Goal: Information Seeking & Learning: Learn about a topic

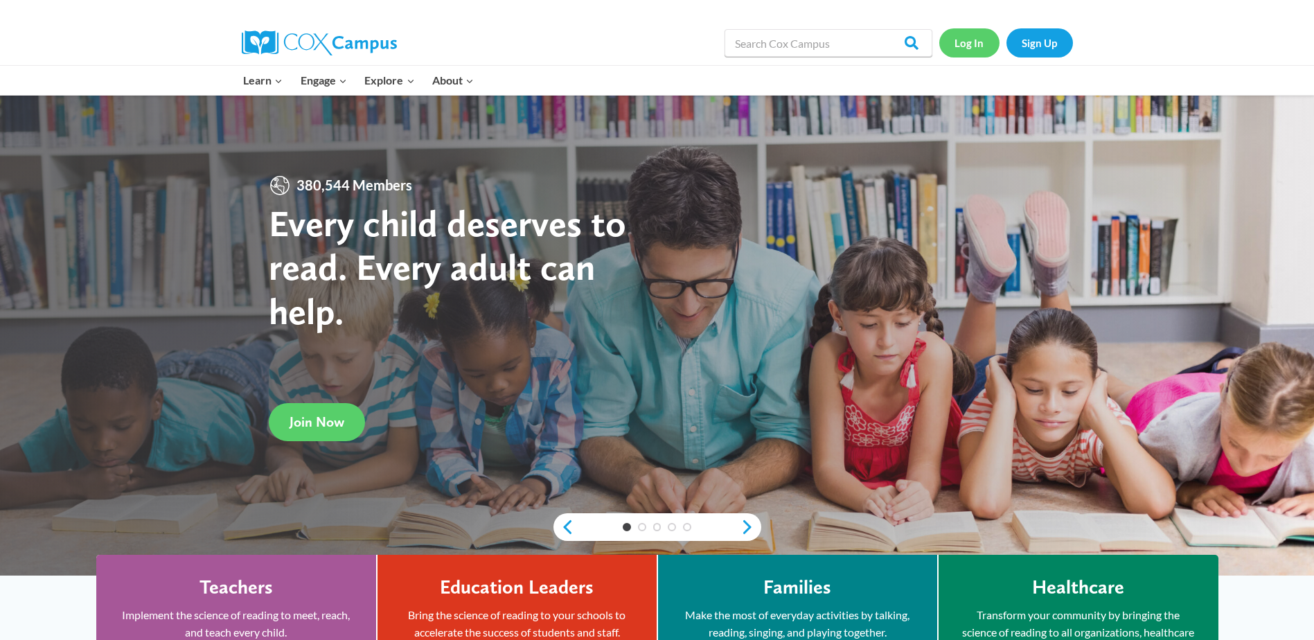
click at [966, 35] on link "Log In" at bounding box center [969, 42] width 60 height 28
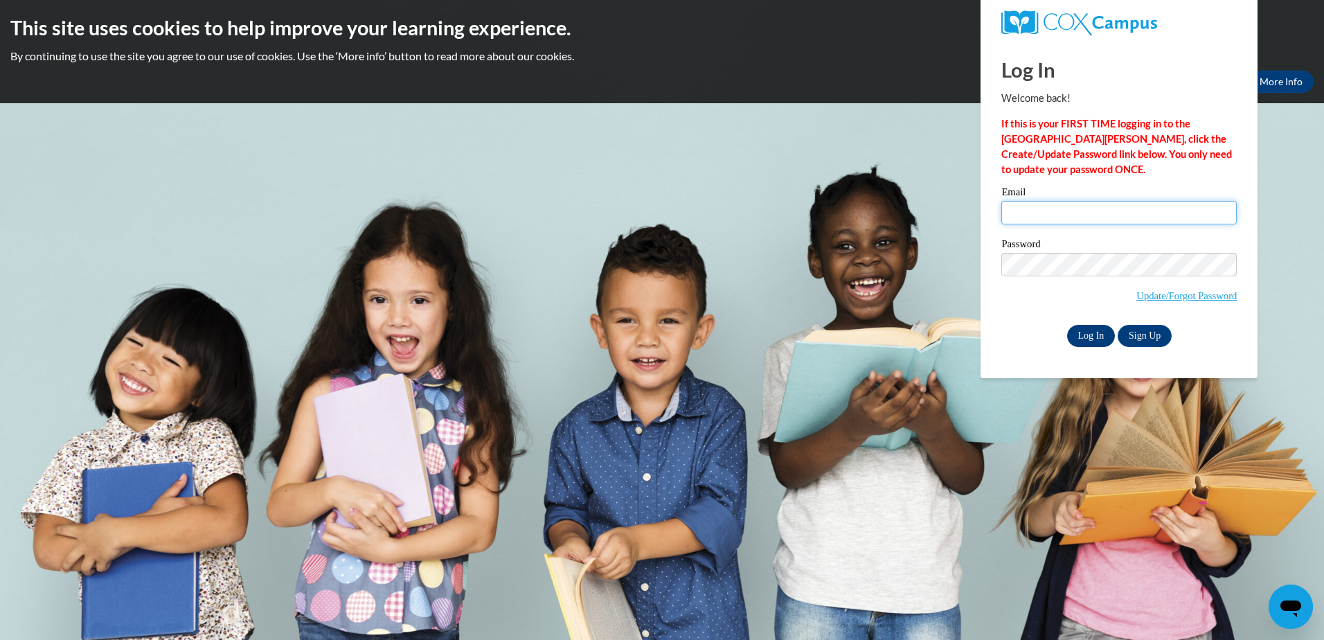
type input "cathys@ymcaatlanta.org"
click at [1090, 333] on input "Log In" at bounding box center [1091, 336] width 48 height 22
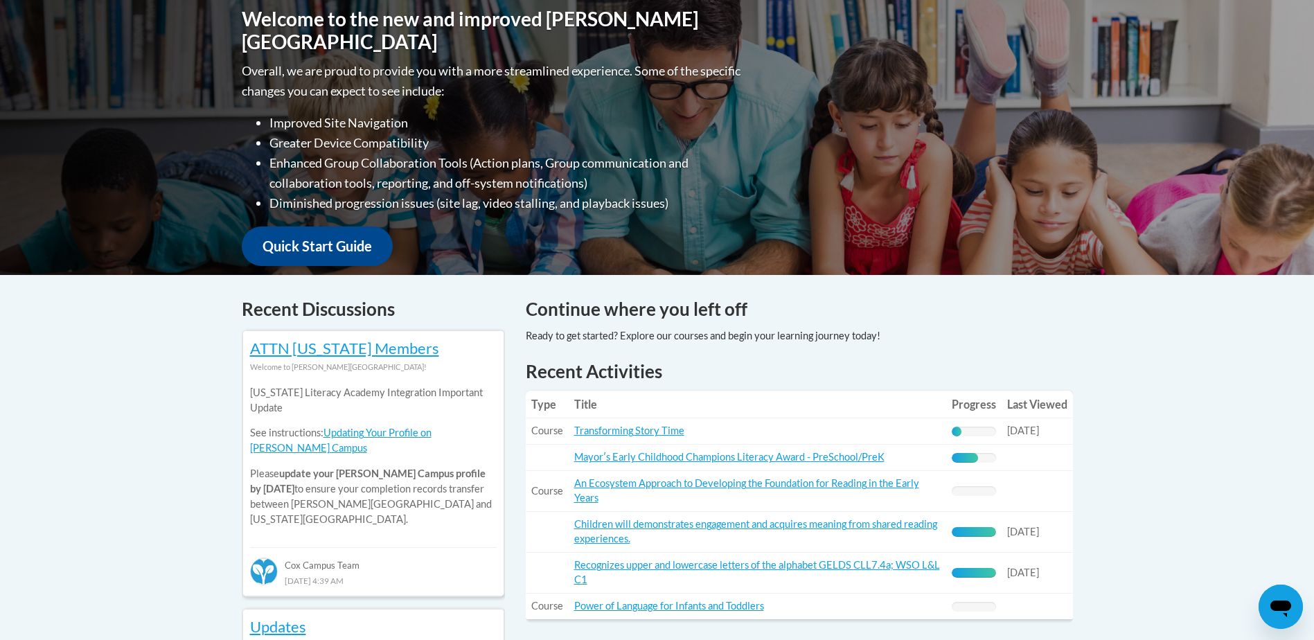
scroll to position [346, 0]
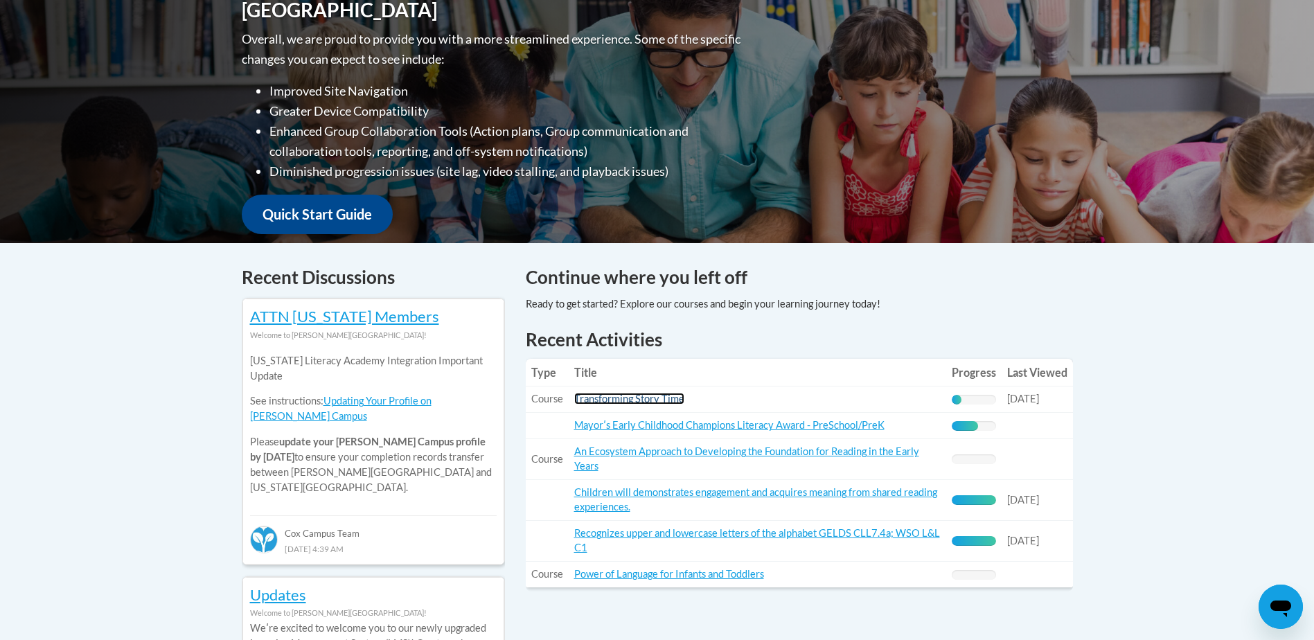
click at [625, 402] on link "Transforming Story Time" at bounding box center [629, 399] width 110 height 12
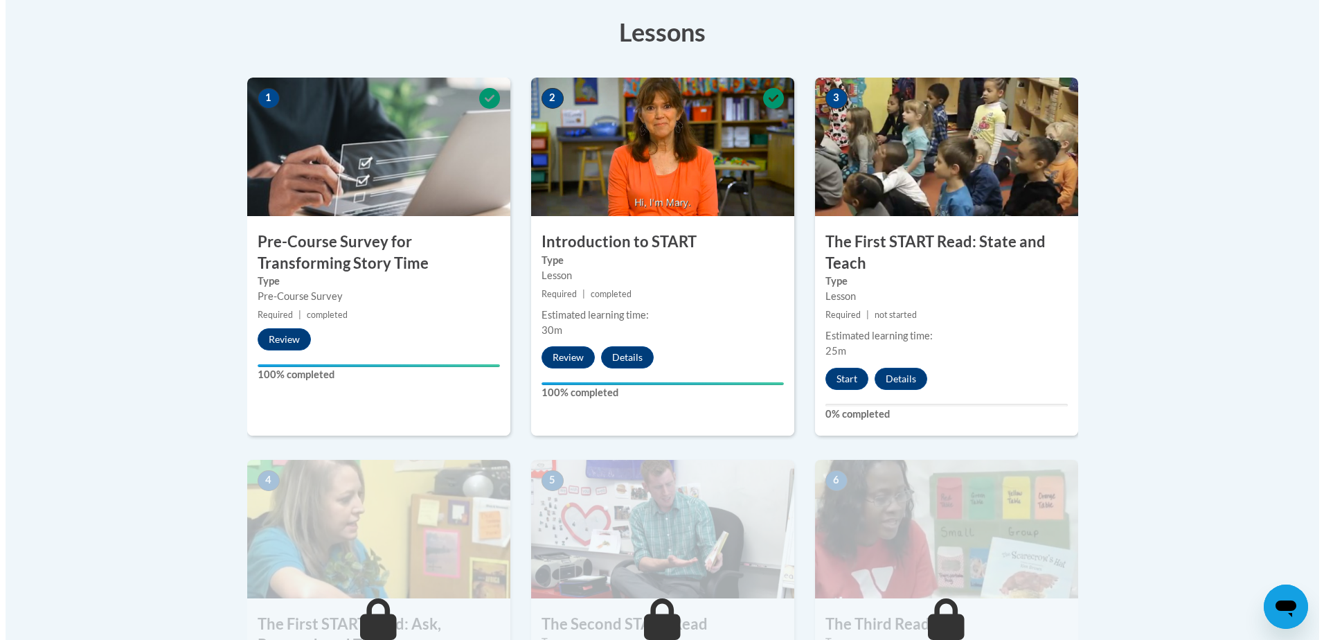
scroll to position [485, 0]
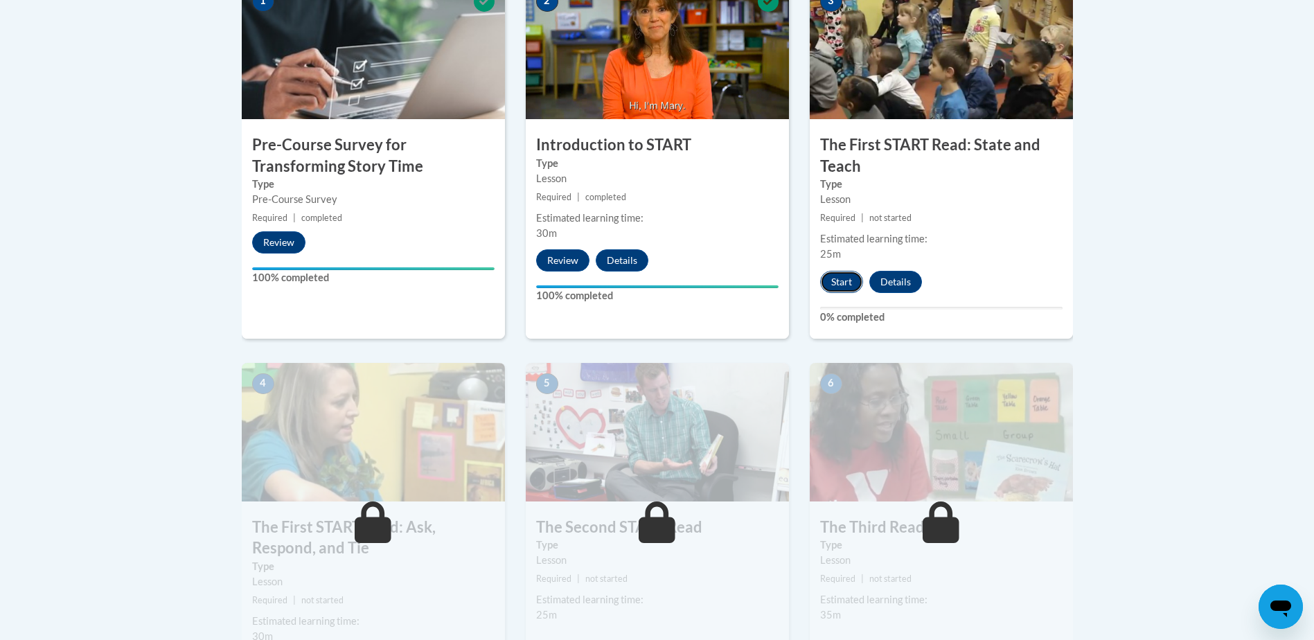
click at [849, 280] on button "Start" at bounding box center [841, 282] width 43 height 22
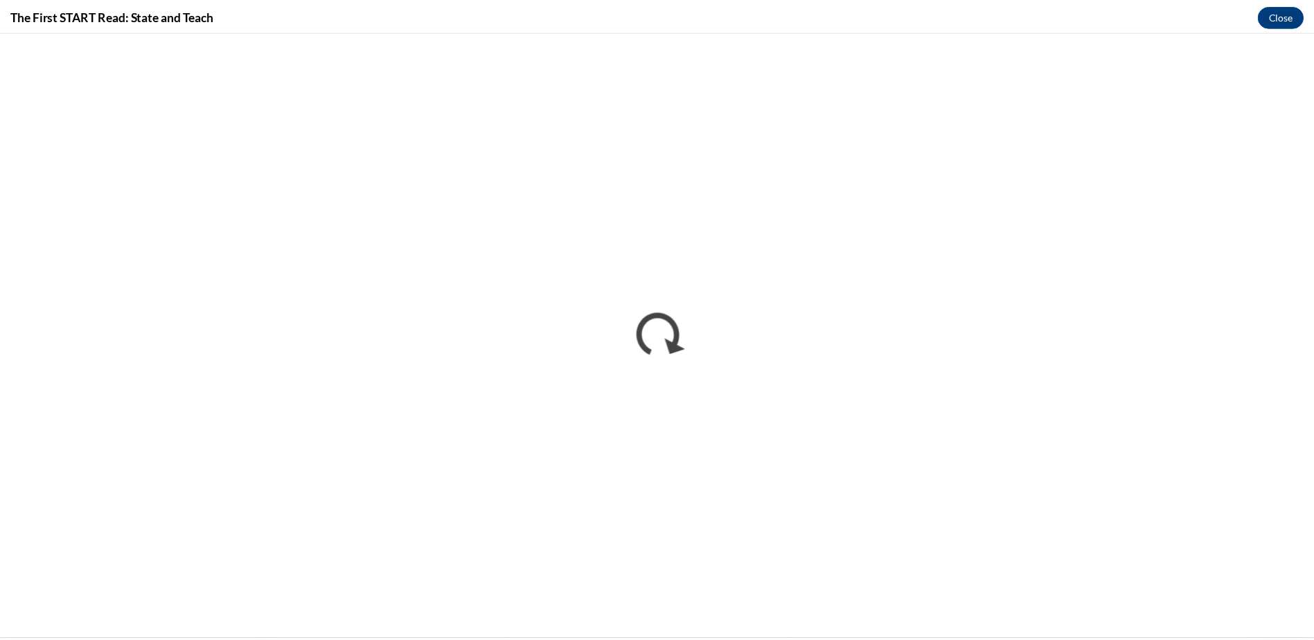
scroll to position [0, 0]
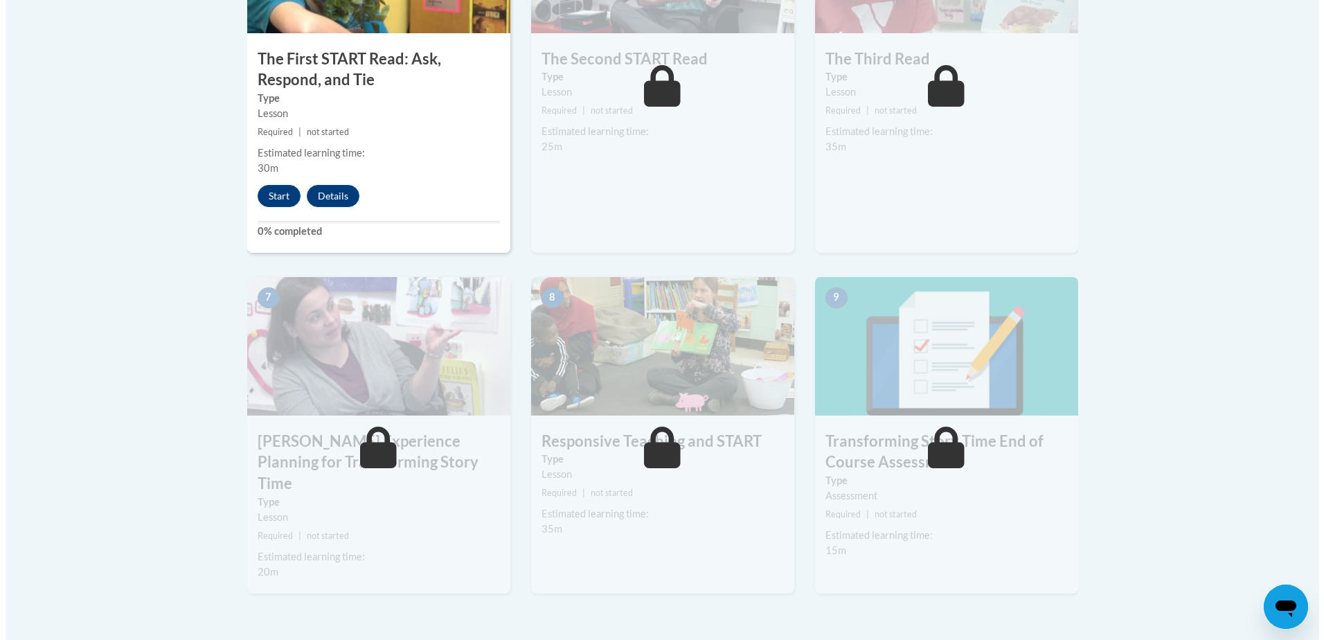
scroll to position [900, 0]
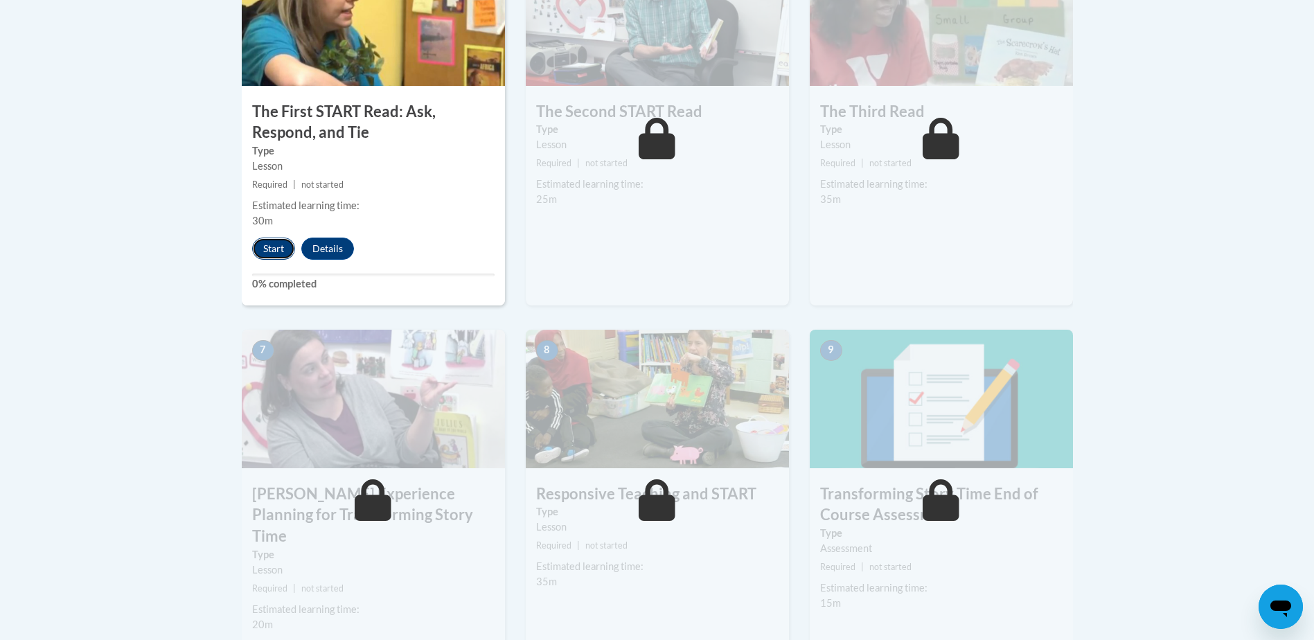
click at [262, 245] on button "Start" at bounding box center [273, 249] width 43 height 22
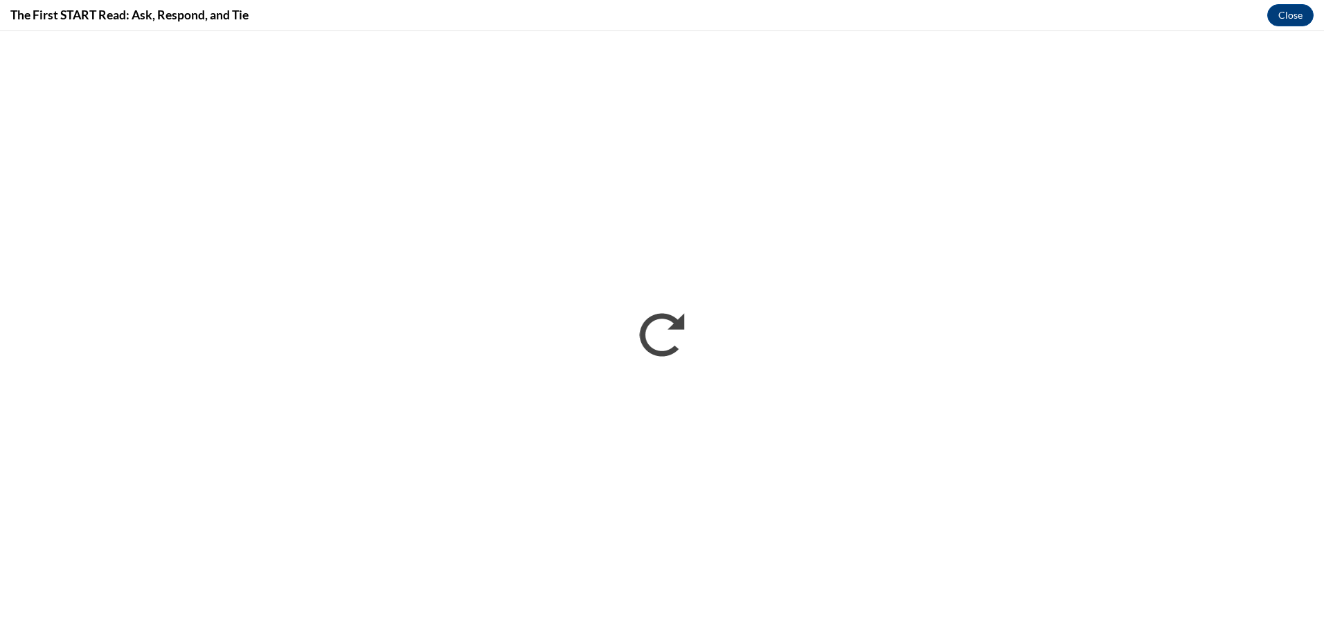
scroll to position [0, 0]
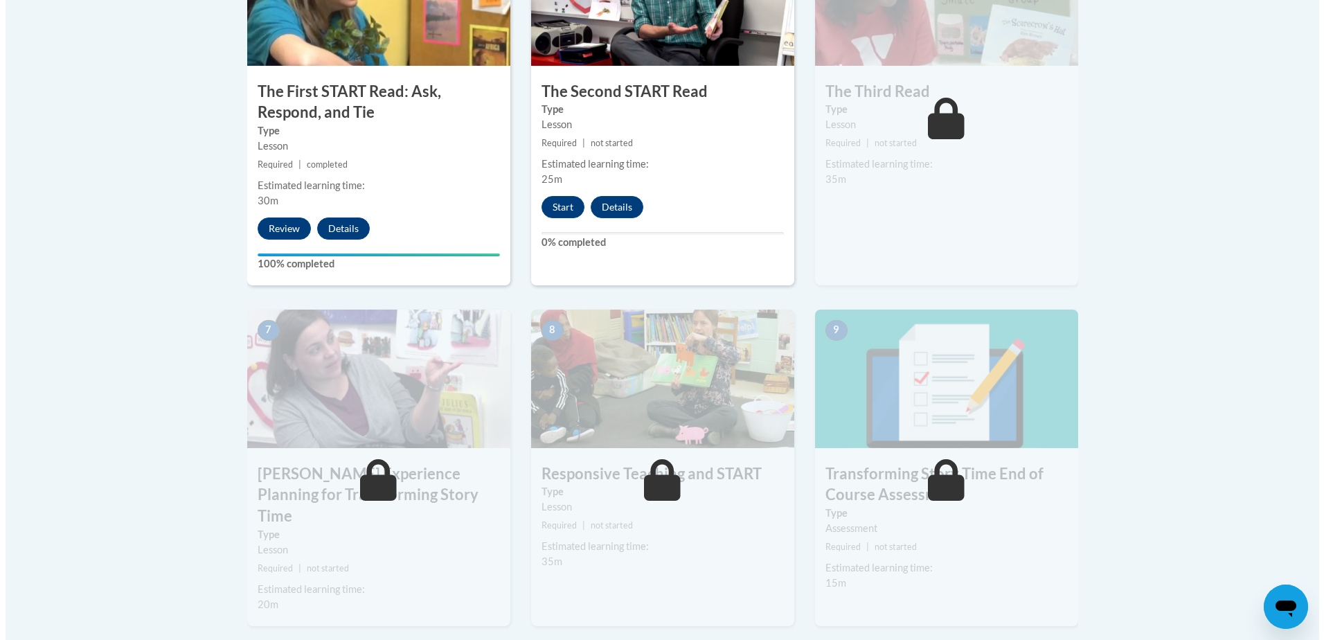
scroll to position [900, 0]
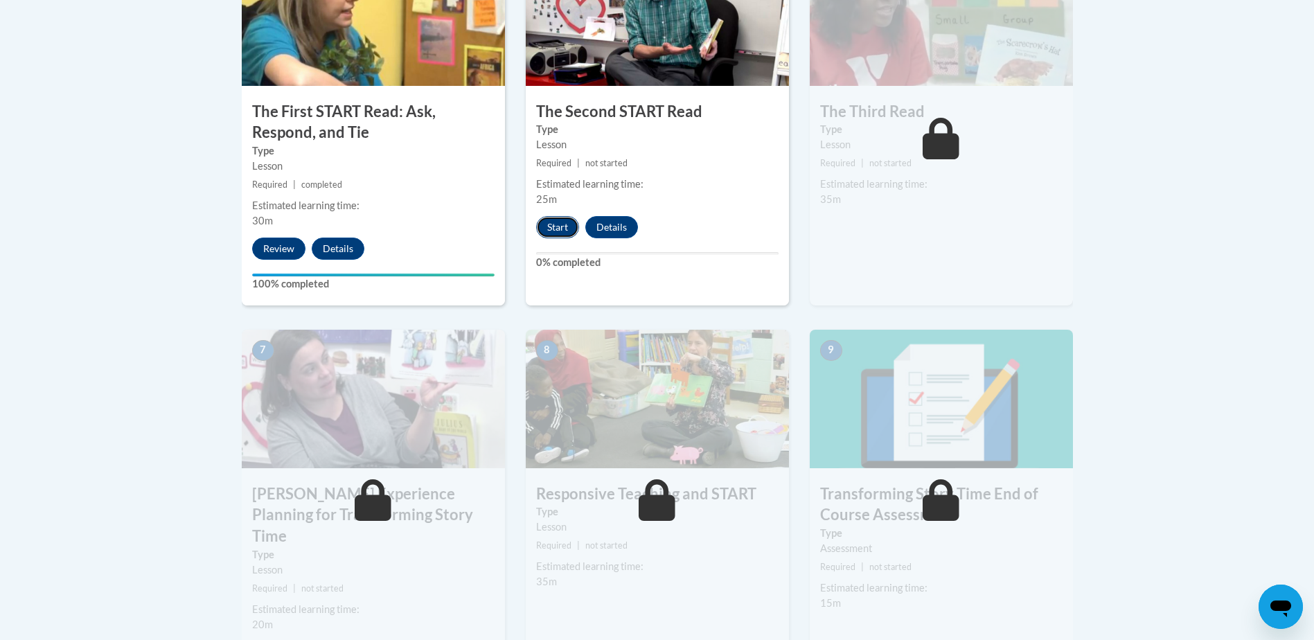
click at [553, 233] on button "Start" at bounding box center [557, 227] width 43 height 22
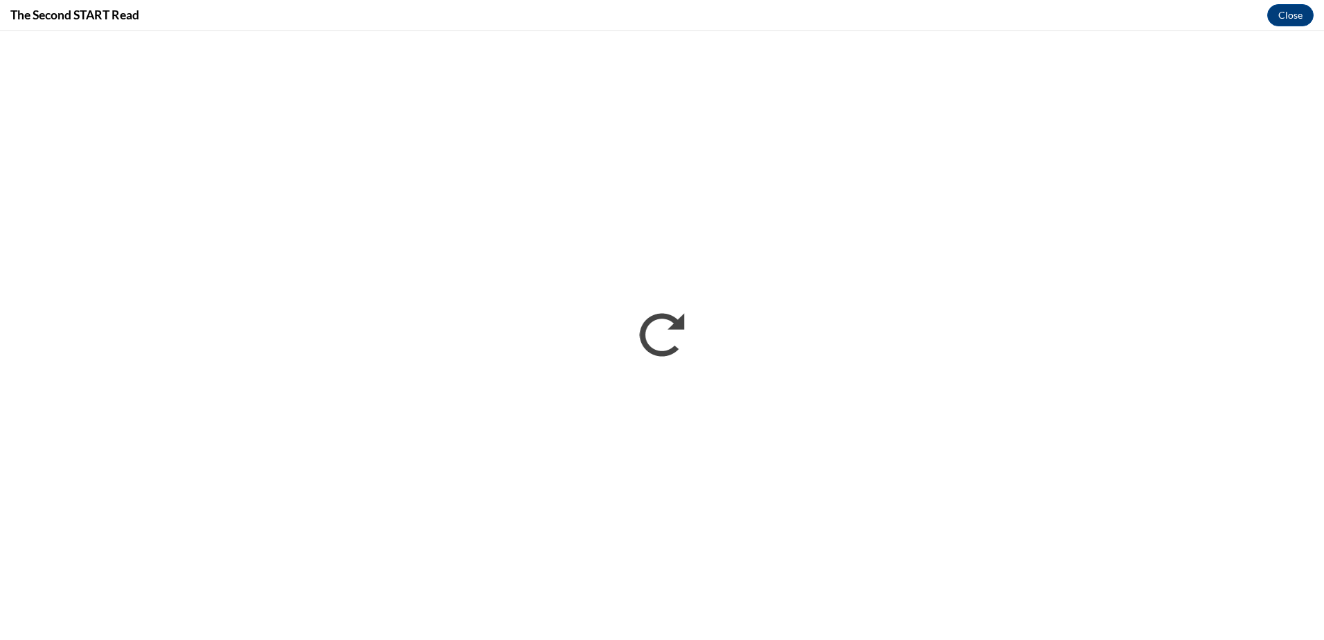
scroll to position [0, 0]
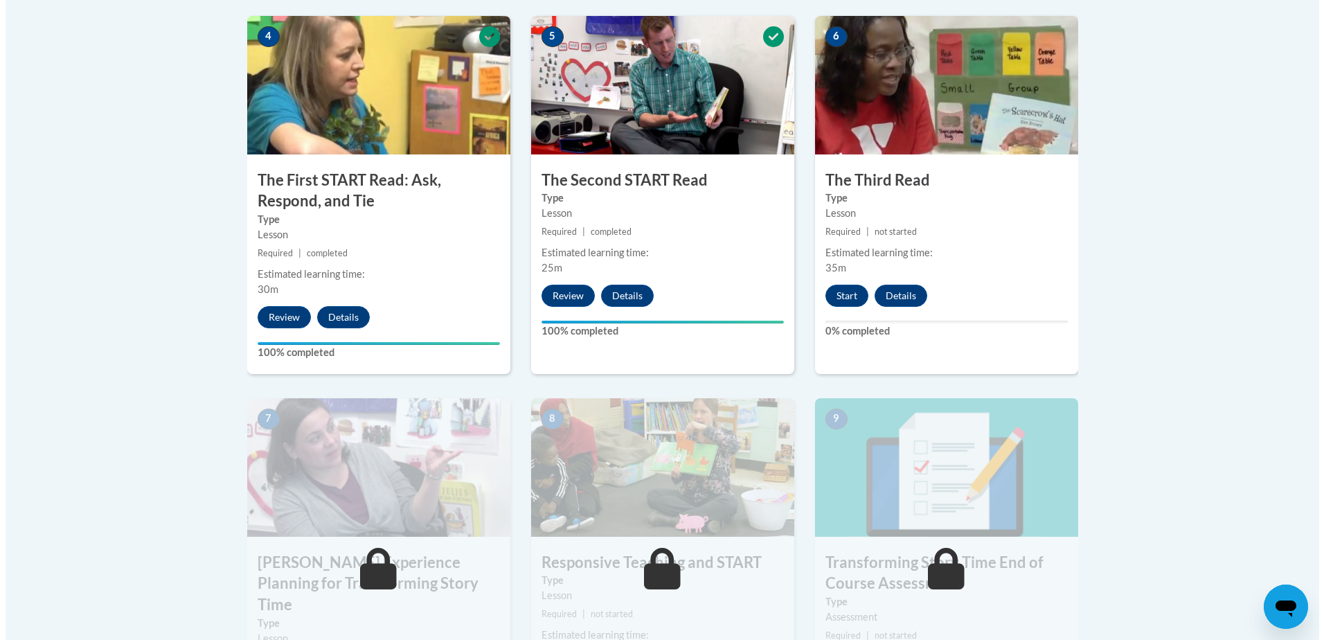
scroll to position [831, 0]
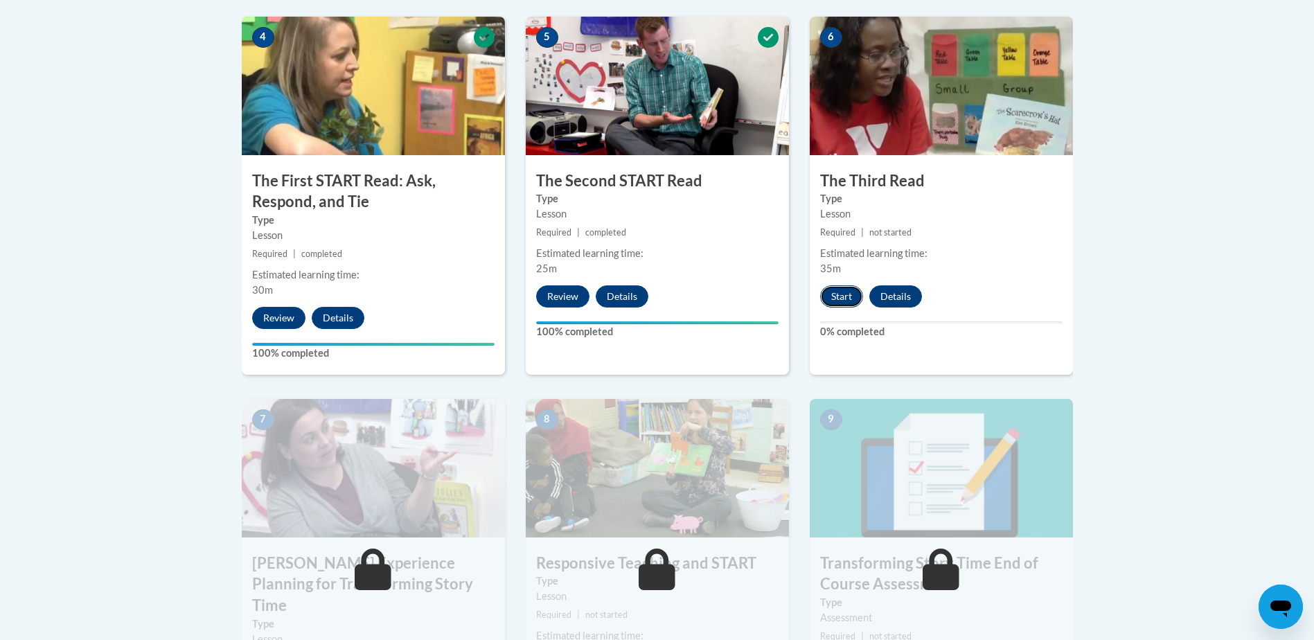
click at [844, 294] on button "Start" at bounding box center [841, 296] width 43 height 22
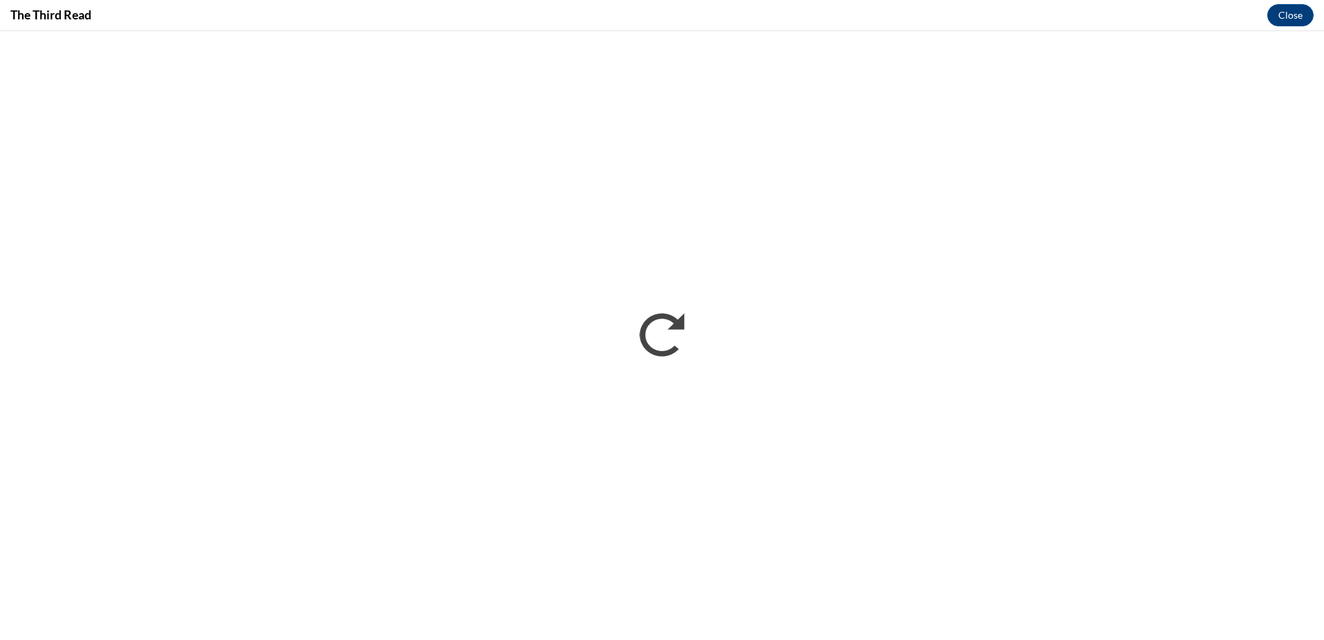
scroll to position [0, 0]
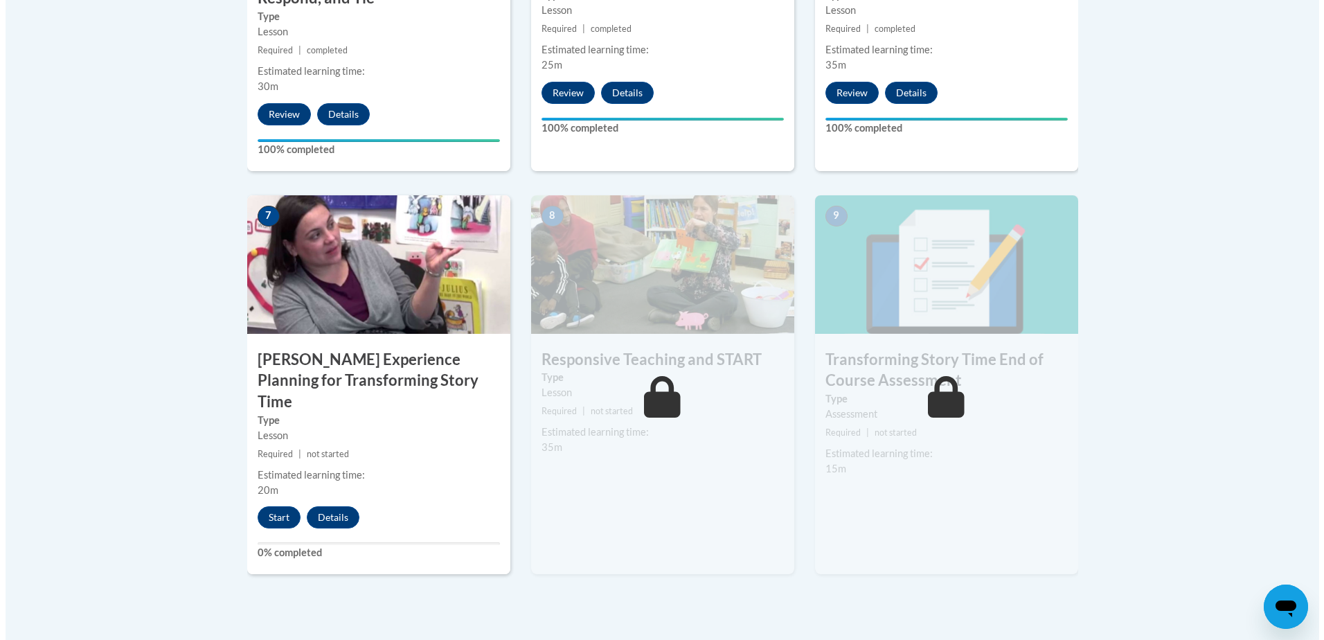
scroll to position [1039, 0]
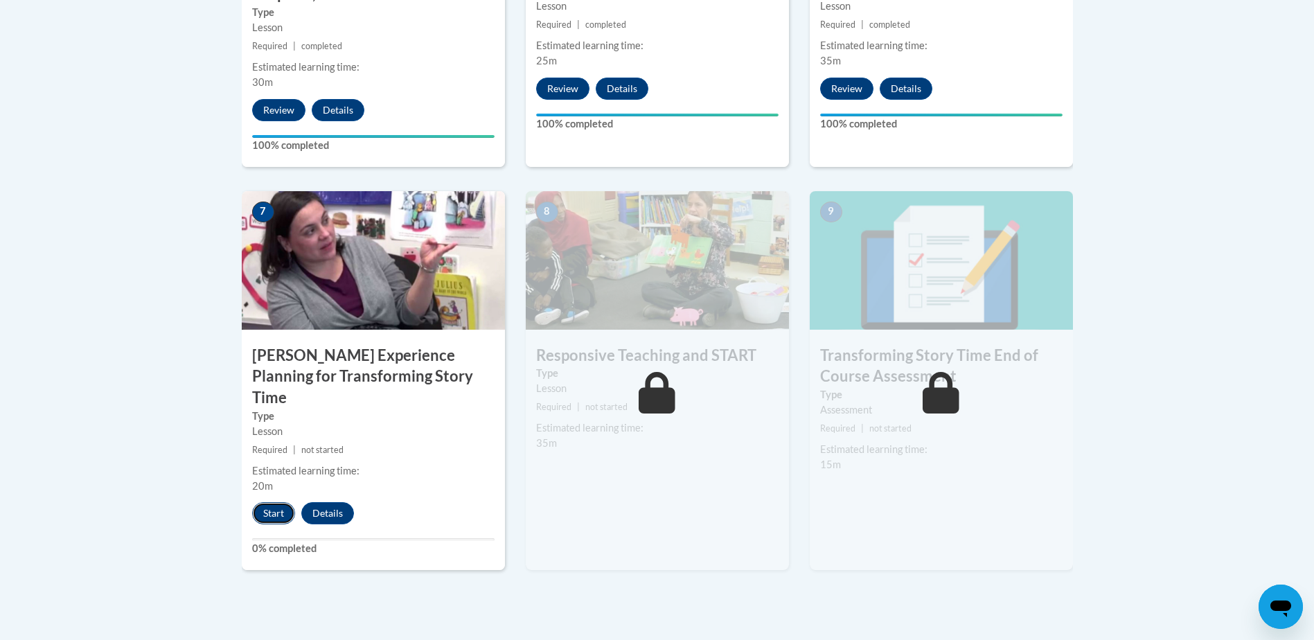
click at [272, 502] on button "Start" at bounding box center [273, 513] width 43 height 22
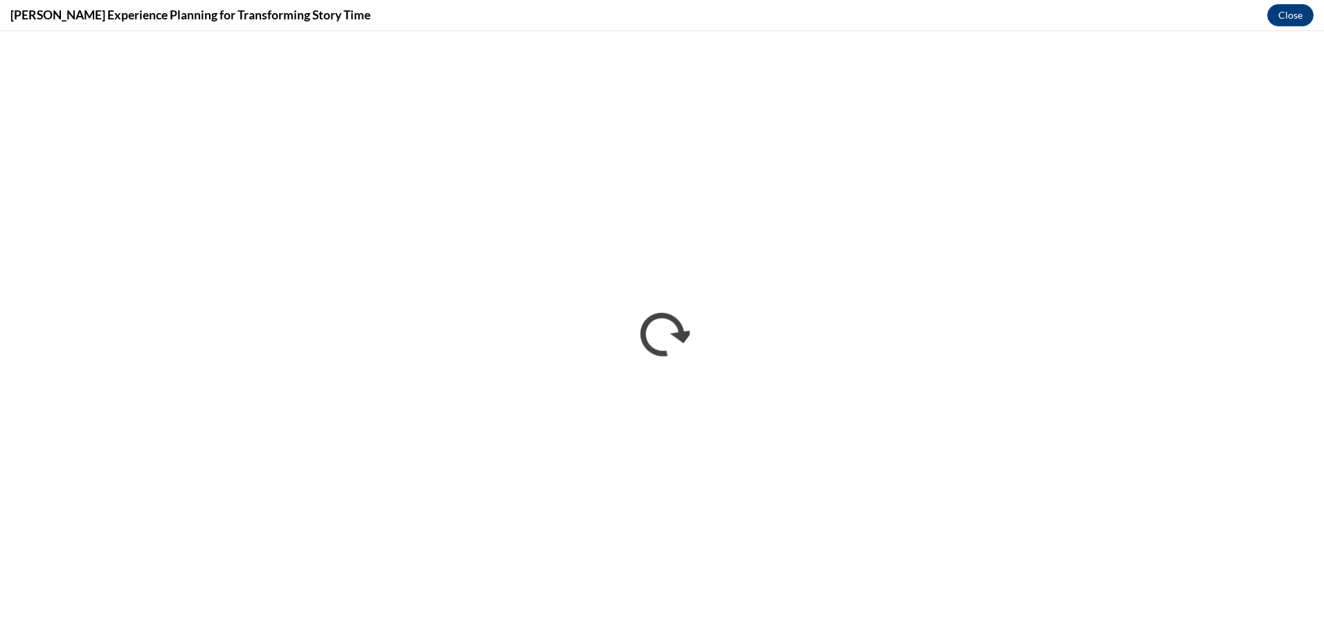
scroll to position [0, 0]
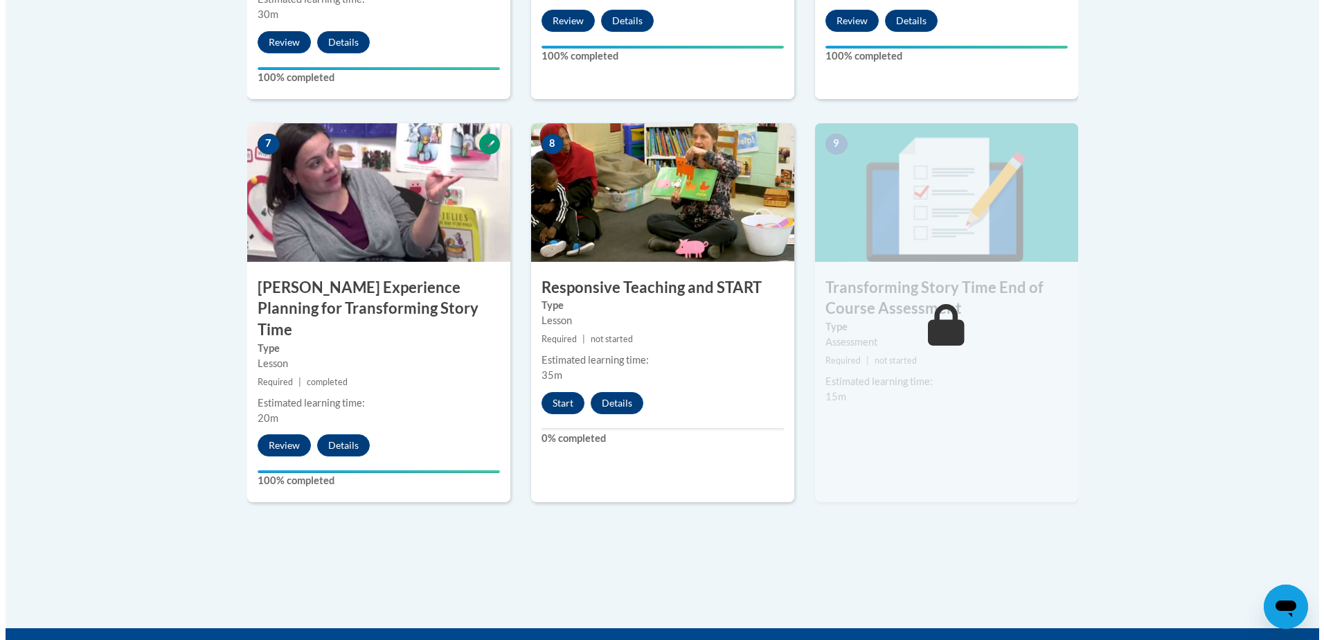
scroll to position [1108, 0]
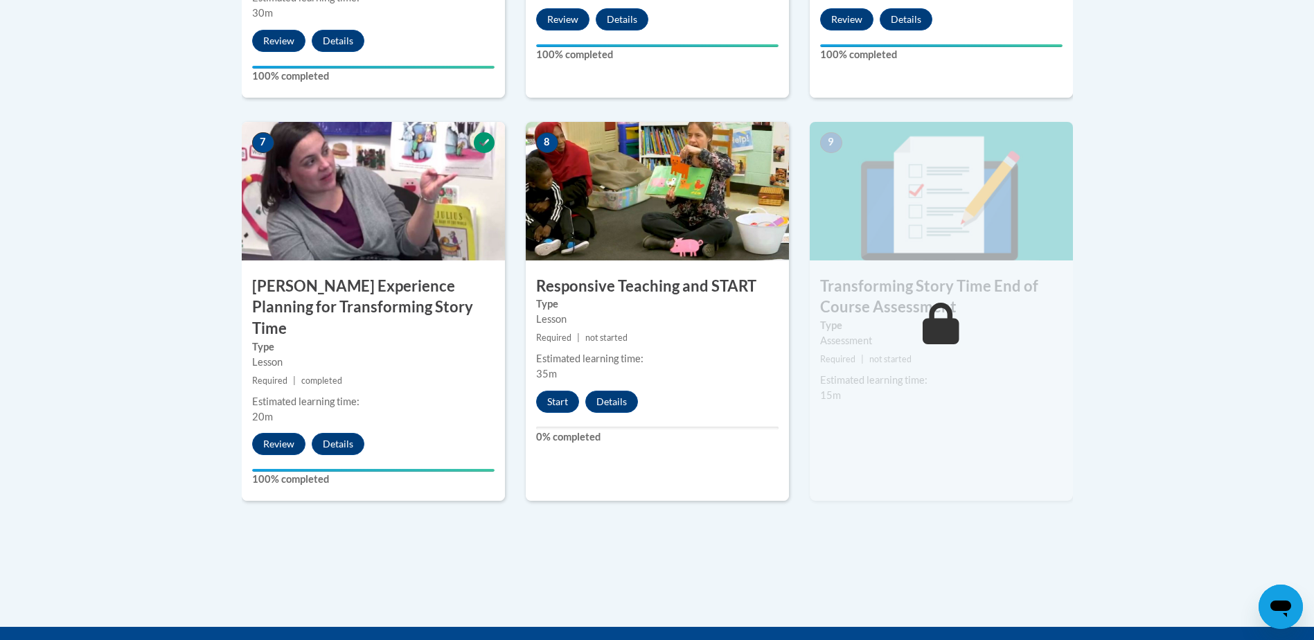
click at [706, 359] on div "Estimated learning time:" at bounding box center [657, 358] width 242 height 15
click at [569, 409] on button "Start" at bounding box center [557, 402] width 43 height 22
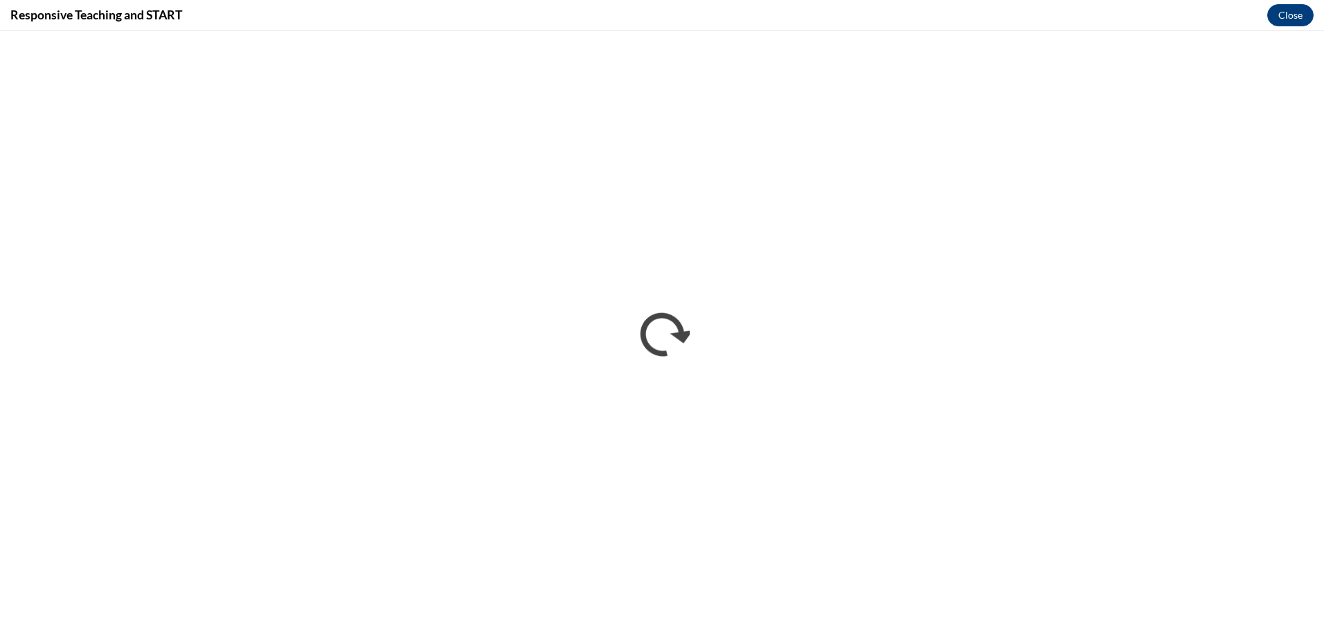
scroll to position [0, 0]
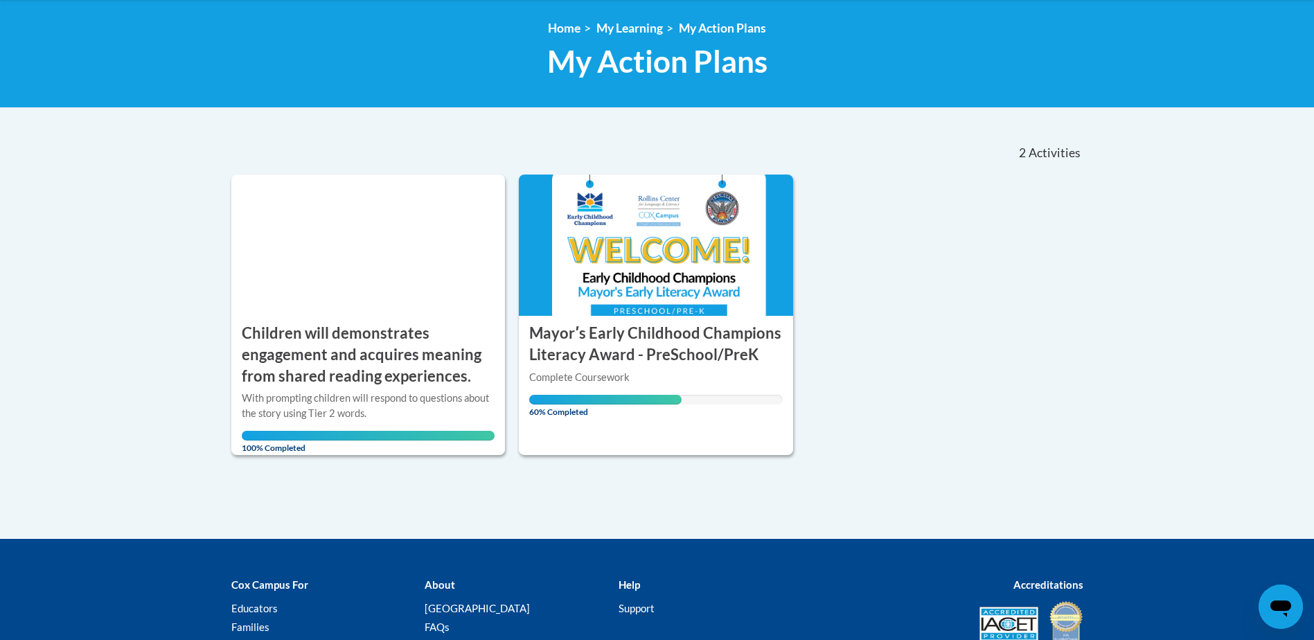
scroll to position [277, 0]
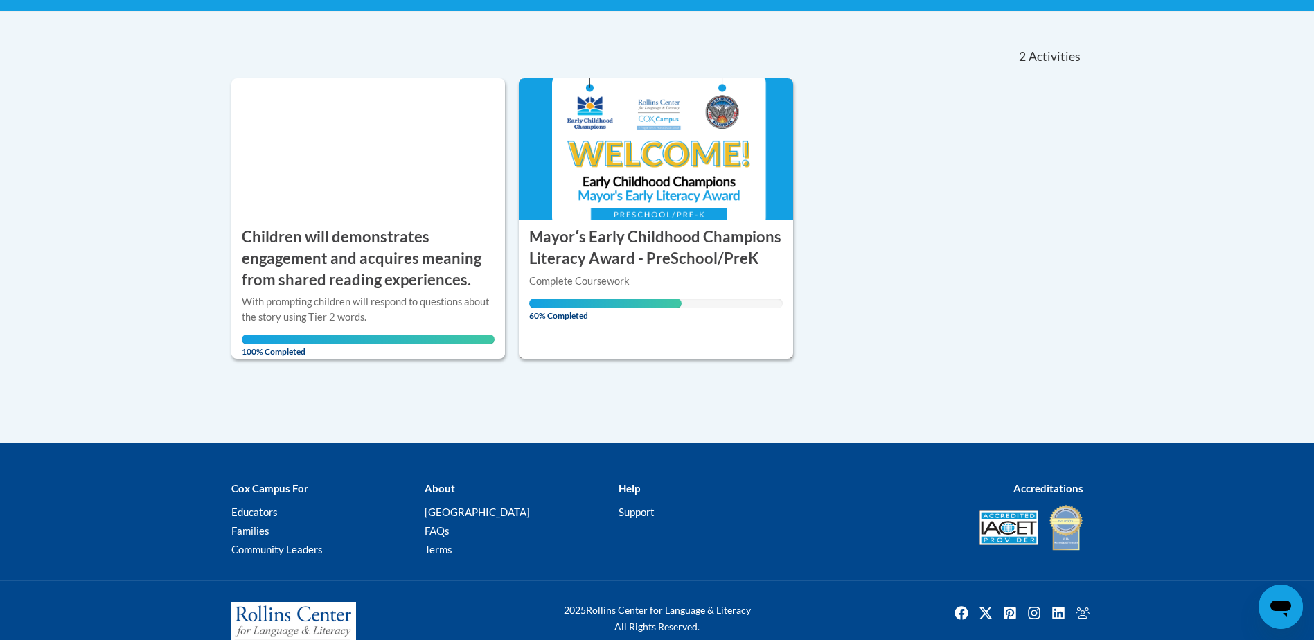
click at [594, 224] on div "ACTION PLAN Mayorʹs Early Childhood Champions Literacy Award - PreSchool/PreK" at bounding box center [656, 245] width 274 height 50
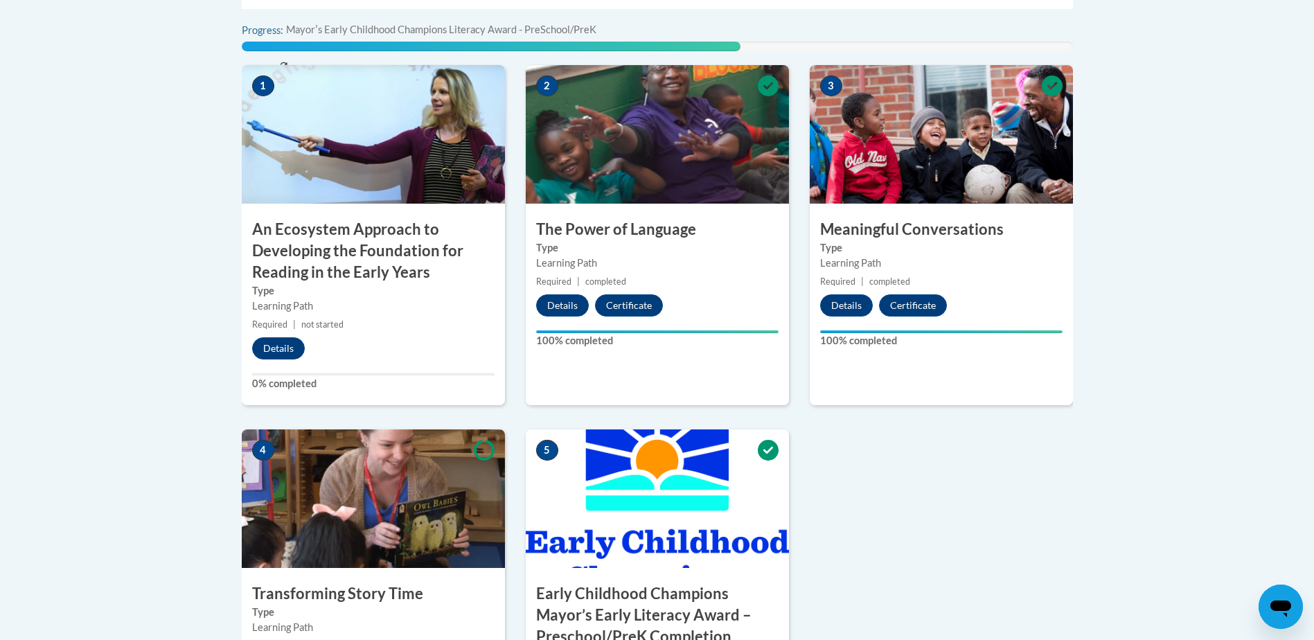
scroll to position [554, 0]
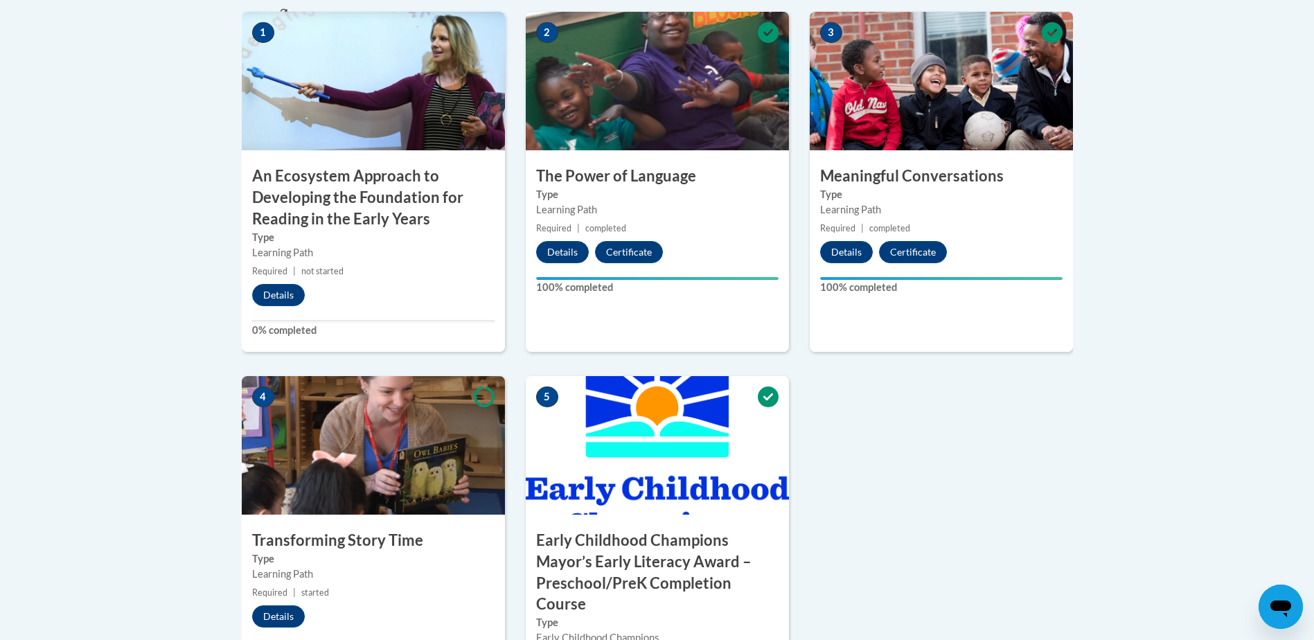
click at [377, 459] on img at bounding box center [373, 445] width 263 height 139
click at [326, 532] on h3 "Transforming Story Time" at bounding box center [373, 540] width 263 height 21
click at [278, 604] on div "4 Transforming Story Time Type Learning Path Required | started Details 78% com…" at bounding box center [373, 576] width 263 height 401
click at [278, 619] on button "Details" at bounding box center [278, 616] width 53 height 22
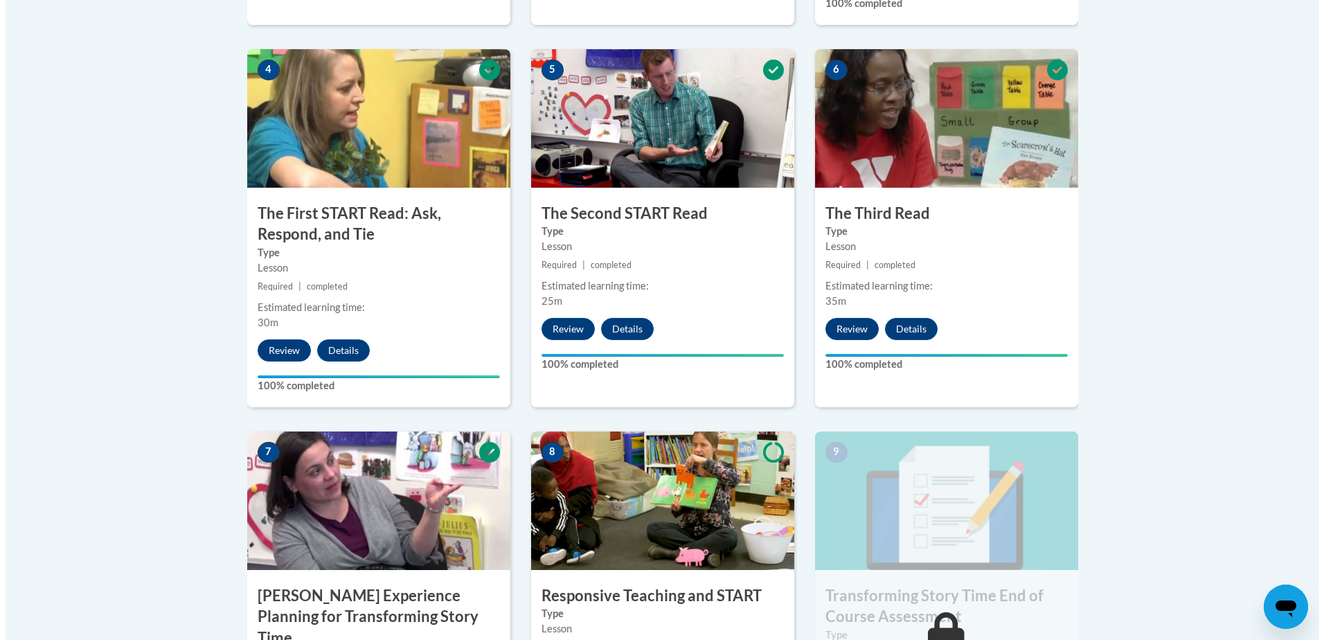
scroll to position [970, 0]
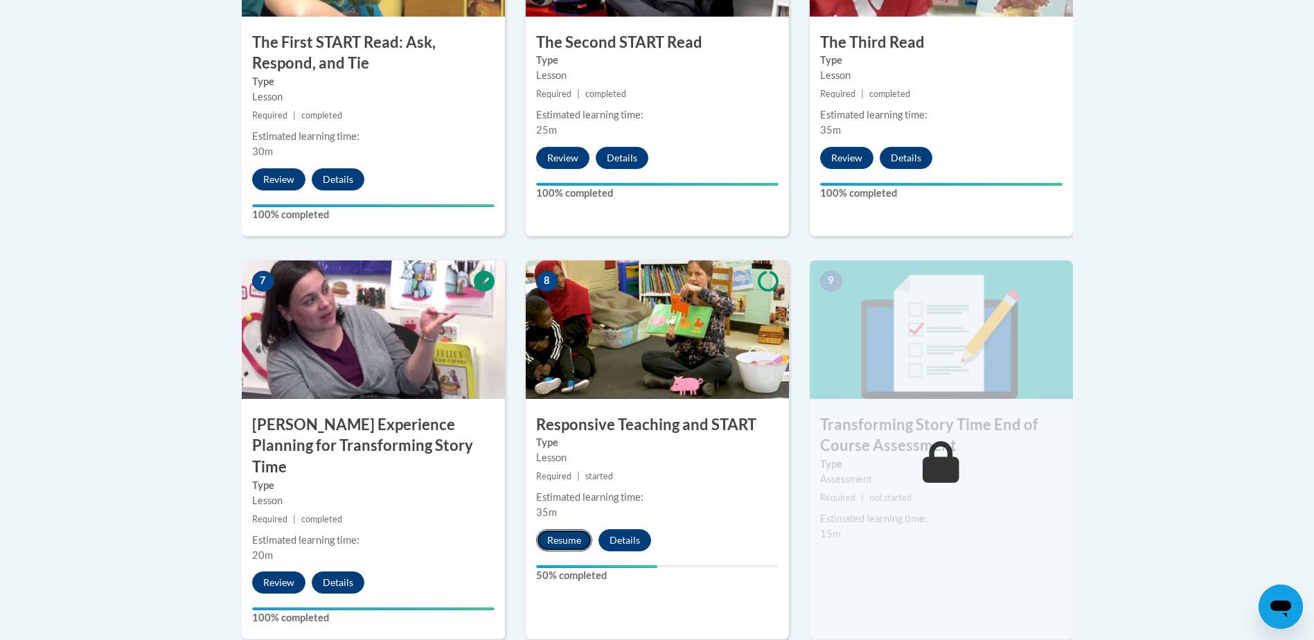
click at [553, 549] on button "Resume" at bounding box center [564, 540] width 56 height 22
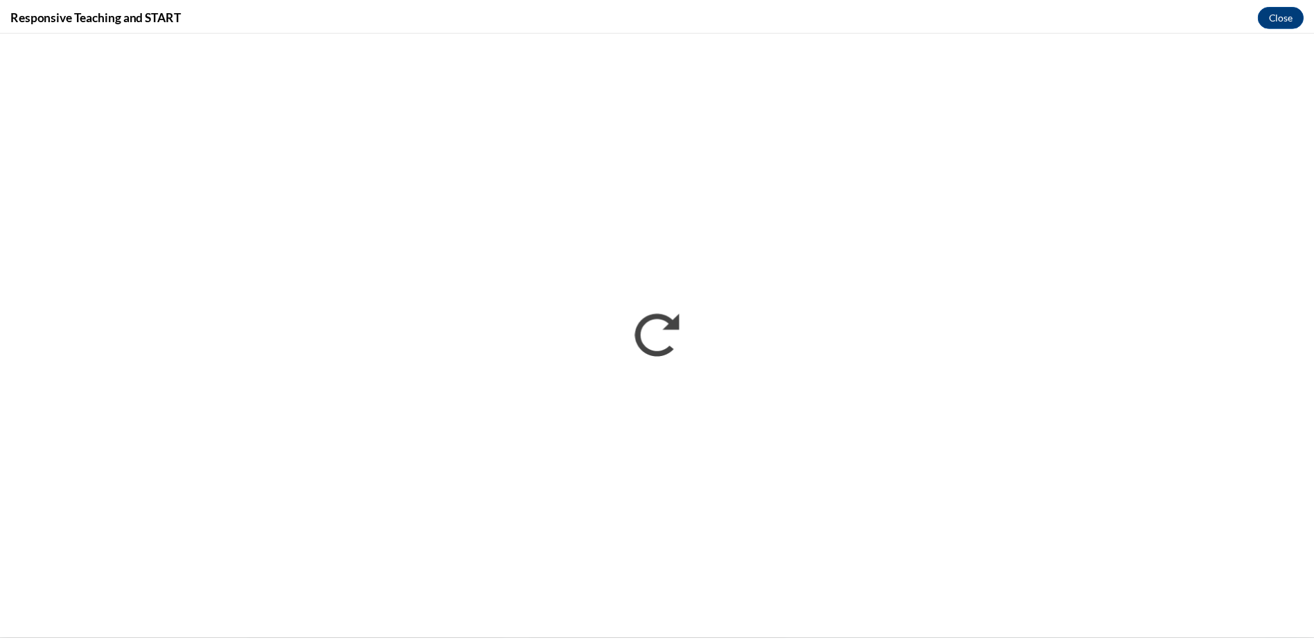
scroll to position [0, 0]
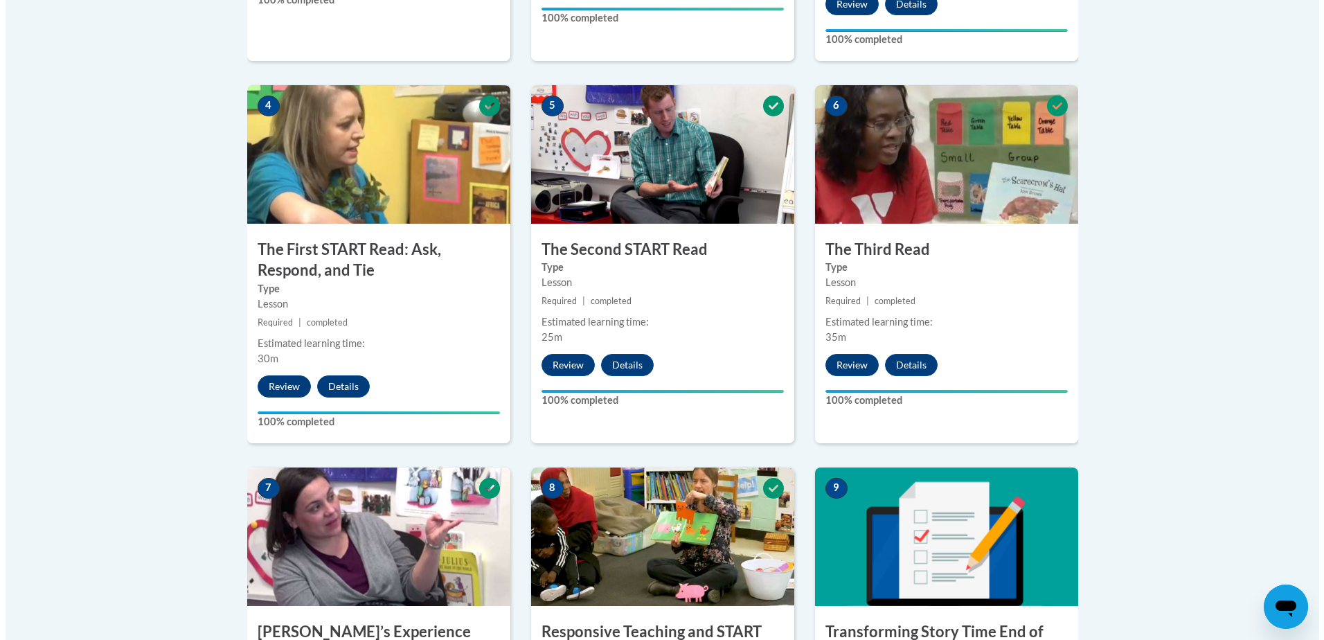
scroll to position [1039, 0]
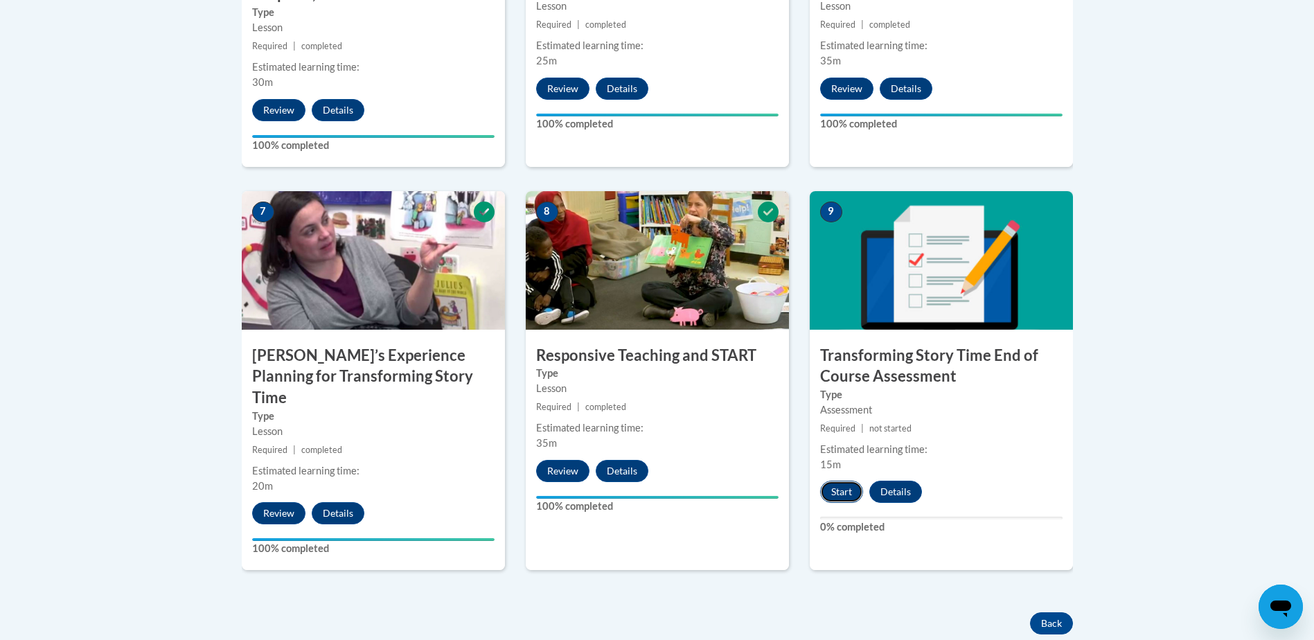
click at [853, 499] on button "Start" at bounding box center [841, 492] width 43 height 22
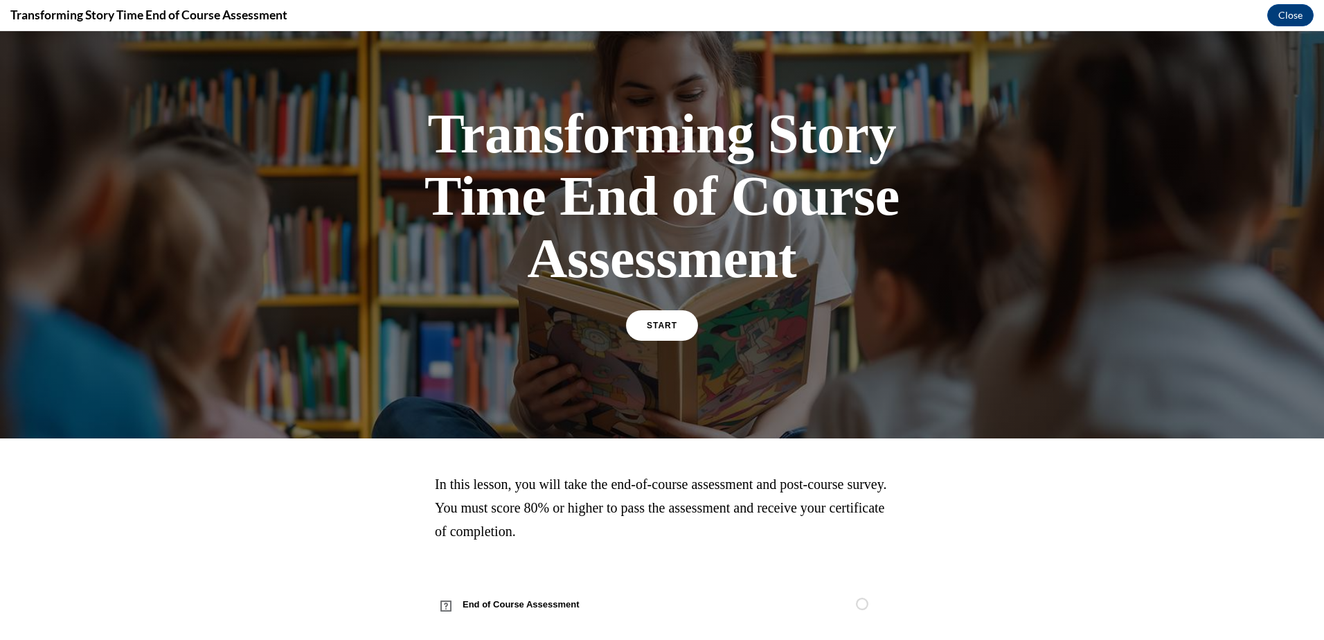
scroll to position [47, 0]
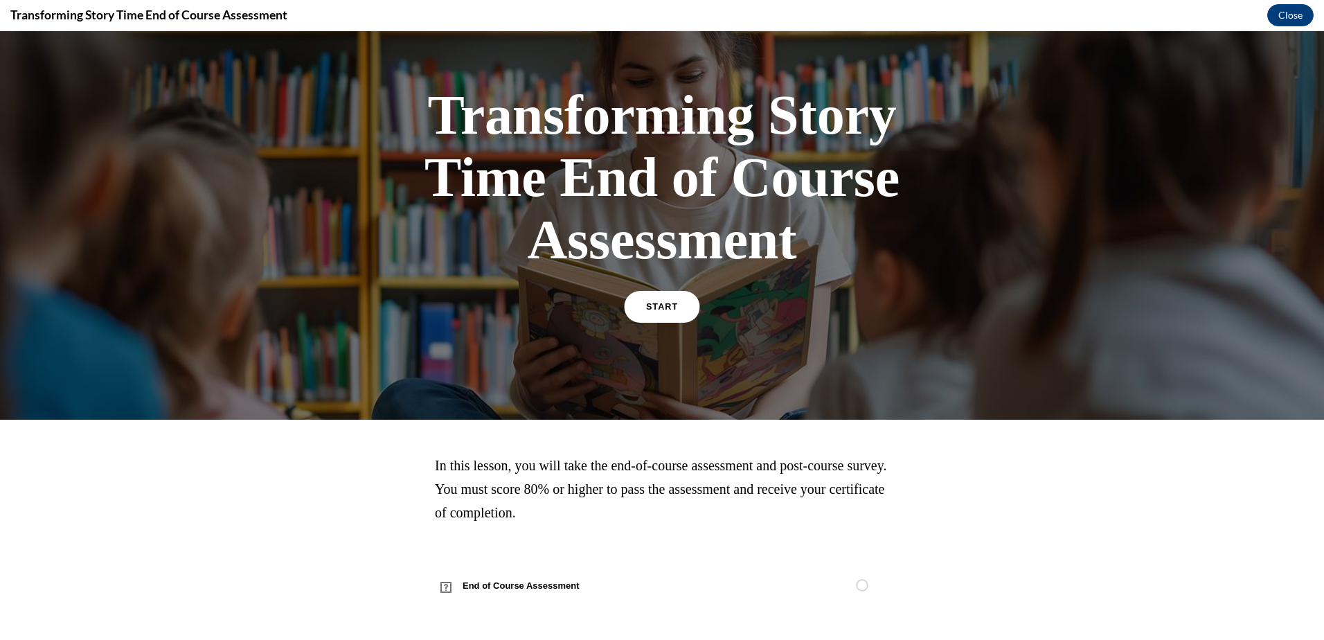
click at [661, 300] on link "START" at bounding box center [661, 307] width 75 height 32
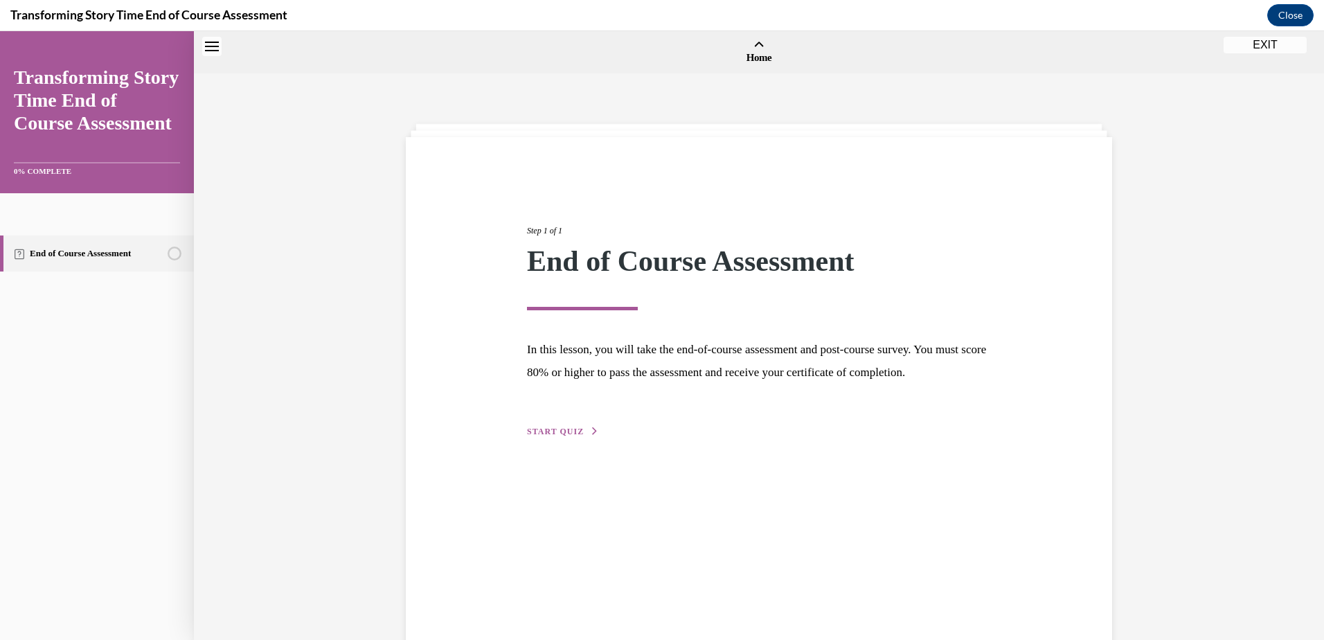
scroll to position [43, 0]
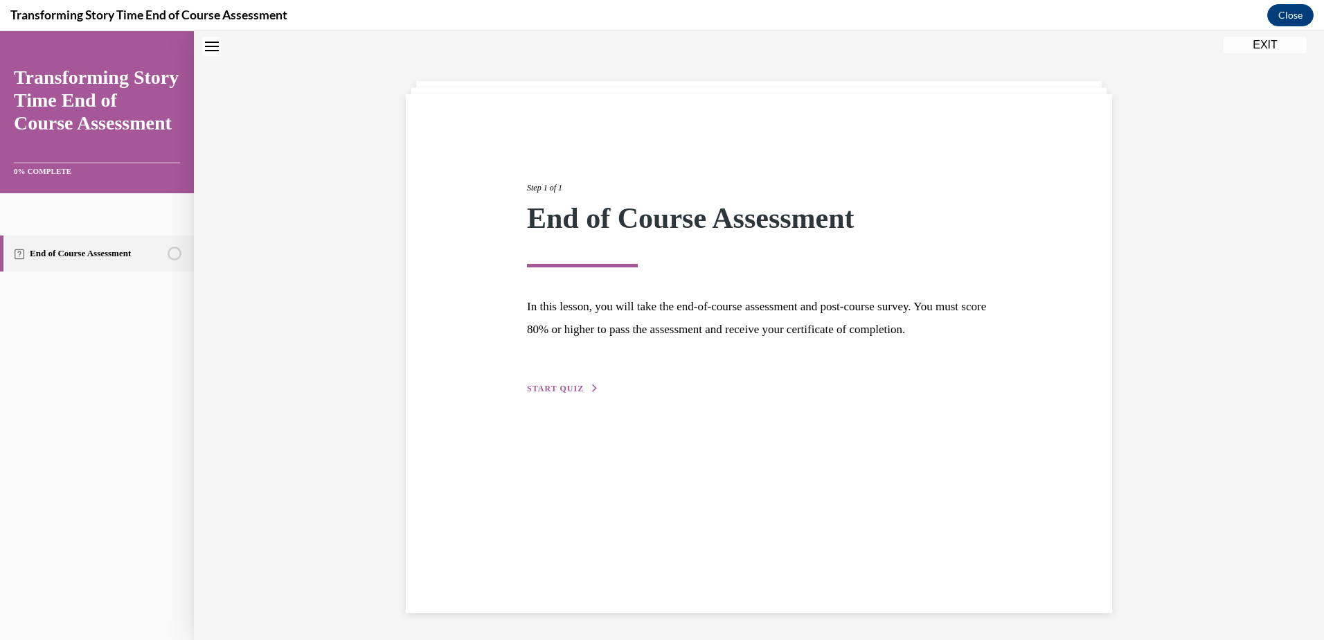
click at [559, 393] on span "START QUIZ" at bounding box center [555, 389] width 57 height 10
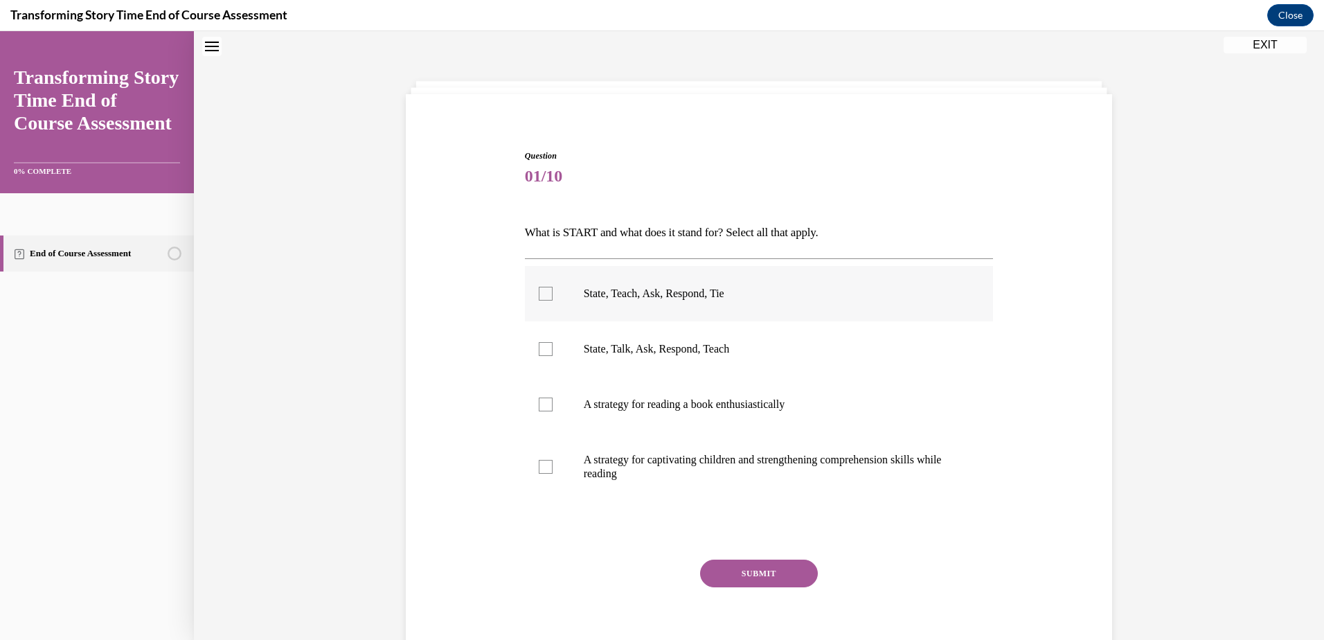
click at [539, 289] on div at bounding box center [546, 294] width 14 height 14
click at [539, 289] on input "State, Teach, Ask, Respond, Tie" at bounding box center [546, 294] width 14 height 14
checkbox input "true"
click at [758, 568] on button "SUBMIT" at bounding box center [759, 574] width 118 height 28
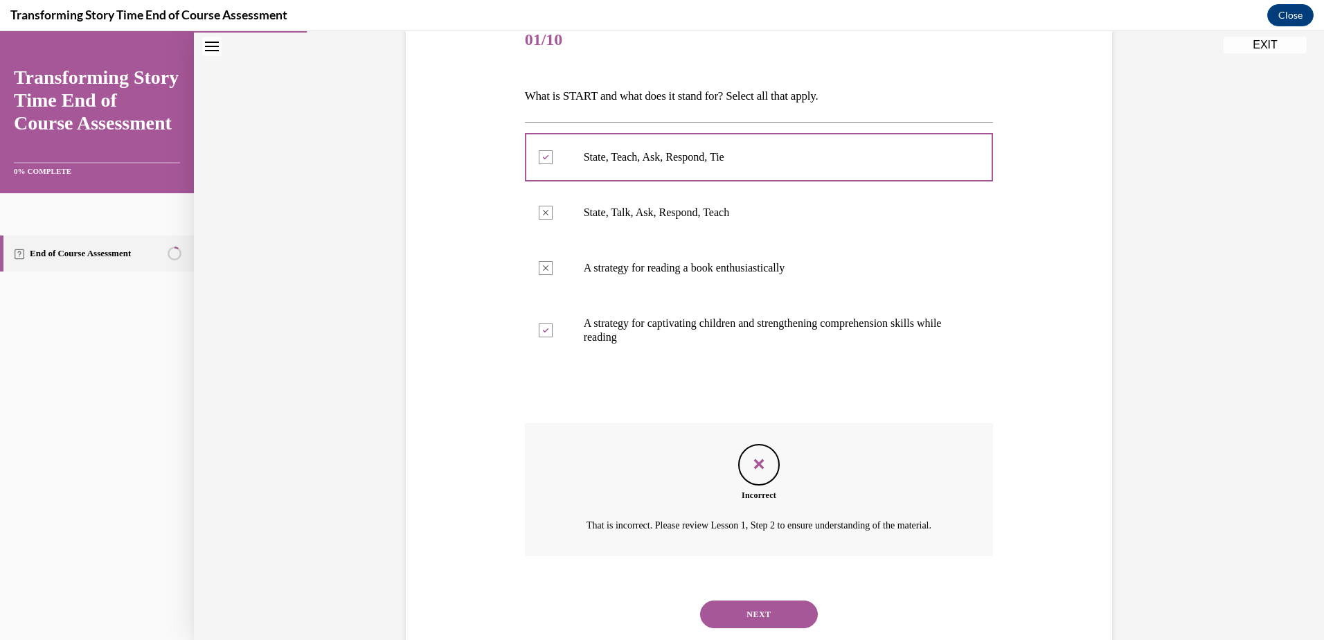
scroll to position [233, 0]
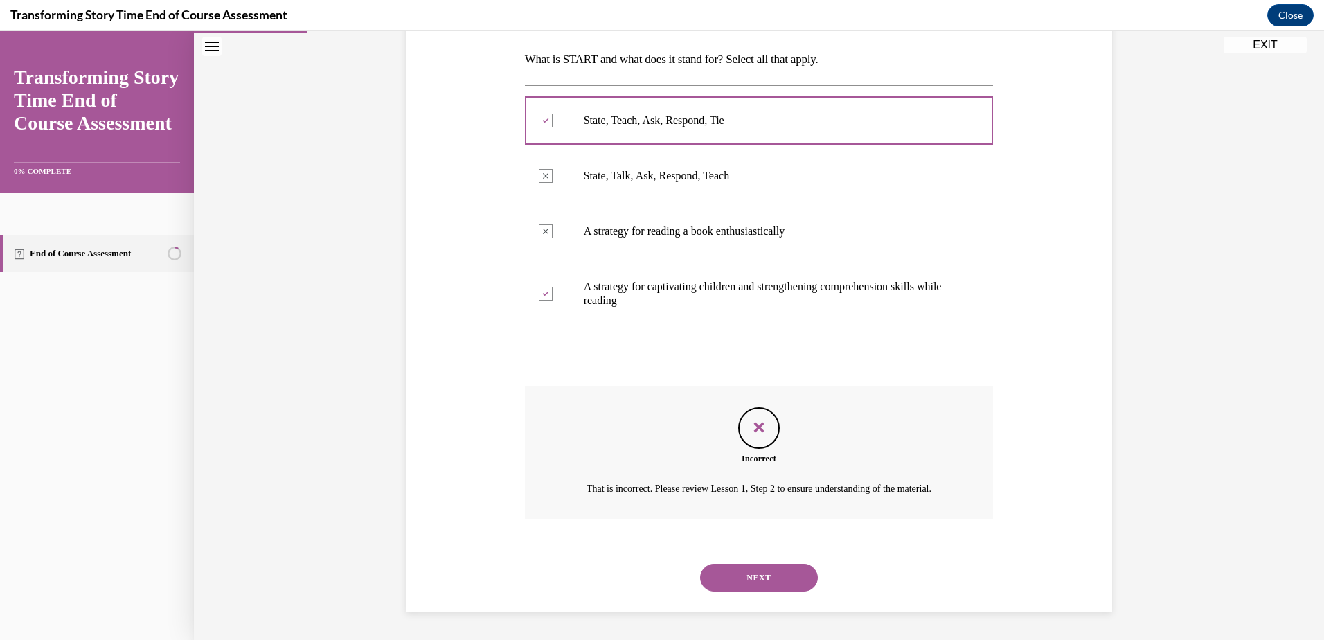
click at [783, 567] on button "NEXT" at bounding box center [759, 578] width 118 height 28
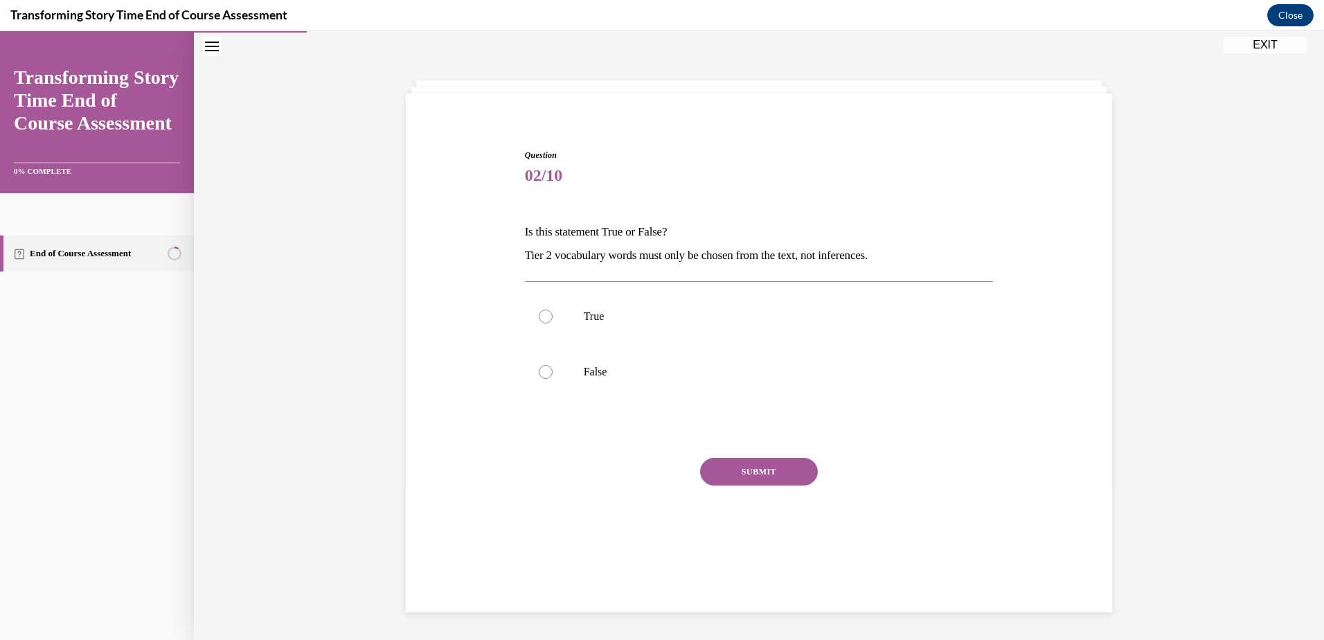
scroll to position [44, 0]
click at [543, 375] on div at bounding box center [546, 372] width 14 height 14
click at [543, 375] on input "False" at bounding box center [546, 372] width 14 height 14
radio input "true"
click at [713, 470] on button "SUBMIT" at bounding box center [759, 472] width 118 height 28
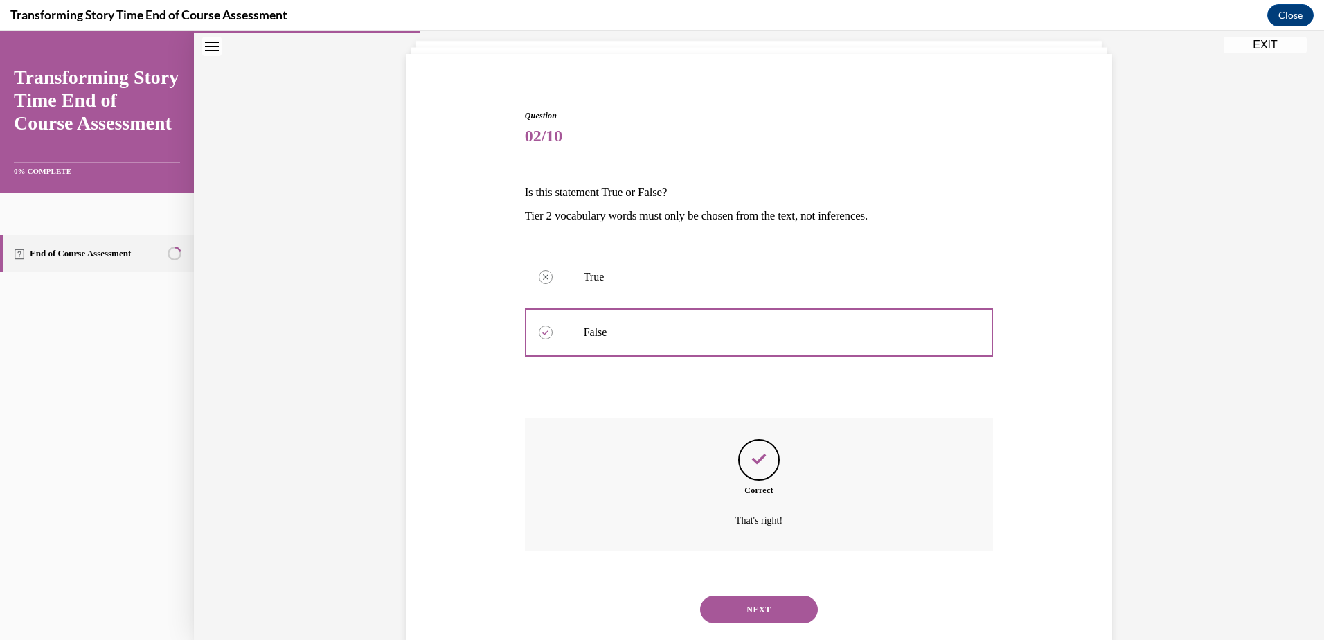
scroll to position [115, 0]
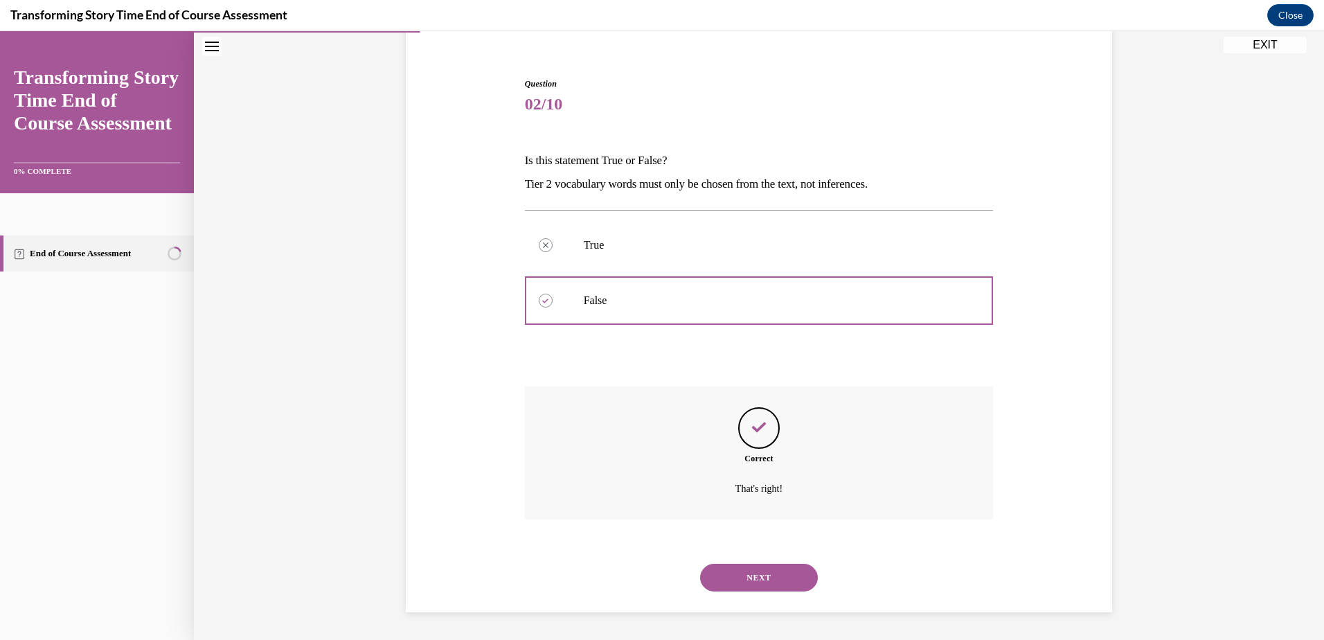
click at [763, 572] on button "NEXT" at bounding box center [759, 578] width 118 height 28
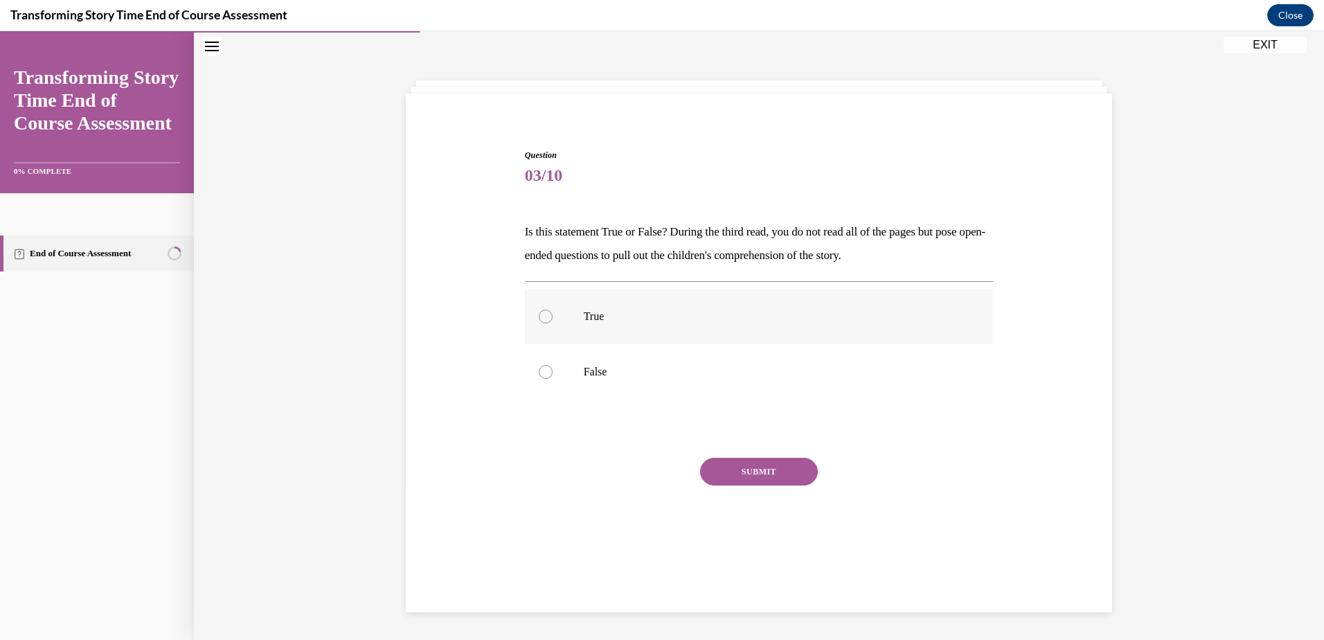
click at [544, 320] on div at bounding box center [546, 317] width 14 height 14
click at [544, 320] on input "True" at bounding box center [546, 317] width 14 height 14
radio input "true"
click at [726, 476] on button "SUBMIT" at bounding box center [759, 472] width 118 height 28
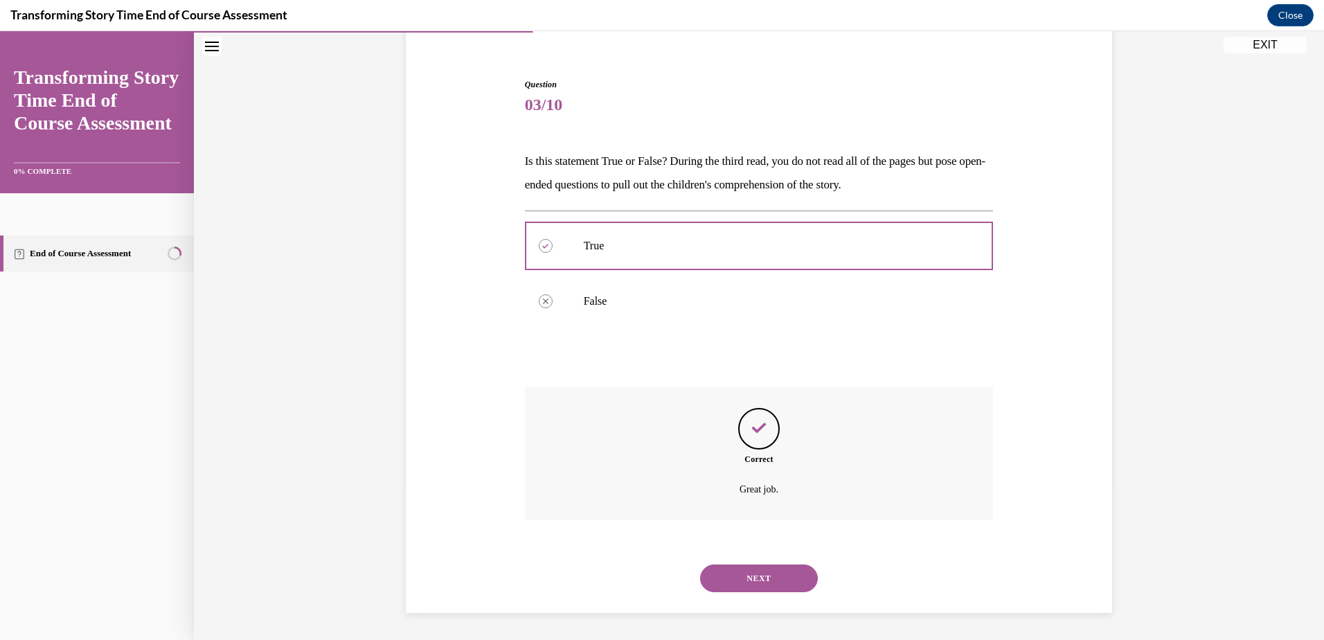
scroll to position [115, 0]
click at [732, 578] on button "NEXT" at bounding box center [759, 578] width 118 height 28
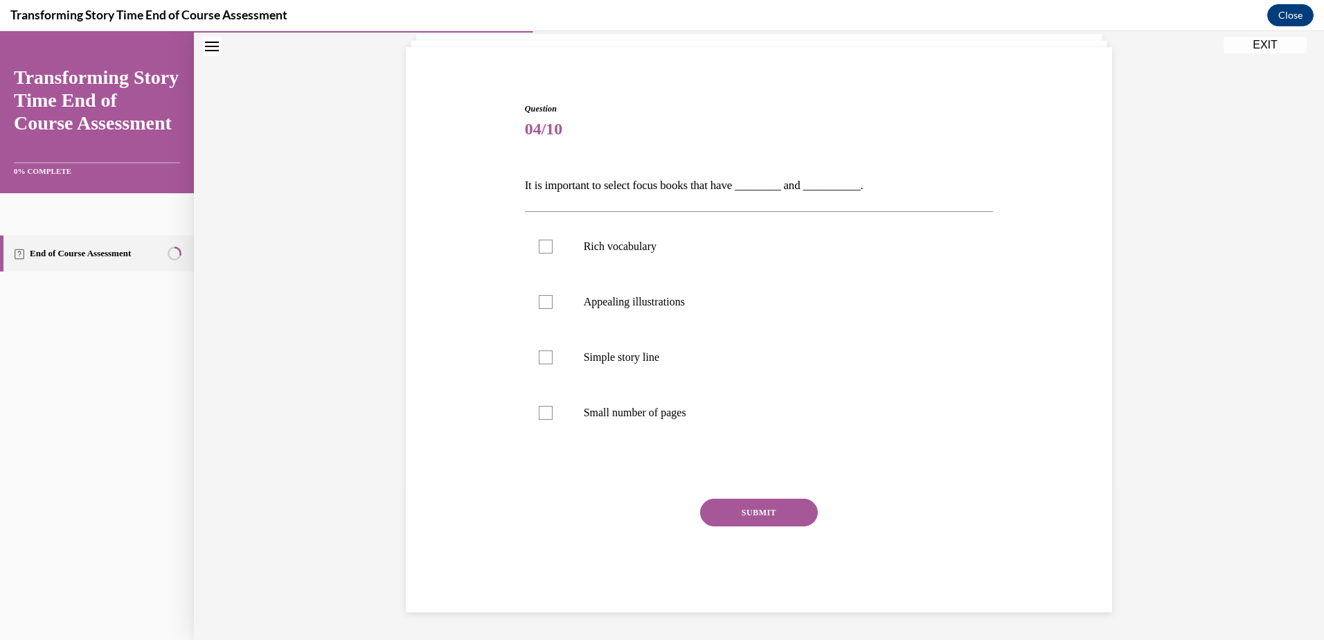
scroll to position [48, 0]
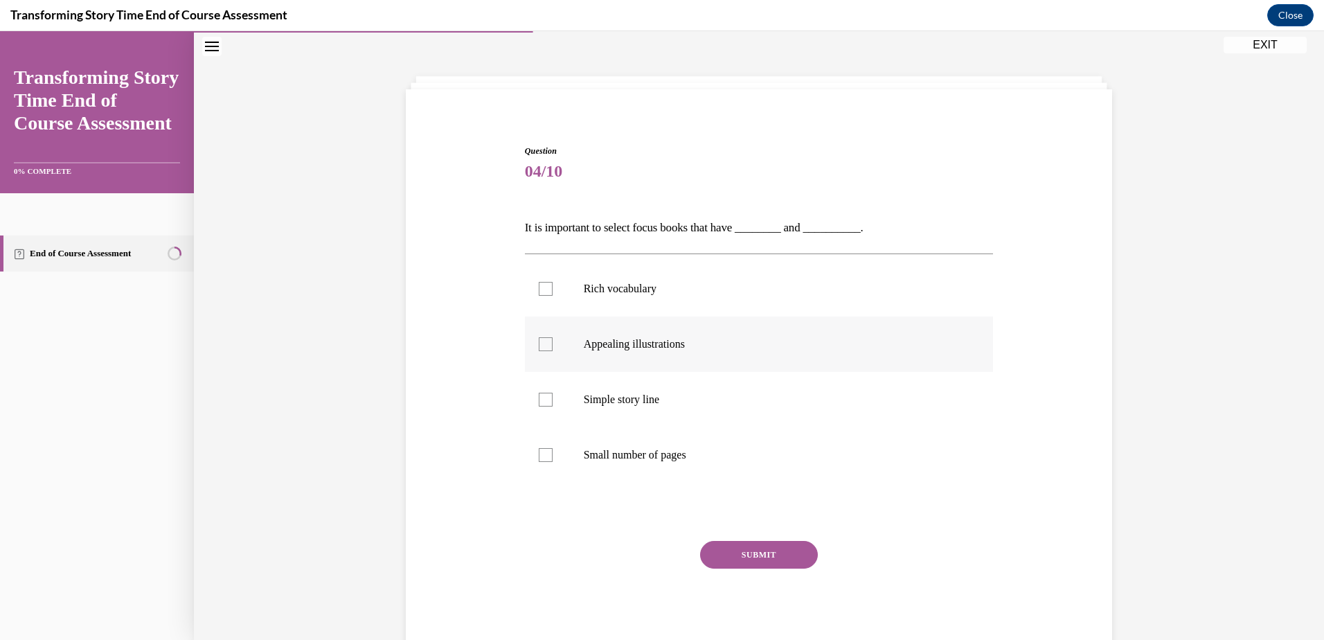
click at [539, 349] on div at bounding box center [546, 344] width 14 height 14
click at [539, 349] on input "Appealing illustrations" at bounding box center [546, 344] width 14 height 14
checkbox input "true"
click at [540, 290] on div at bounding box center [546, 289] width 14 height 14
click at [540, 290] on input "Rich vocabulary" at bounding box center [546, 289] width 14 height 14
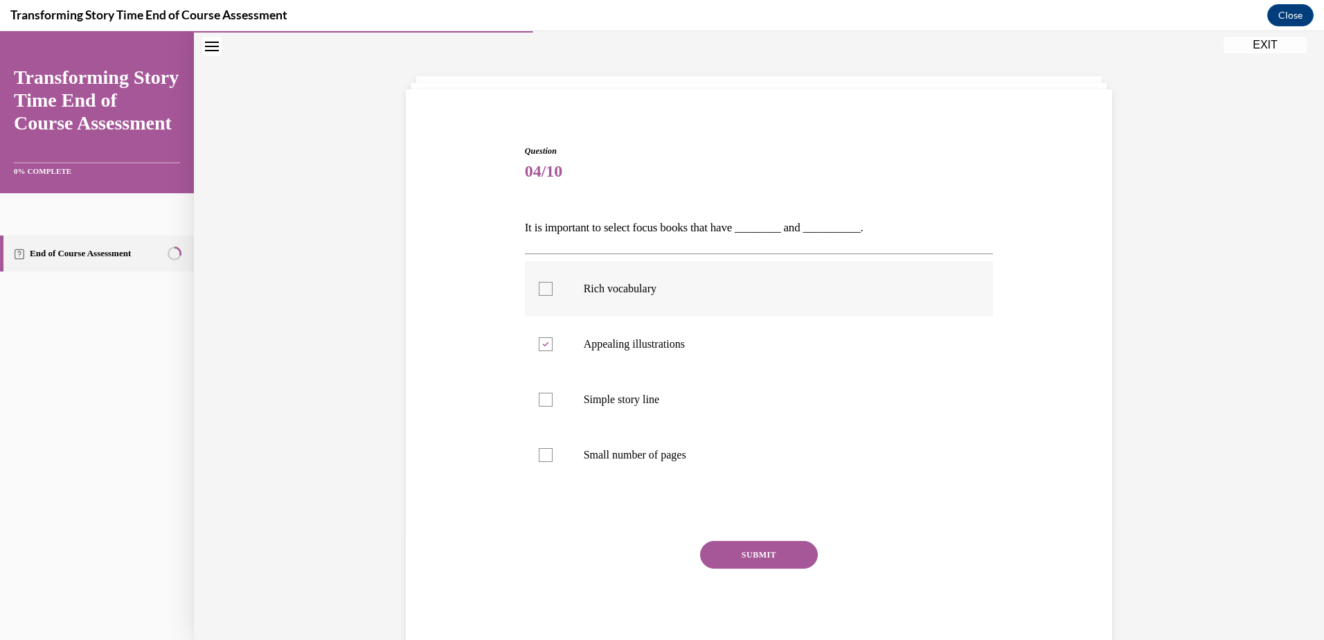
checkbox input "true"
click at [709, 547] on button "SUBMIT" at bounding box center [759, 555] width 118 height 28
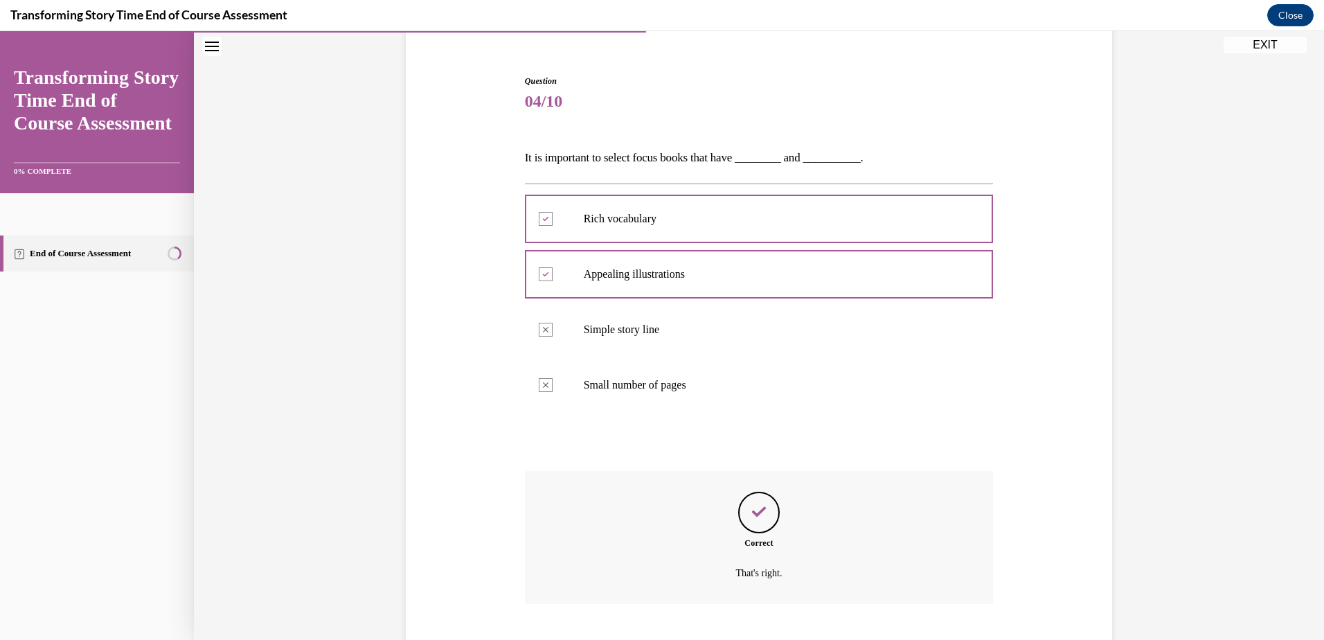
scroll to position [202, 0]
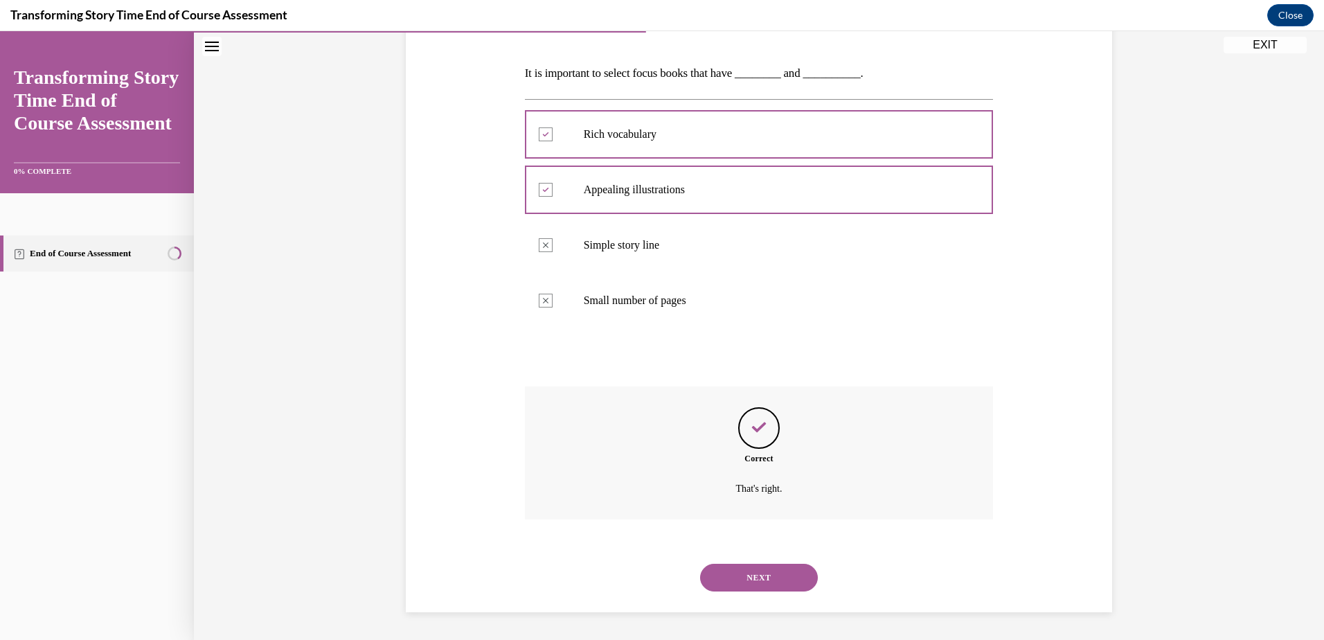
click at [740, 583] on button "NEXT" at bounding box center [759, 578] width 118 height 28
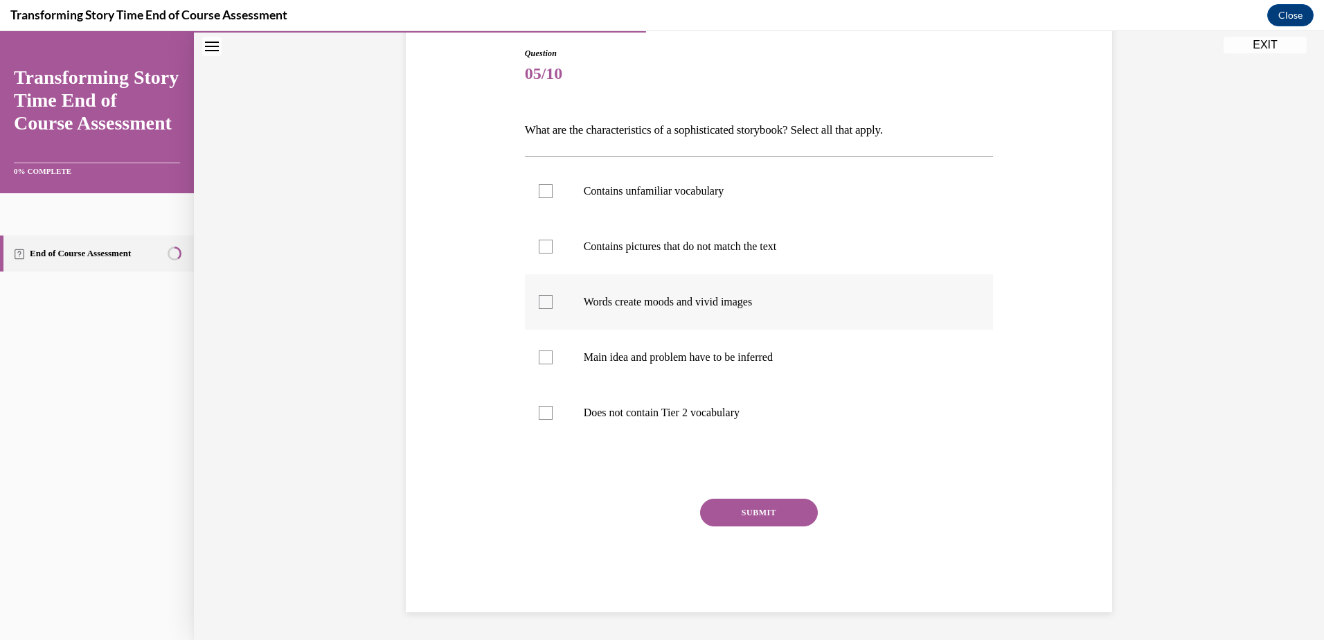
click at [542, 304] on div at bounding box center [546, 302] width 14 height 14
click at [542, 304] on input "Words create moods and vivid images" at bounding box center [546, 302] width 14 height 14
checkbox input "true"
click at [543, 359] on div at bounding box center [546, 357] width 14 height 14
click at [543, 359] on input "Main idea and problem have to be inferred" at bounding box center [546, 357] width 14 height 14
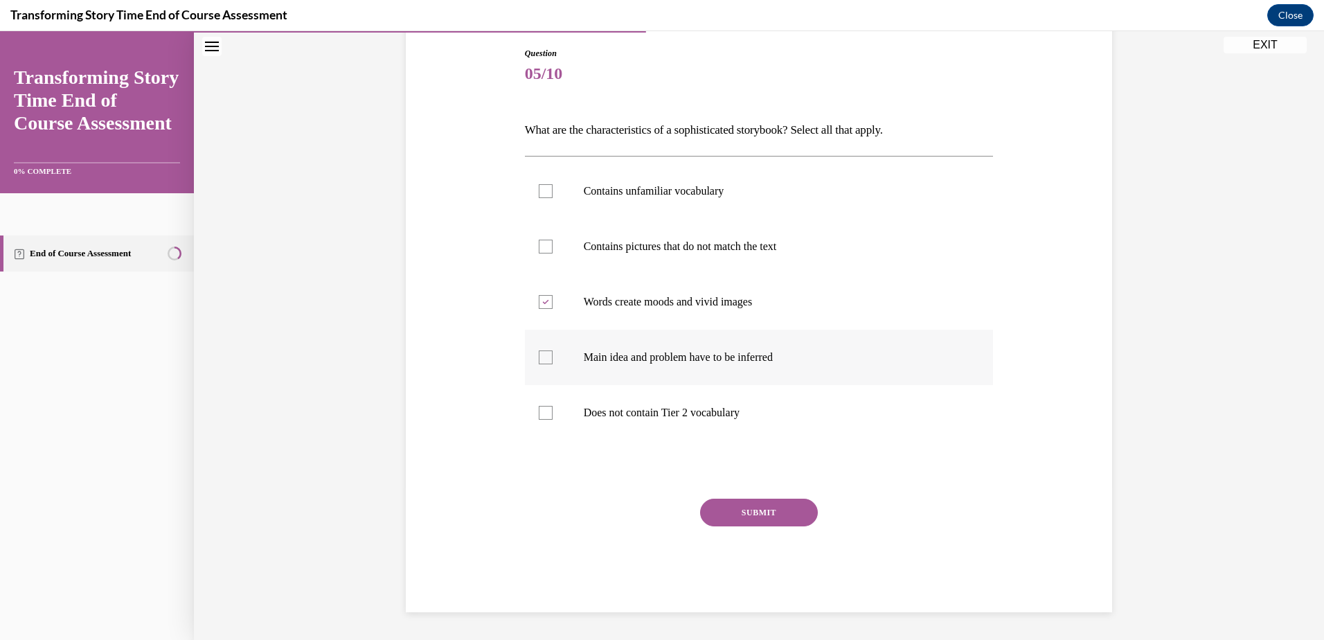
checkbox input "true"
click at [733, 507] on button "SUBMIT" at bounding box center [759, 513] width 118 height 28
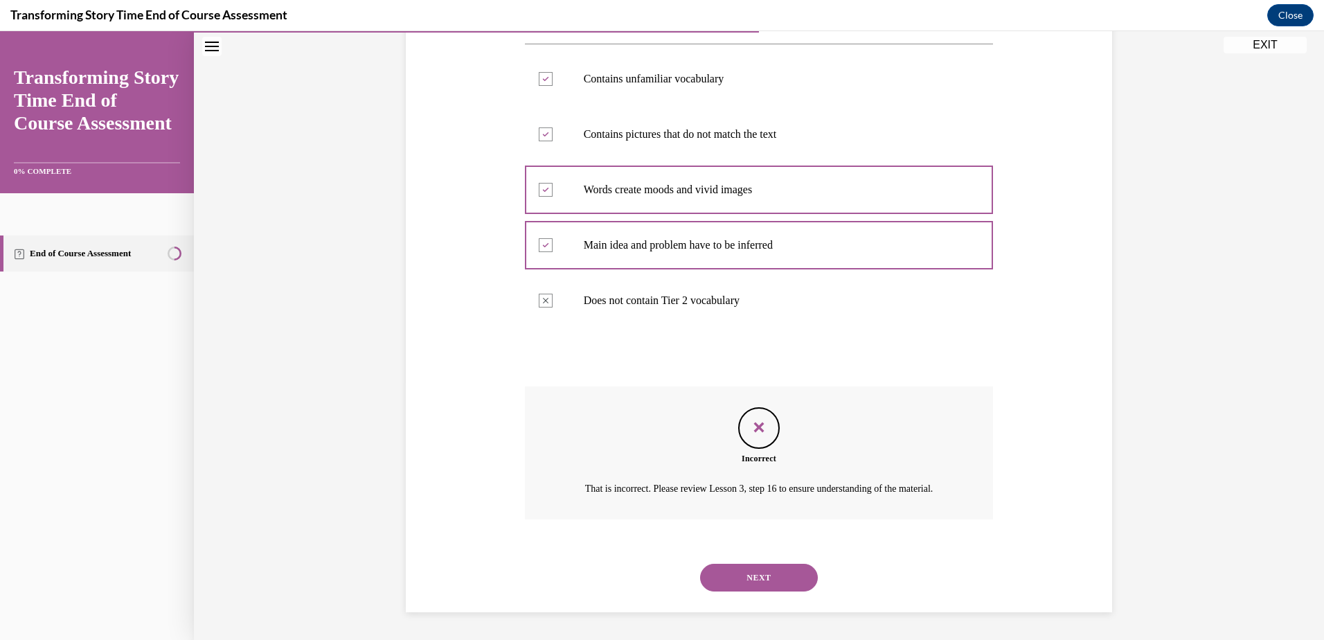
scroll to position [274, 0]
click at [736, 576] on button "NEXT" at bounding box center [759, 578] width 118 height 28
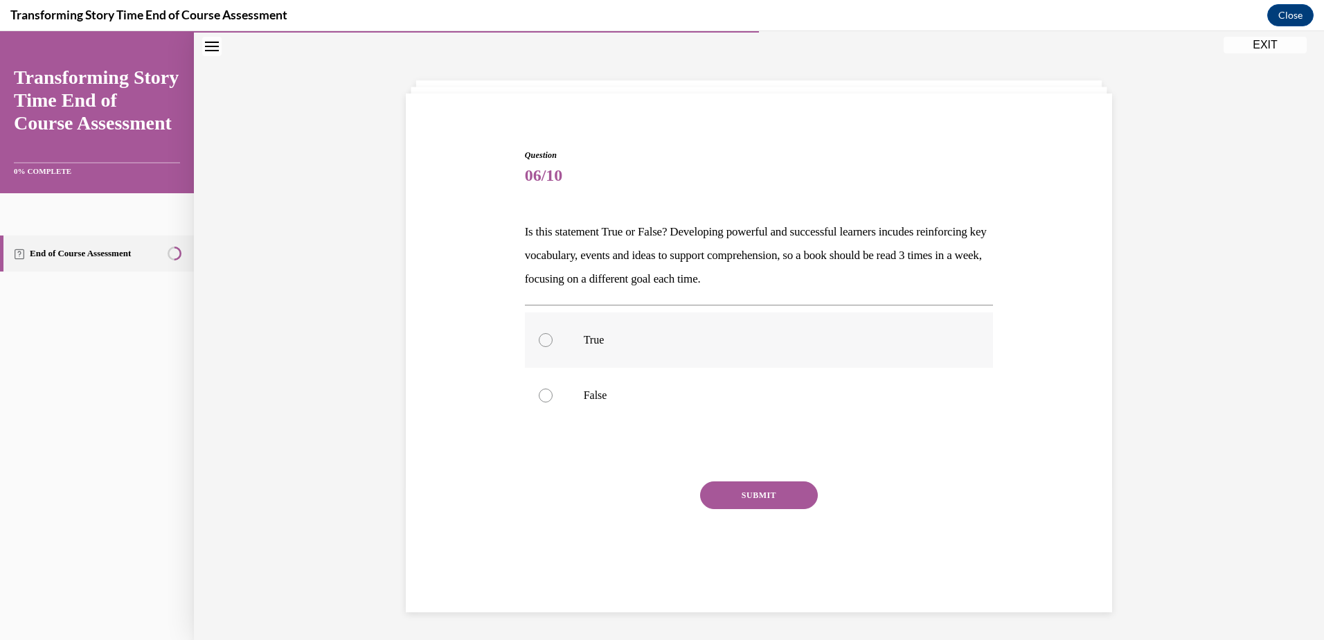
click at [543, 344] on div at bounding box center [546, 340] width 14 height 14
click at [543, 344] on input "True" at bounding box center [546, 340] width 14 height 14
radio input "true"
click at [711, 497] on button "SUBMIT" at bounding box center [759, 495] width 118 height 28
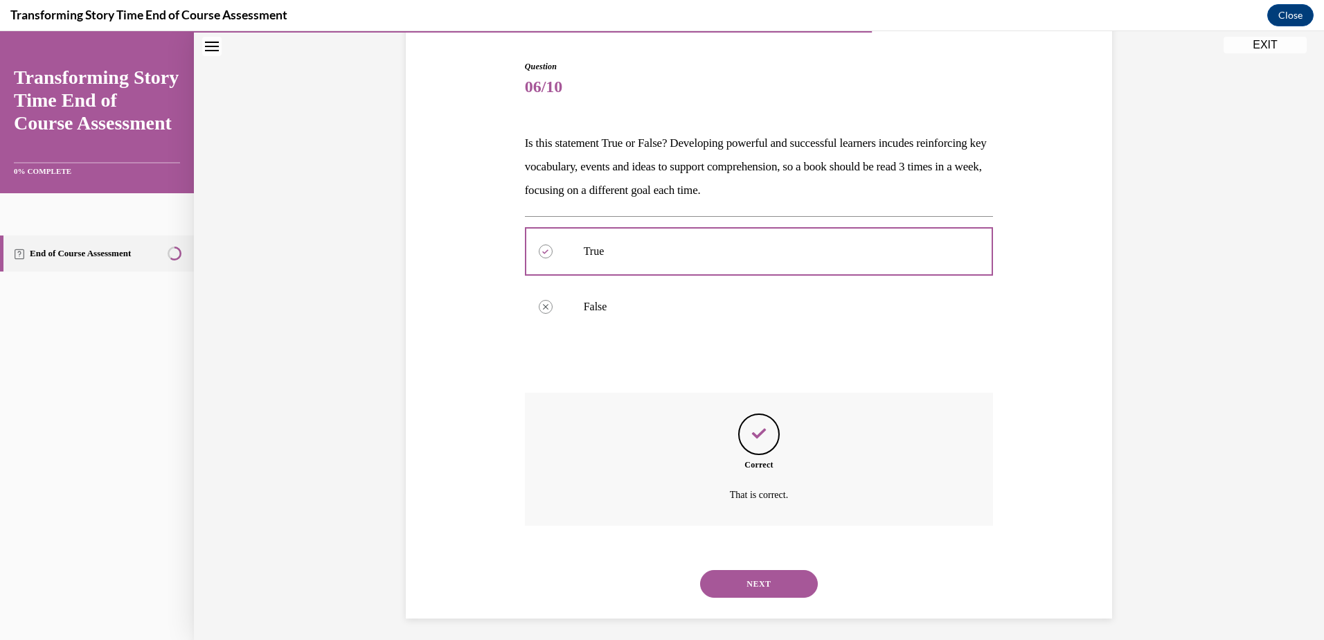
scroll to position [139, 0]
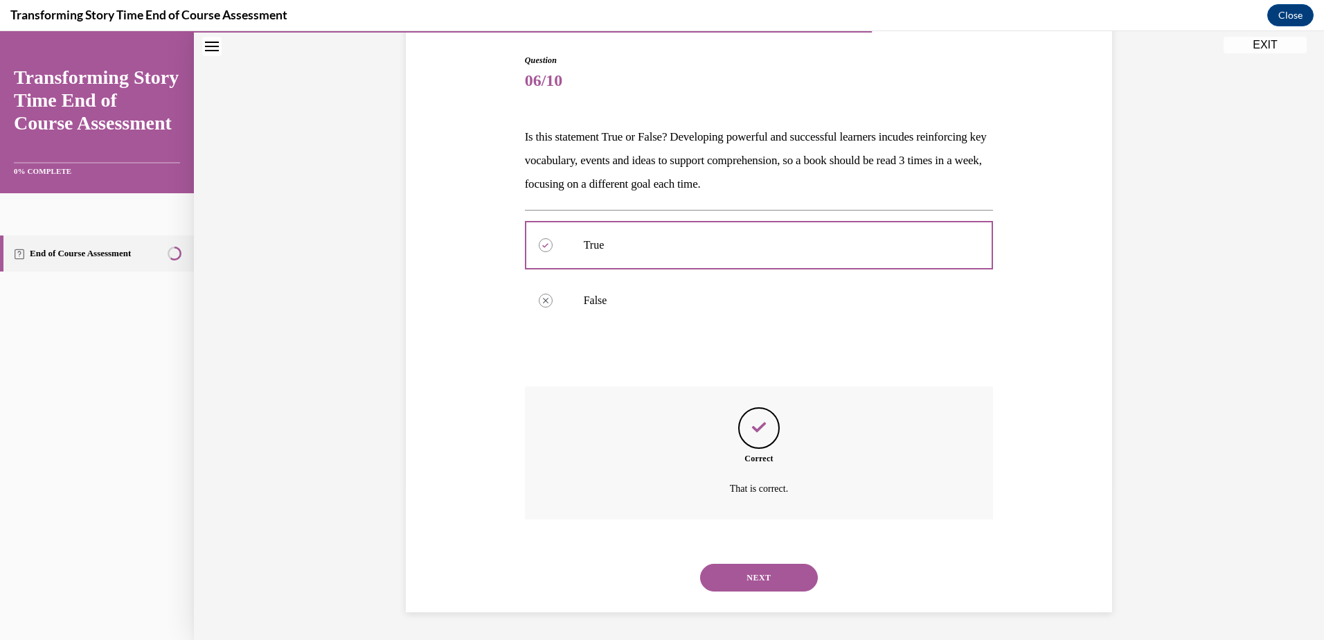
drag, startPoint x: 726, startPoint y: 581, endPoint x: 725, endPoint y: 574, distance: 7.0
click at [725, 577] on button "NEXT" at bounding box center [759, 578] width 118 height 28
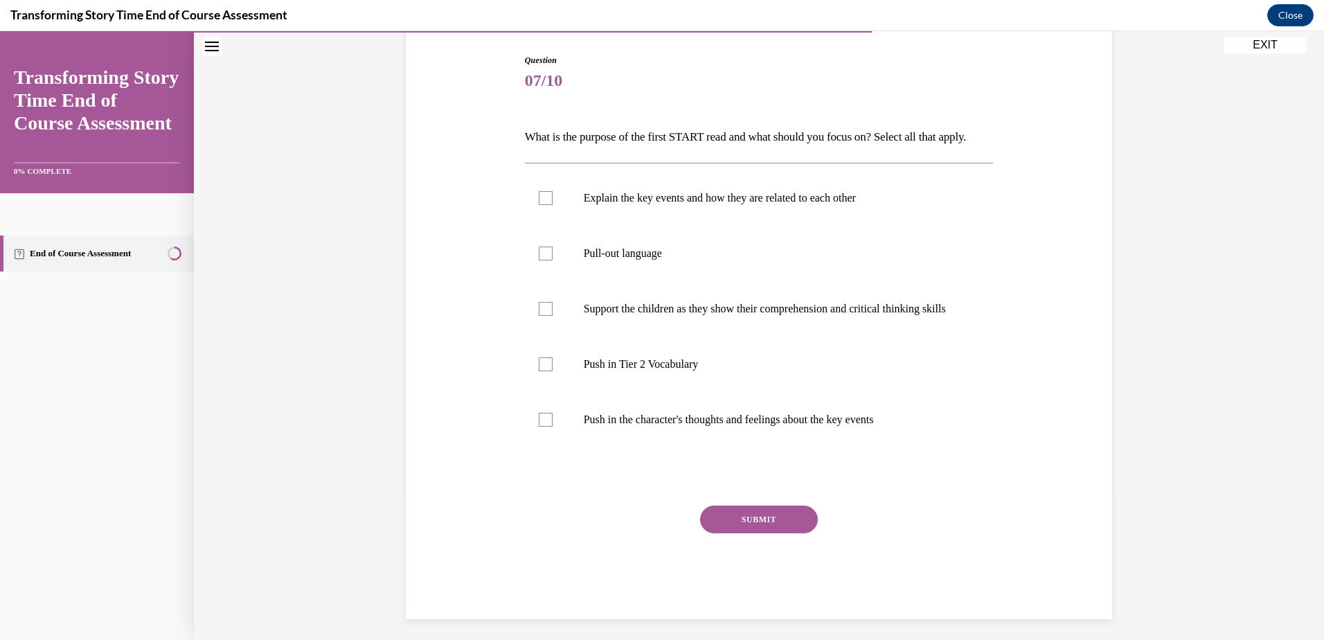
scroll to position [73, 0]
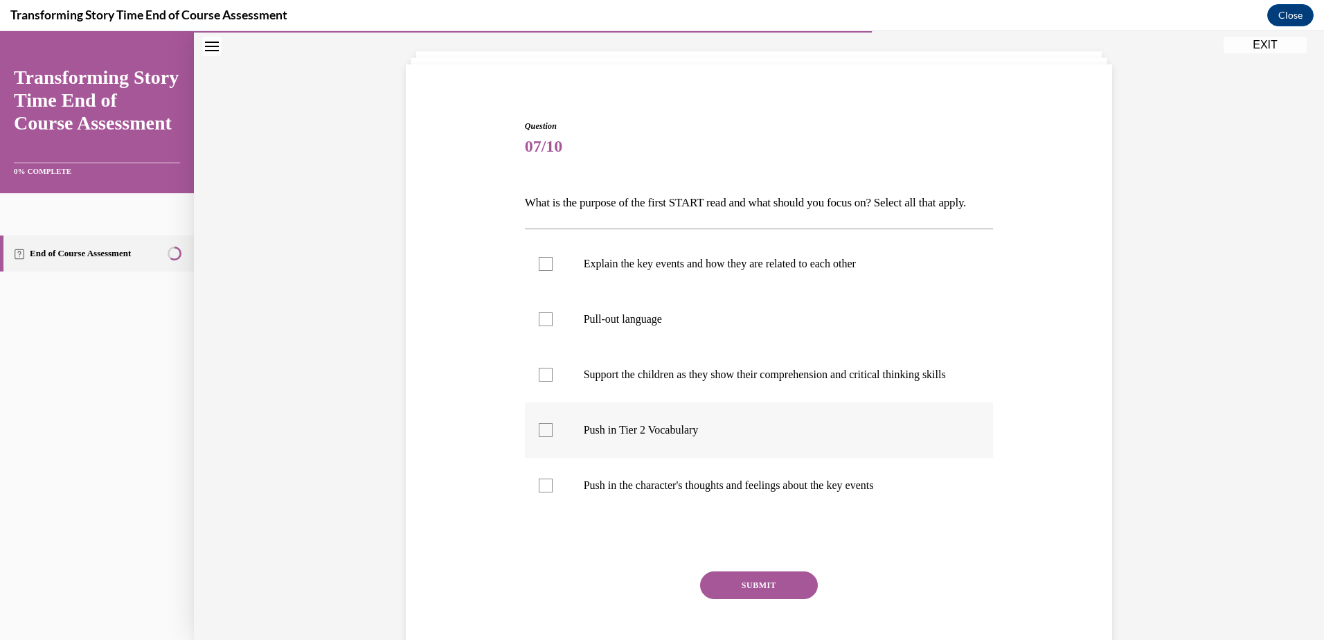
click at [539, 437] on div at bounding box center [546, 430] width 14 height 14
click at [539, 437] on input "Push in Tier 2 Vocabulary" at bounding box center [546, 430] width 14 height 14
checkbox input "true"
click at [539, 326] on div at bounding box center [546, 319] width 14 height 14
click at [539, 326] on input "Pull-out language" at bounding box center [546, 319] width 14 height 14
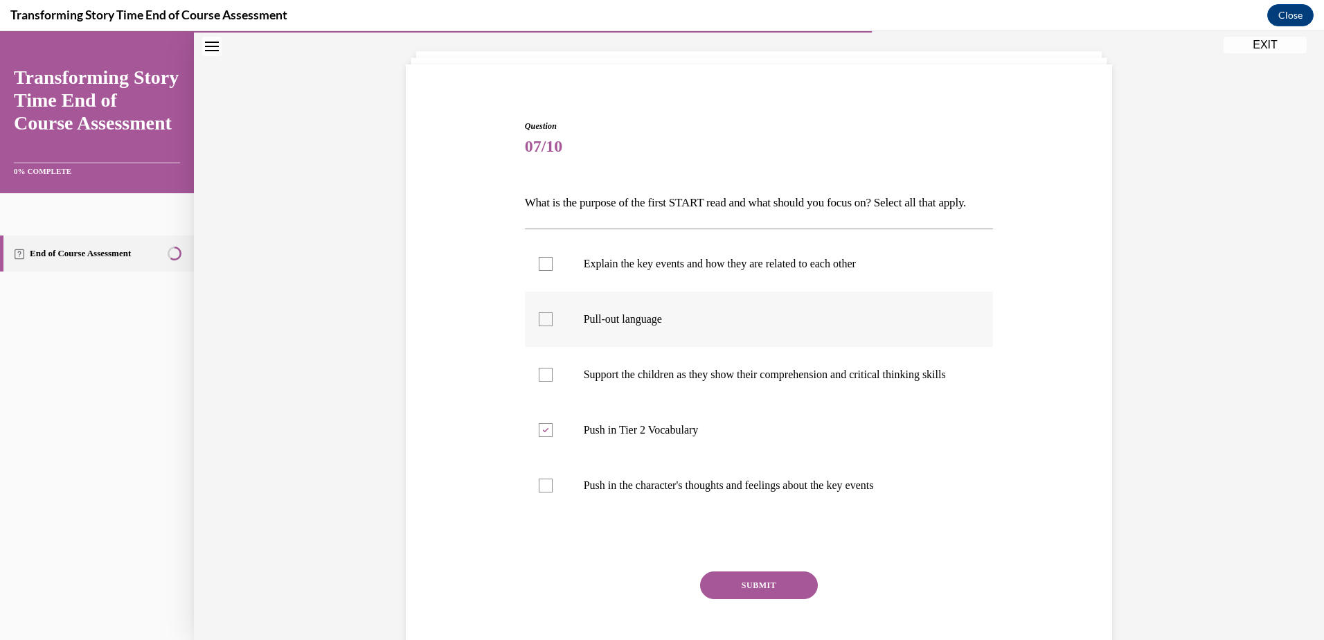
checkbox input "true"
click at [779, 599] on button "SUBMIT" at bounding box center [759, 585] width 118 height 28
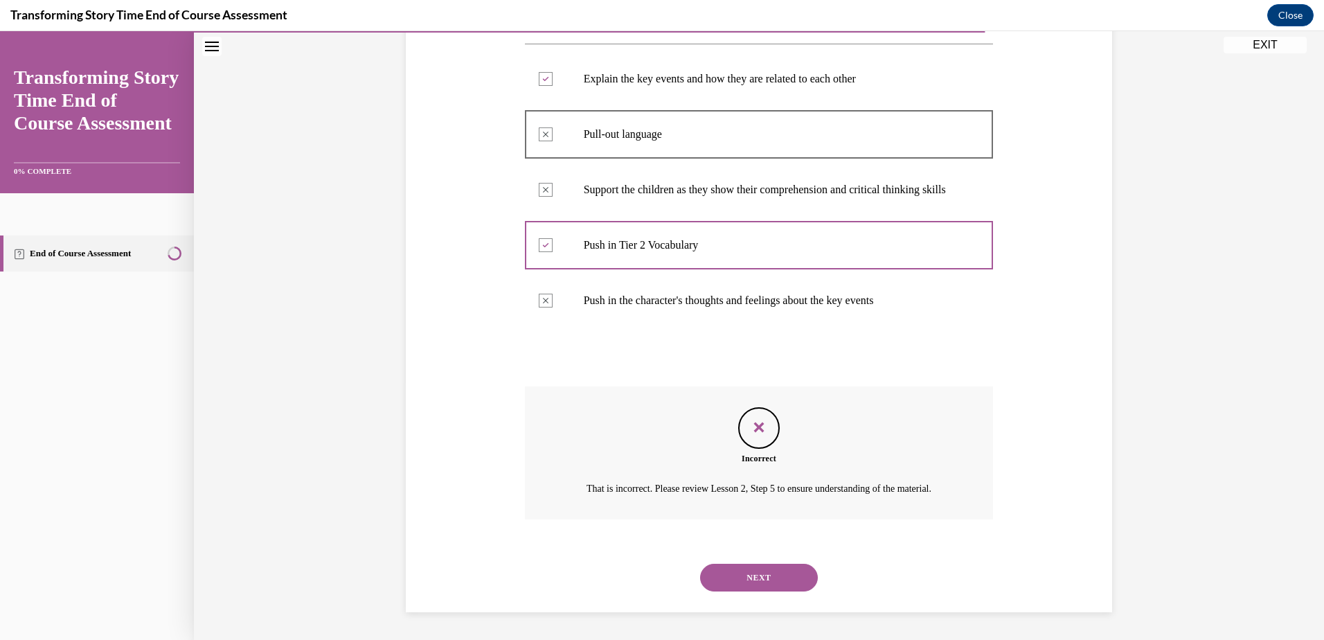
scroll to position [312, 0]
click at [760, 587] on button "NEXT" at bounding box center [759, 578] width 118 height 28
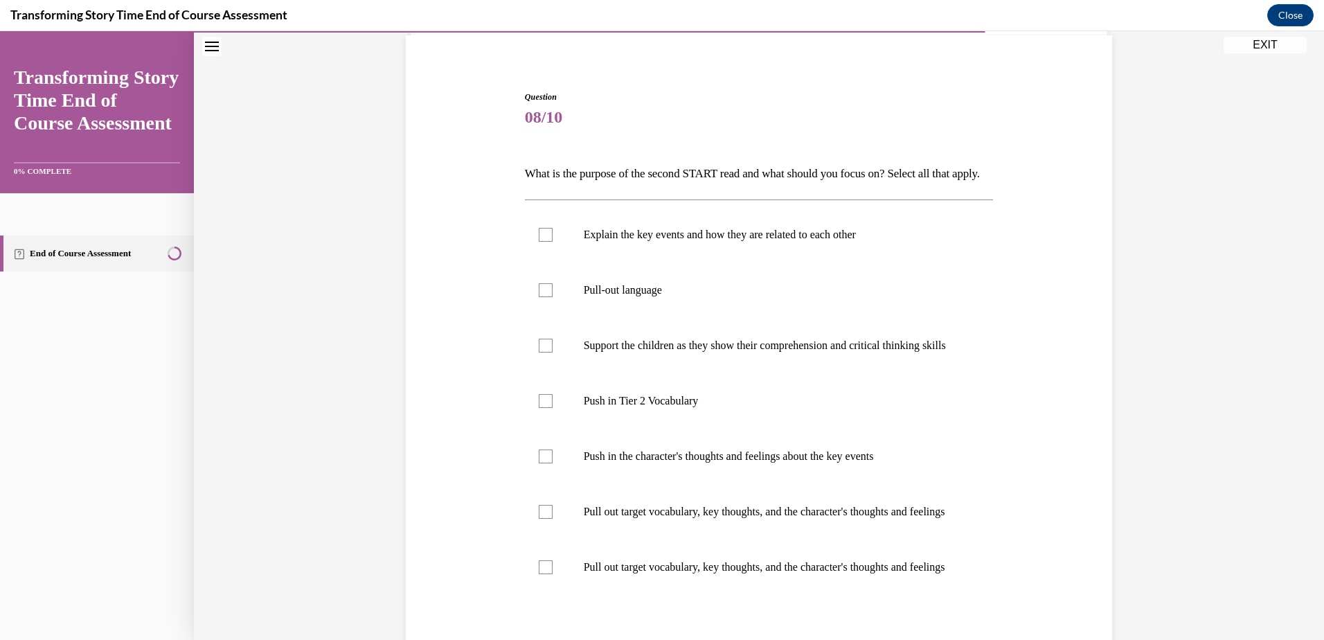
scroll to position [139, 0]
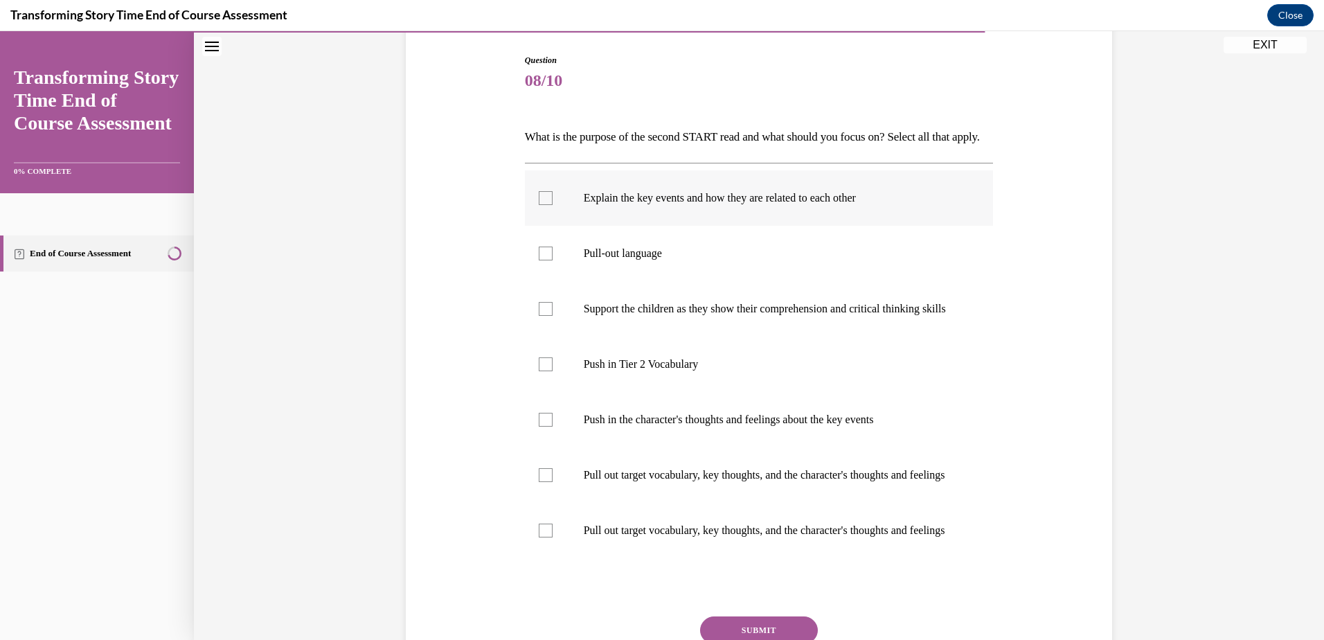
click at [539, 205] on div at bounding box center [546, 198] width 14 height 14
click at [539, 205] on input "Explain the key events and how they are related to each other" at bounding box center [546, 198] width 14 height 14
checkbox input "true"
click at [544, 260] on div at bounding box center [546, 254] width 14 height 14
click at [544, 260] on input "Pull-out language" at bounding box center [546, 254] width 14 height 14
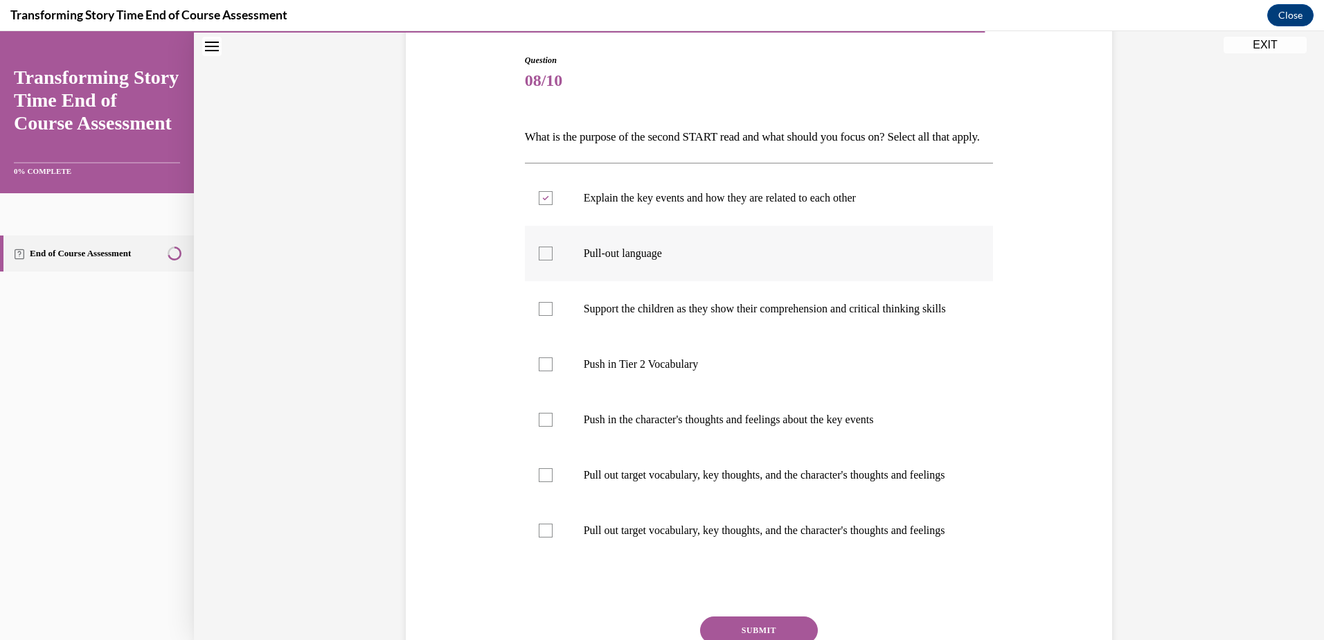
checkbox input "true"
click at [540, 427] on div at bounding box center [546, 420] width 14 height 14
click at [540, 427] on input "Push in the character's thoughts and feelings about the key events" at bounding box center [546, 420] width 14 height 14
checkbox input "true"
click at [539, 482] on div at bounding box center [546, 475] width 14 height 14
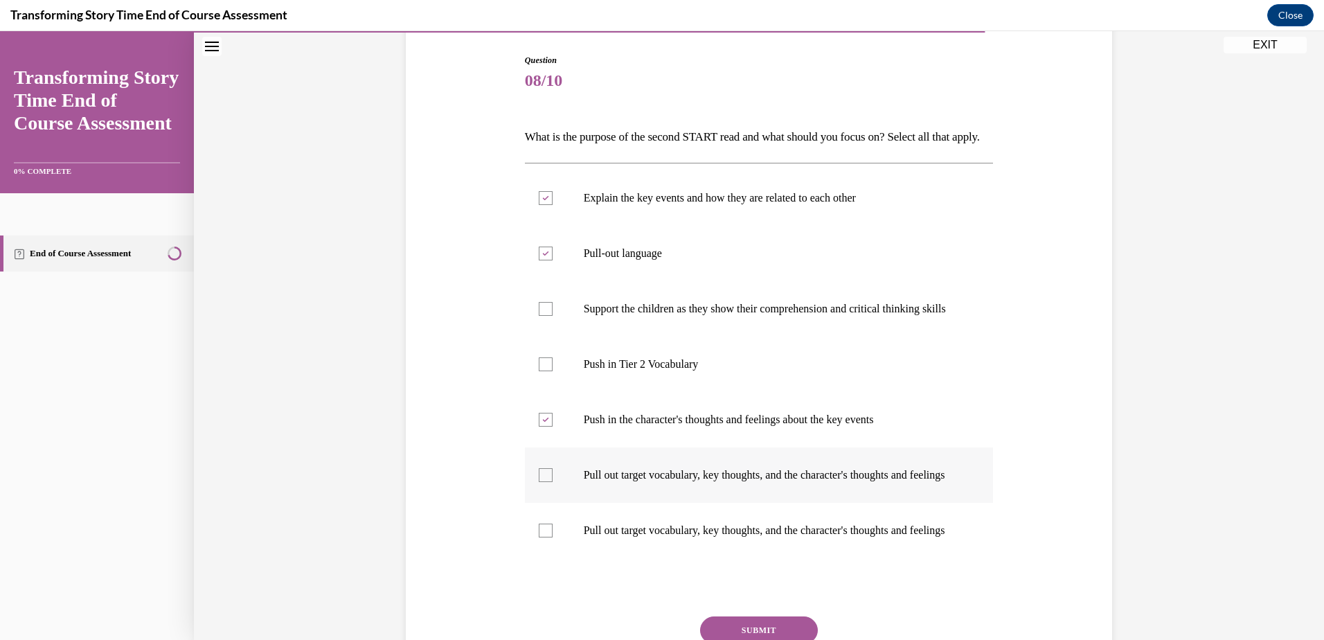
click at [539, 482] on input "Pull out target vocabulary, key thoughts, and the character's thoughts and feel…" at bounding box center [546, 475] width 14 height 14
checkbox input "true"
click at [542, 201] on icon at bounding box center [545, 198] width 6 height 5
click at [539, 205] on input "Explain the key events and how they are related to each other" at bounding box center [546, 198] width 14 height 14
checkbox input "false"
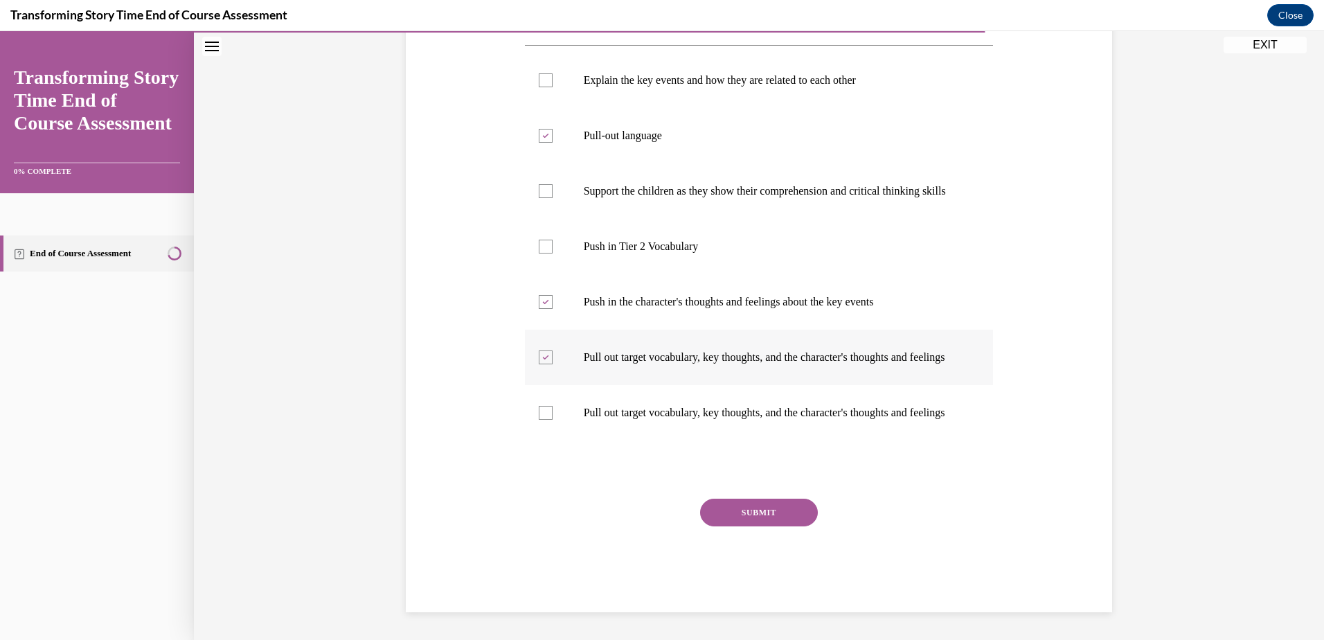
scroll to position [277, 0]
click at [700, 526] on button "SUBMIT" at bounding box center [759, 513] width 118 height 28
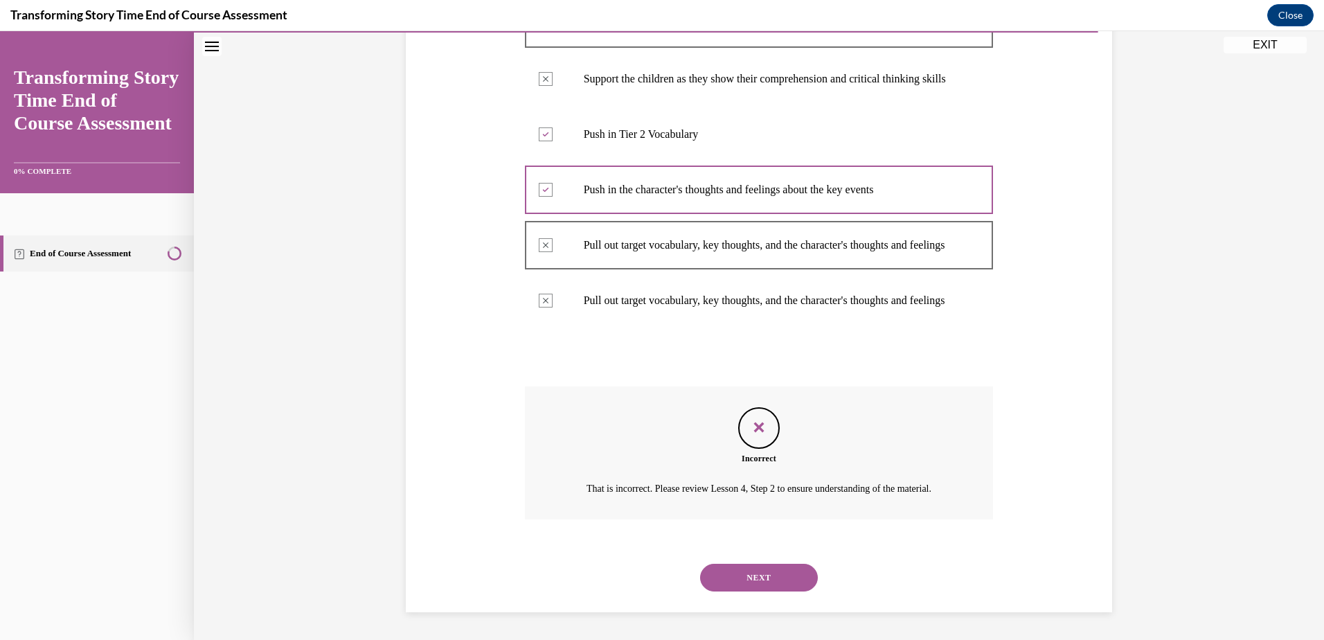
scroll to position [450, 0]
click at [734, 574] on button "NEXT" at bounding box center [759, 578] width 118 height 28
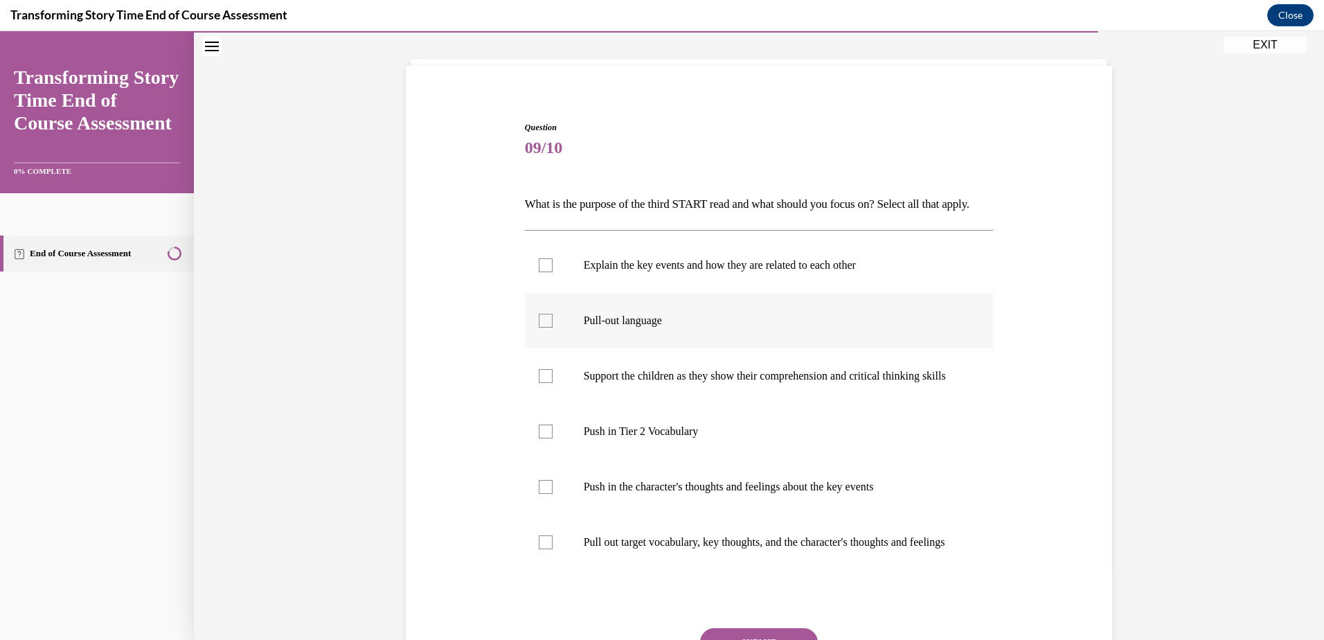
scroll to position [139, 0]
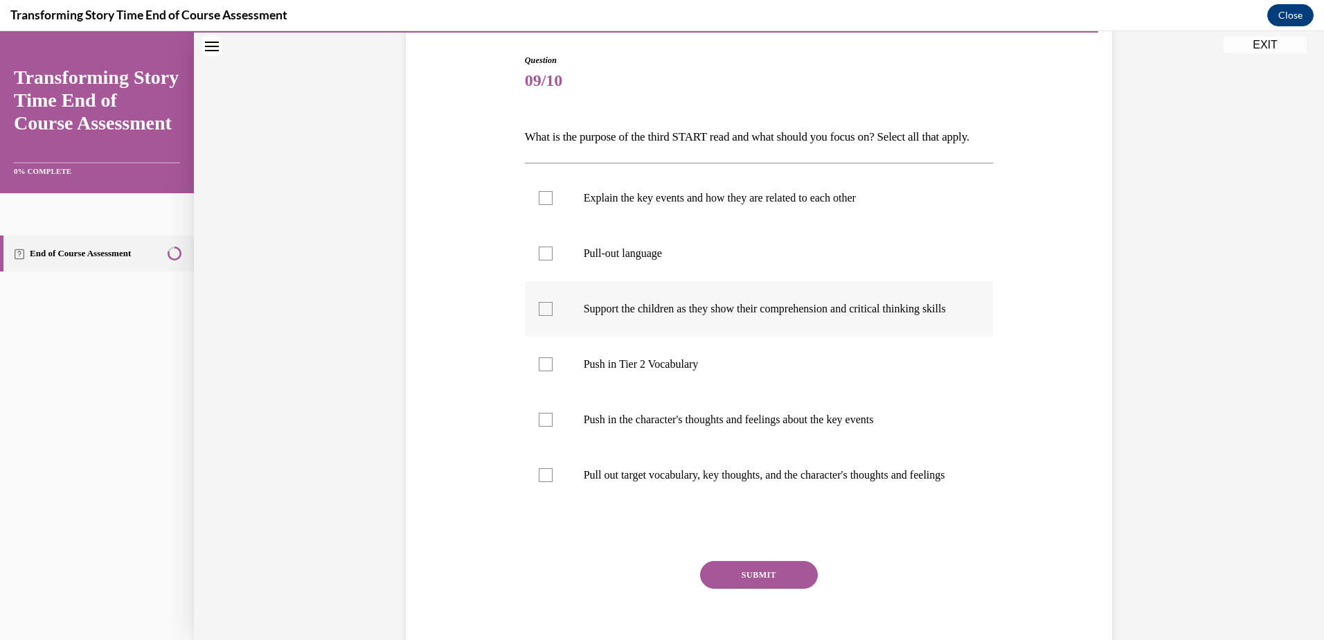
click at [539, 316] on div at bounding box center [546, 309] width 14 height 14
click at [539, 316] on input "Support the children as they show their comprehension and critical thinking ski…" at bounding box center [546, 309] width 14 height 14
checkbox input "true"
click at [542, 260] on div at bounding box center [546, 254] width 14 height 14
click at [542, 260] on input "Pull-out language" at bounding box center [546, 254] width 14 height 14
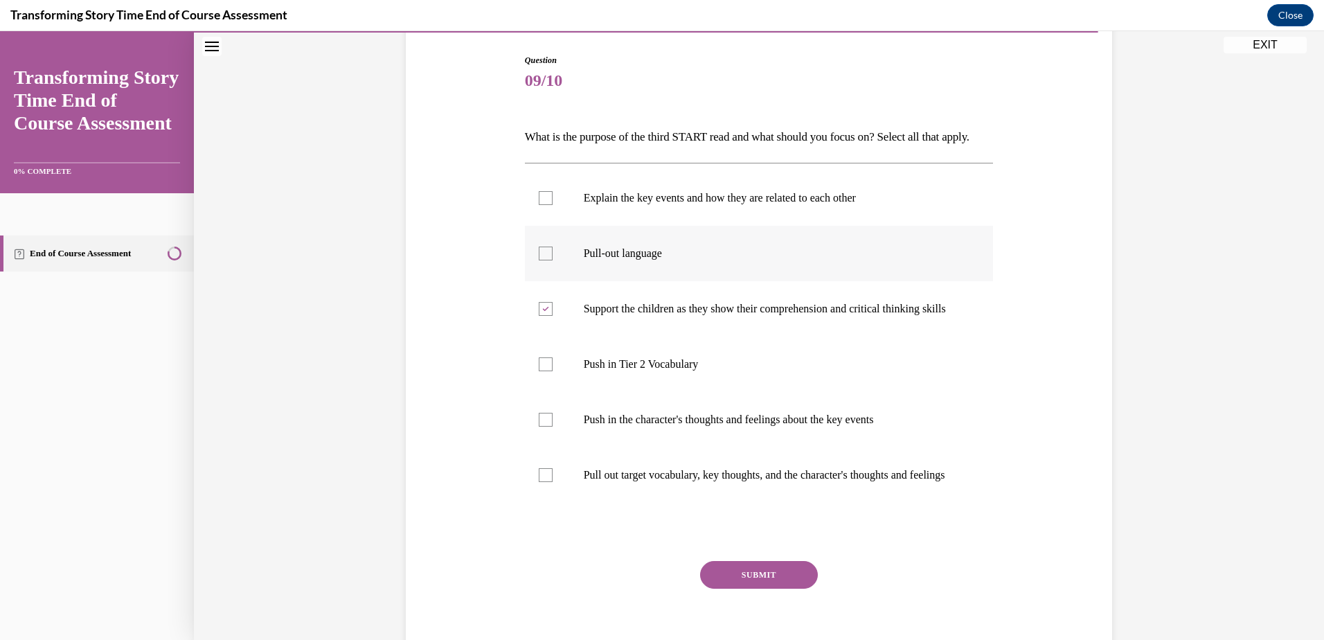
checkbox input "true"
click at [734, 589] on button "SUBMIT" at bounding box center [759, 575] width 118 height 28
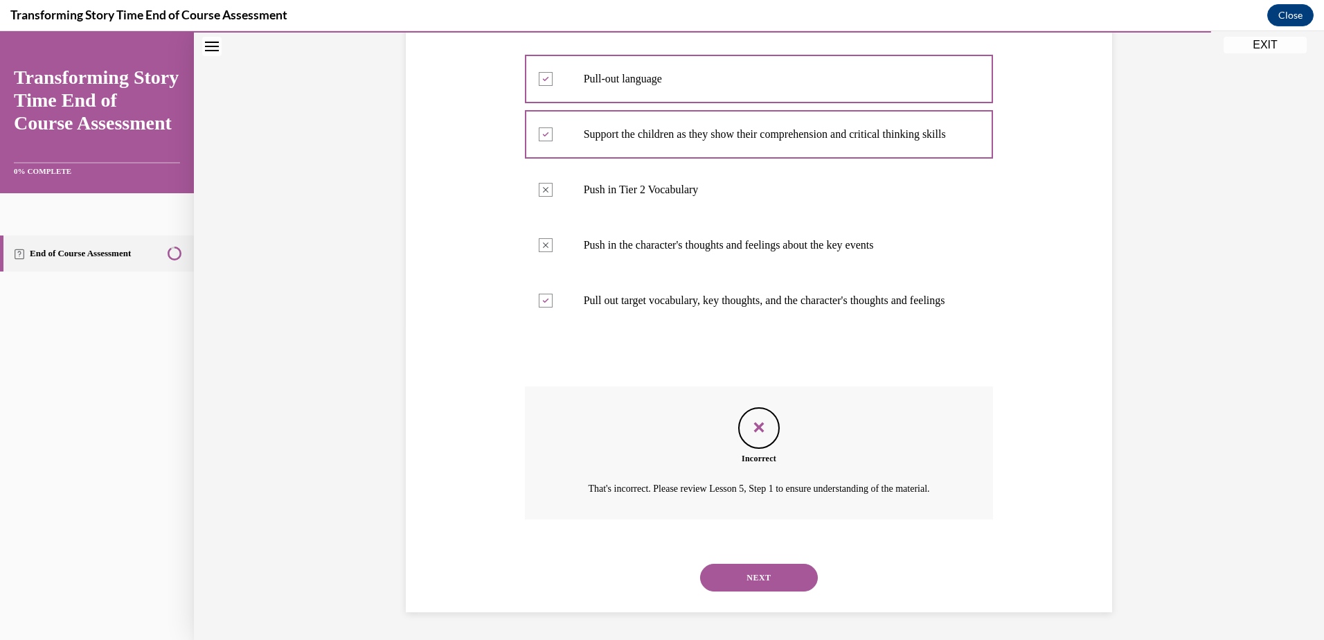
scroll to position [381, 0]
click at [787, 586] on button "NEXT" at bounding box center [759, 578] width 118 height 28
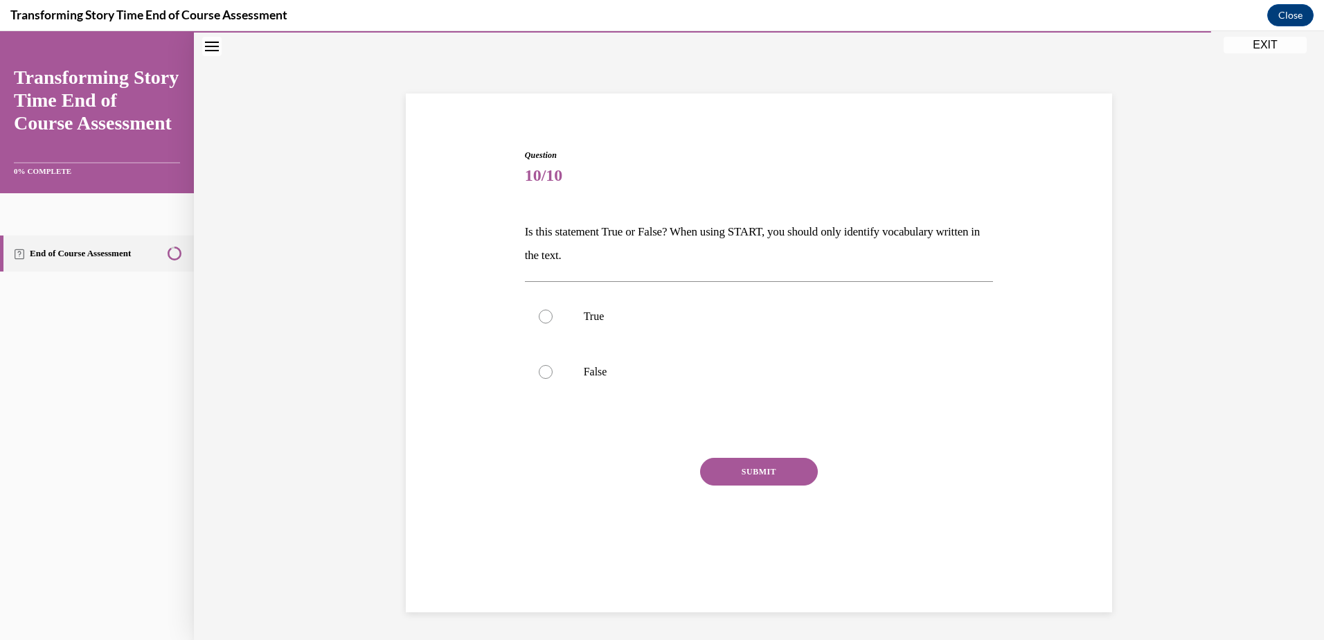
scroll to position [44, 0]
drag, startPoint x: 536, startPoint y: 319, endPoint x: 550, endPoint y: 340, distance: 25.0
click at [539, 319] on div at bounding box center [546, 317] width 14 height 14
click at [539, 319] on input "True" at bounding box center [546, 317] width 14 height 14
radio input "true"
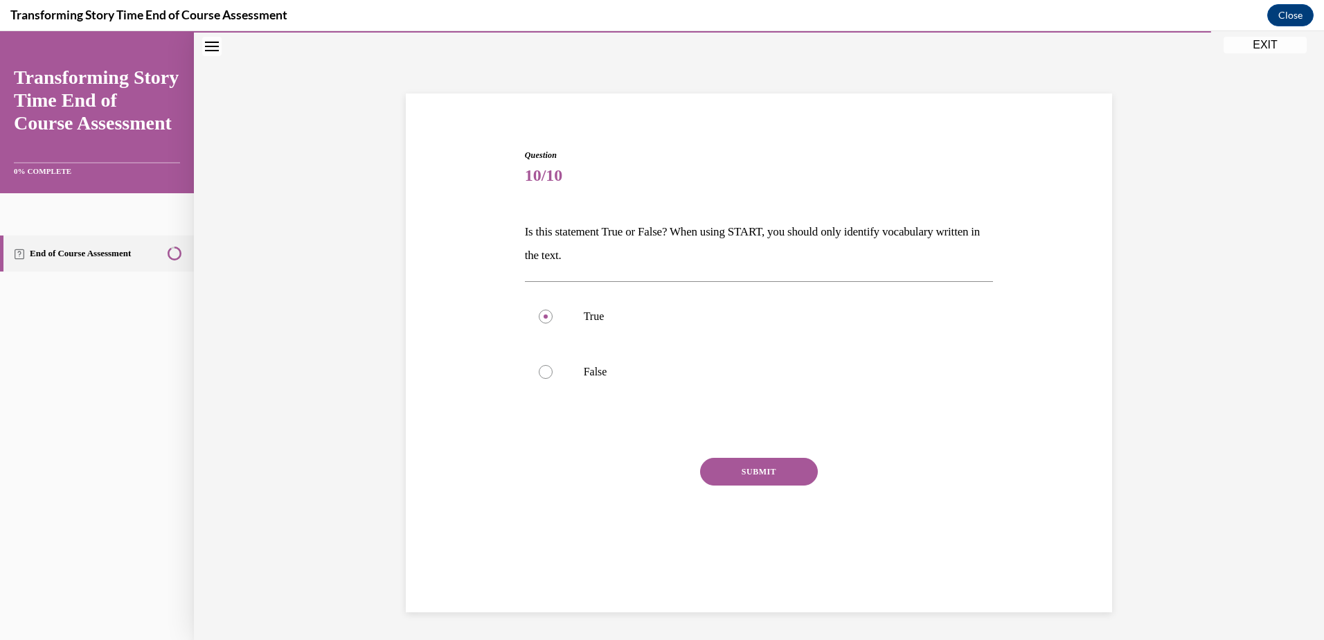
click at [710, 463] on button "SUBMIT" at bounding box center [759, 472] width 118 height 28
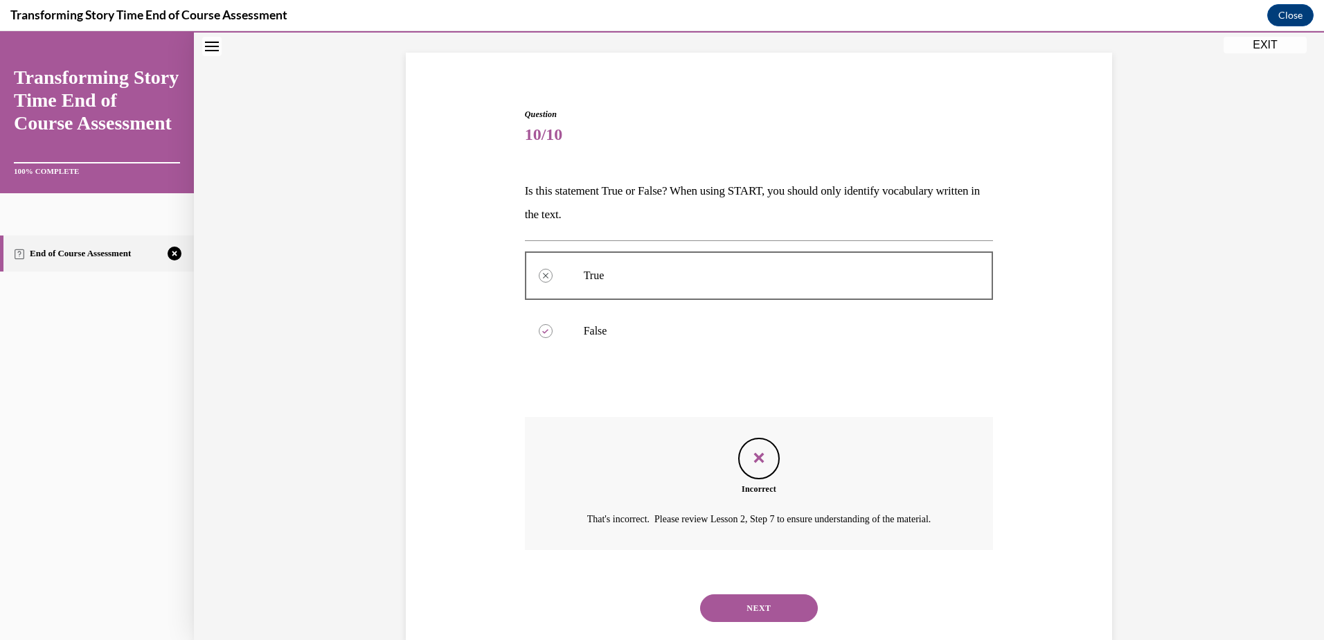
scroll to position [132, 0]
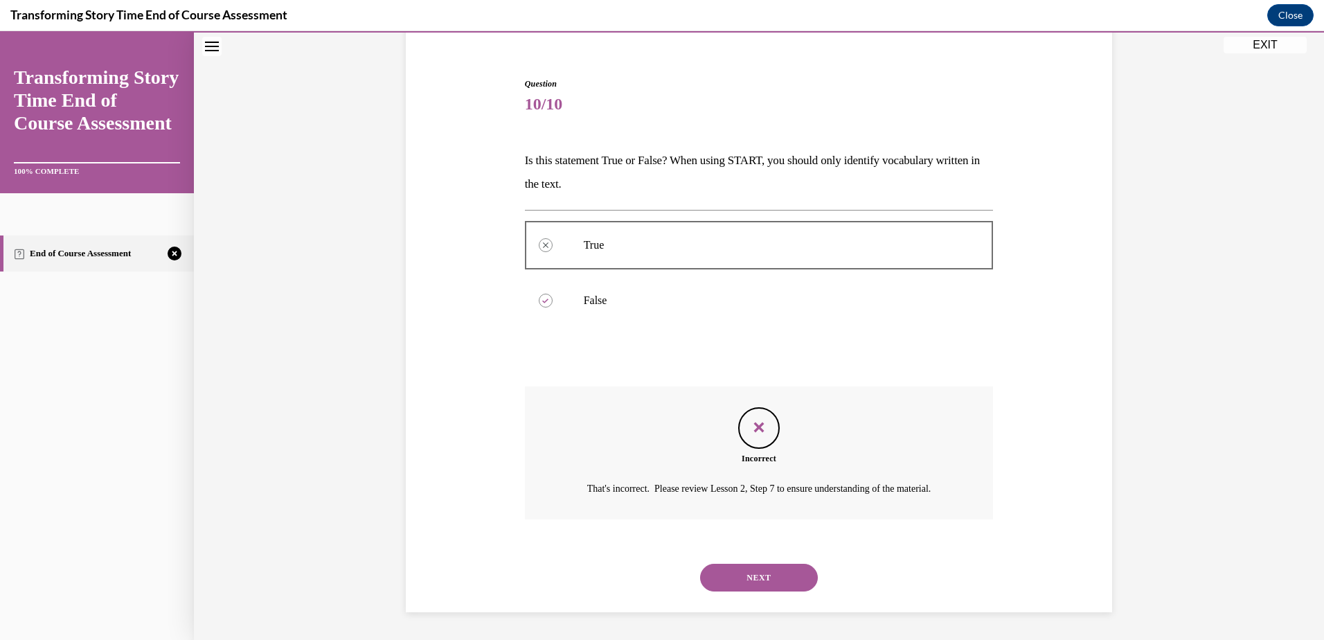
click at [738, 579] on button "NEXT" at bounding box center [759, 578] width 118 height 28
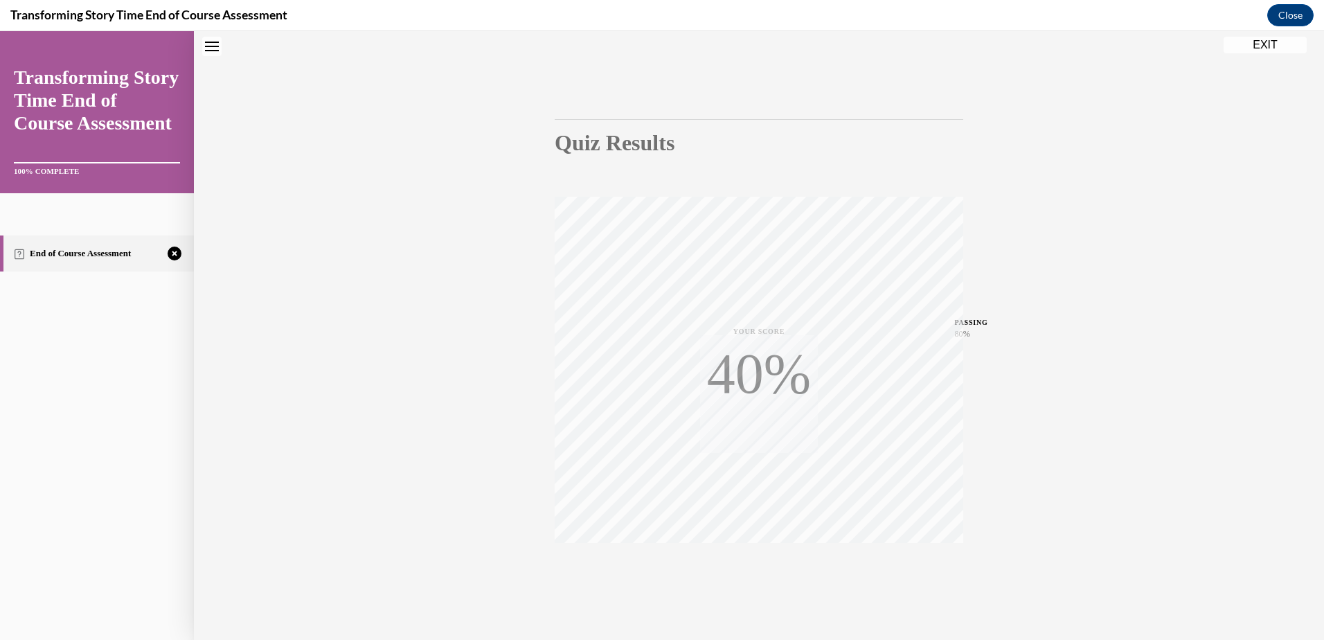
scroll to position [101, 0]
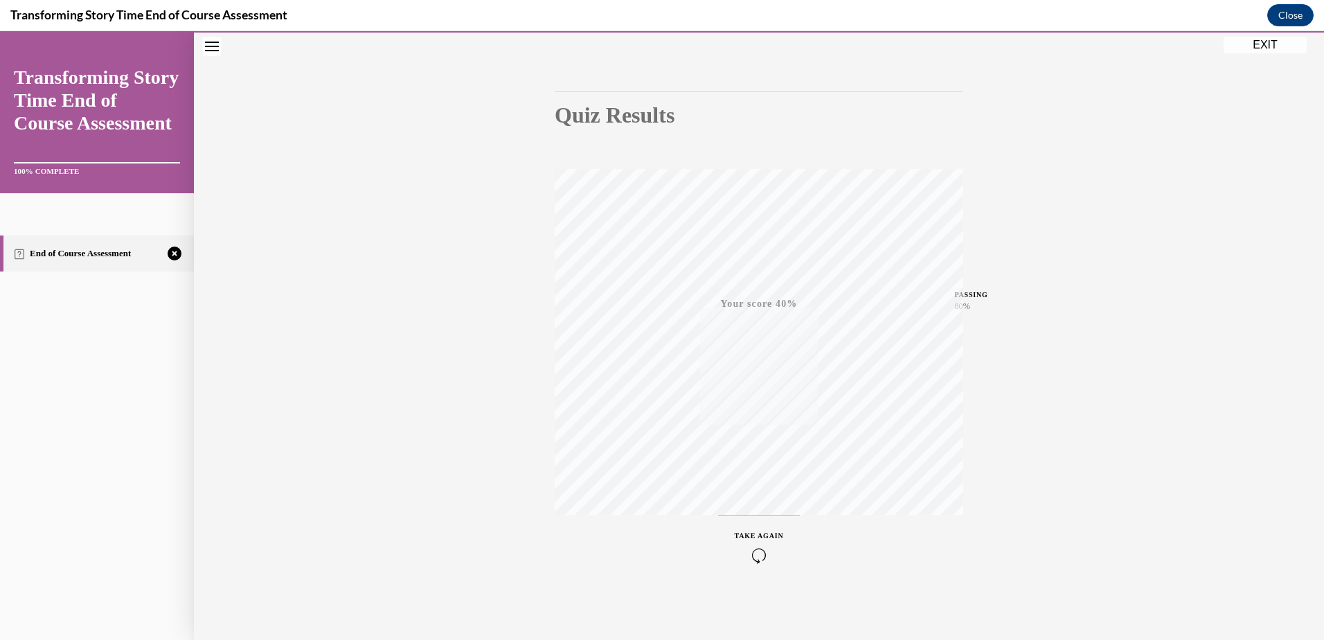
click at [758, 535] on span "TAKE AGAIN" at bounding box center [759, 536] width 49 height 8
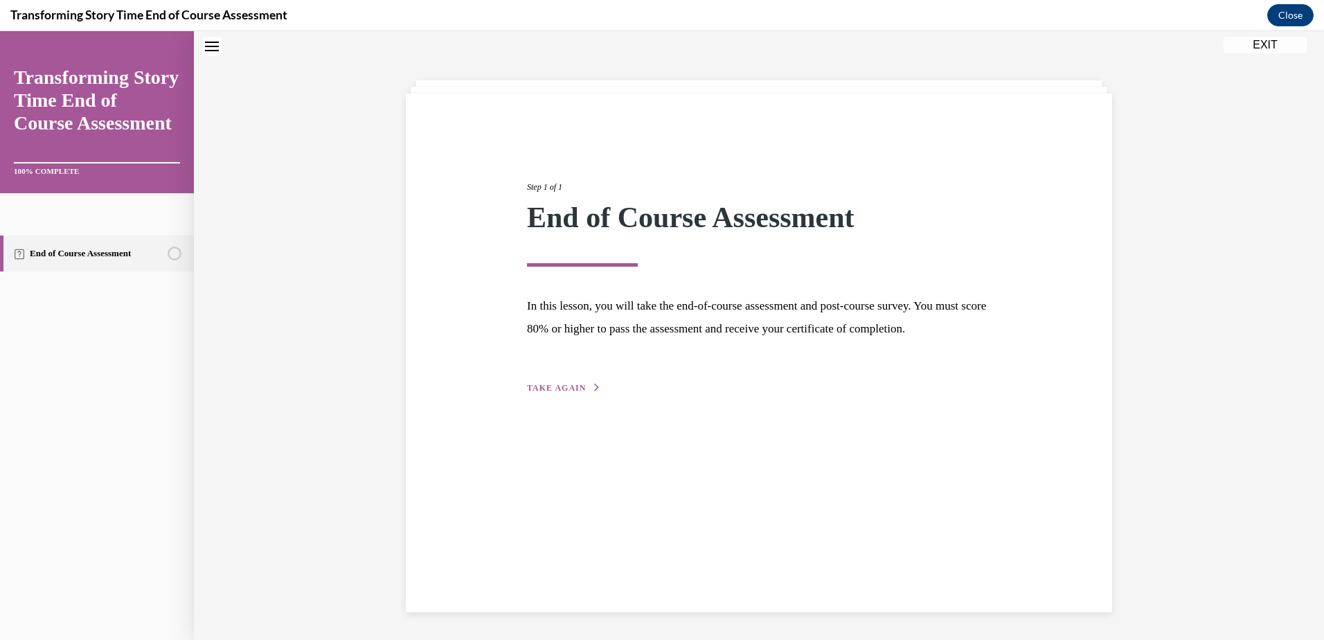
scroll to position [44, 0]
click at [565, 393] on span "TAKE AGAIN" at bounding box center [556, 388] width 59 height 10
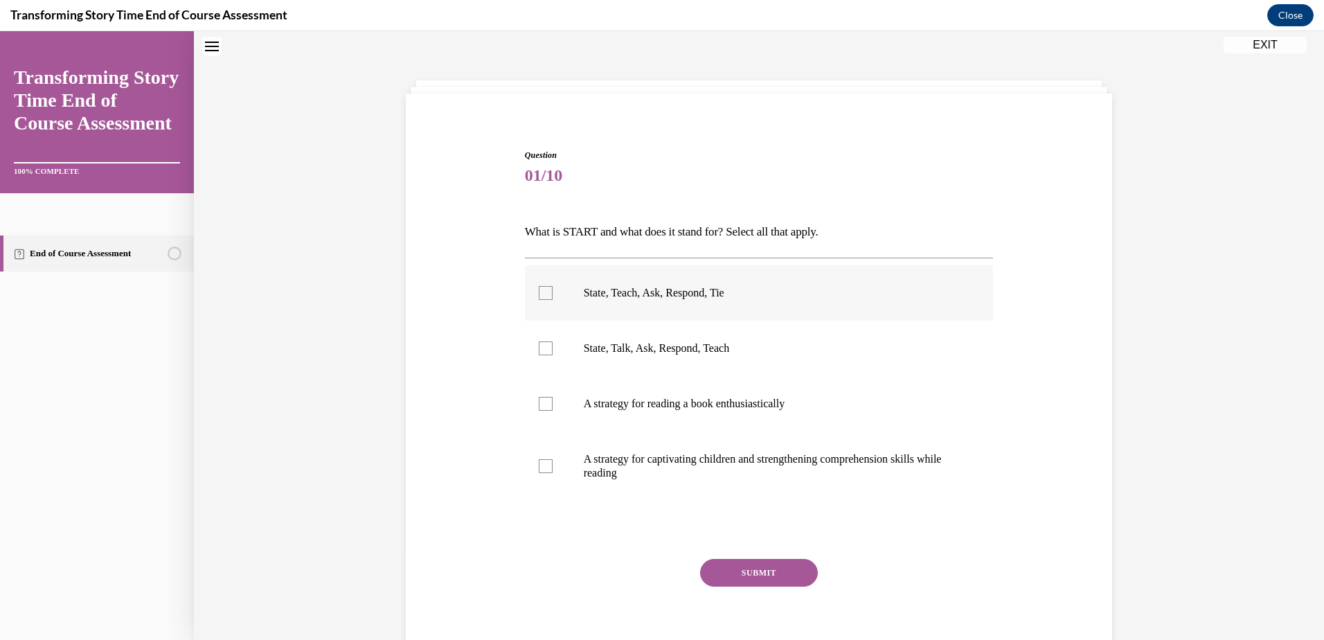
click at [540, 287] on div at bounding box center [546, 293] width 14 height 14
click at [540, 287] on input "State, Teach, Ask, Respond, Tie" at bounding box center [546, 293] width 14 height 14
checkbox input "true"
click at [734, 568] on button "SUBMIT" at bounding box center [759, 573] width 118 height 28
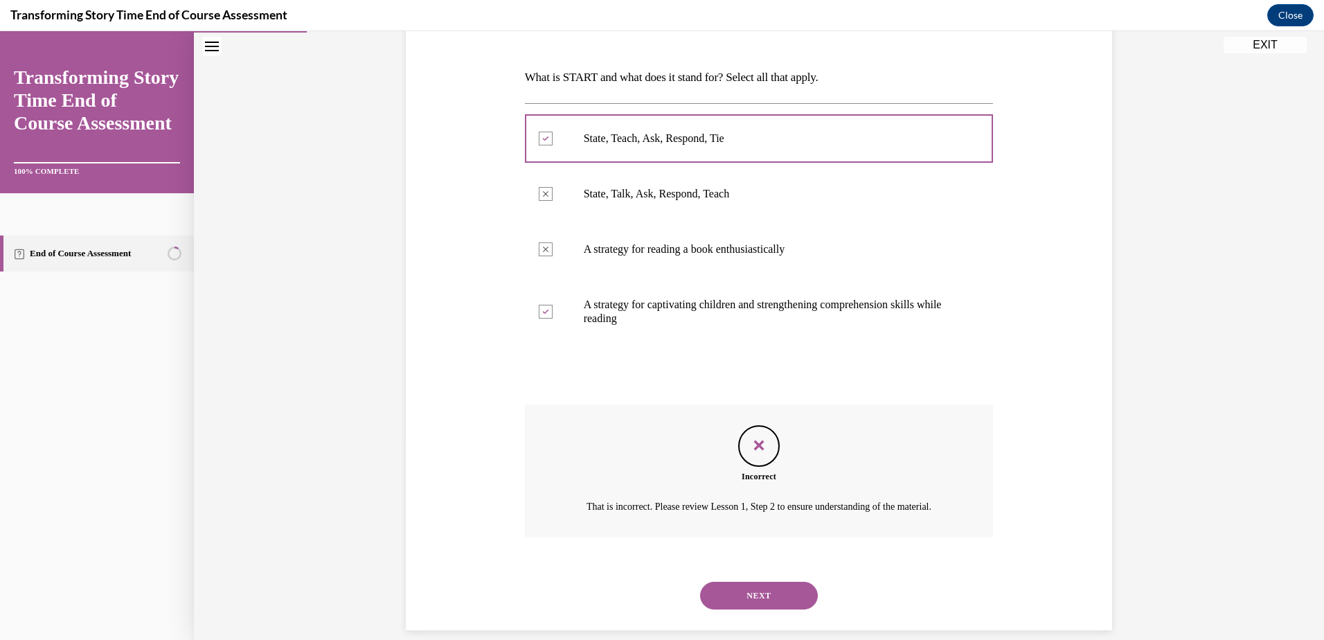
scroll to position [233, 0]
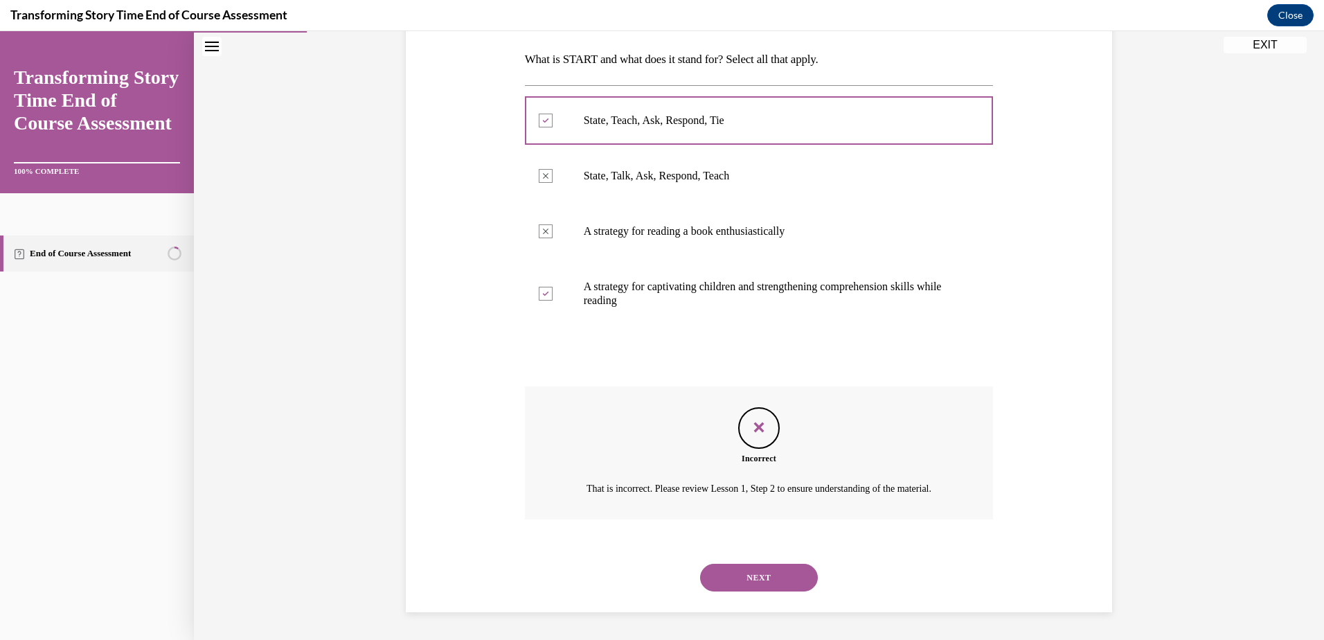
click at [730, 577] on button "NEXT" at bounding box center [759, 578] width 118 height 28
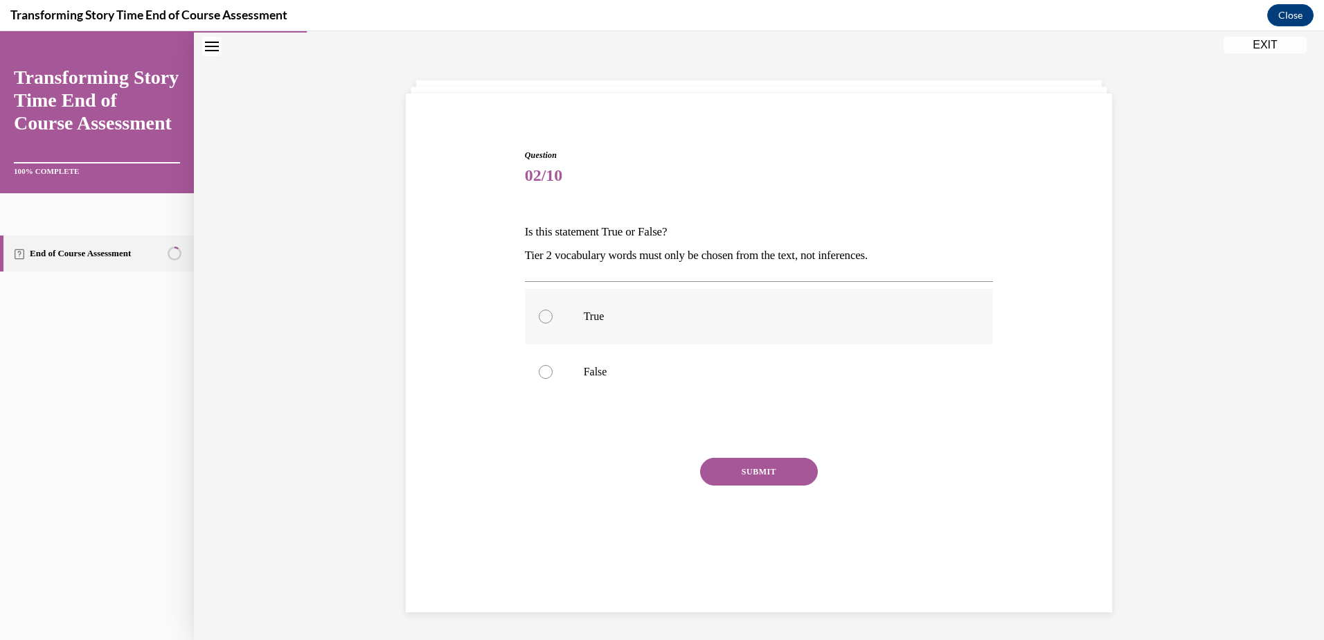
click at [547, 317] on div at bounding box center [546, 317] width 14 height 14
click at [547, 317] on input "True" at bounding box center [546, 317] width 14 height 14
radio input "true"
click at [700, 473] on button "SUBMIT" at bounding box center [759, 472] width 118 height 28
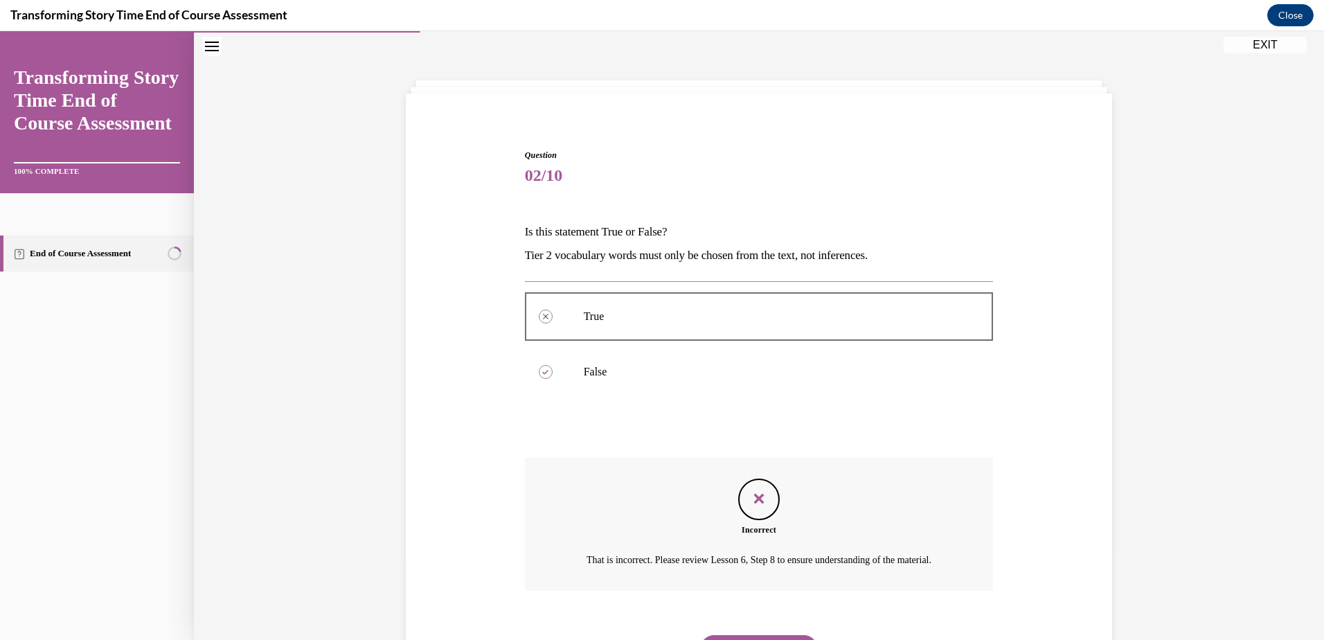
scroll to position [132, 0]
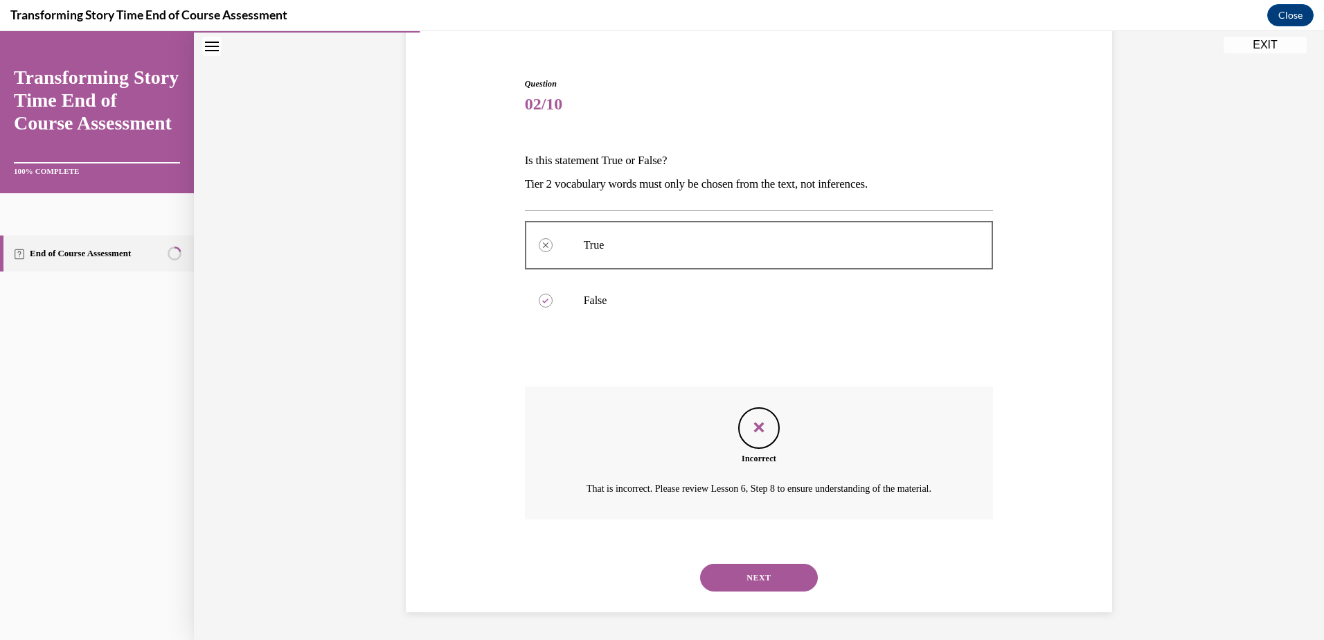
click at [720, 567] on button "NEXT" at bounding box center [759, 578] width 118 height 28
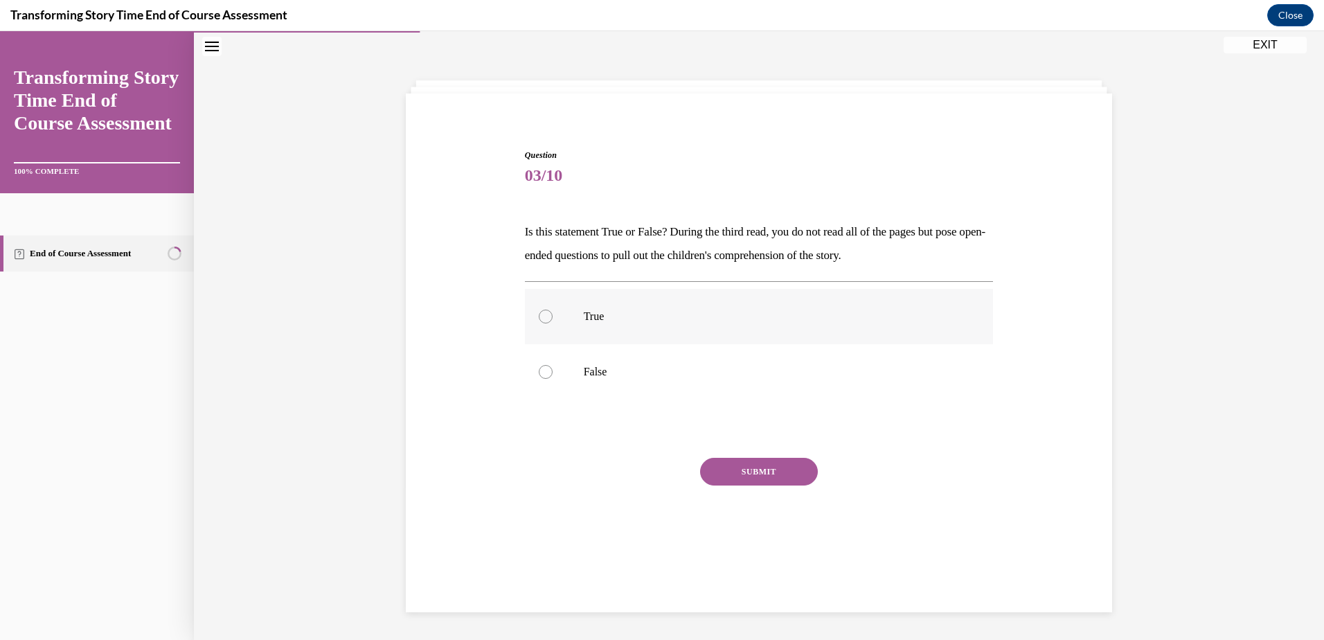
click at [548, 314] on label "True" at bounding box center [759, 316] width 469 height 55
click at [548, 314] on input "True" at bounding box center [546, 317] width 14 height 14
radio input "true"
click at [775, 487] on div "SUBMIT" at bounding box center [759, 492] width 469 height 69
click at [774, 479] on button "SUBMIT" at bounding box center [759, 472] width 118 height 28
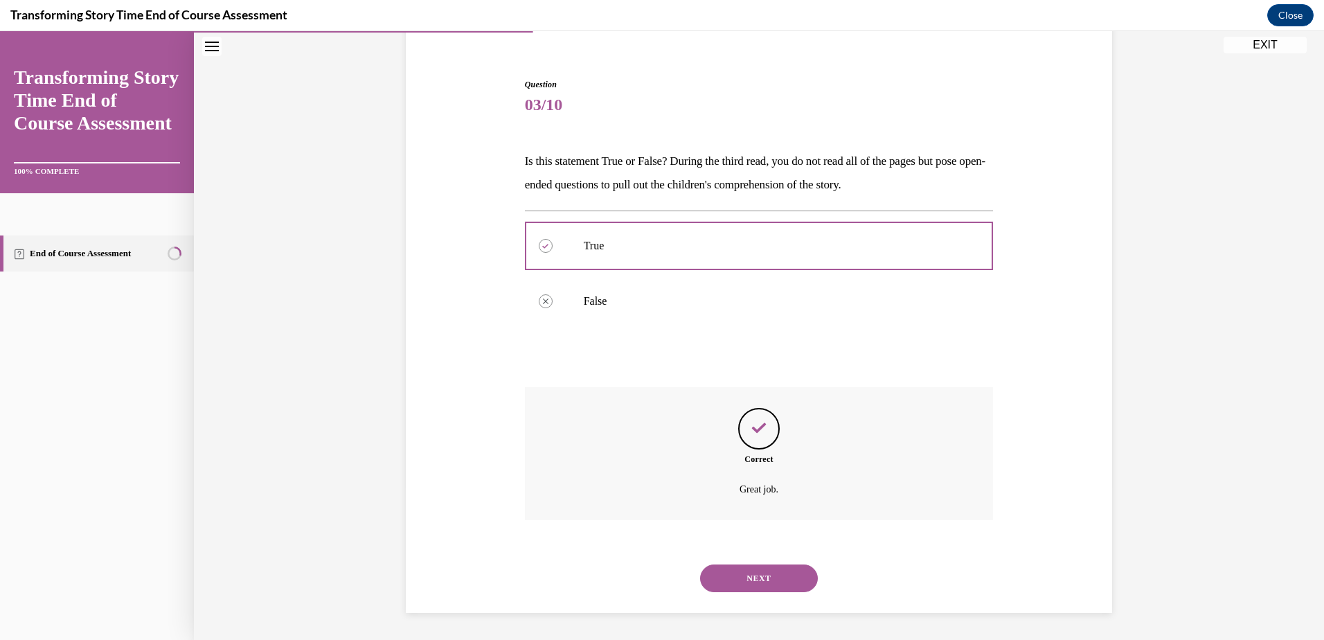
scroll to position [115, 0]
click at [754, 578] on button "NEXT" at bounding box center [759, 578] width 118 height 28
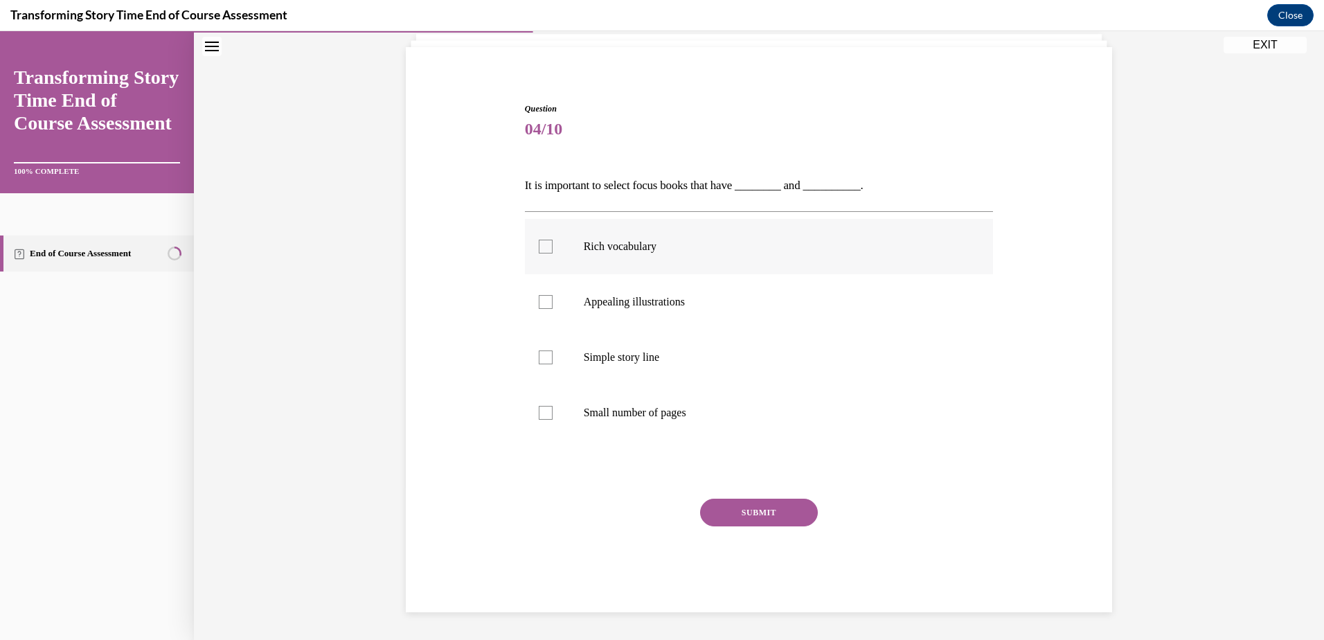
scroll to position [48, 0]
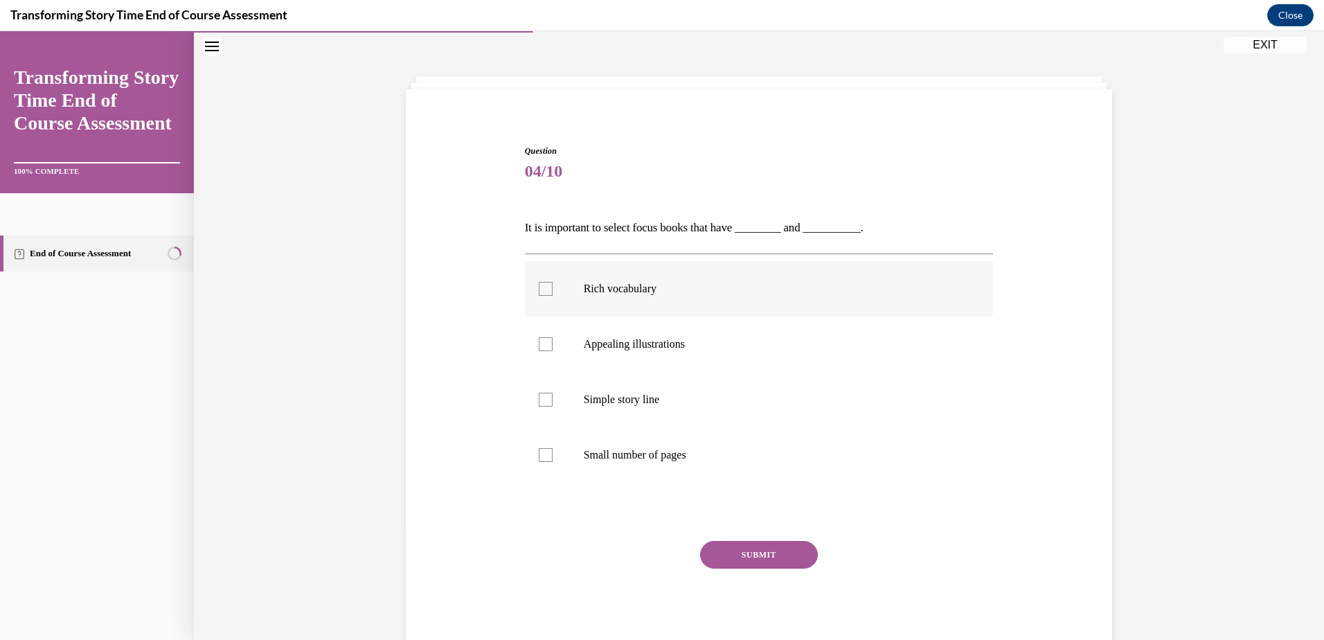
click at [547, 294] on div at bounding box center [546, 289] width 14 height 14
click at [547, 294] on input "Rich vocabulary" at bounding box center [546, 289] width 14 height 14
checkbox input "true"
click at [539, 346] on div at bounding box center [546, 344] width 14 height 14
click at [539, 346] on input "Appealing illustrations" at bounding box center [546, 344] width 14 height 14
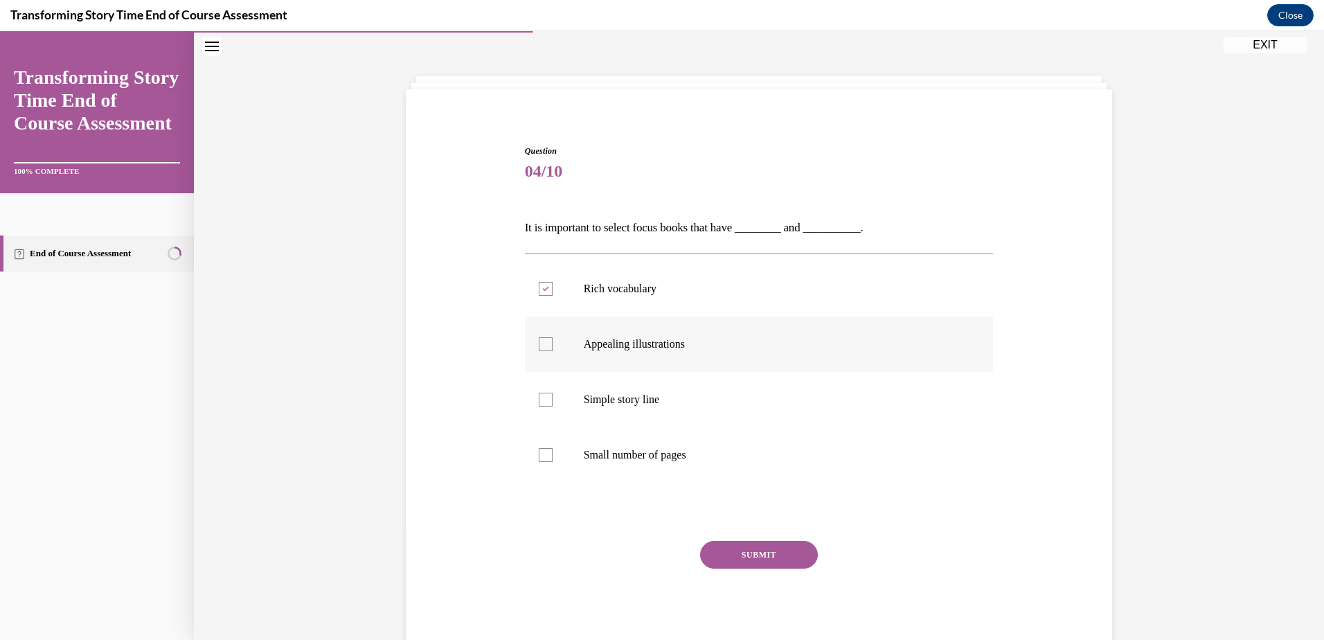
checkbox input "true"
click at [806, 562] on button "SUBMIT" at bounding box center [759, 555] width 118 height 28
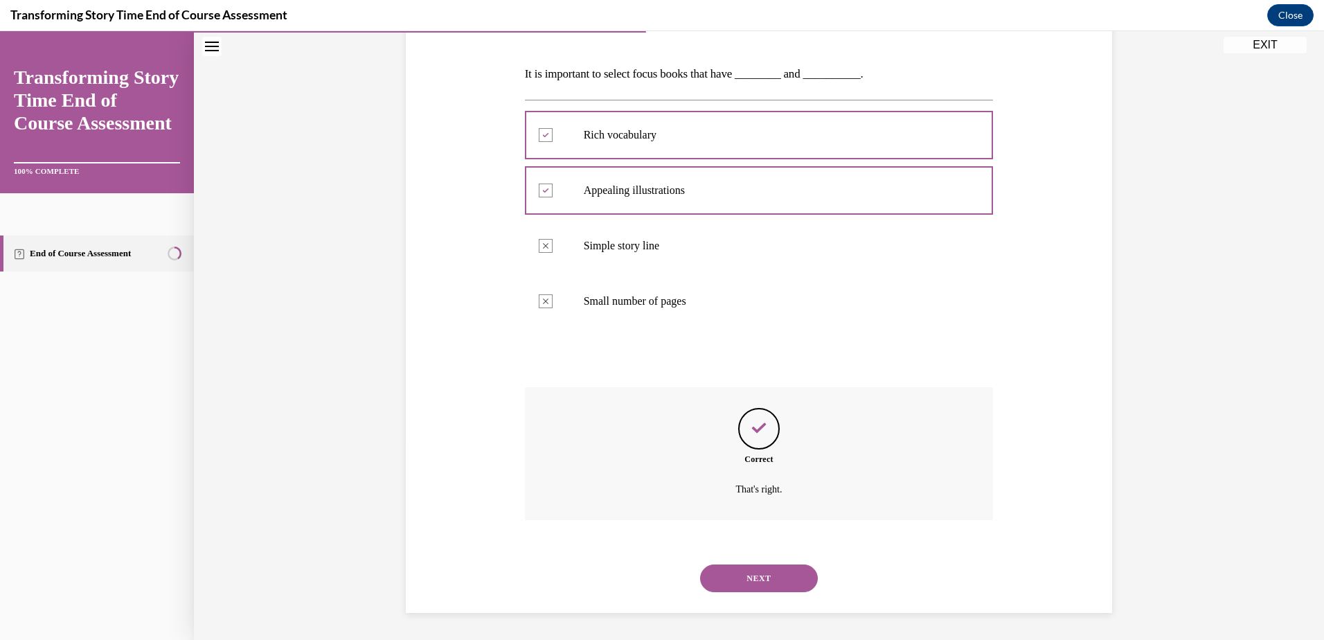
scroll to position [202, 0]
click at [783, 576] on button "NEXT" at bounding box center [759, 578] width 118 height 28
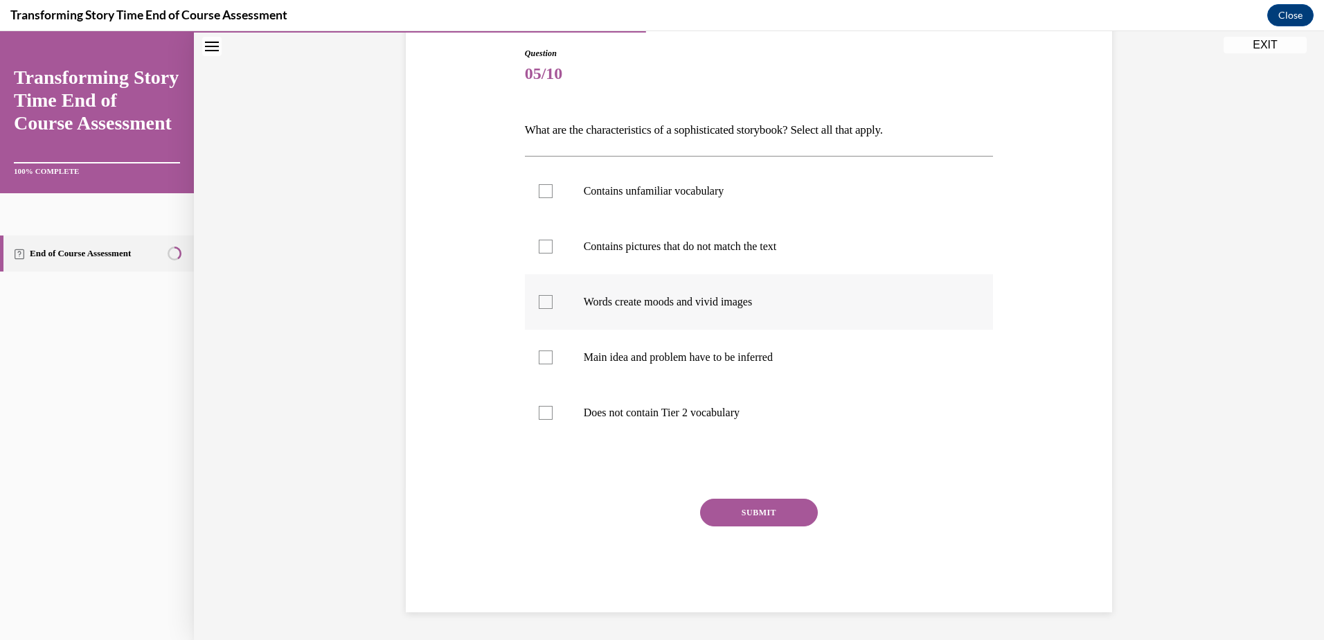
click at [543, 303] on div at bounding box center [546, 302] width 14 height 14
click at [543, 303] on input "Words create moods and vivid images" at bounding box center [546, 302] width 14 height 14
checkbox input "true"
click at [541, 356] on div at bounding box center [546, 357] width 14 height 14
click at [541, 356] on input "Main idea and problem have to be inferred" at bounding box center [546, 357] width 14 height 14
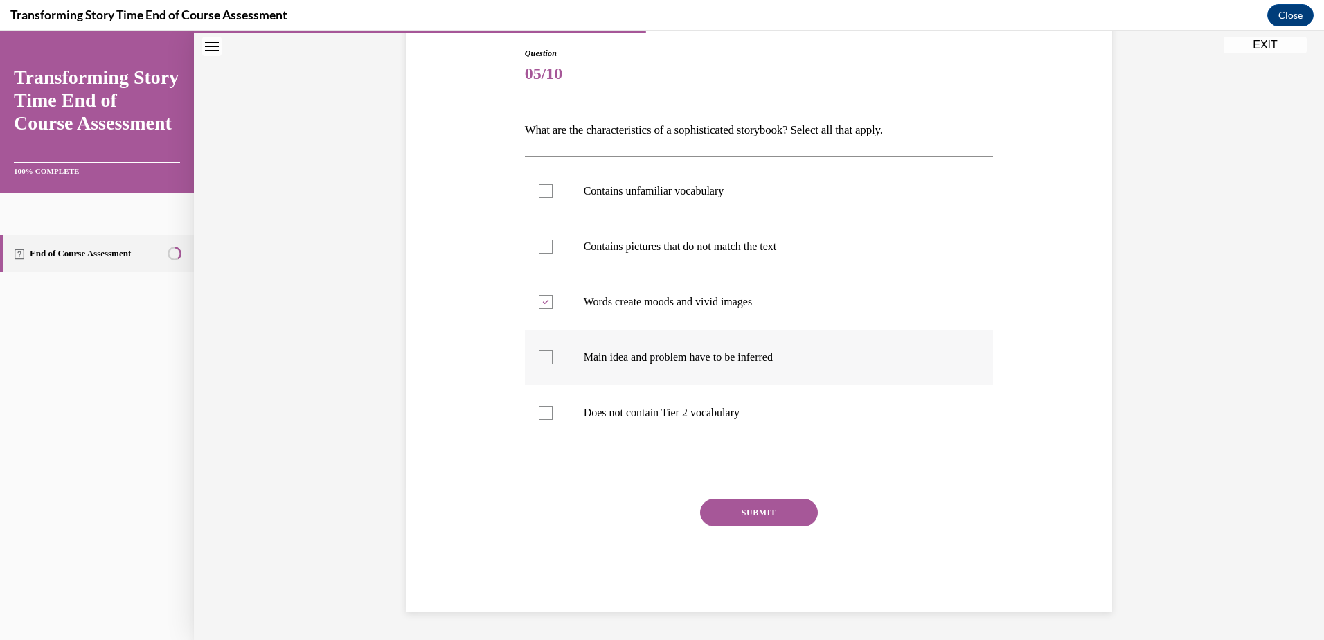
checkbox input "true"
click at [783, 517] on button "SUBMIT" at bounding box center [759, 513] width 118 height 28
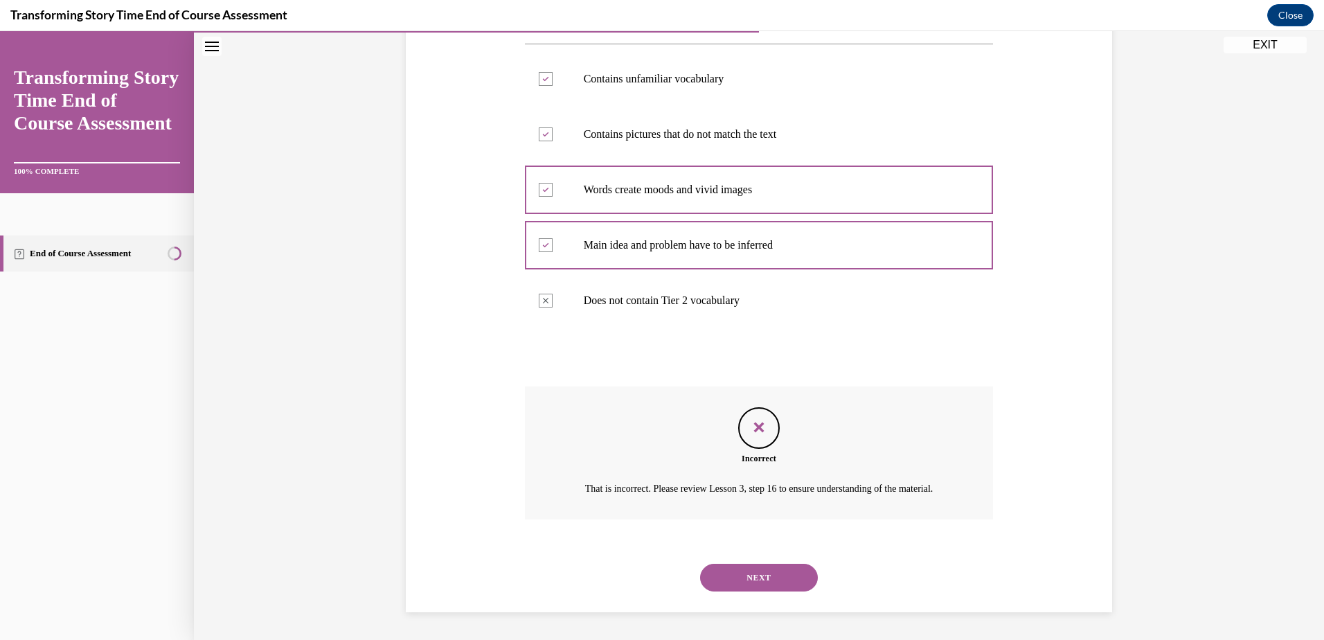
scroll to position [274, 0]
click at [778, 568] on button "NEXT" at bounding box center [759, 578] width 118 height 28
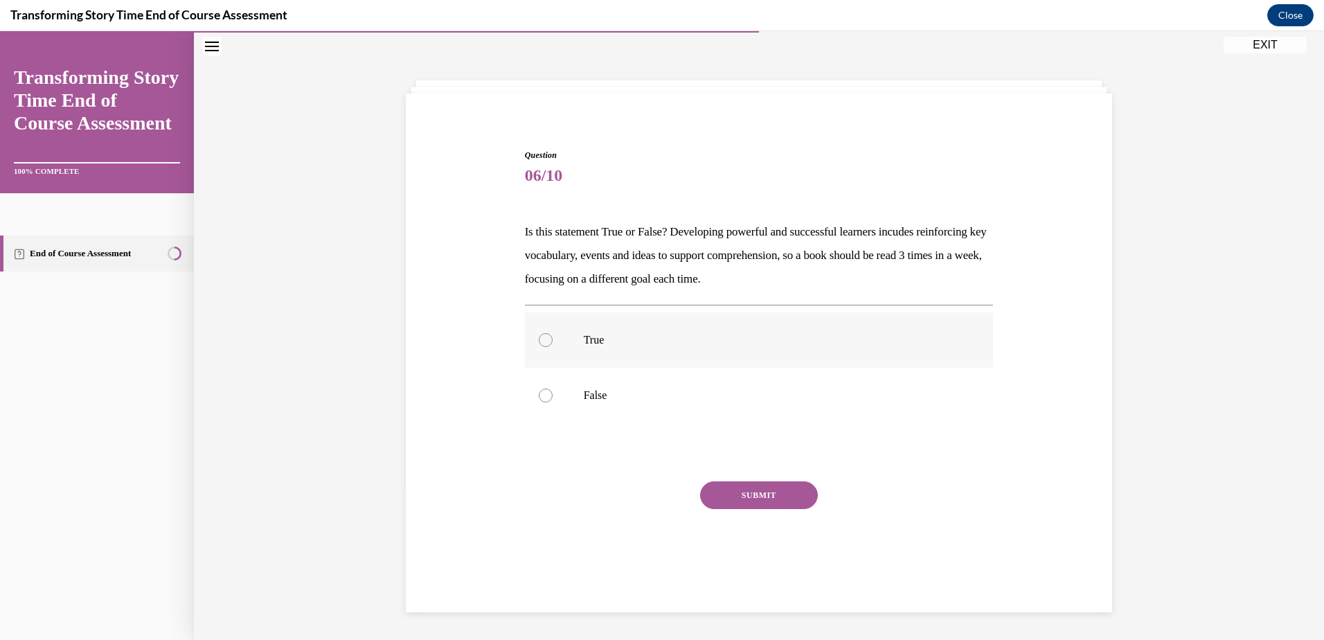
click at [540, 340] on div at bounding box center [546, 340] width 14 height 14
click at [540, 340] on input "True" at bounding box center [546, 340] width 14 height 14
radio input "true"
click at [747, 495] on button "SUBMIT" at bounding box center [759, 495] width 118 height 28
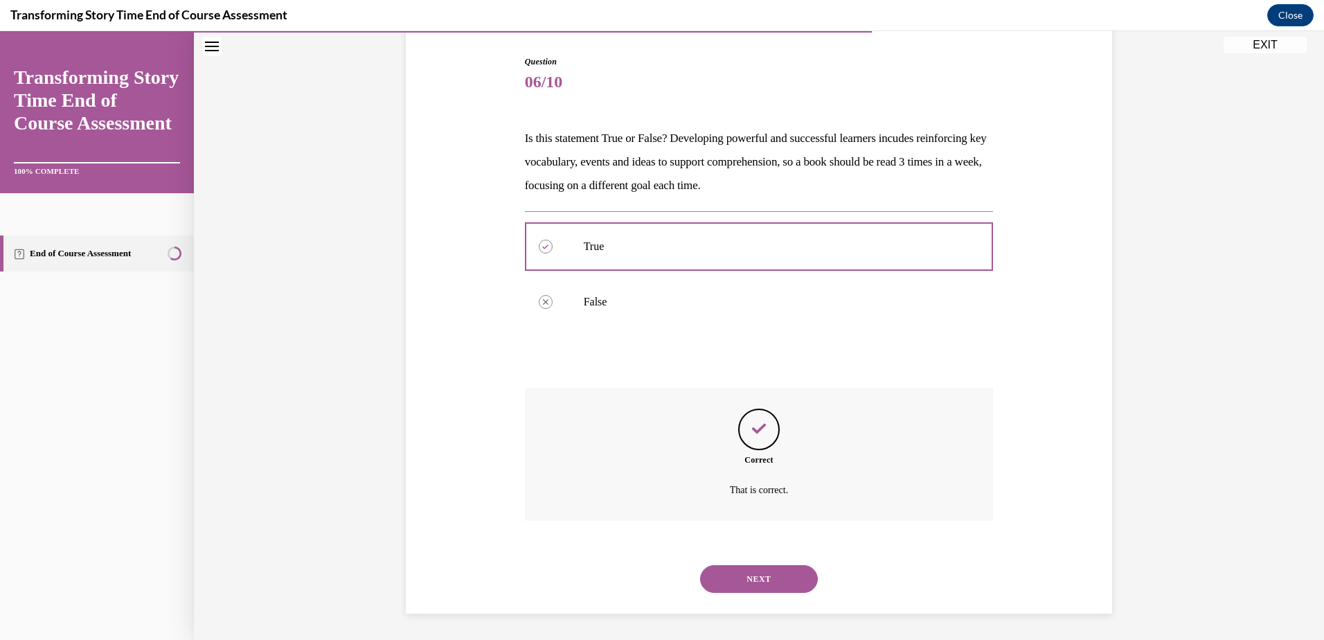
scroll to position [139, 0]
click at [736, 562] on div "NEXT" at bounding box center [759, 577] width 469 height 55
click at [719, 580] on button "NEXT" at bounding box center [759, 578] width 118 height 28
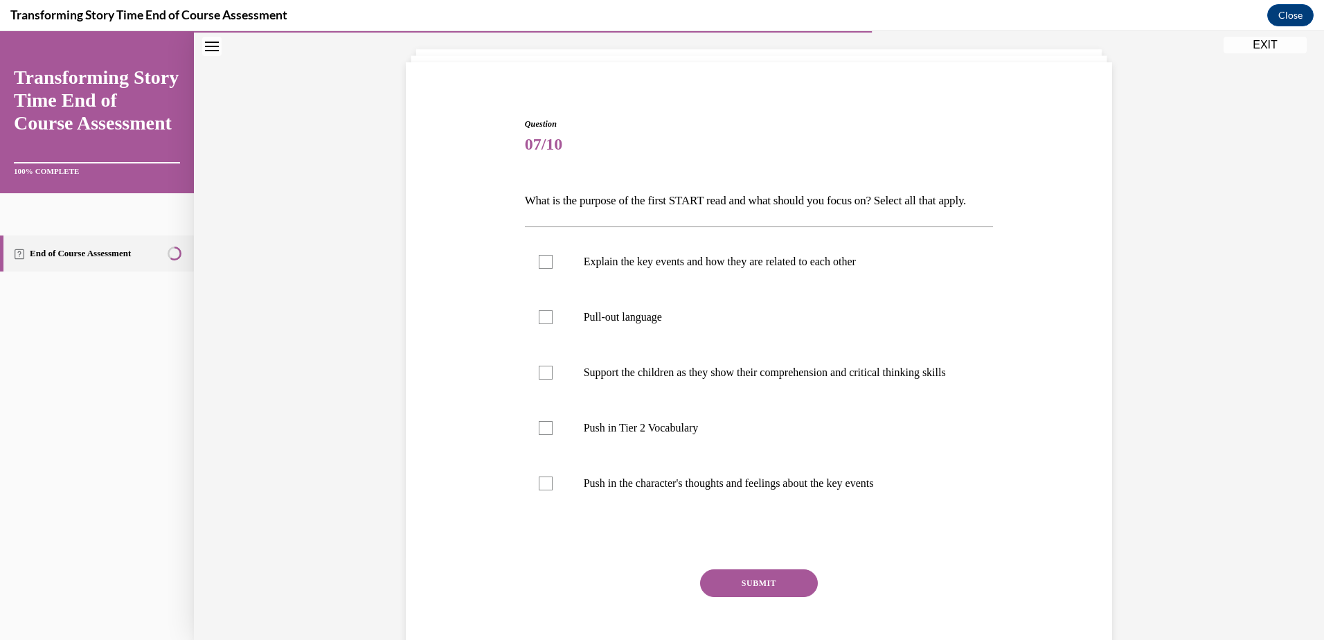
scroll to position [73, 0]
click at [542, 437] on div at bounding box center [546, 430] width 14 height 14
click at [542, 437] on input "Push in Tier 2 Vocabulary" at bounding box center [546, 430] width 14 height 14
checkbox input "true"
click at [544, 492] on div at bounding box center [546, 486] width 14 height 14
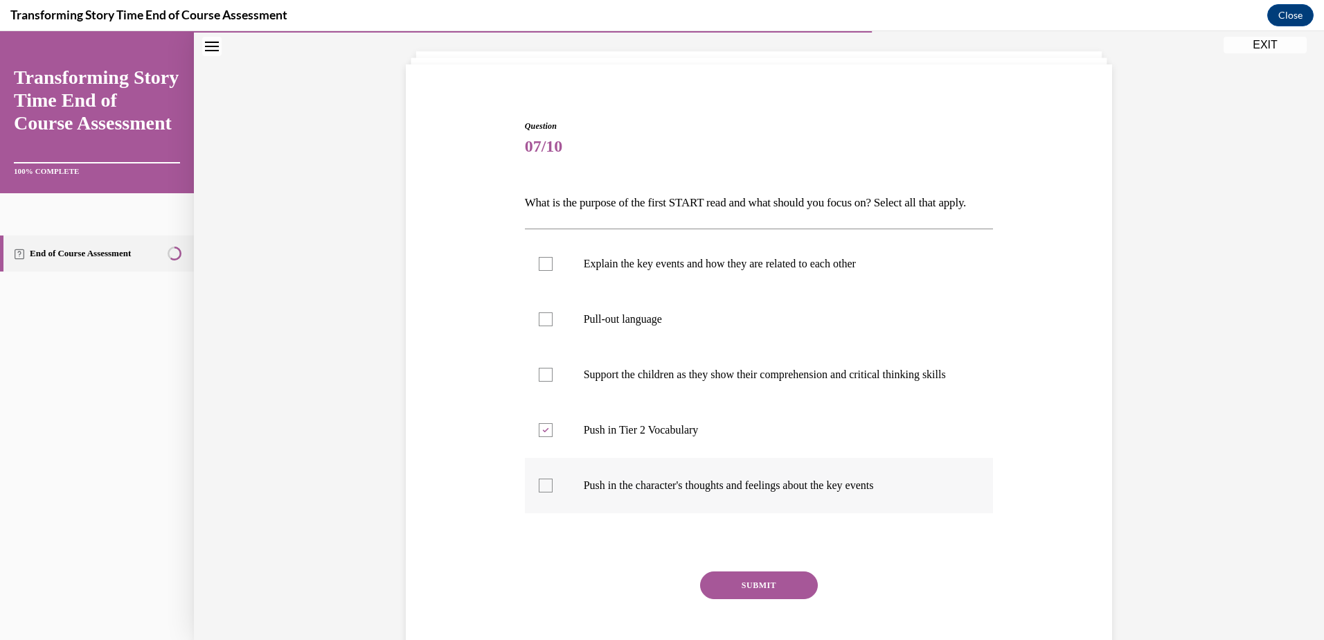
click at [544, 492] on input "Push in the character's thoughts and feelings about the key events" at bounding box center [546, 486] width 14 height 14
checkbox input "true"
click at [749, 599] on button "SUBMIT" at bounding box center [759, 585] width 118 height 28
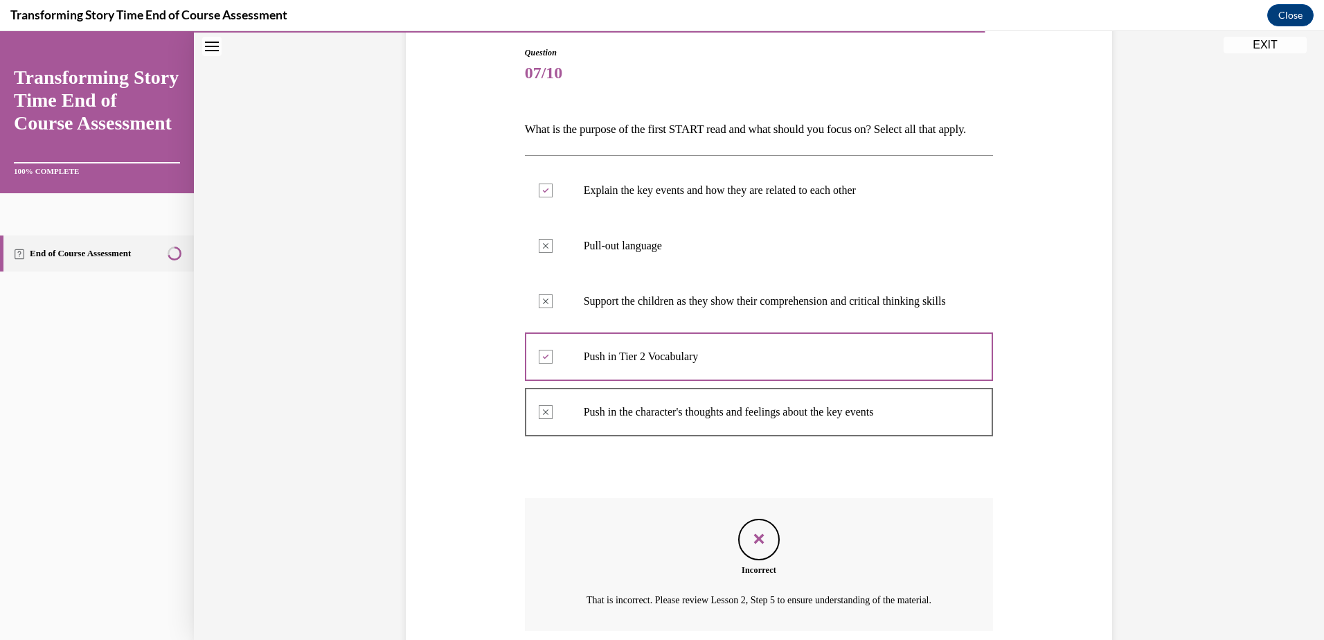
scroll to position [312, 0]
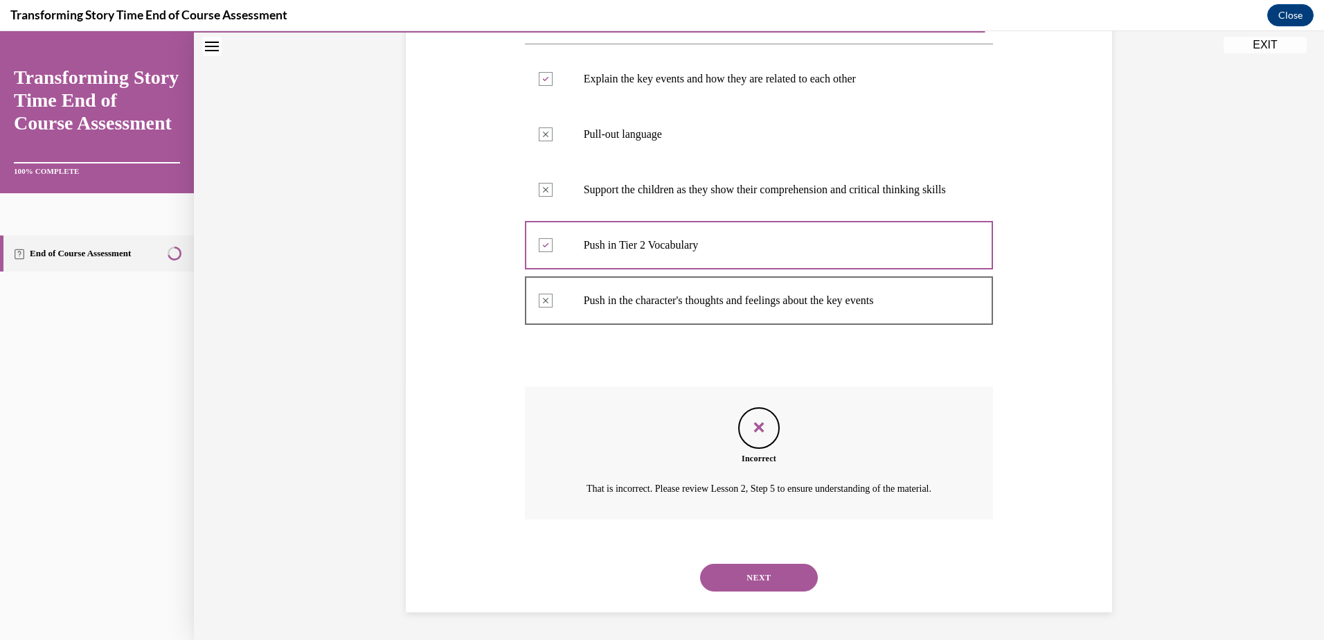
click at [743, 578] on button "NEXT" at bounding box center [759, 578] width 118 height 28
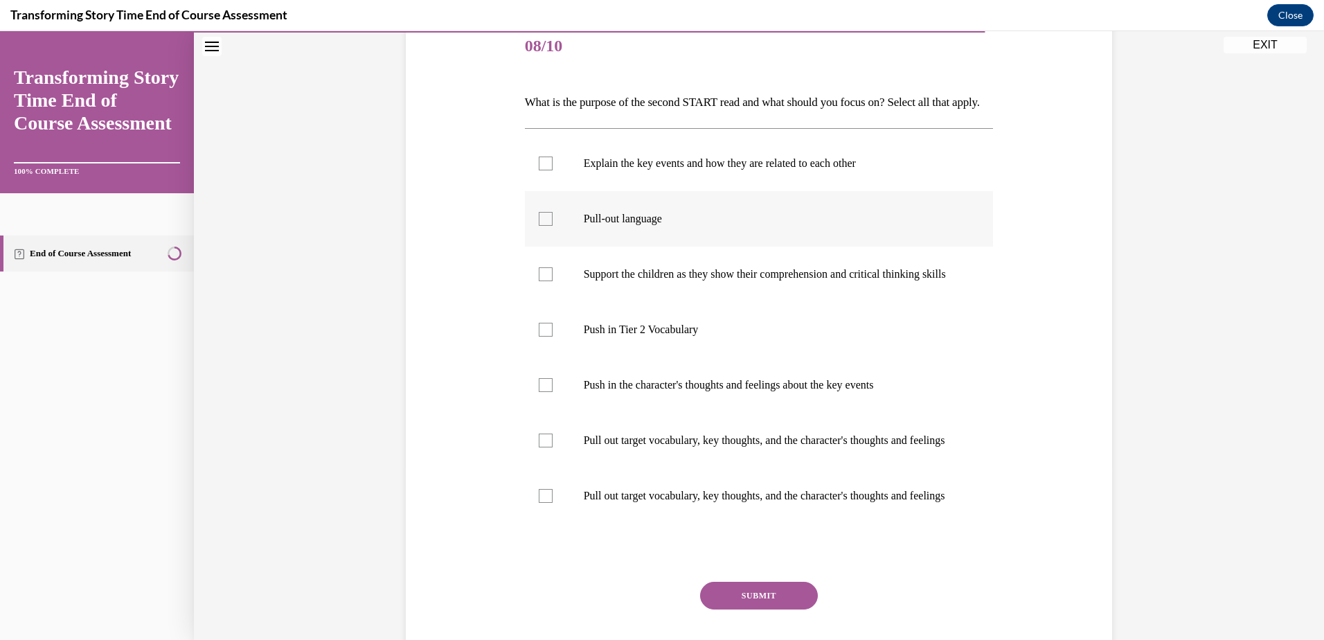
scroll to position [208, 0]
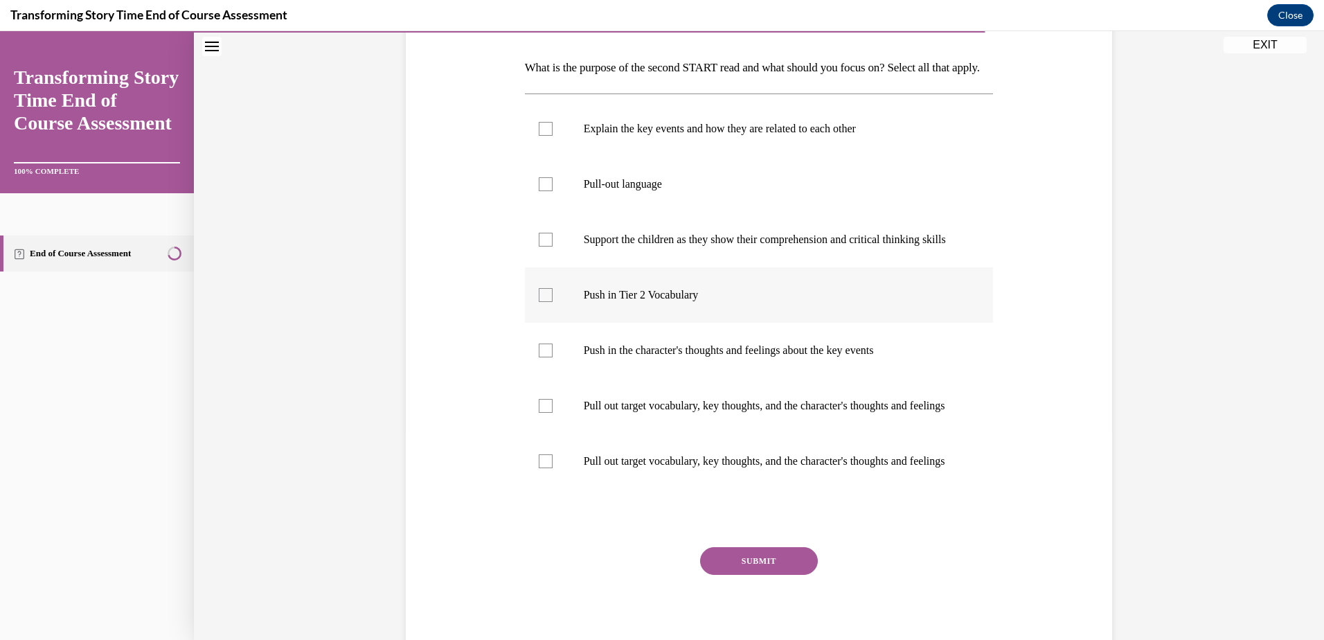
click at [533, 323] on label "Push in Tier 2 Vocabulary" at bounding box center [759, 294] width 469 height 55
click at [539, 302] on input "Push in Tier 2 Vocabulary" at bounding box center [546, 295] width 14 height 14
checkbox input "true"
click at [539, 413] on div at bounding box center [546, 406] width 14 height 14
click at [539, 413] on input "Pull out target vocabulary, key thoughts, and the character's thoughts and feel…" at bounding box center [546, 406] width 14 height 14
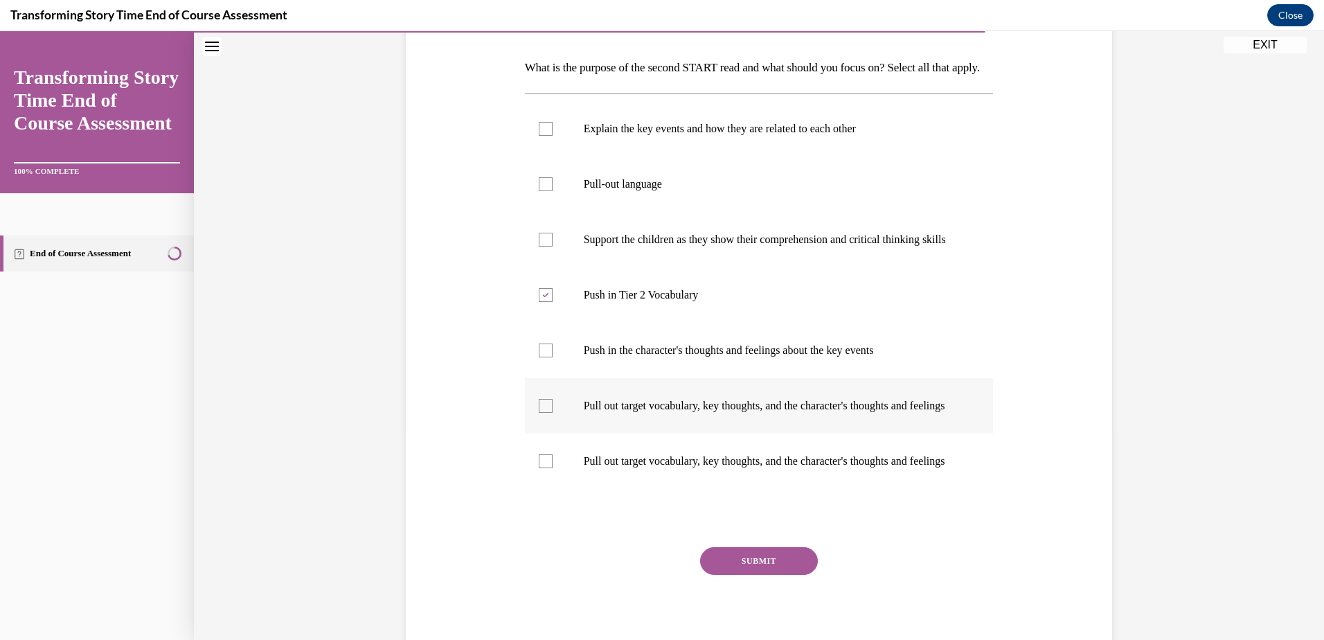
checkbox input "true"
click at [763, 575] on button "SUBMIT" at bounding box center [759, 561] width 118 height 28
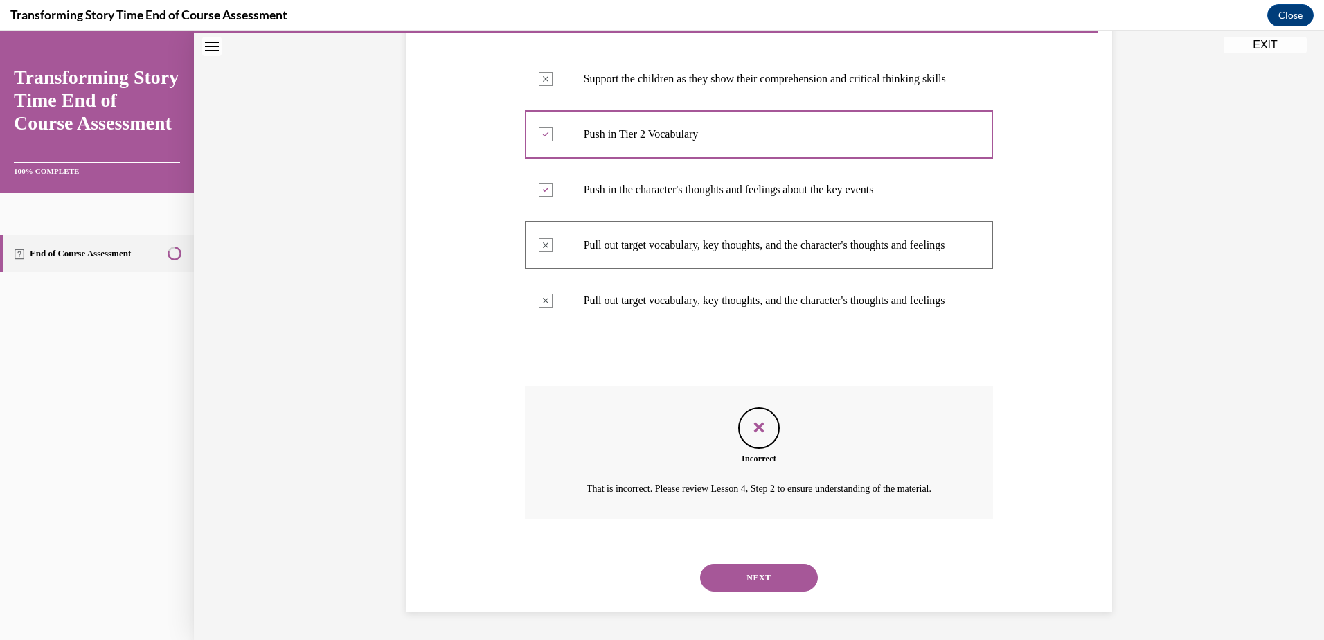
scroll to position [450, 0]
click at [728, 580] on button "NEXT" at bounding box center [759, 578] width 118 height 28
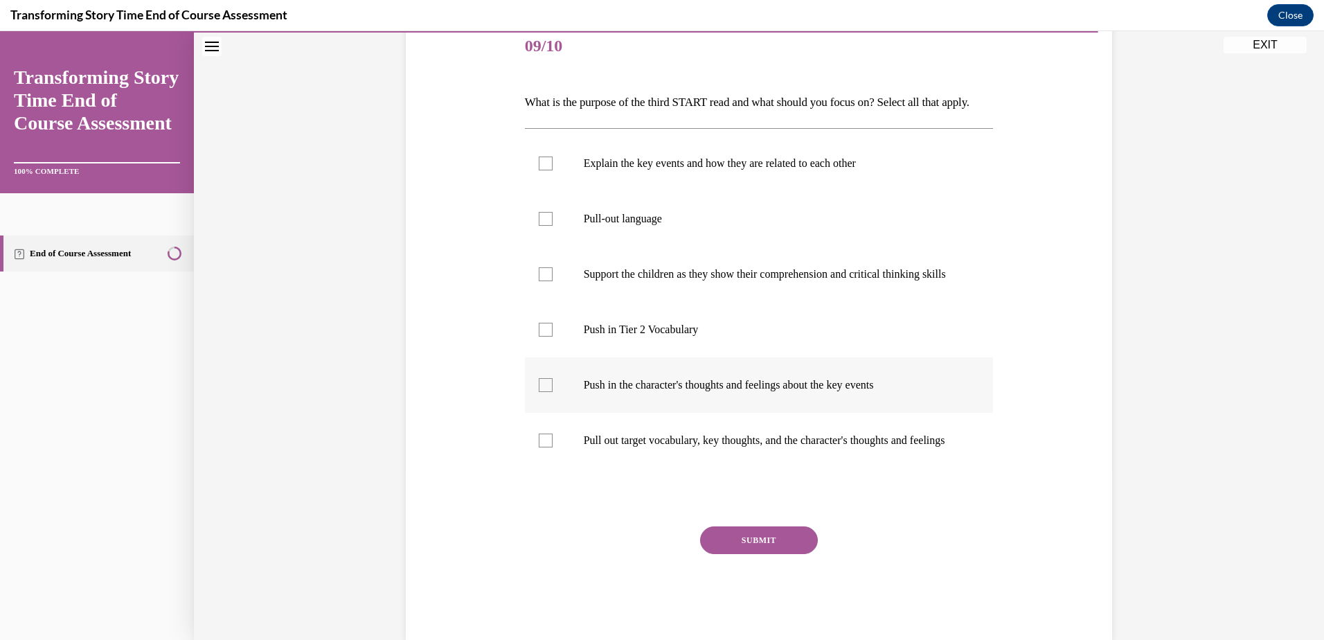
scroll to position [139, 0]
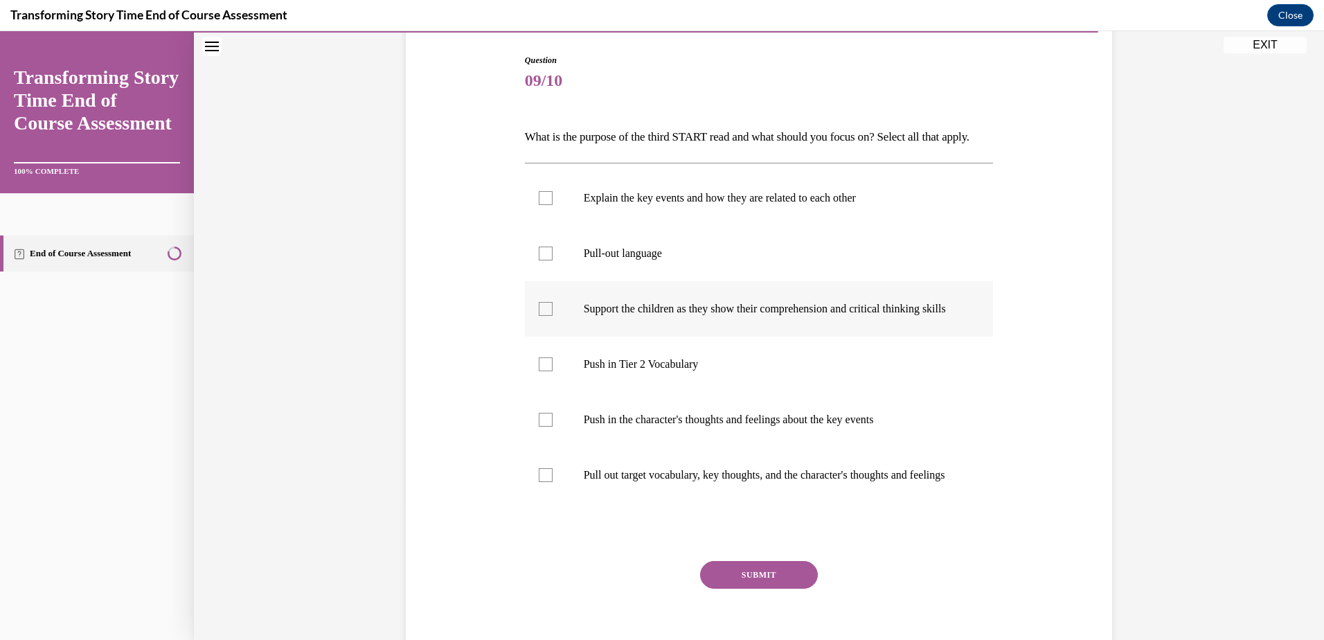
click at [540, 316] on div at bounding box center [546, 309] width 14 height 14
click at [540, 316] on input "Support the children as they show their comprehension and critical thinking ski…" at bounding box center [546, 309] width 14 height 14
checkbox input "true"
click at [545, 427] on div at bounding box center [546, 420] width 14 height 14
click at [545, 427] on input "Push in the character's thoughts and feelings about the key events" at bounding box center [546, 420] width 14 height 14
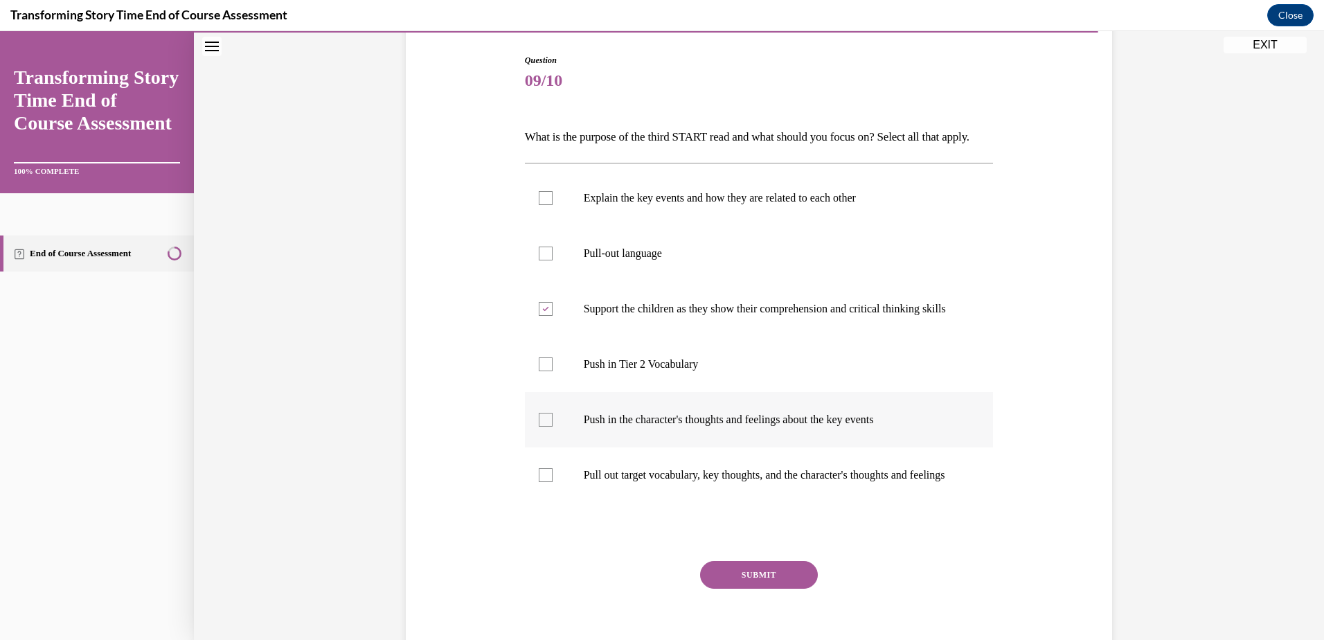
checkbox input "true"
click at [769, 589] on button "SUBMIT" at bounding box center [759, 575] width 118 height 28
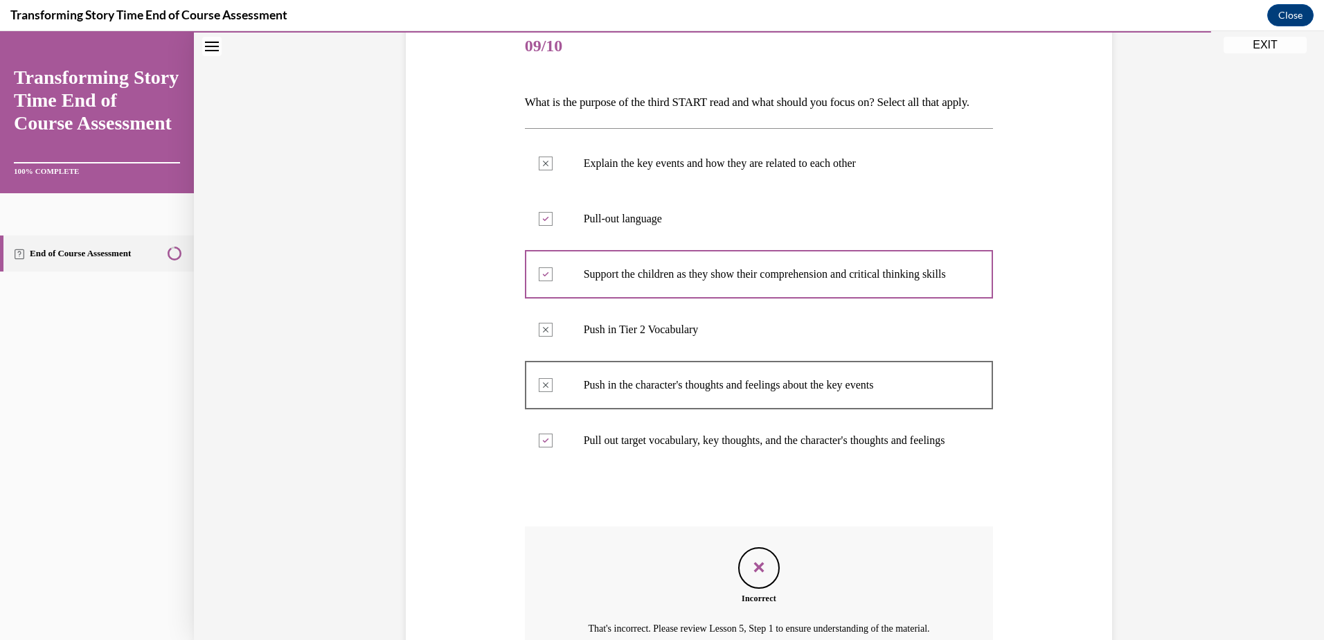
scroll to position [104, 0]
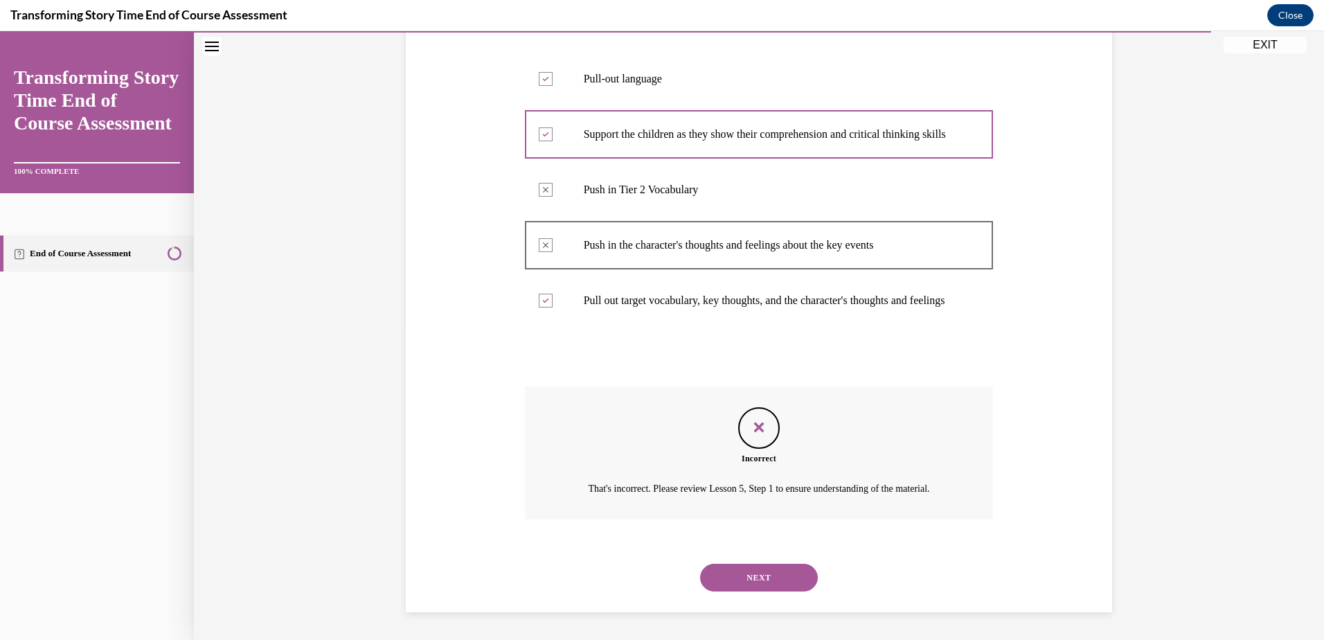
click at [780, 575] on button "NEXT" at bounding box center [759, 578] width 118 height 28
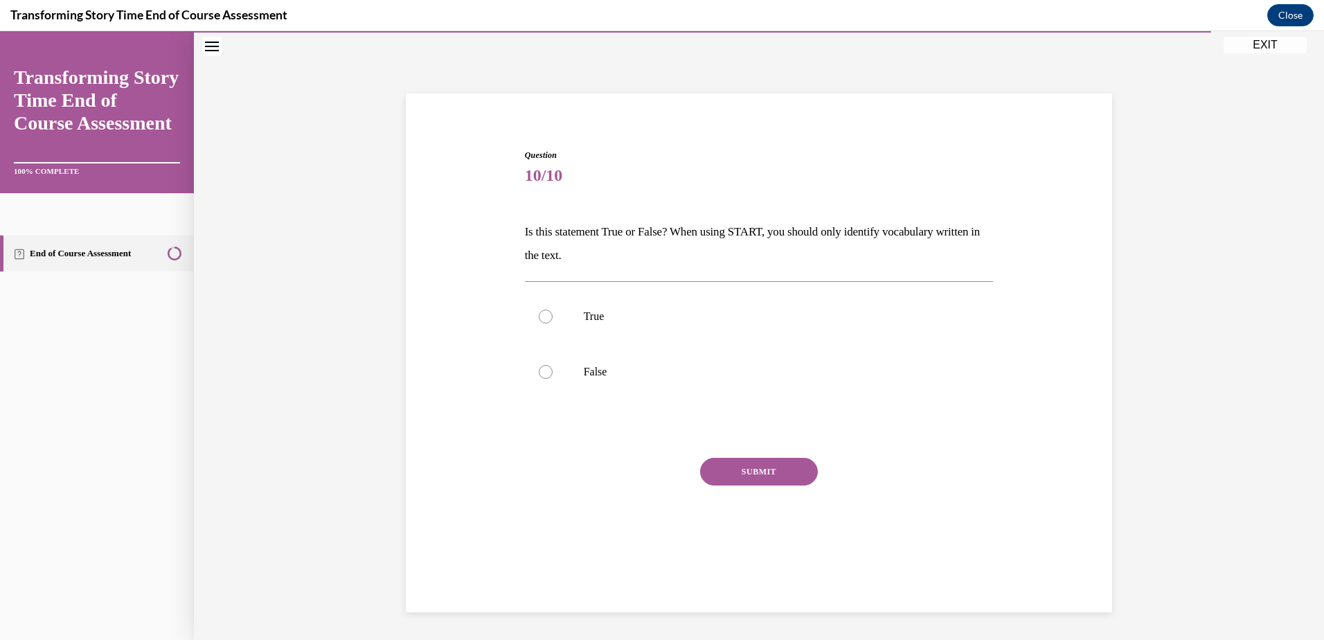
scroll to position [44, 0]
click at [544, 321] on div at bounding box center [546, 317] width 14 height 14
click at [544, 321] on input "True" at bounding box center [546, 317] width 14 height 14
radio input "true"
click at [739, 472] on button "SUBMIT" at bounding box center [759, 472] width 118 height 28
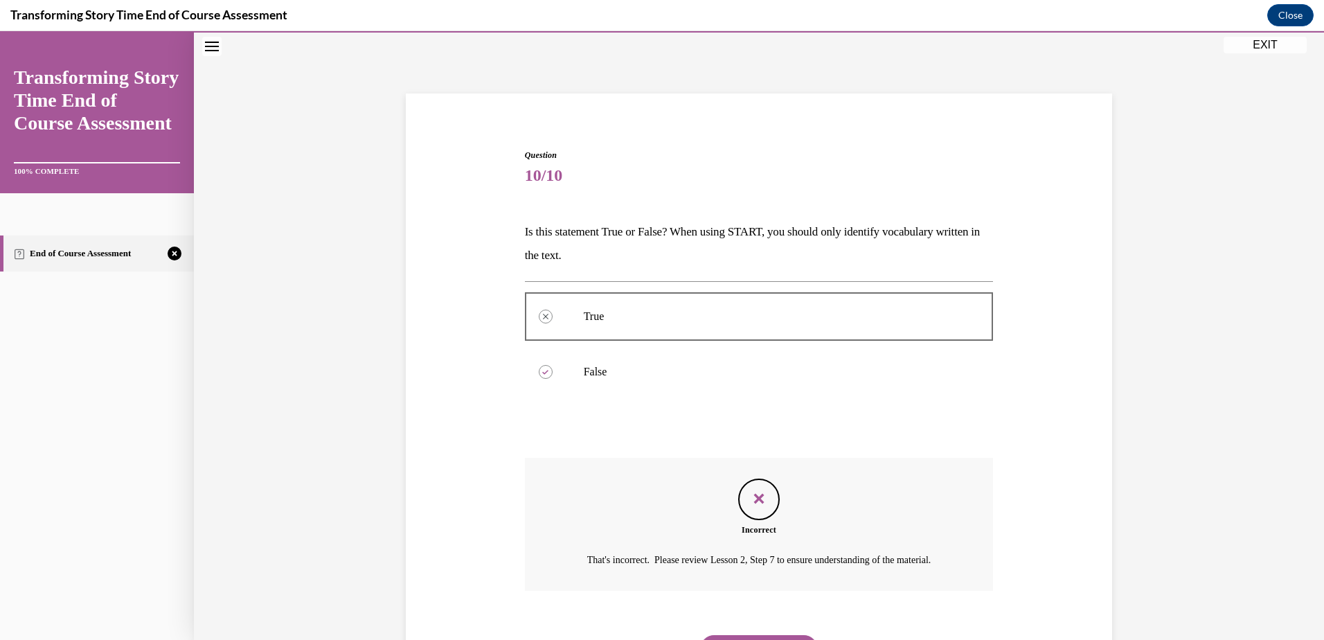
scroll to position [132, 0]
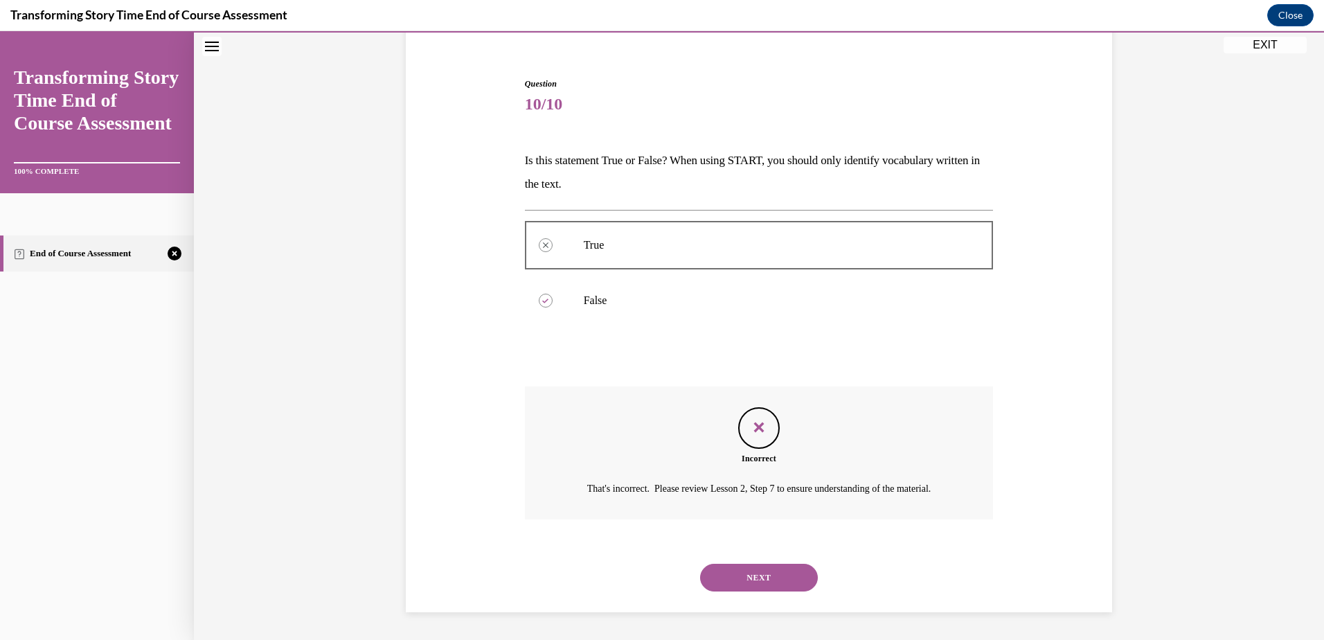
click at [783, 574] on button "NEXT" at bounding box center [759, 578] width 118 height 28
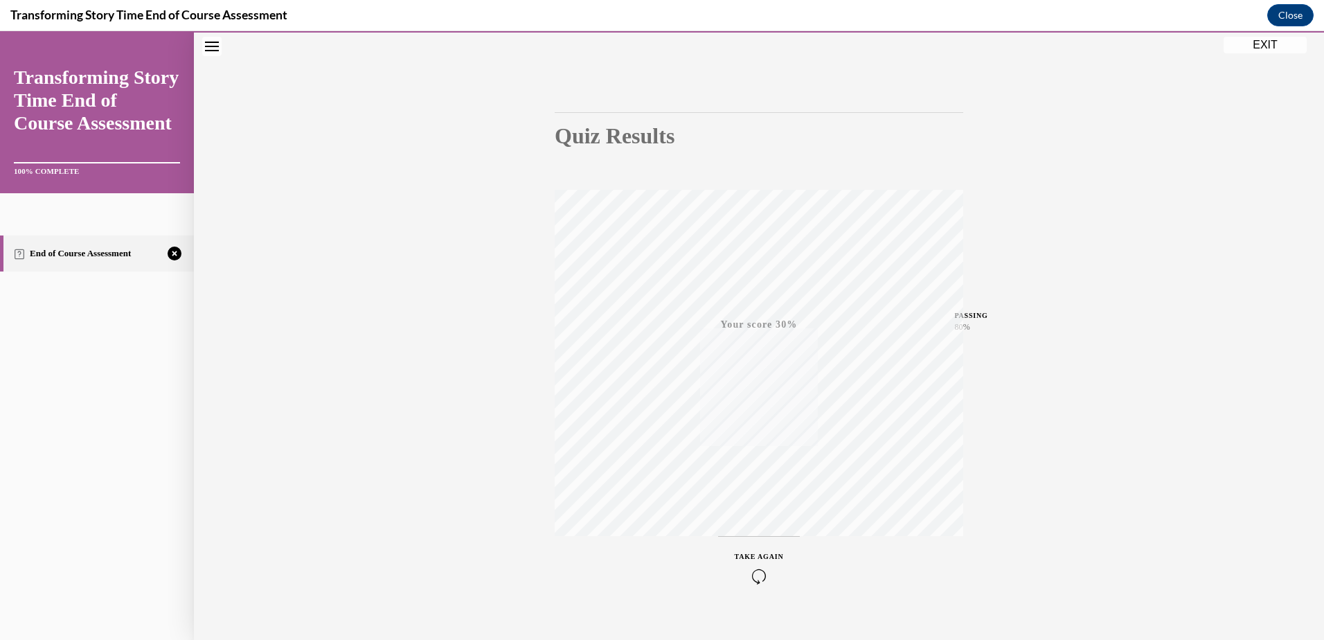
scroll to position [101, 0]
click at [772, 535] on span "TAKE AGAIN" at bounding box center [759, 536] width 49 height 8
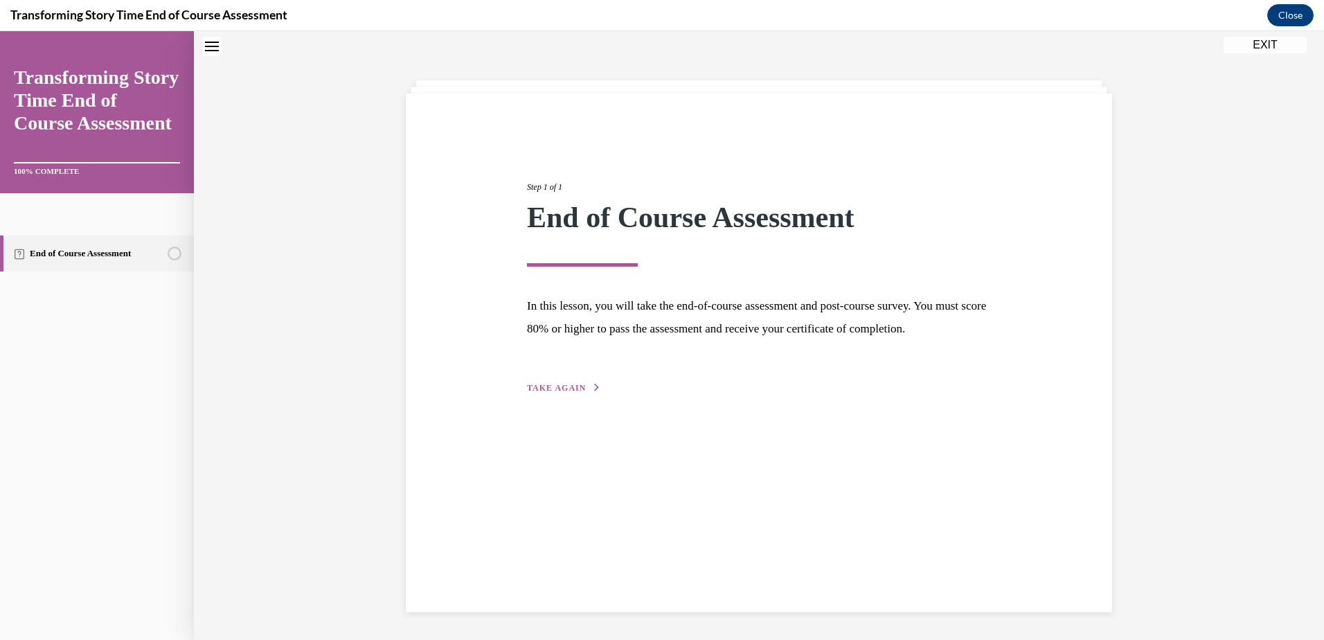
scroll to position [44, 0]
click at [551, 393] on span "TAKE AGAIN" at bounding box center [556, 388] width 59 height 10
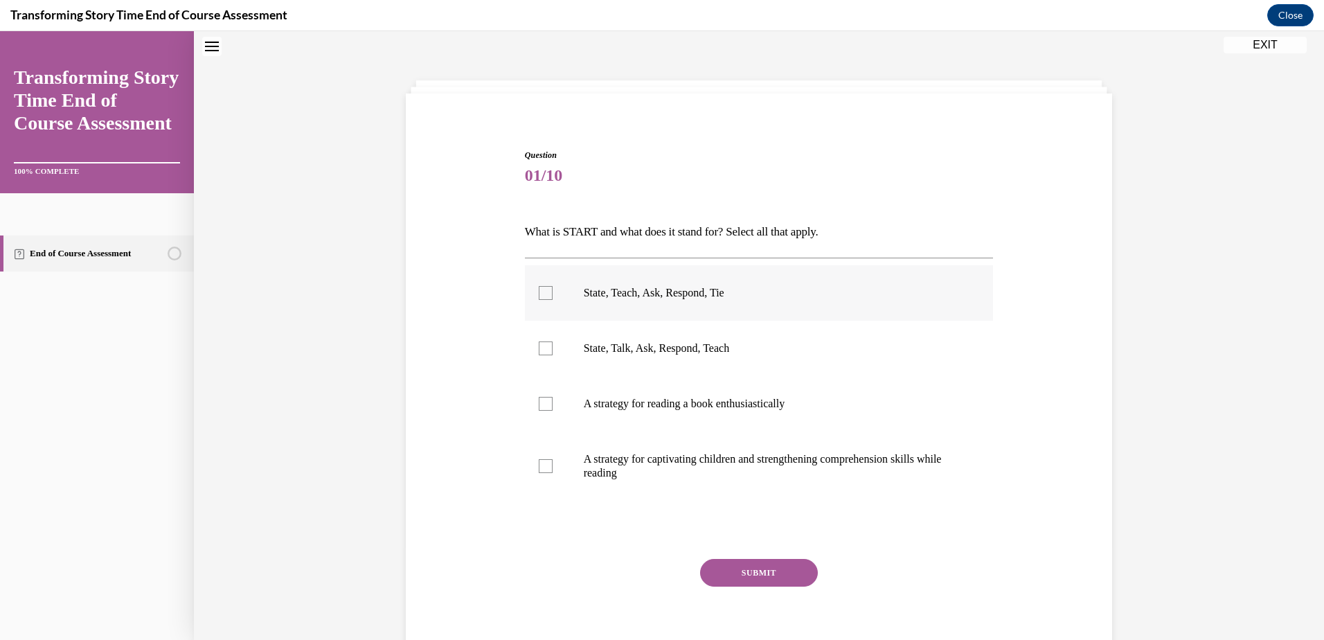
click at [539, 298] on div at bounding box center [546, 293] width 14 height 14
click at [539, 298] on input "State, Teach, Ask, Respond, Tie" at bounding box center [546, 293] width 14 height 14
checkbox input "true"
click at [530, 471] on label "A strategy for captivating children and strengthening comprehension skills whil…" at bounding box center [759, 466] width 469 height 69
click at [539, 471] on input "A strategy for captivating children and strengthening comprehension skills whil…" at bounding box center [546, 466] width 14 height 14
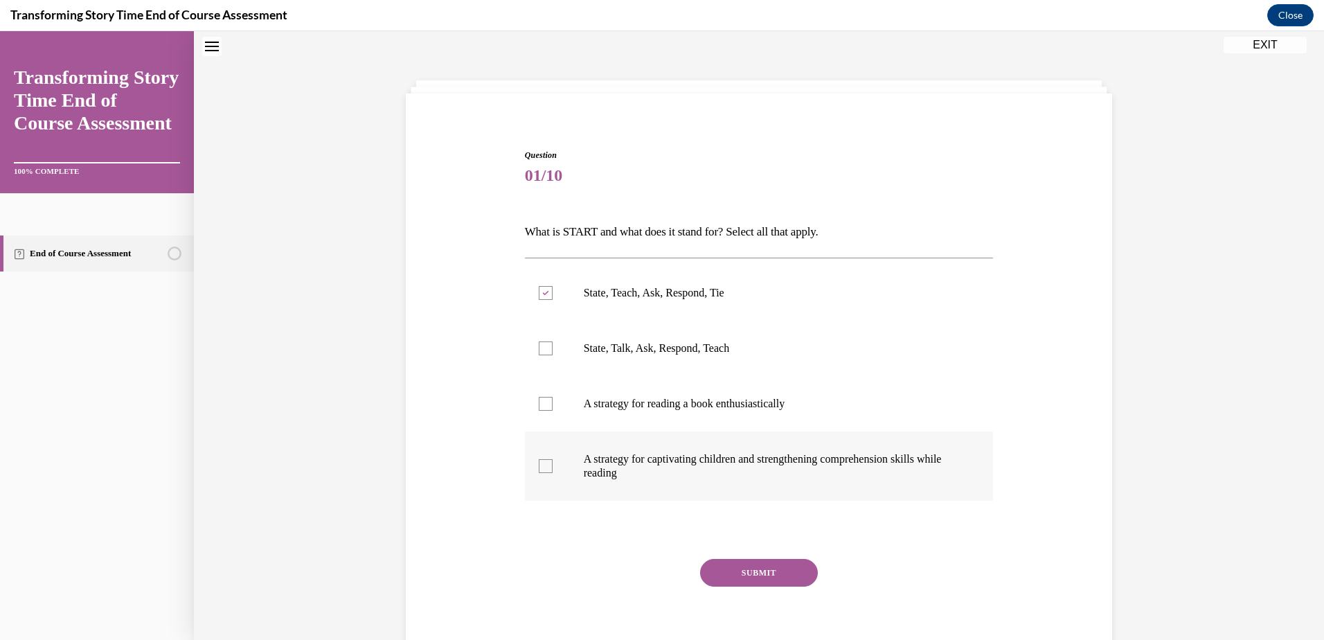
checkbox input "true"
click at [745, 565] on button "SUBMIT" at bounding box center [759, 573] width 118 height 28
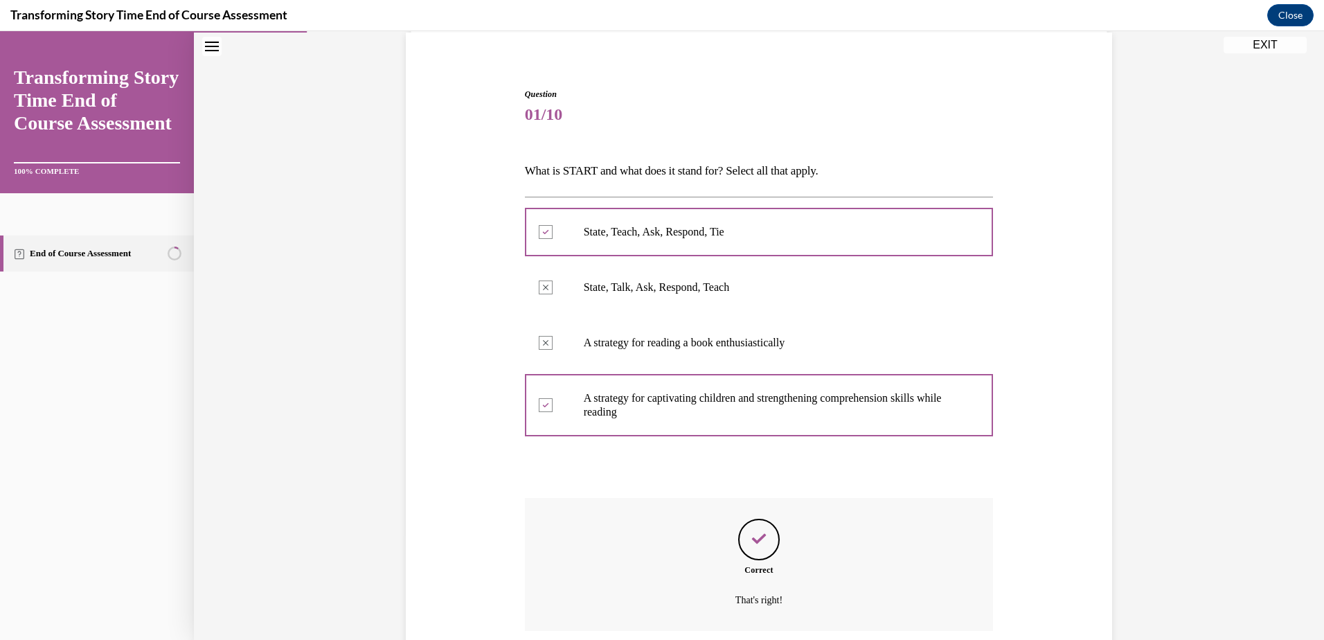
scroll to position [216, 0]
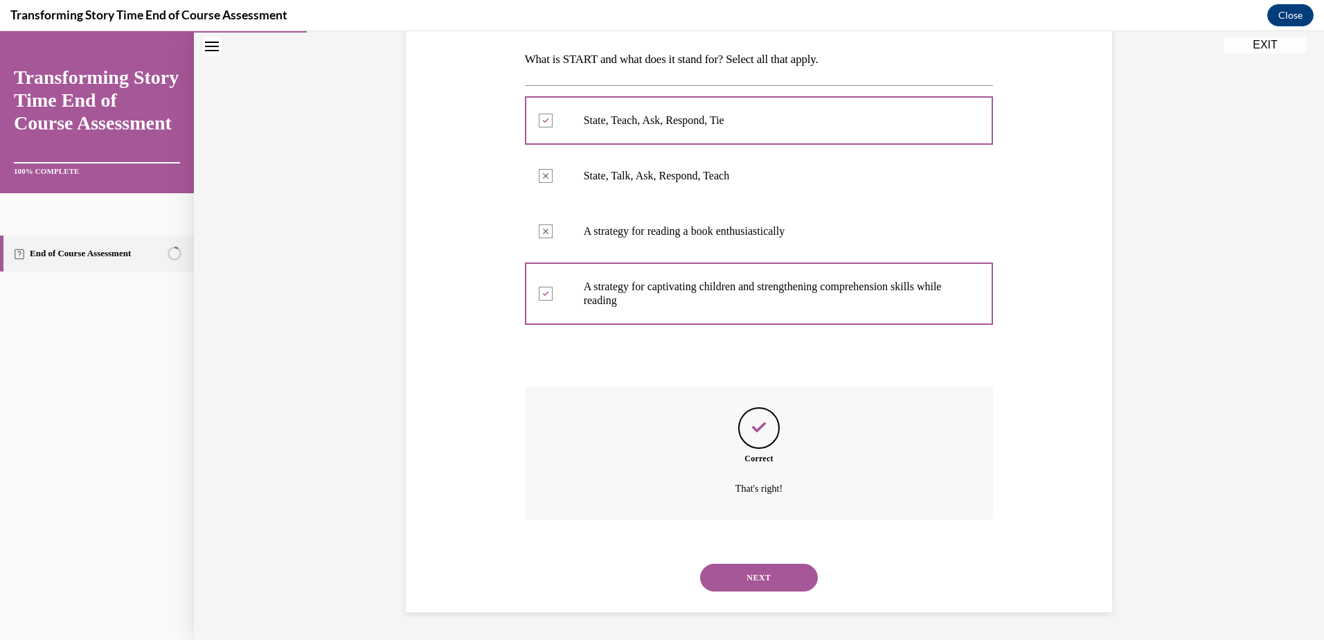
click at [752, 574] on button "NEXT" at bounding box center [759, 578] width 118 height 28
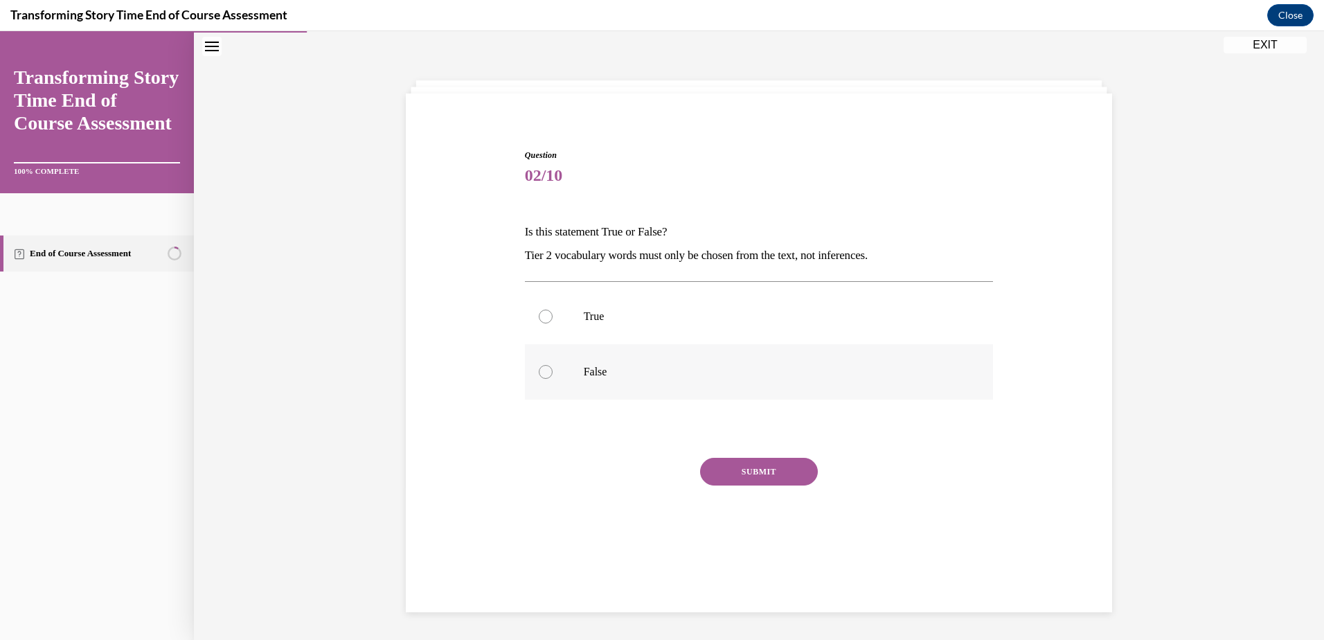
click at [542, 372] on div at bounding box center [546, 372] width 14 height 14
click at [542, 372] on input "False" at bounding box center [546, 372] width 14 height 14
radio input "true"
click at [770, 474] on button "SUBMIT" at bounding box center [759, 472] width 118 height 28
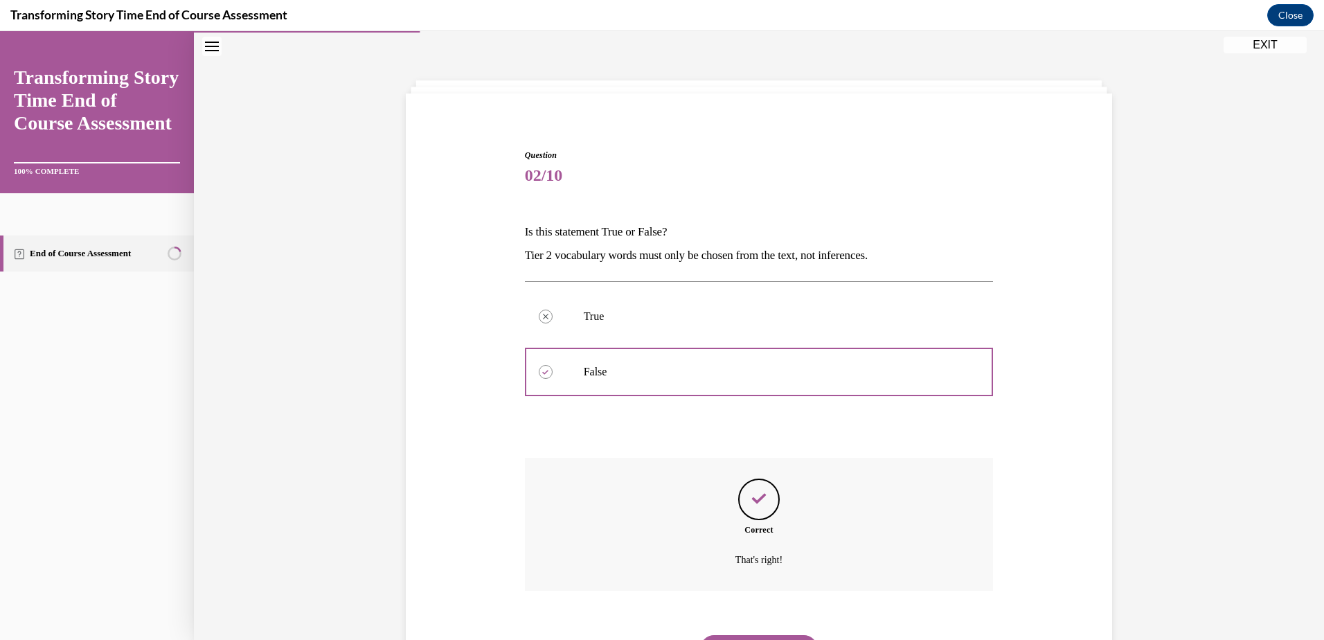
scroll to position [115, 0]
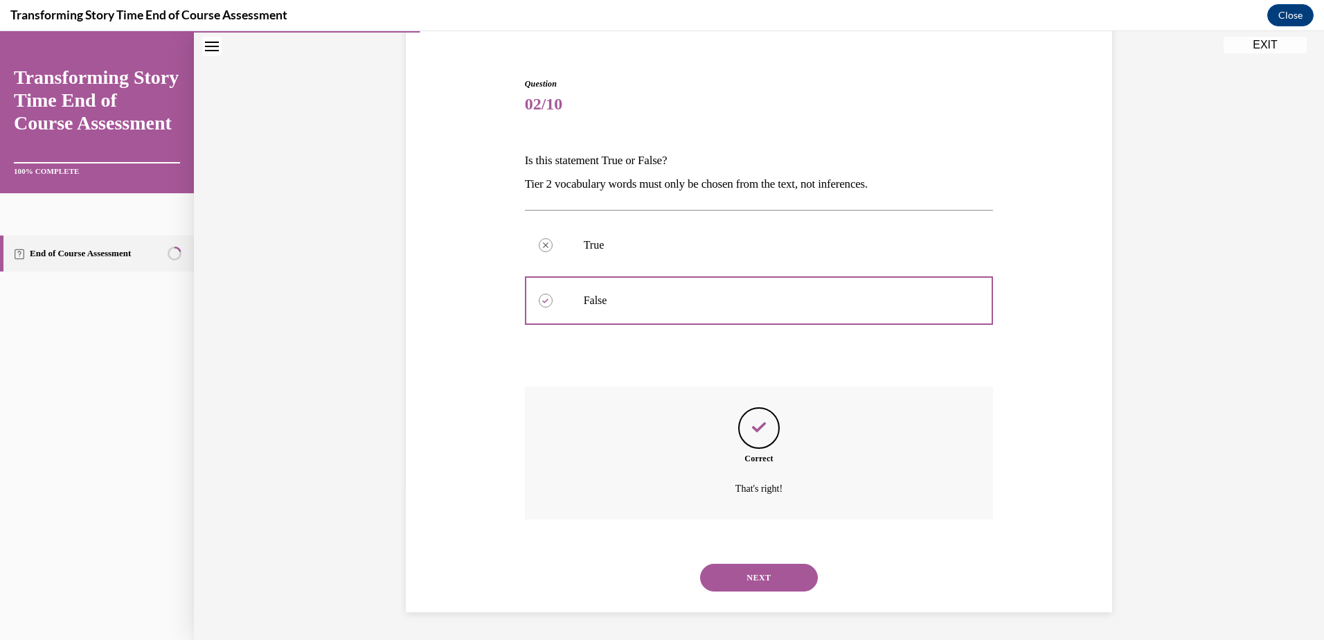
click at [736, 577] on button "NEXT" at bounding box center [759, 578] width 118 height 28
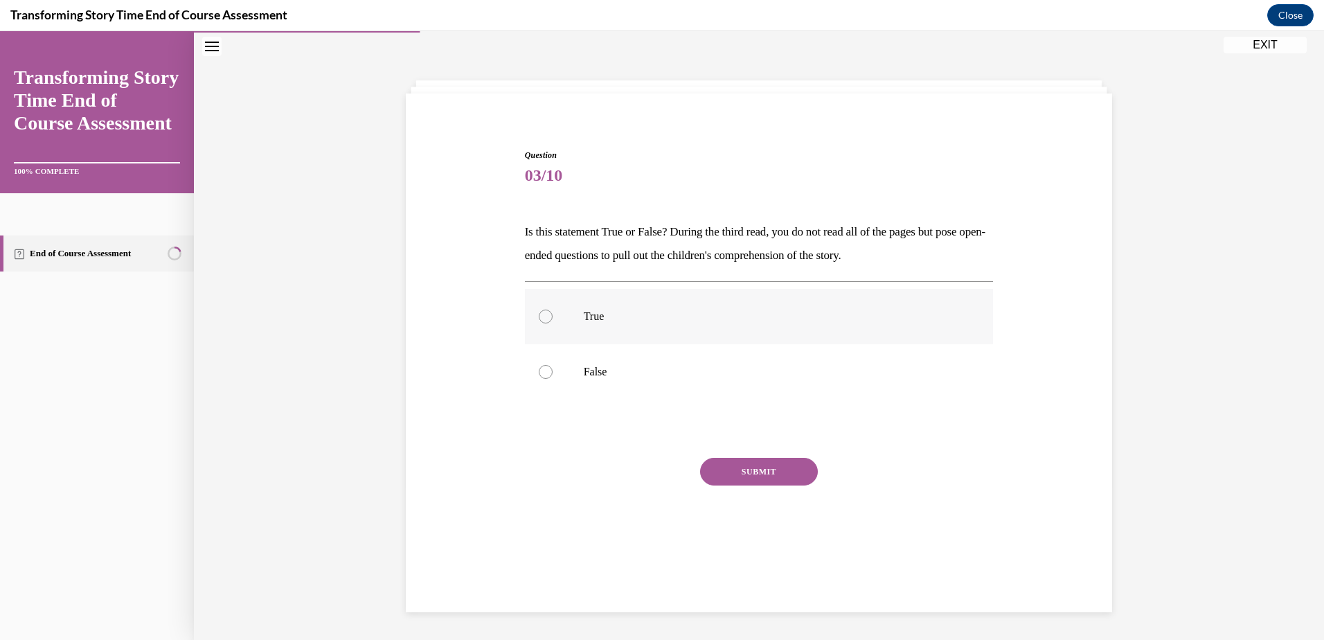
click at [539, 318] on div at bounding box center [546, 317] width 14 height 14
click at [539, 318] on input "True" at bounding box center [546, 317] width 14 height 14
radio input "true"
click at [750, 474] on button "SUBMIT" at bounding box center [759, 472] width 118 height 28
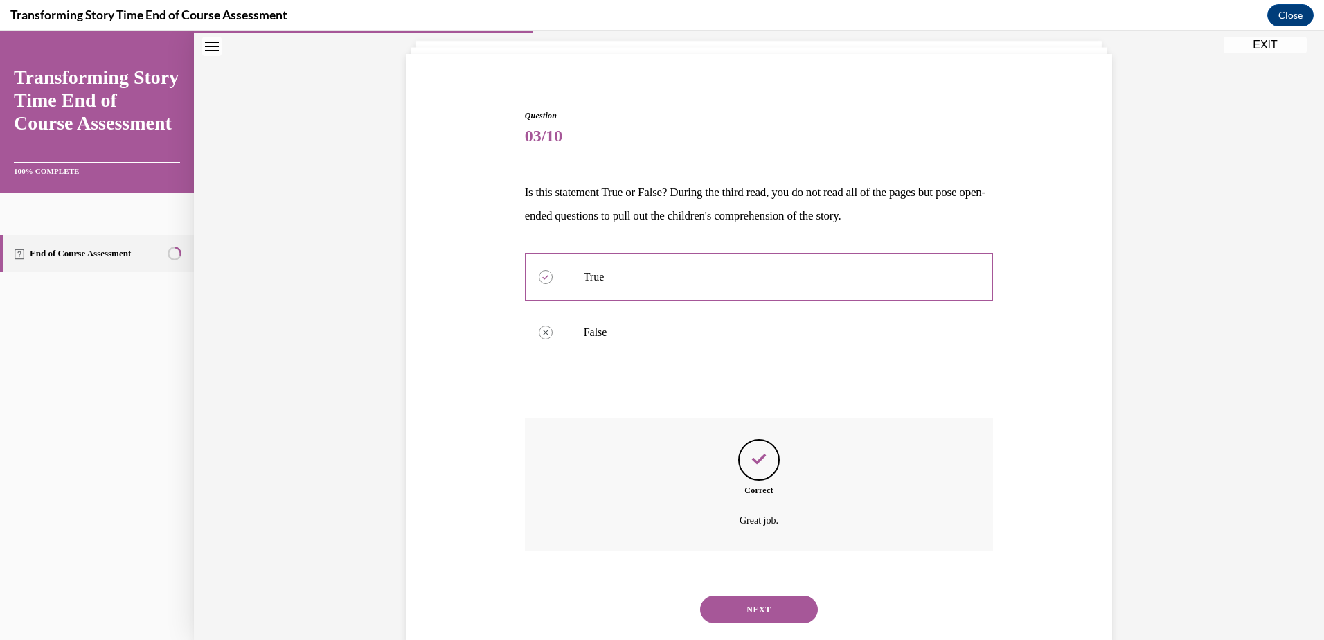
scroll to position [115, 0]
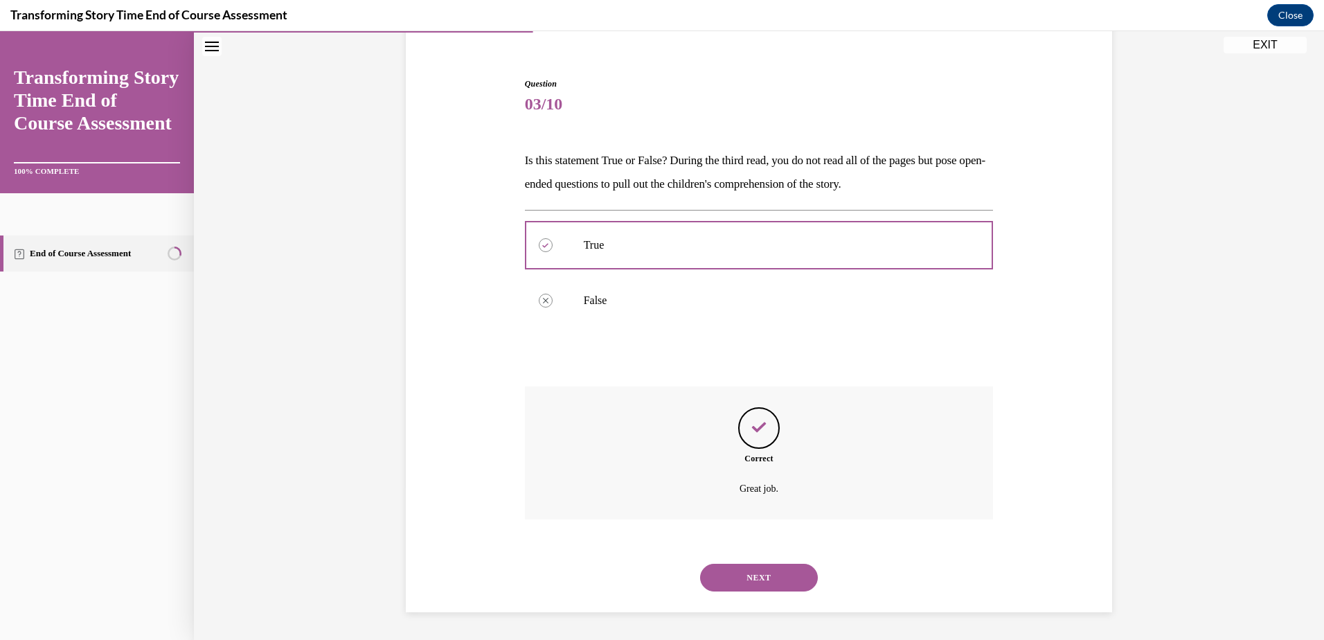
click at [751, 576] on button "NEXT" at bounding box center [759, 578] width 118 height 28
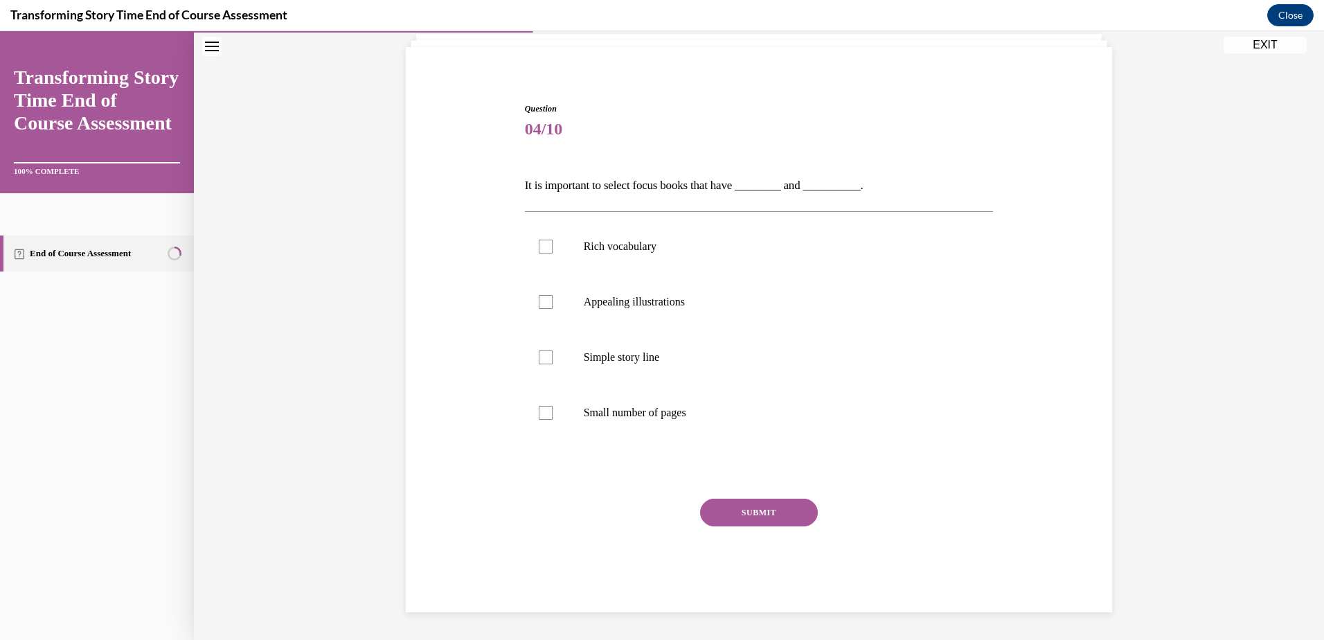
scroll to position [48, 0]
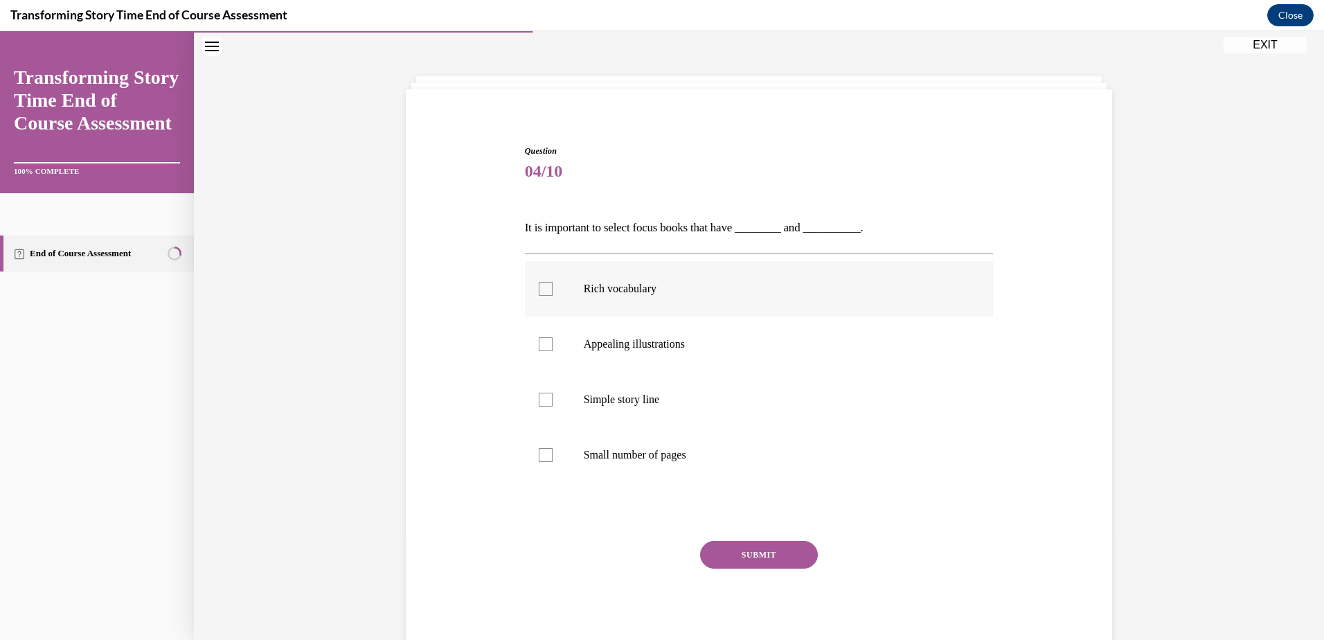
click at [544, 290] on div at bounding box center [546, 289] width 14 height 14
click at [544, 290] on input "Rich vocabulary" at bounding box center [546, 289] width 14 height 14
checkbox input "true"
click at [539, 345] on div at bounding box center [546, 344] width 14 height 14
click at [539, 345] on input "Appealing illustrations" at bounding box center [546, 344] width 14 height 14
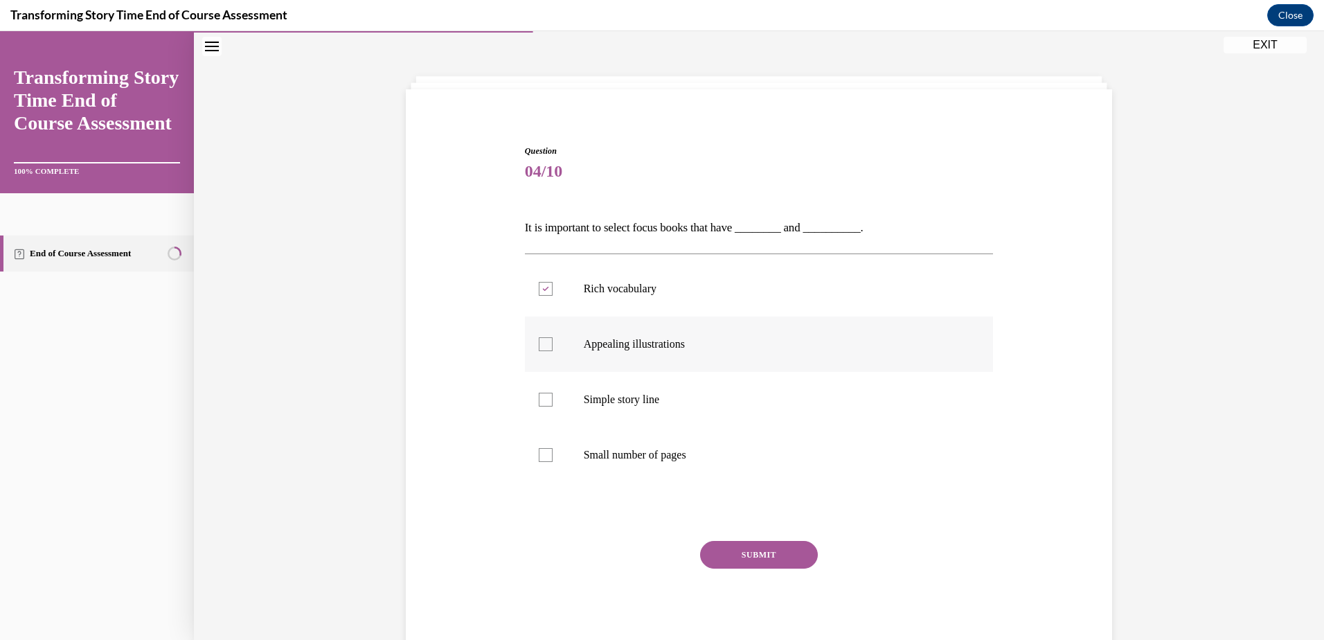
checkbox input "true"
click at [737, 546] on button "SUBMIT" at bounding box center [759, 555] width 118 height 28
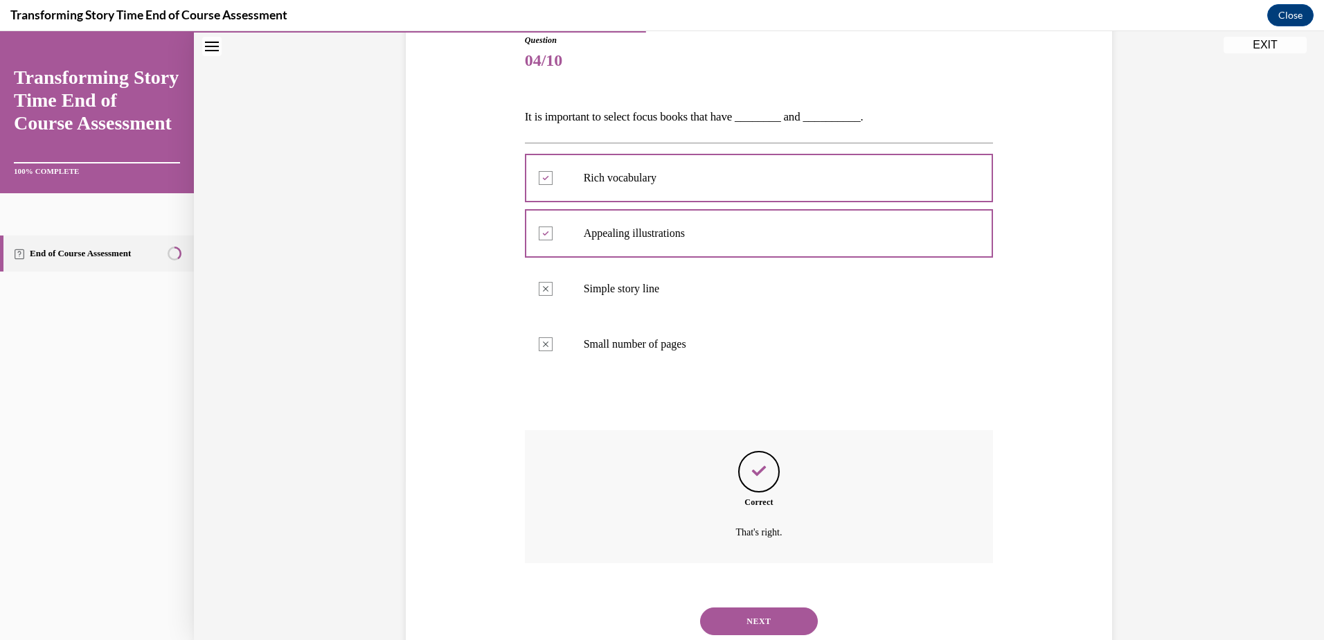
scroll to position [202, 0]
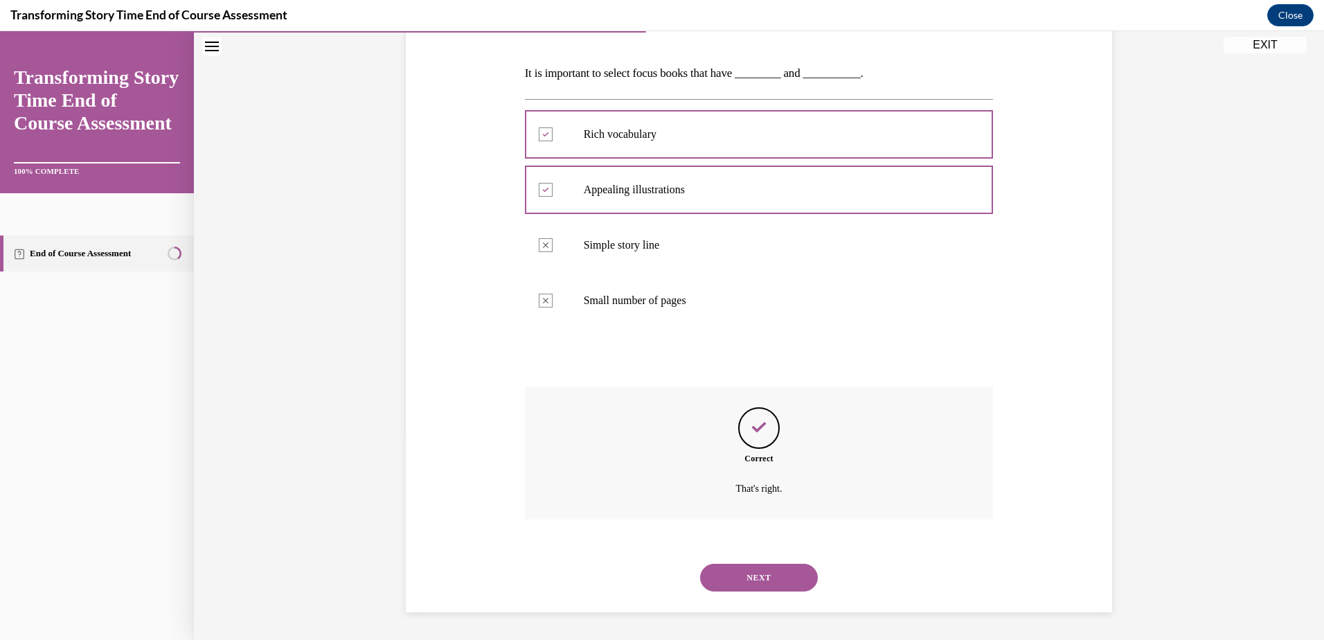
click at [762, 583] on button "NEXT" at bounding box center [759, 578] width 118 height 28
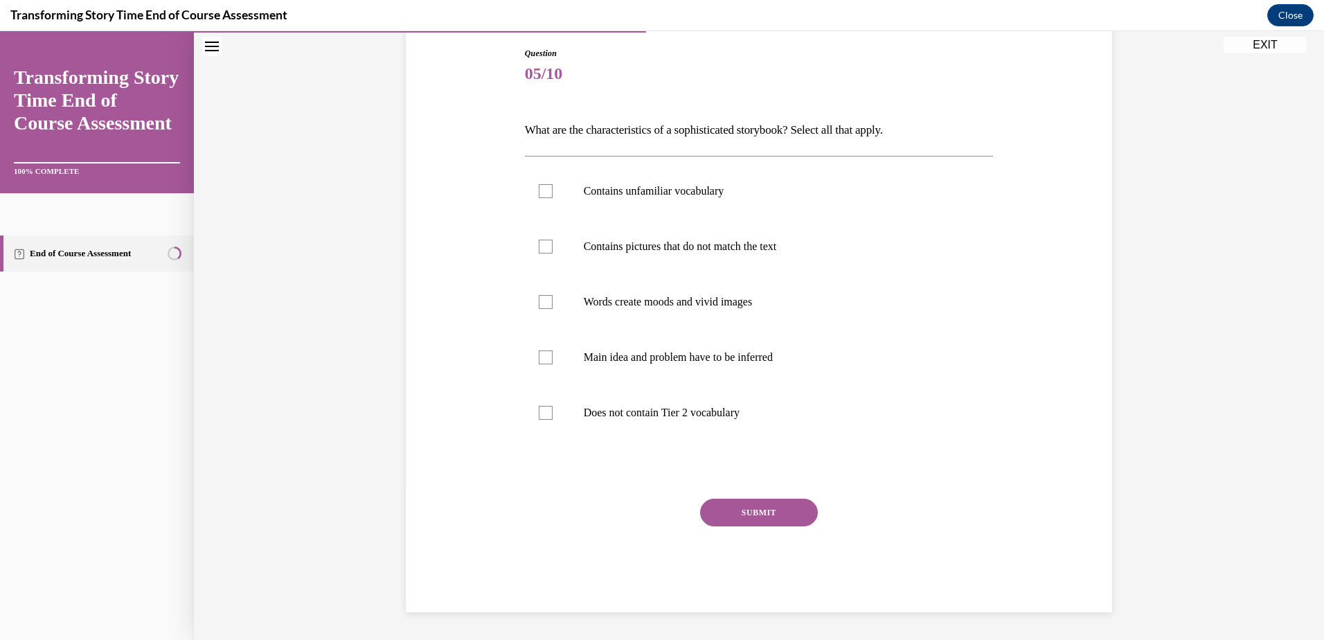
scroll to position [145, 0]
click at [539, 195] on div at bounding box center [546, 191] width 14 height 14
click at [539, 195] on input "Contains unfamiliar vocabulary" at bounding box center [546, 191] width 14 height 14
checkbox input "true"
click at [545, 251] on div at bounding box center [546, 247] width 14 height 14
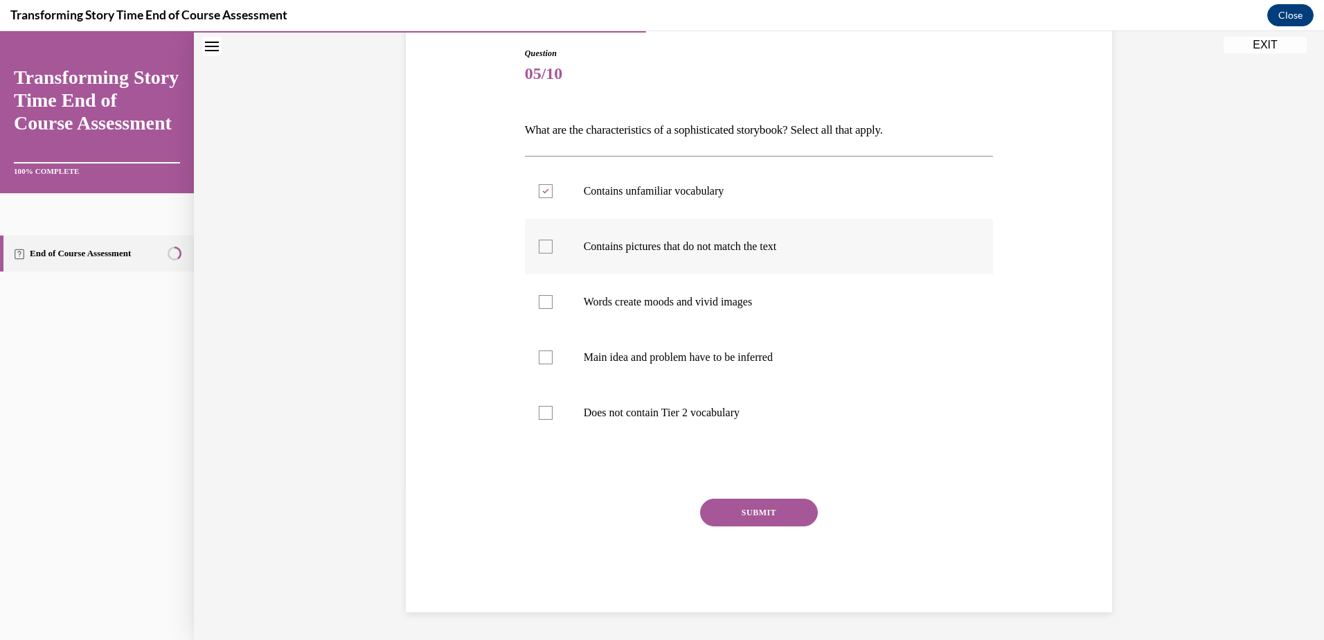
click at [545, 251] on input "Contains pictures that do not match the text" at bounding box center [546, 247] width 14 height 14
checkbox input "true"
click at [547, 303] on div at bounding box center [546, 302] width 14 height 14
click at [547, 303] on input "Words create moods and vivid images" at bounding box center [546, 302] width 14 height 14
checkbox input "true"
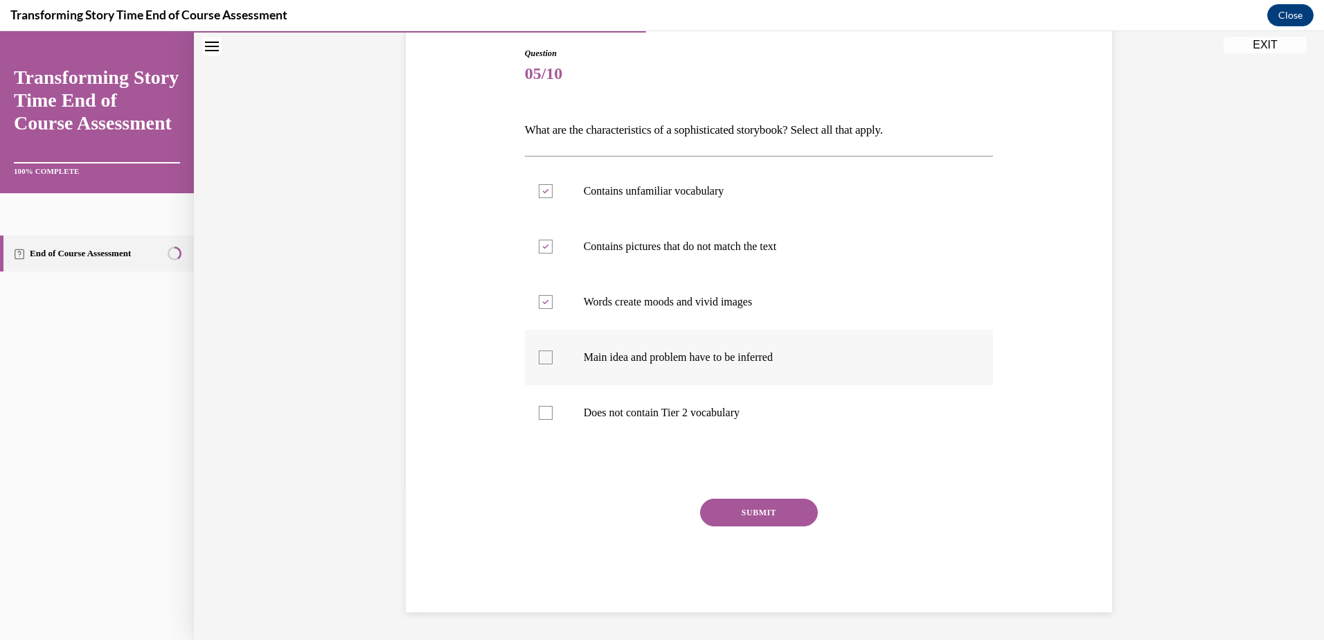
click at [542, 362] on div at bounding box center [546, 357] width 14 height 14
click at [542, 362] on input "Main idea and problem have to be inferred" at bounding box center [546, 357] width 14 height 14
checkbox input "true"
click at [767, 519] on button "SUBMIT" at bounding box center [759, 513] width 118 height 28
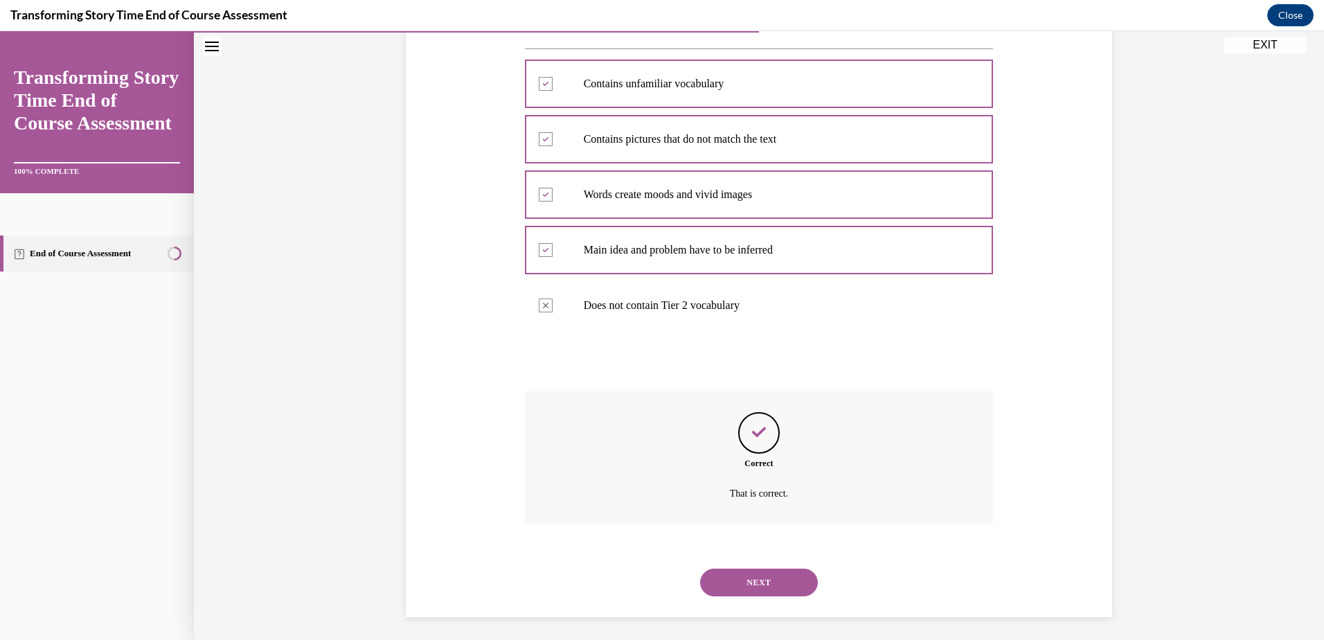
scroll to position [258, 0]
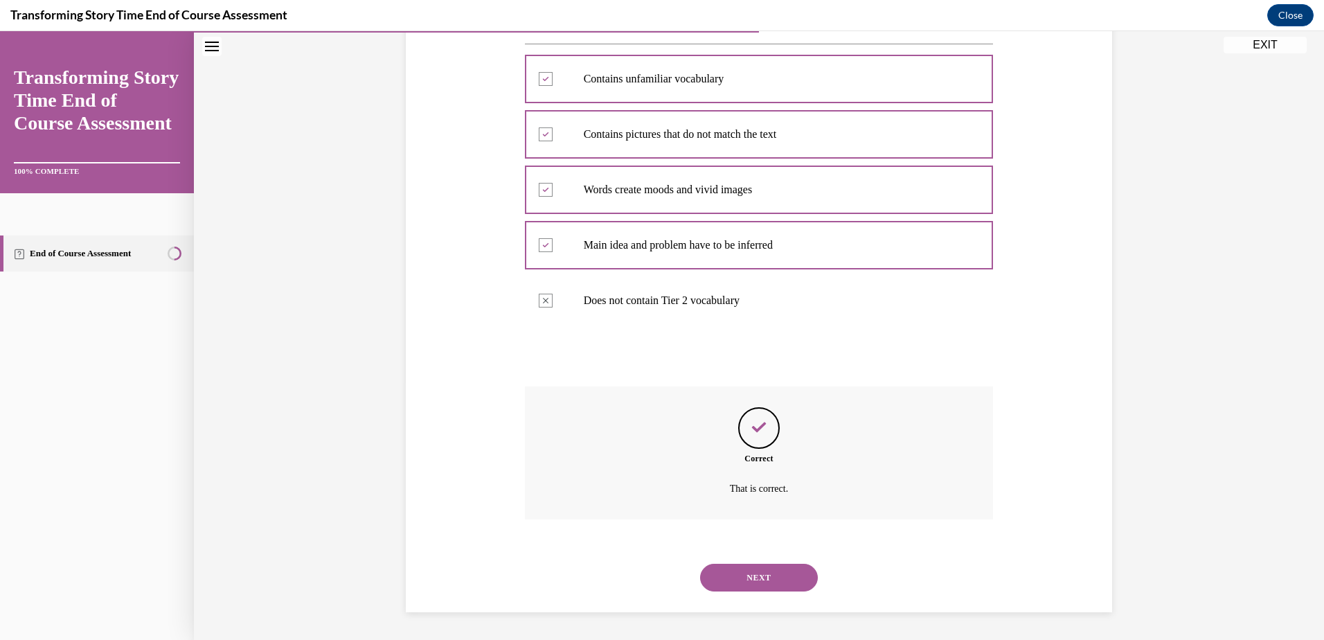
click at [729, 576] on button "NEXT" at bounding box center [759, 578] width 118 height 28
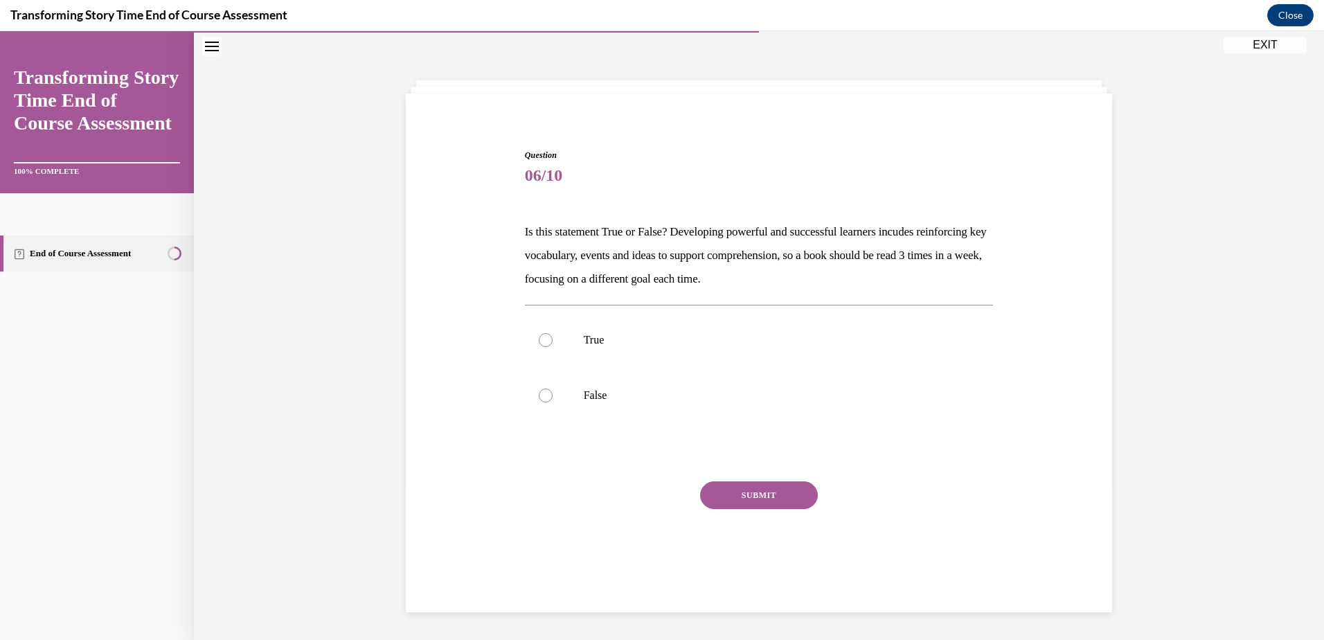
scroll to position [44, 0]
click at [544, 339] on div at bounding box center [546, 340] width 14 height 14
click at [544, 339] on input "True" at bounding box center [546, 340] width 14 height 14
radio input "true"
click at [757, 497] on button "SUBMIT" at bounding box center [759, 495] width 118 height 28
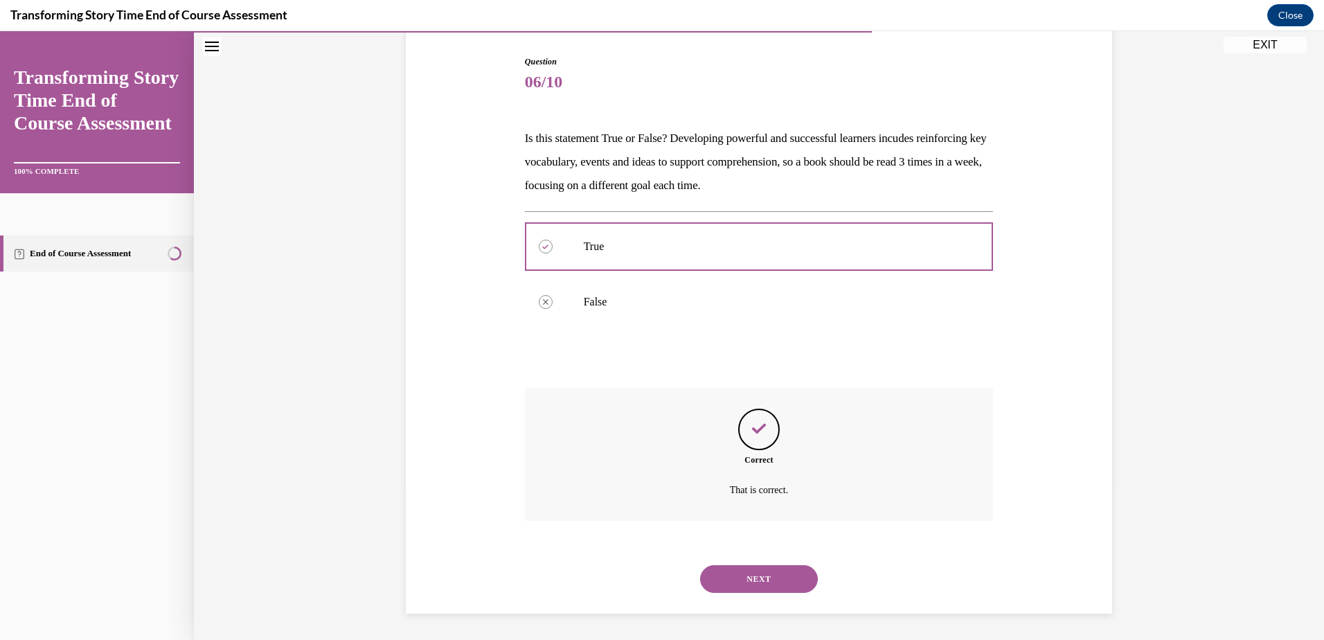
scroll to position [139, 0]
click at [768, 576] on button "NEXT" at bounding box center [759, 578] width 118 height 28
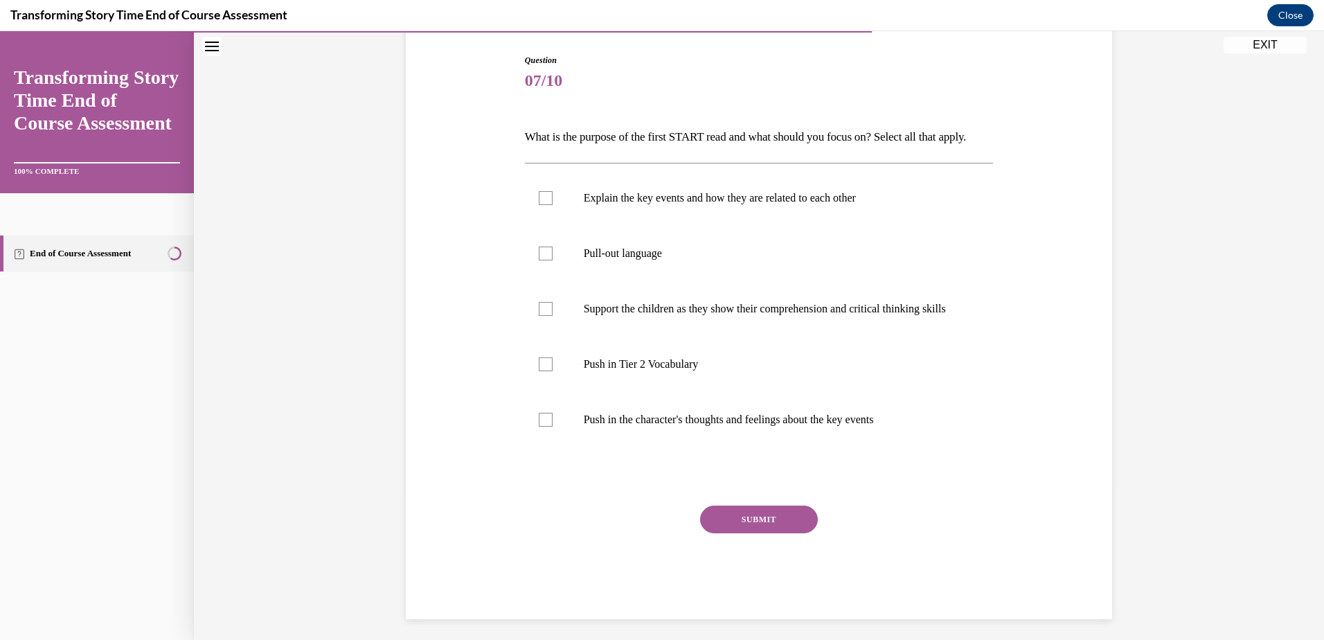
scroll to position [73, 0]
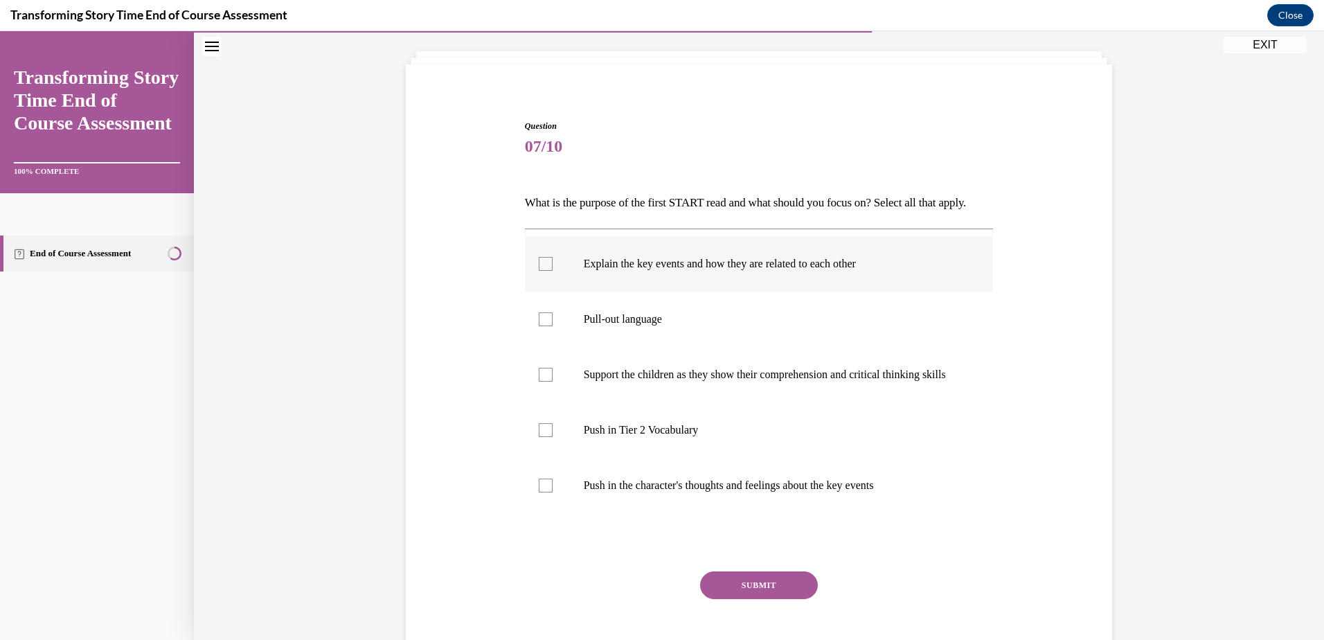
click at [539, 271] on div at bounding box center [546, 264] width 14 height 14
click at [539, 271] on input "Explain the key events and how they are related to each other" at bounding box center [546, 264] width 14 height 14
checkbox input "true"
click at [539, 437] on div at bounding box center [546, 430] width 14 height 14
click at [539, 437] on input "Push in Tier 2 Vocabulary" at bounding box center [546, 430] width 14 height 14
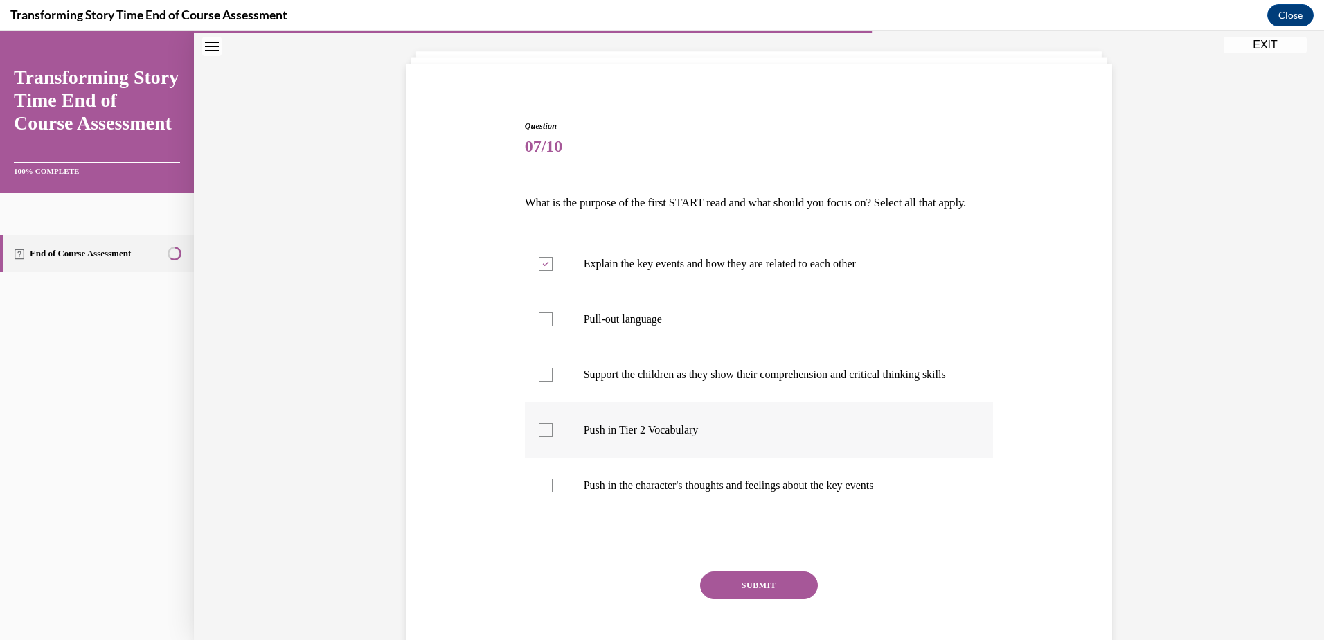
checkbox input "true"
click at [707, 599] on button "SUBMIT" at bounding box center [759, 585] width 118 height 28
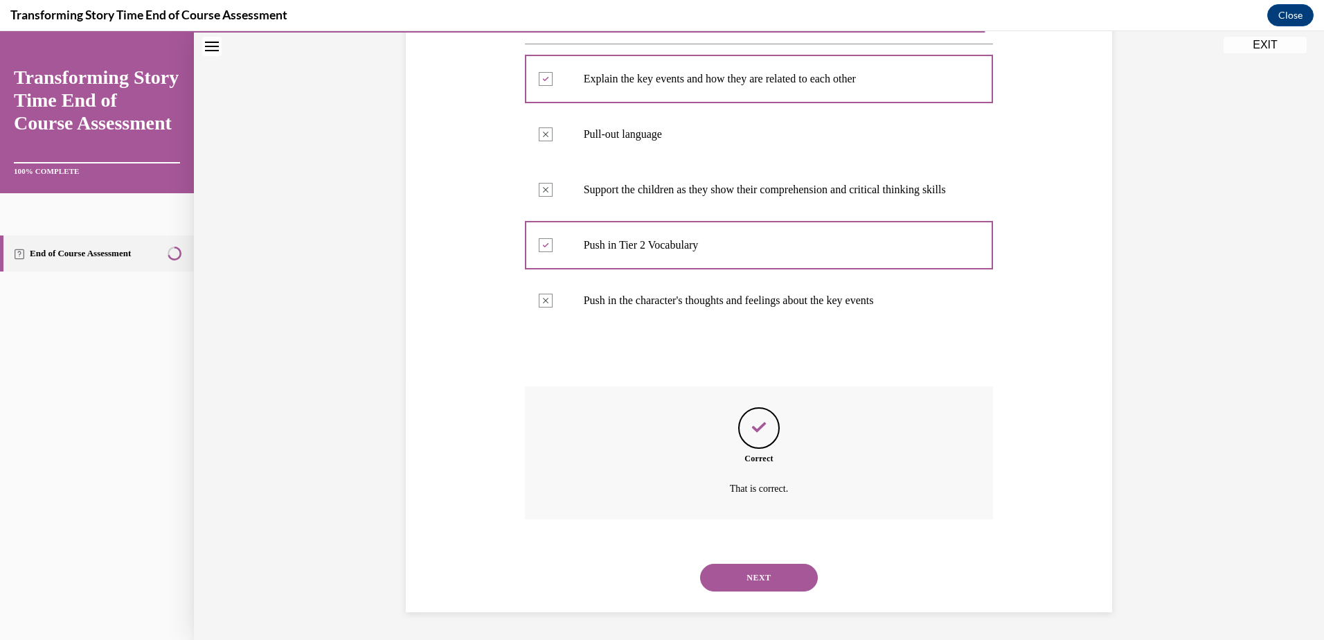
scroll to position [295, 0]
click at [761, 574] on button "NEXT" at bounding box center [759, 578] width 118 height 28
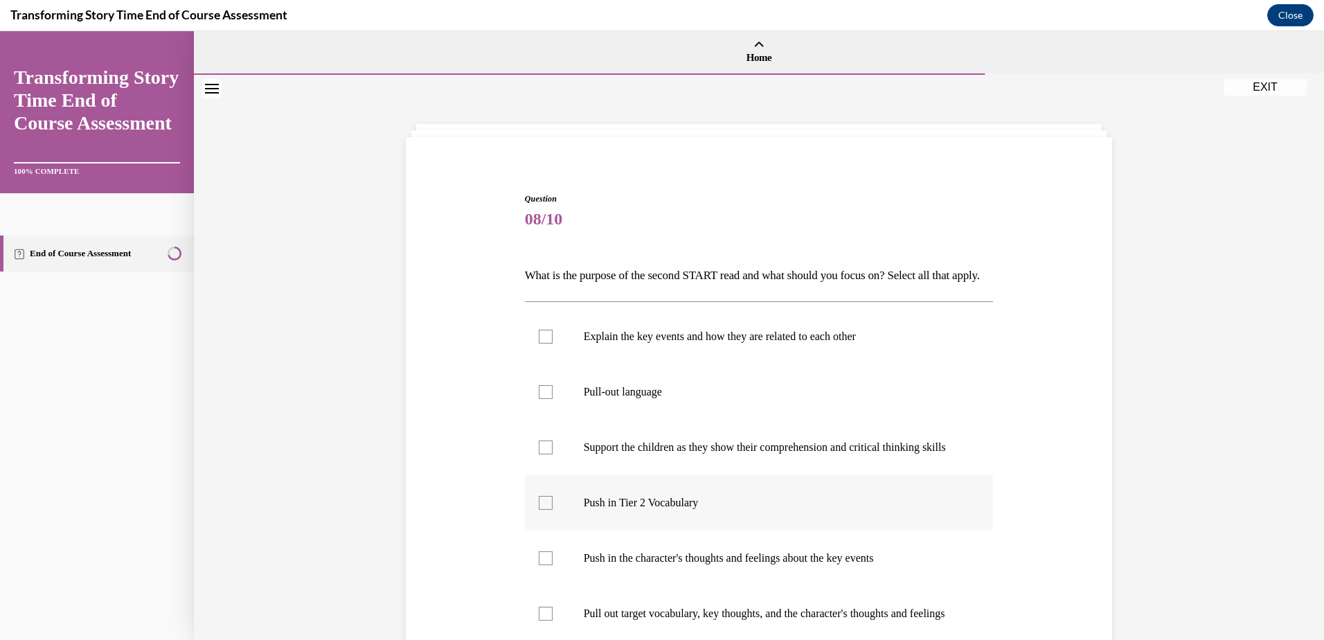
click at [539, 510] on div at bounding box center [546, 503] width 14 height 14
click at [539, 510] on input "Push in Tier 2 Vocabulary" at bounding box center [546, 503] width 14 height 14
checkbox input "true"
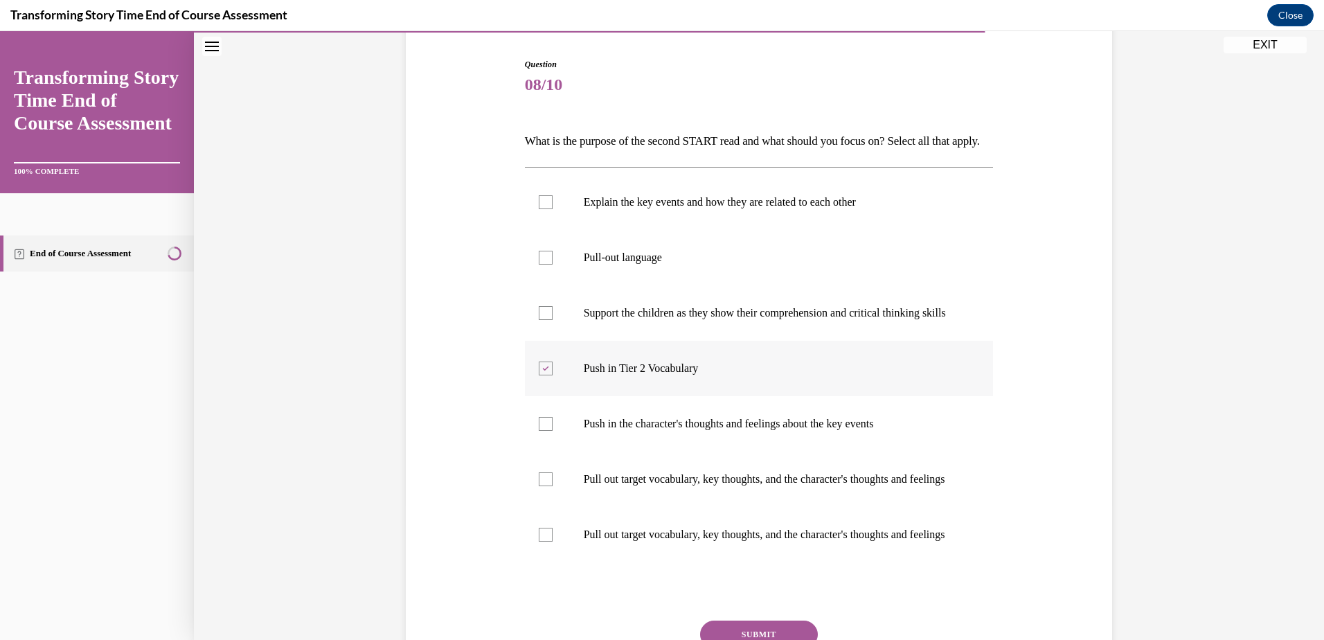
scroll to position [139, 0]
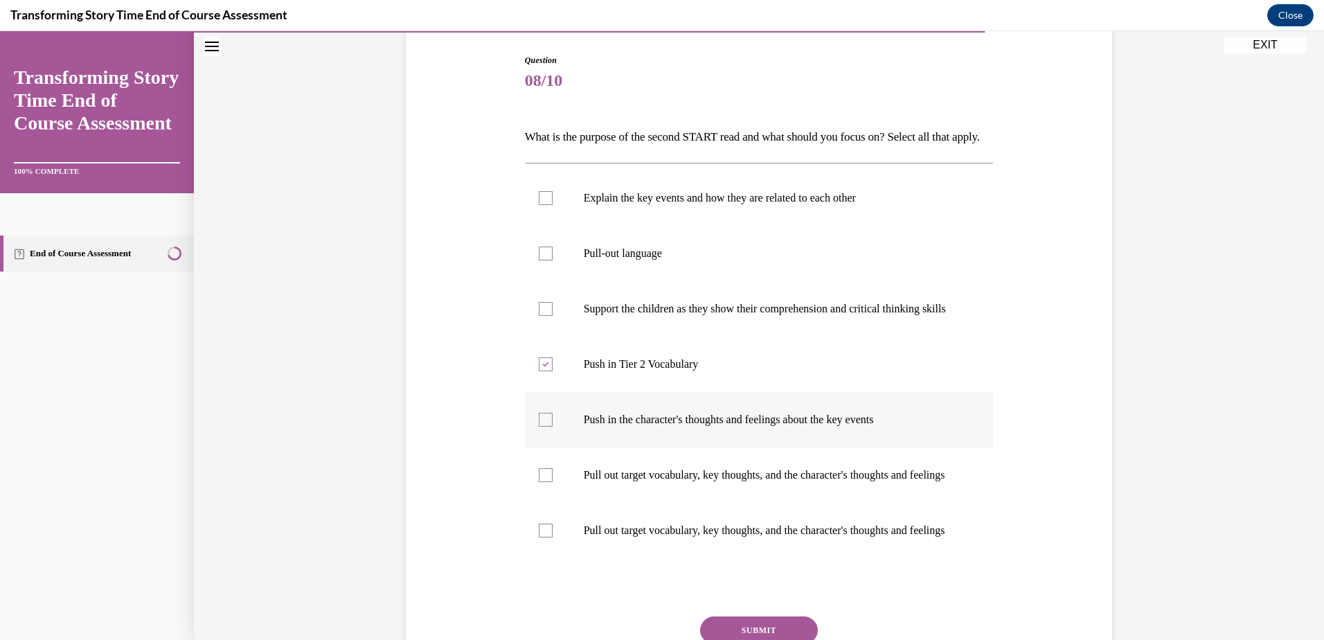
click at [543, 427] on div at bounding box center [546, 420] width 14 height 14
click at [543, 427] on input "Push in the character's thoughts and feelings about the key events" at bounding box center [546, 420] width 14 height 14
checkbox input "true"
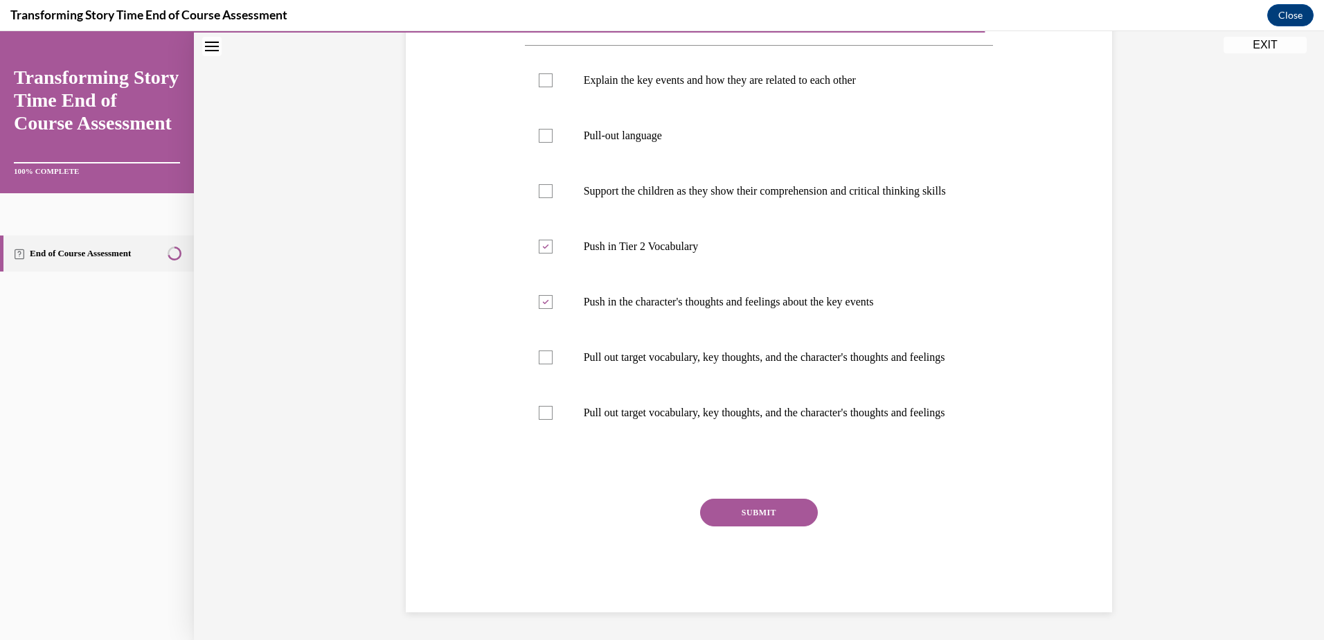
click at [746, 515] on button "SUBMIT" at bounding box center [759, 513] width 118 height 28
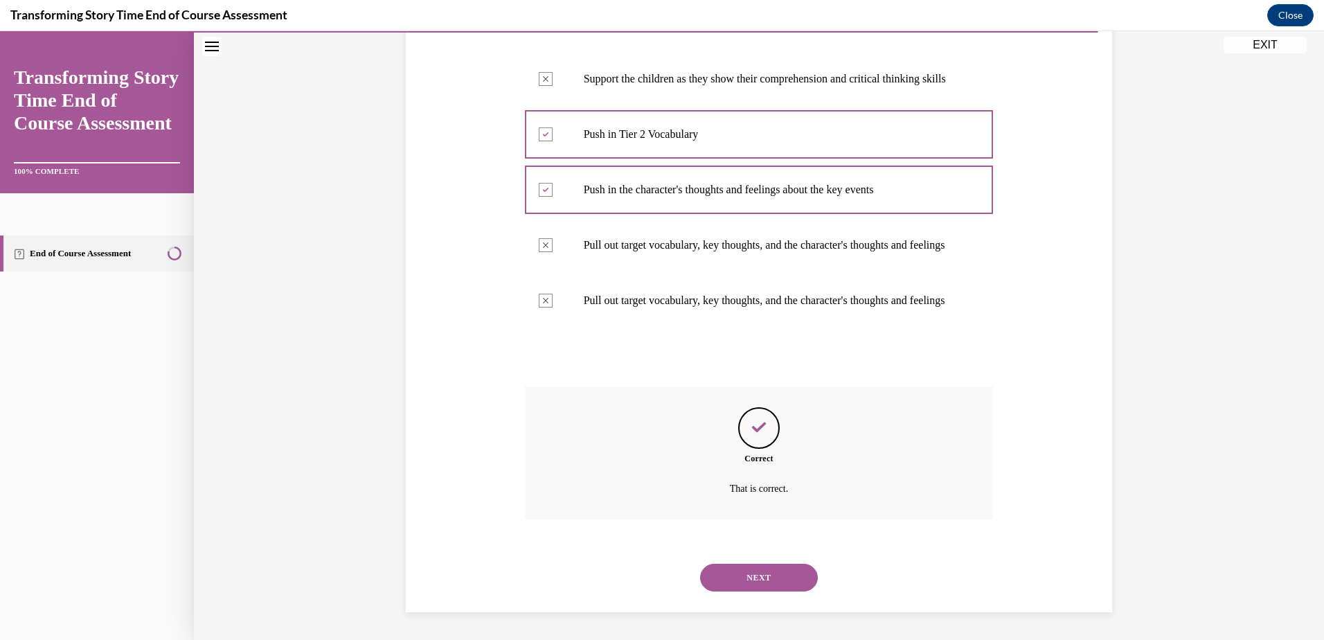
scroll to position [434, 0]
click at [739, 579] on button "NEXT" at bounding box center [759, 578] width 118 height 28
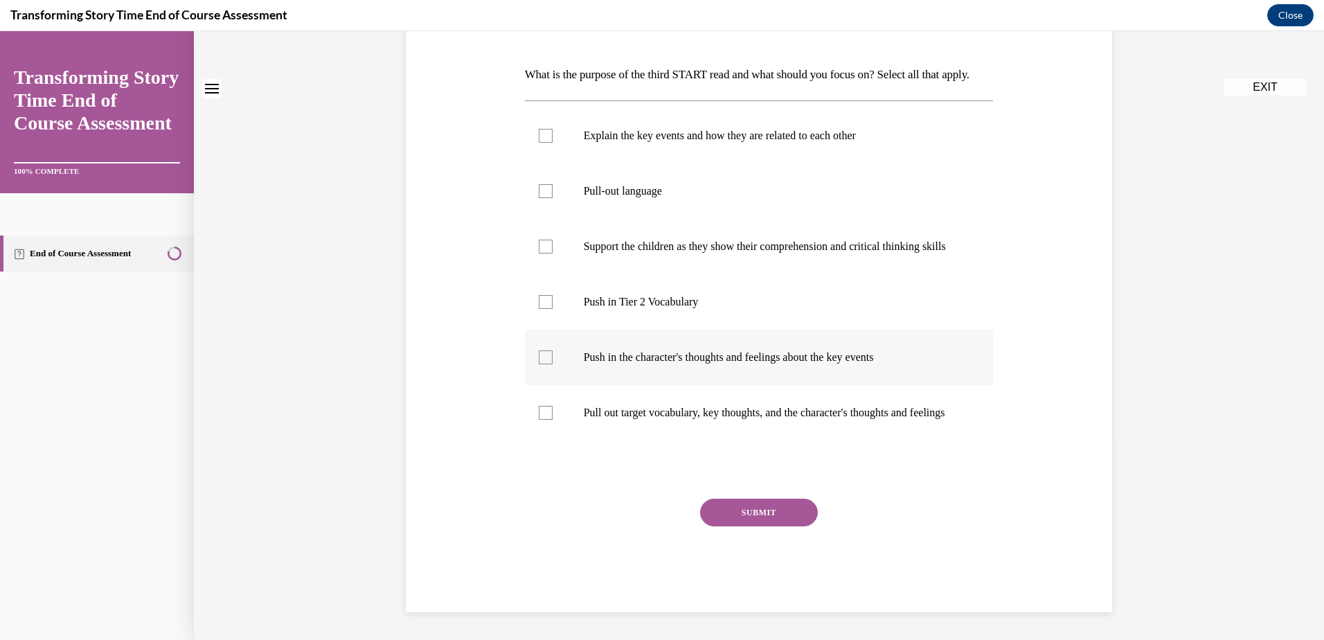
scroll to position [0, 0]
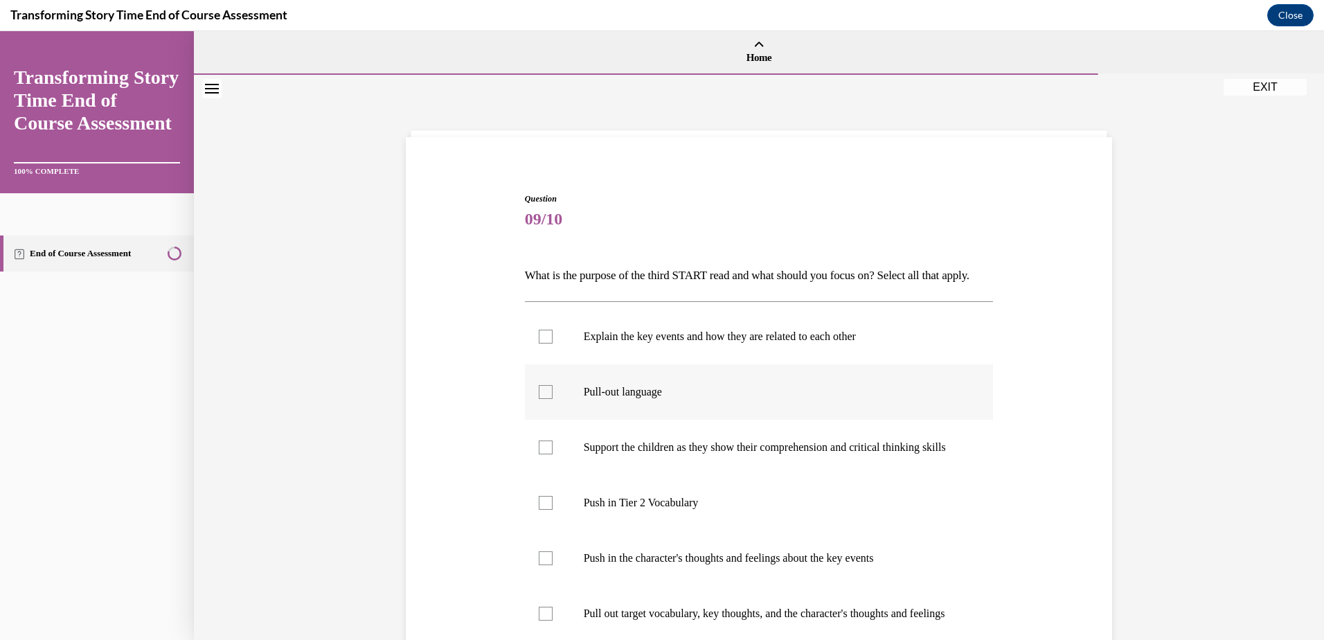
click at [543, 399] on div at bounding box center [546, 392] width 14 height 14
click at [543, 399] on input "Pull-out language" at bounding box center [546, 392] width 14 height 14
checkbox input "true"
click at [541, 454] on div at bounding box center [546, 448] width 14 height 14
click at [541, 454] on input "Support the children as they show their comprehension and critical thinking ski…" at bounding box center [546, 448] width 14 height 14
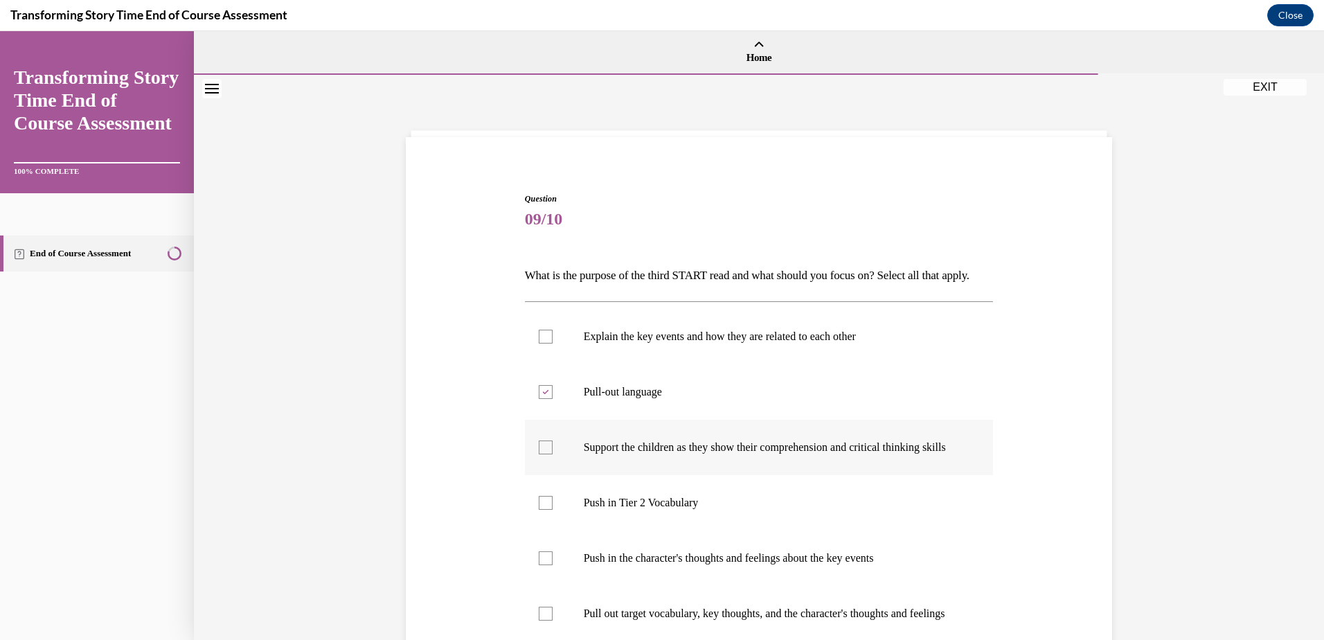
checkbox input "true"
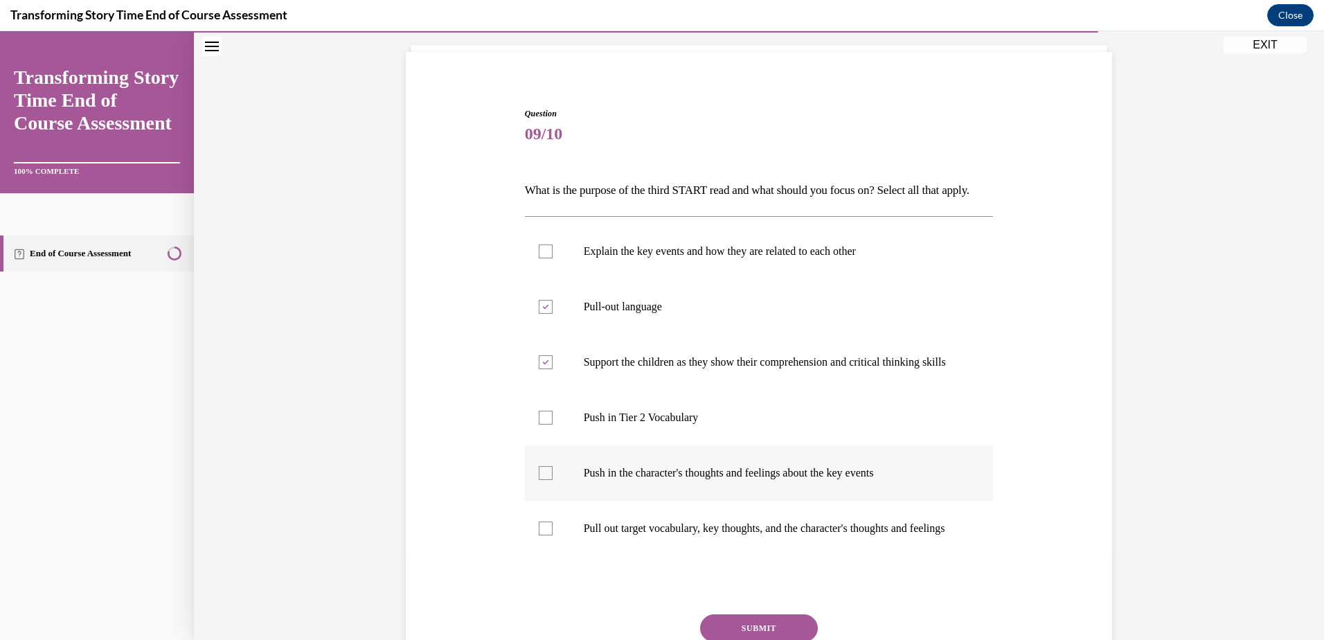
scroll to position [139, 0]
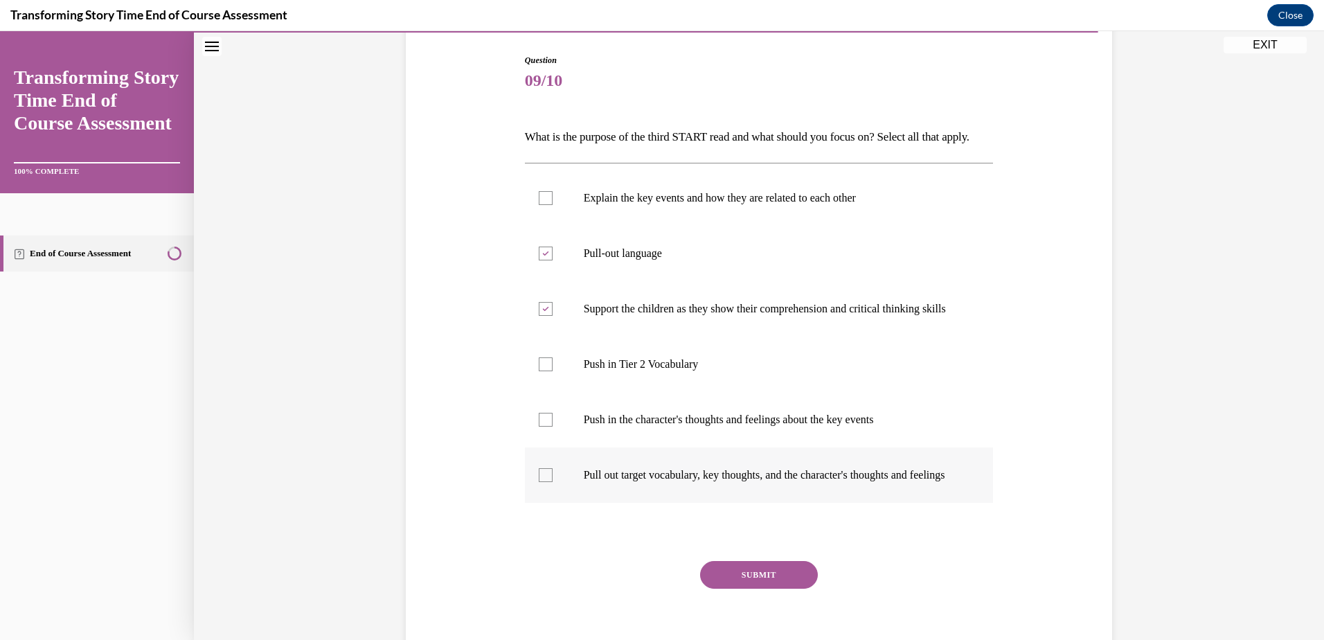
click at [540, 482] on div at bounding box center [546, 475] width 14 height 14
click at [540, 482] on input "Pull out target vocabulary, key thoughts, and the character's thoughts and feel…" at bounding box center [546, 475] width 14 height 14
checkbox input "true"
click at [730, 589] on button "SUBMIT" at bounding box center [759, 575] width 118 height 28
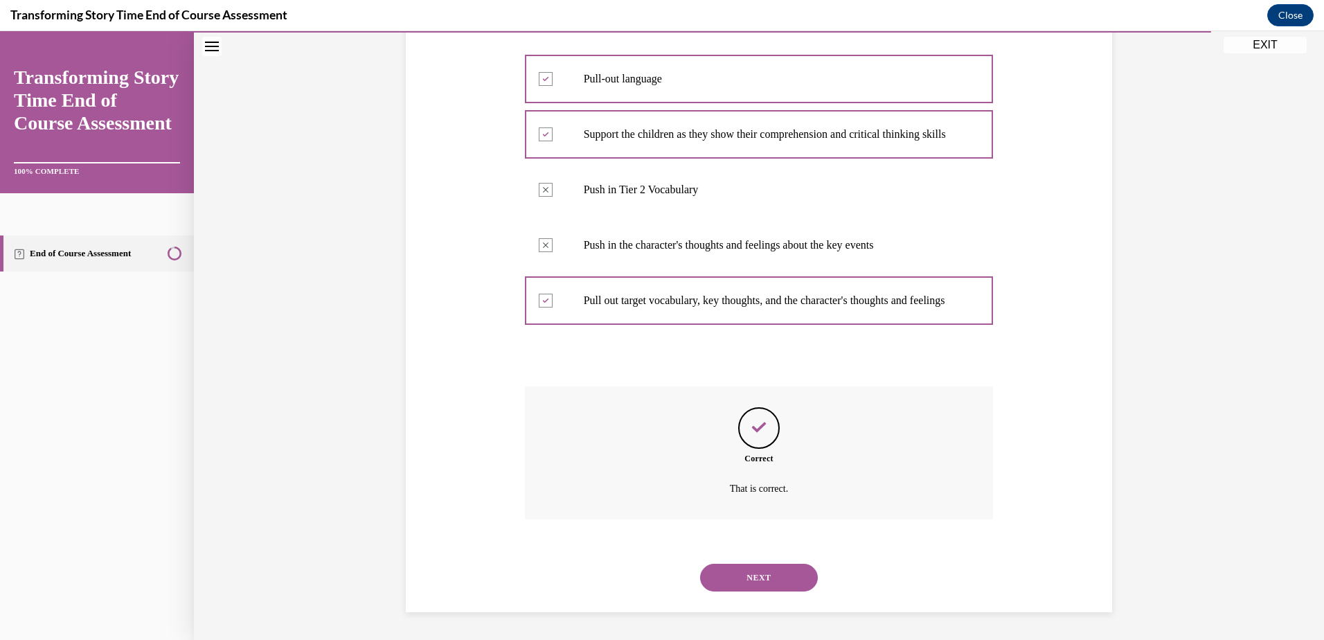
scroll to position [364, 0]
drag, startPoint x: 751, startPoint y: 594, endPoint x: 750, endPoint y: 587, distance: 7.0
click at [752, 594] on div "NEXT" at bounding box center [759, 577] width 469 height 55
click at [750, 580] on button "NEXT" at bounding box center [759, 578] width 118 height 28
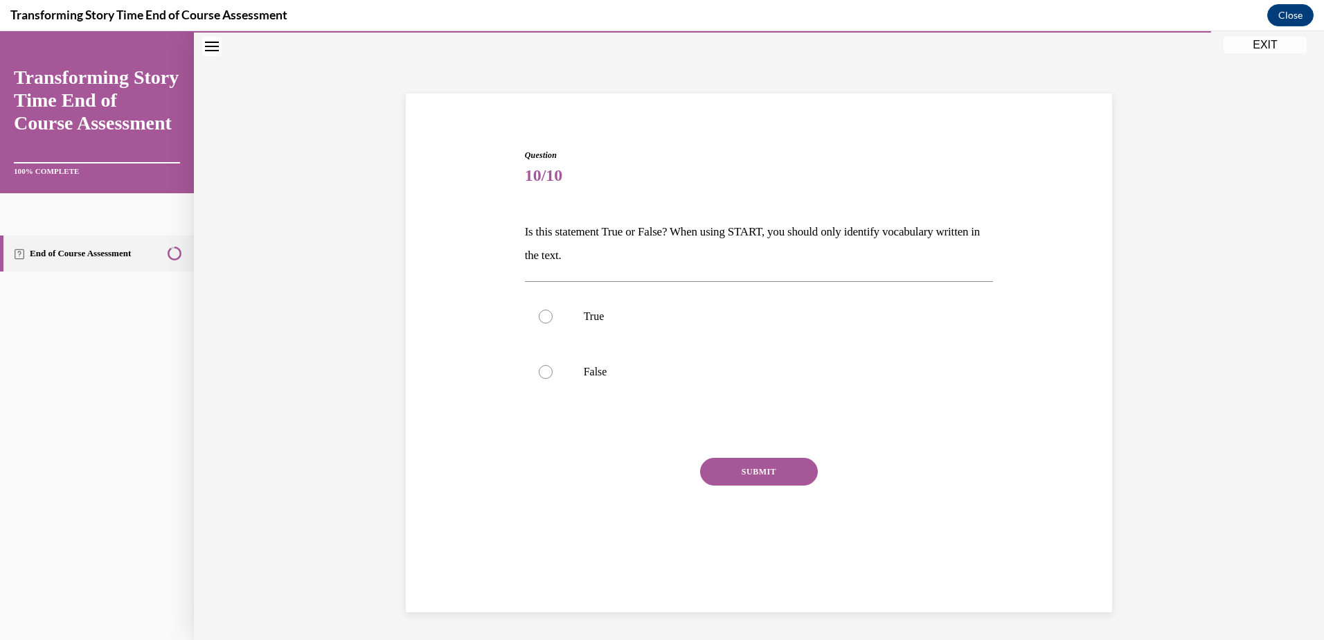
scroll to position [44, 0]
click at [539, 376] on div at bounding box center [546, 372] width 14 height 14
click at [539, 376] on input "False" at bounding box center [546, 372] width 14 height 14
radio input "true"
drag, startPoint x: 776, startPoint y: 492, endPoint x: 774, endPoint y: 482, distance: 10.6
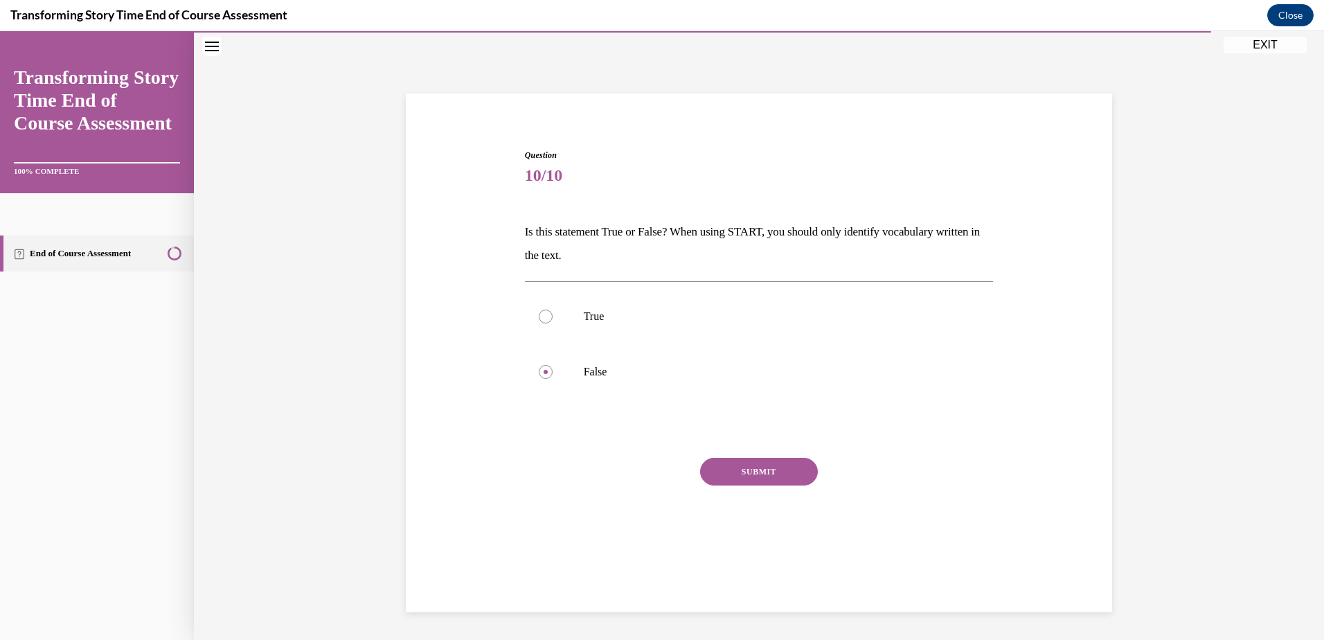
click at [776, 492] on div "SUBMIT" at bounding box center [759, 492] width 469 height 69
click at [772, 472] on button "SUBMIT" at bounding box center [759, 472] width 118 height 28
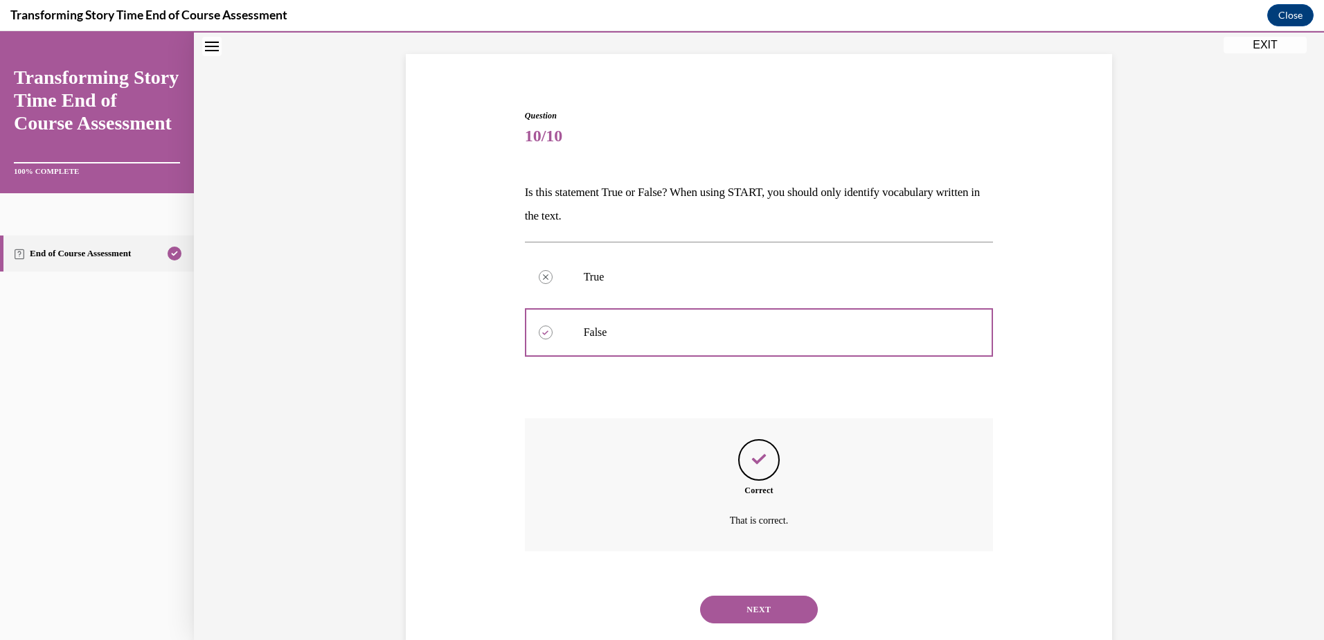
scroll to position [115, 0]
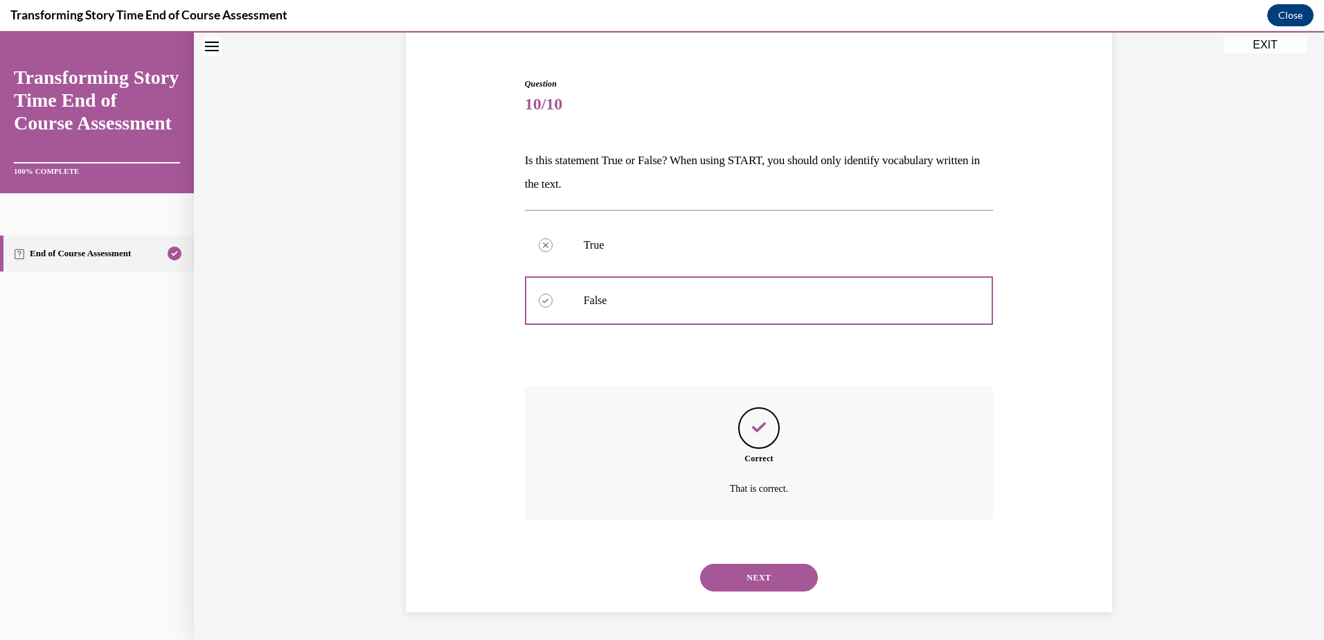
click at [744, 576] on button "NEXT" at bounding box center [759, 578] width 118 height 28
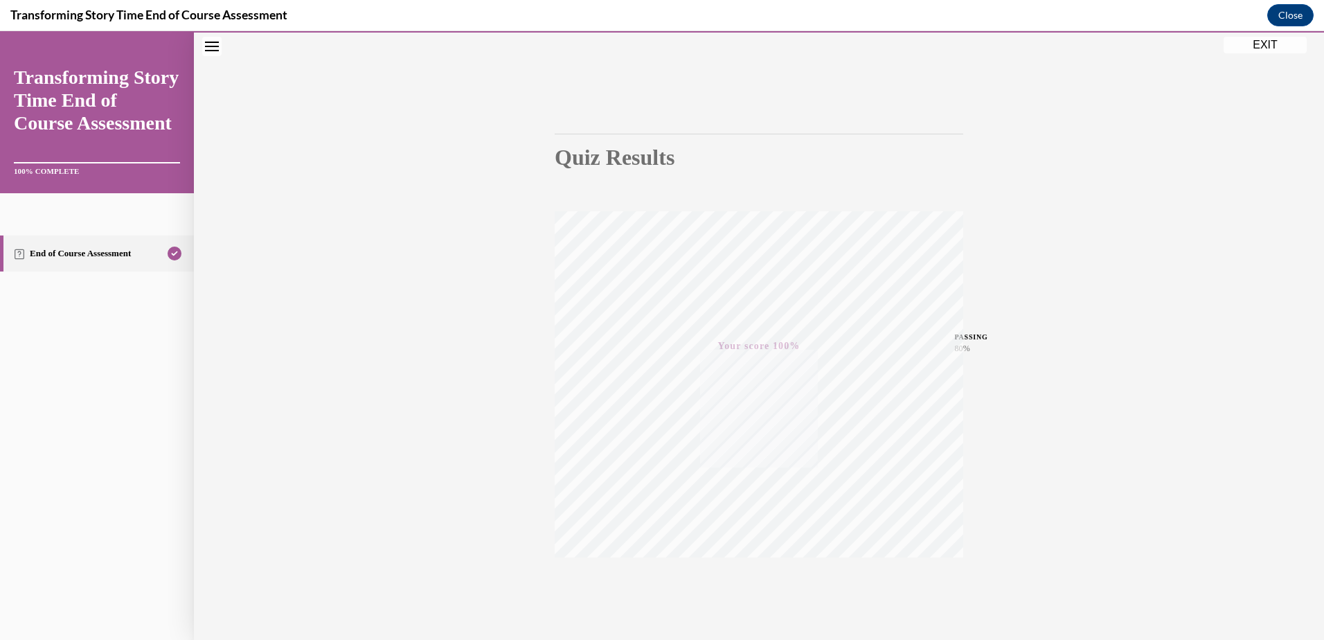
scroll to position [101, 0]
click at [1266, 45] on button "EXIT" at bounding box center [1265, 45] width 83 height 17
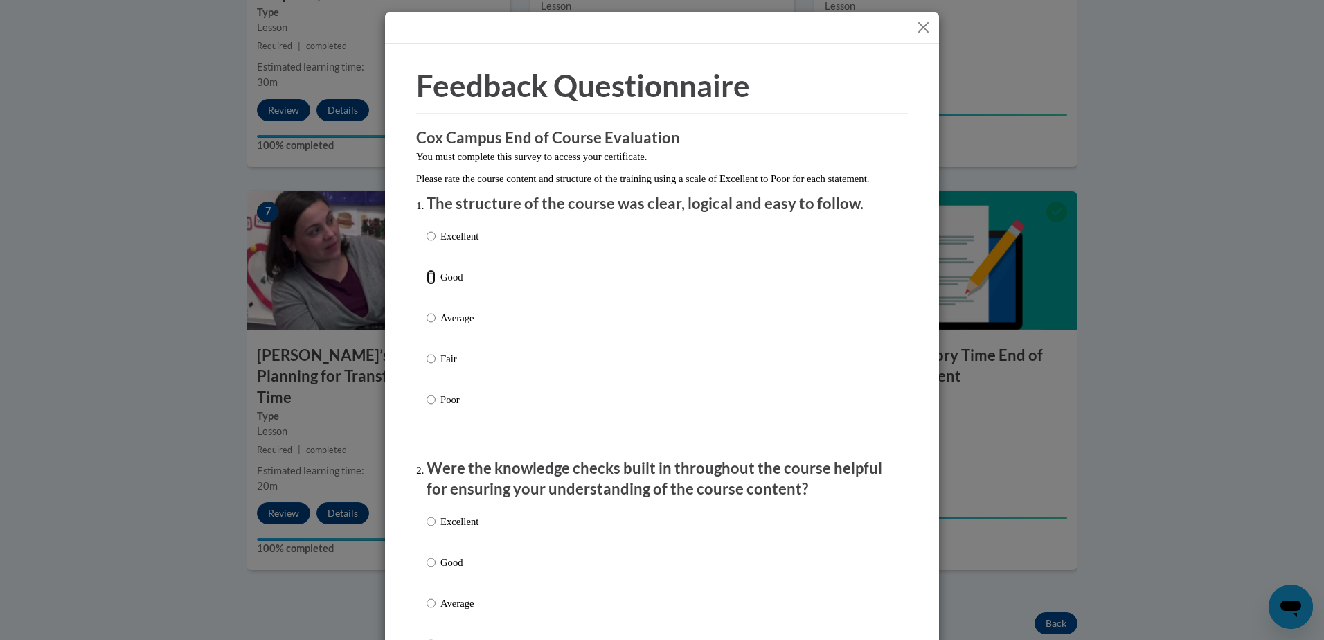
click at [427, 285] on input "Good" at bounding box center [431, 276] width 9 height 15
radio input "true"
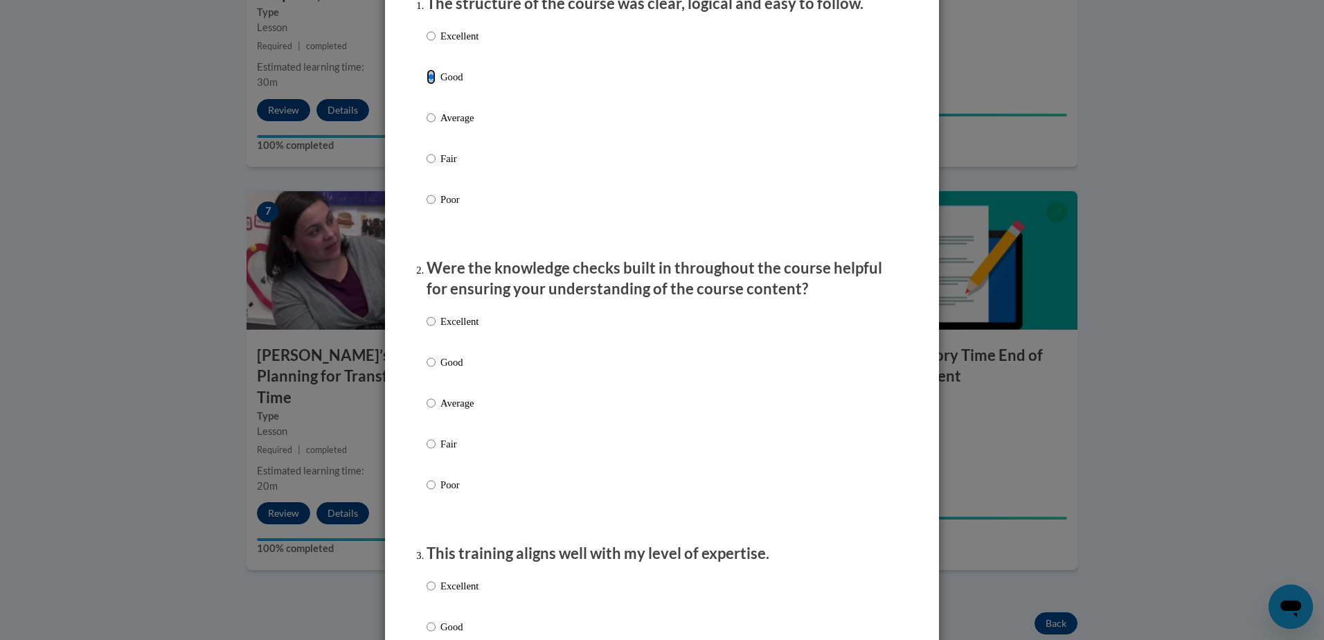
scroll to position [208, 0]
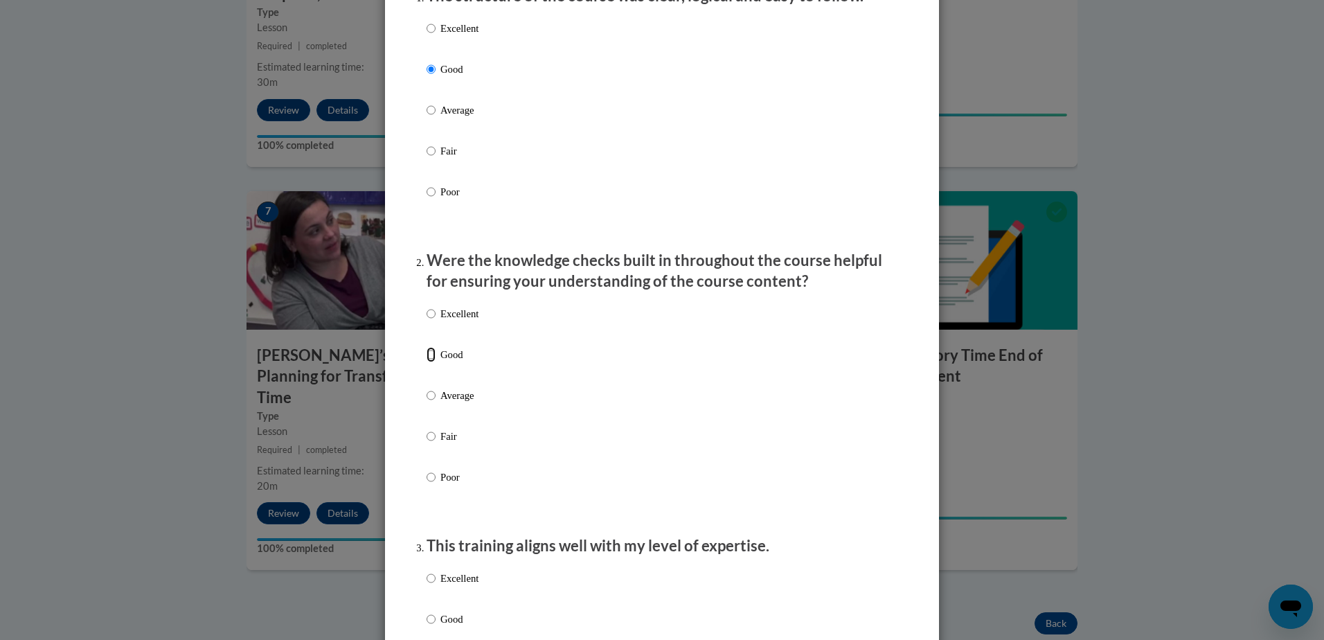
click at [428, 362] on input "Good" at bounding box center [431, 354] width 9 height 15
radio input "true"
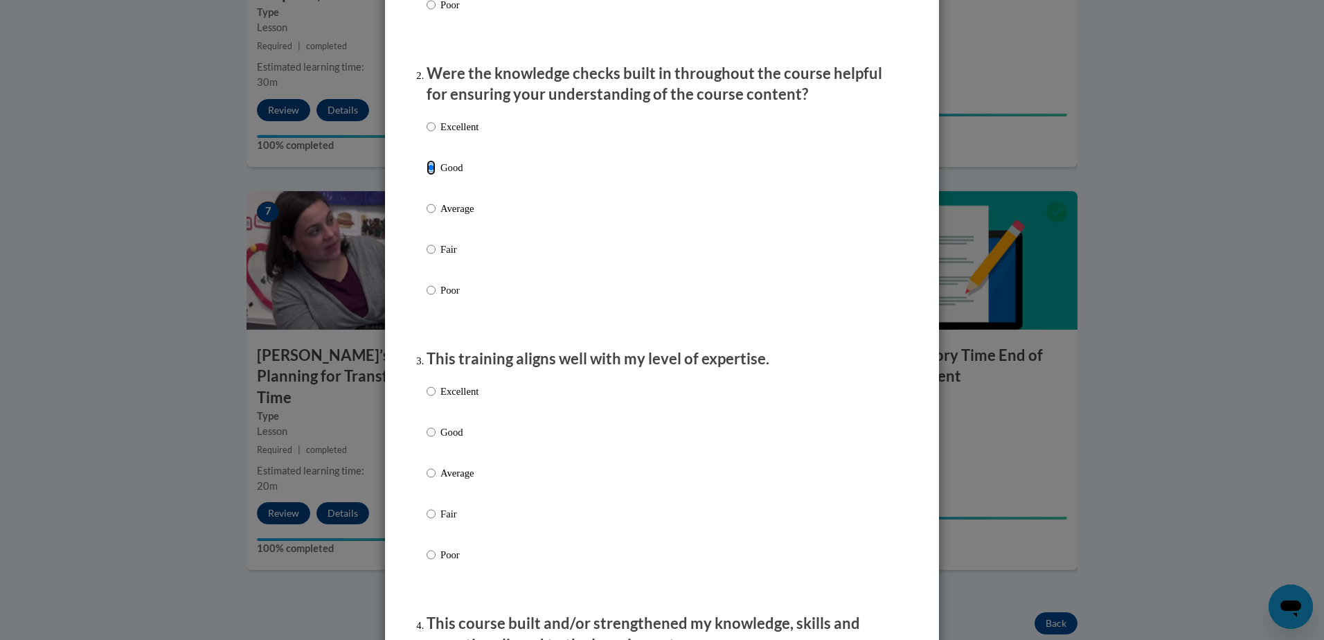
scroll to position [485, 0]
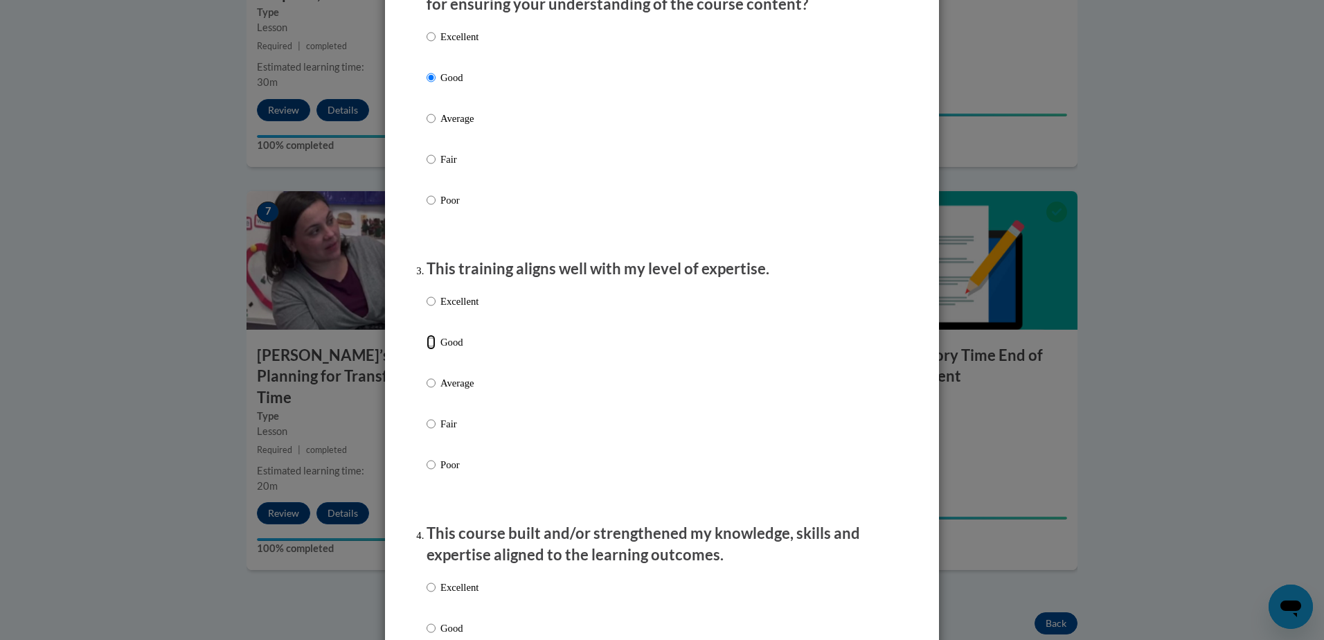
click at [427, 350] on input "Good" at bounding box center [431, 342] width 9 height 15
radio input "true"
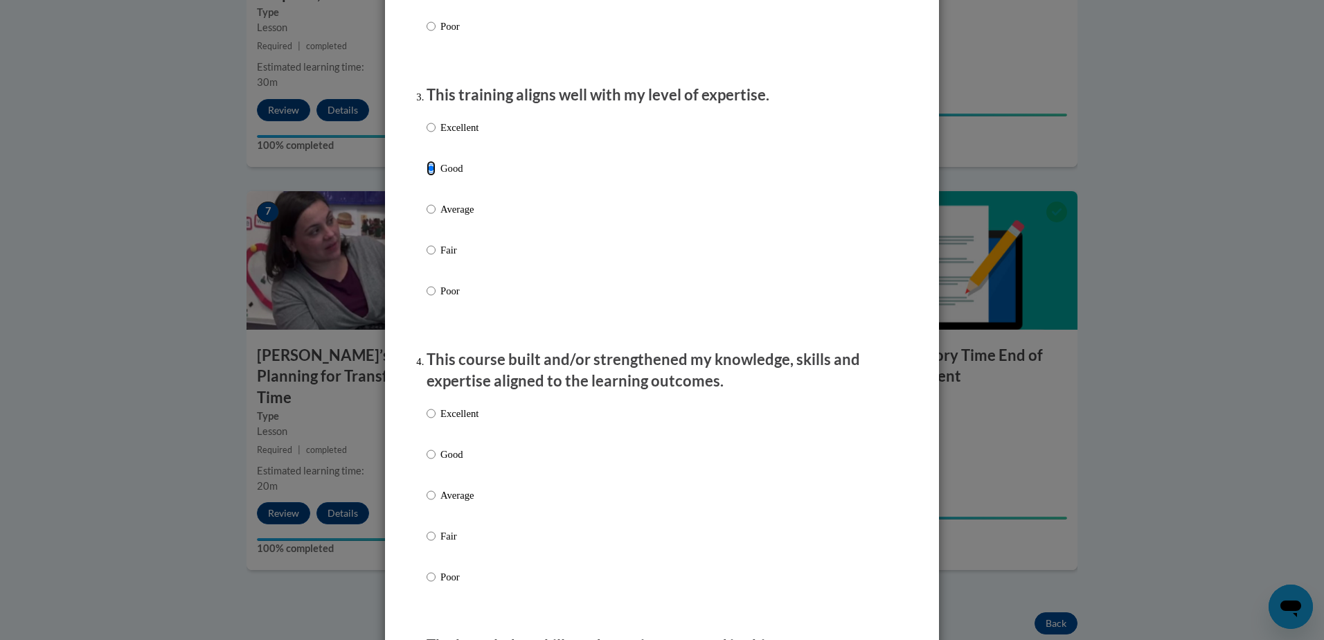
scroll to position [693, 0]
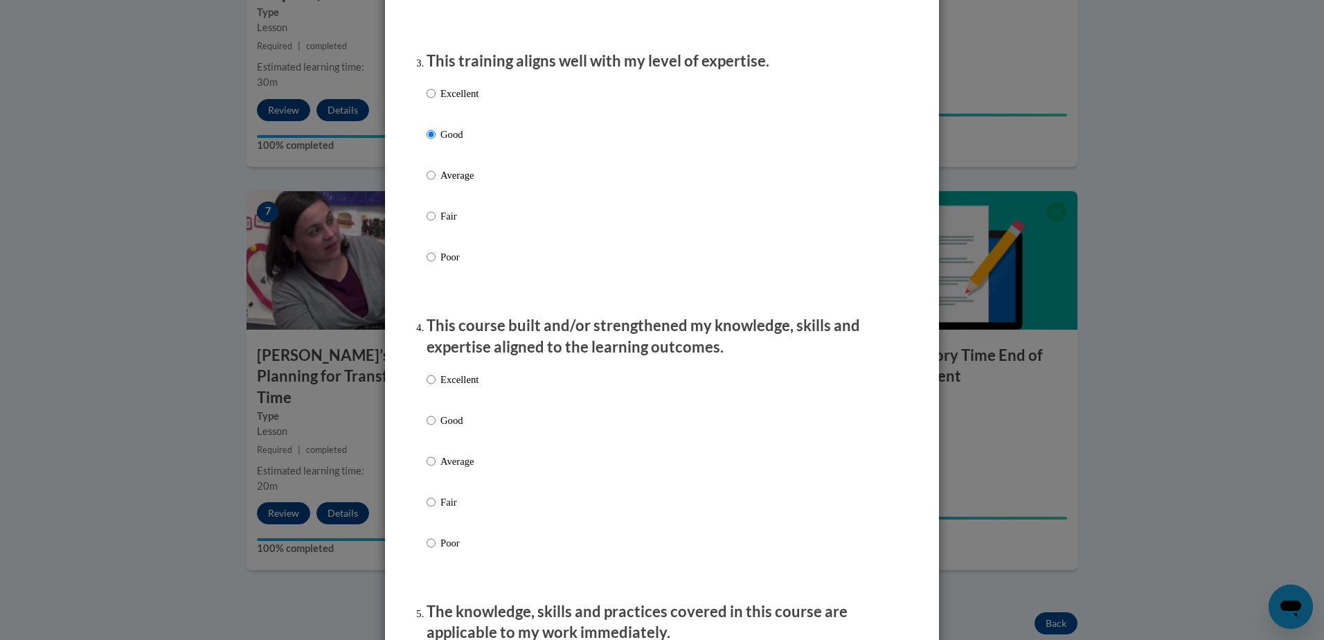
click at [427, 428] on input "Good" at bounding box center [431, 420] width 9 height 15
radio input "true"
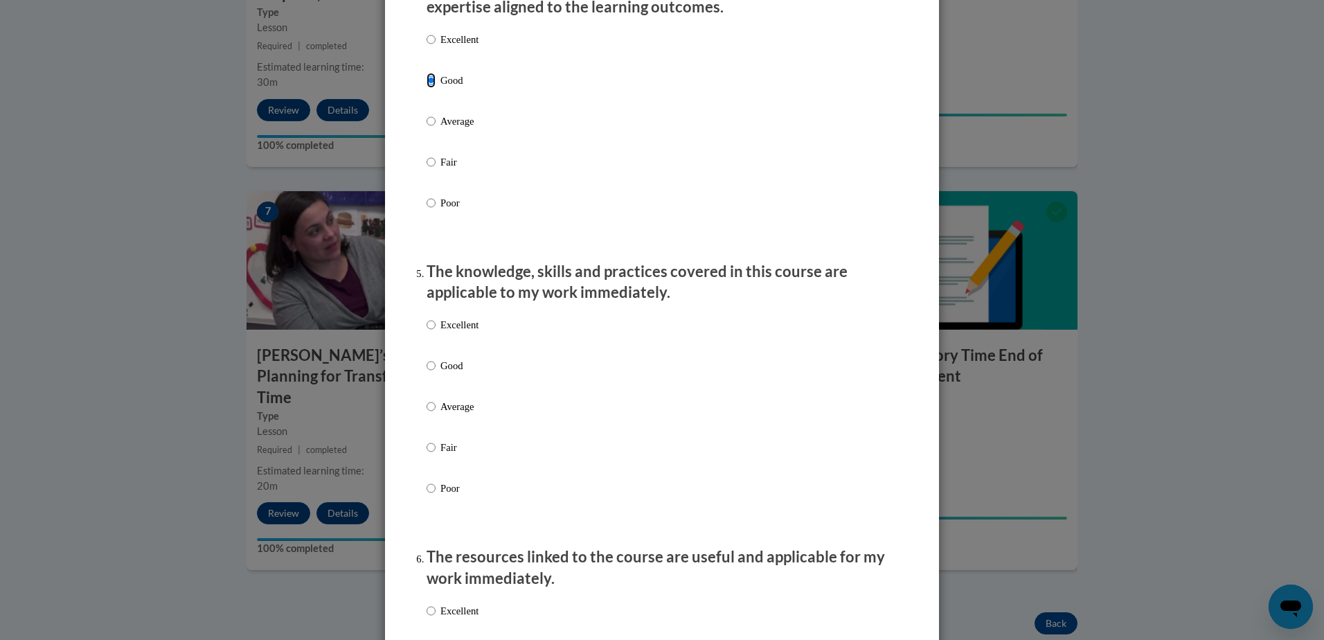
scroll to position [1039, 0]
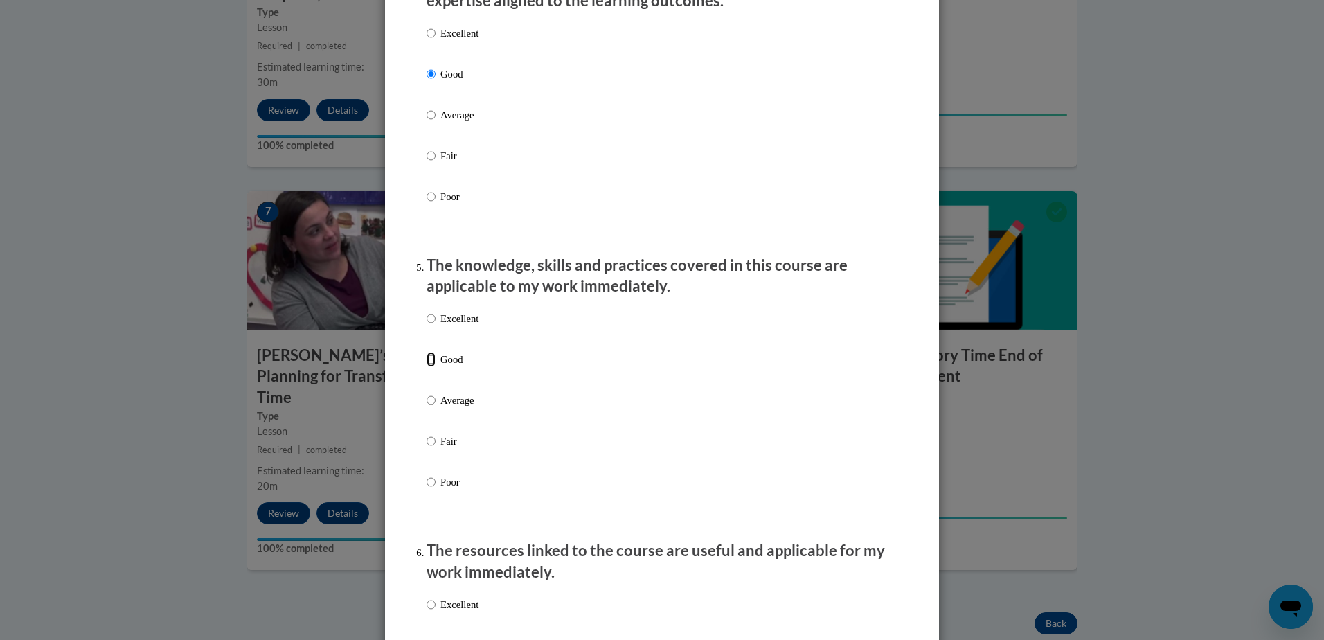
click at [427, 367] on input "Good" at bounding box center [431, 359] width 9 height 15
radio input "true"
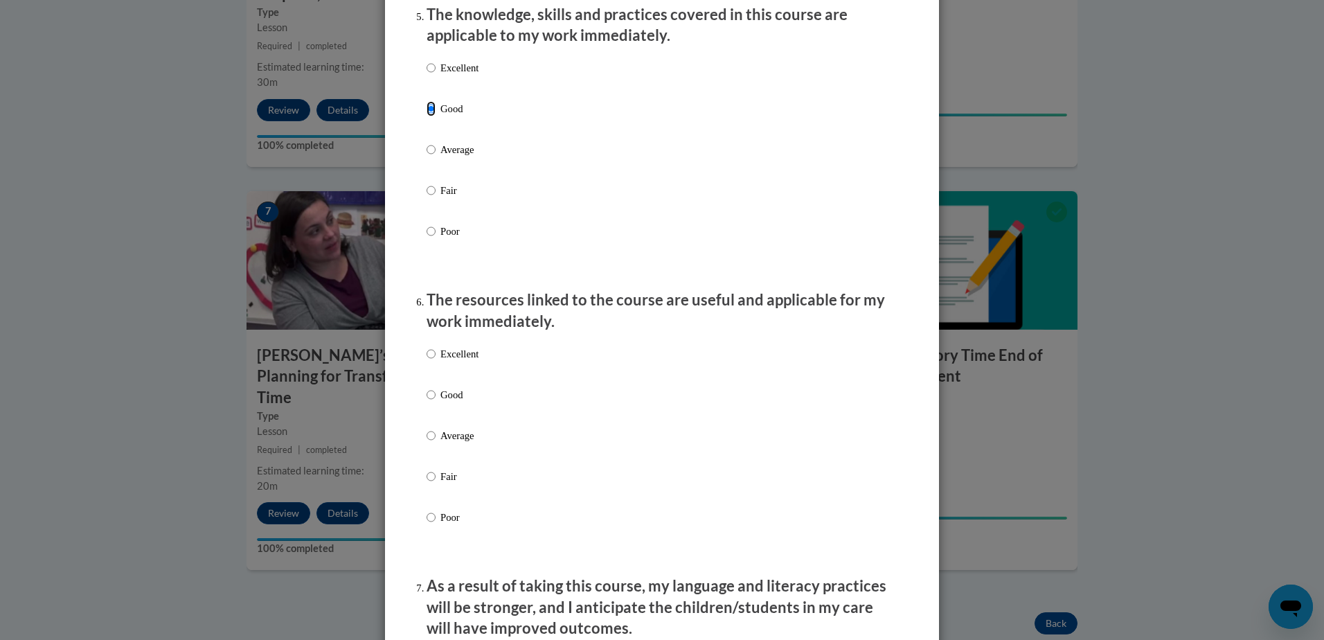
scroll to position [1316, 0]
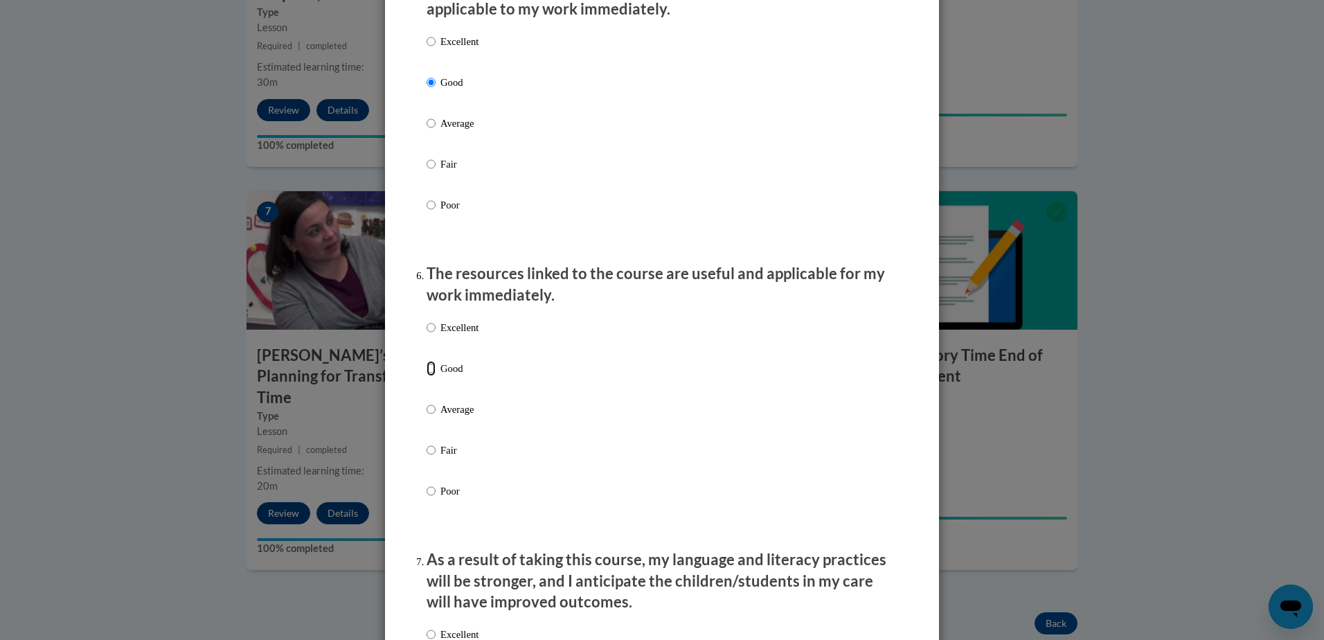
click at [427, 376] on input "Good" at bounding box center [431, 368] width 9 height 15
radio input "true"
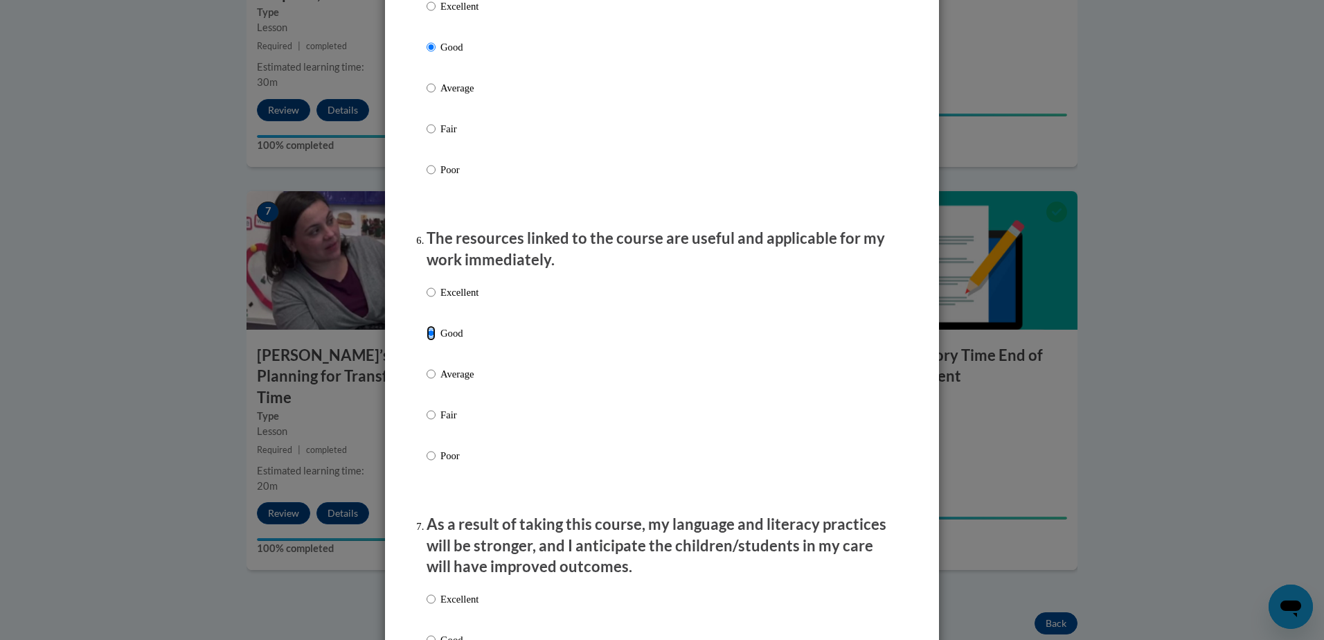
scroll to position [1732, 0]
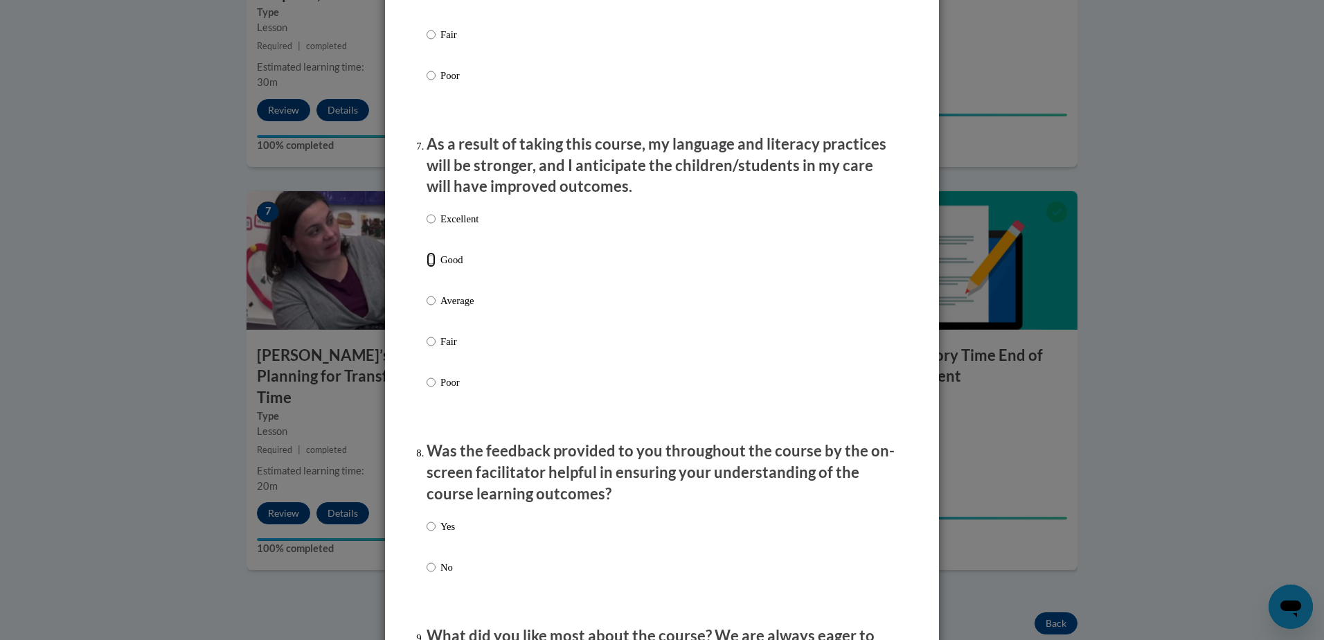
click at [427, 267] on input "Good" at bounding box center [431, 259] width 9 height 15
radio input "true"
click at [430, 534] on input "Yes" at bounding box center [431, 526] width 9 height 15
radio input "true"
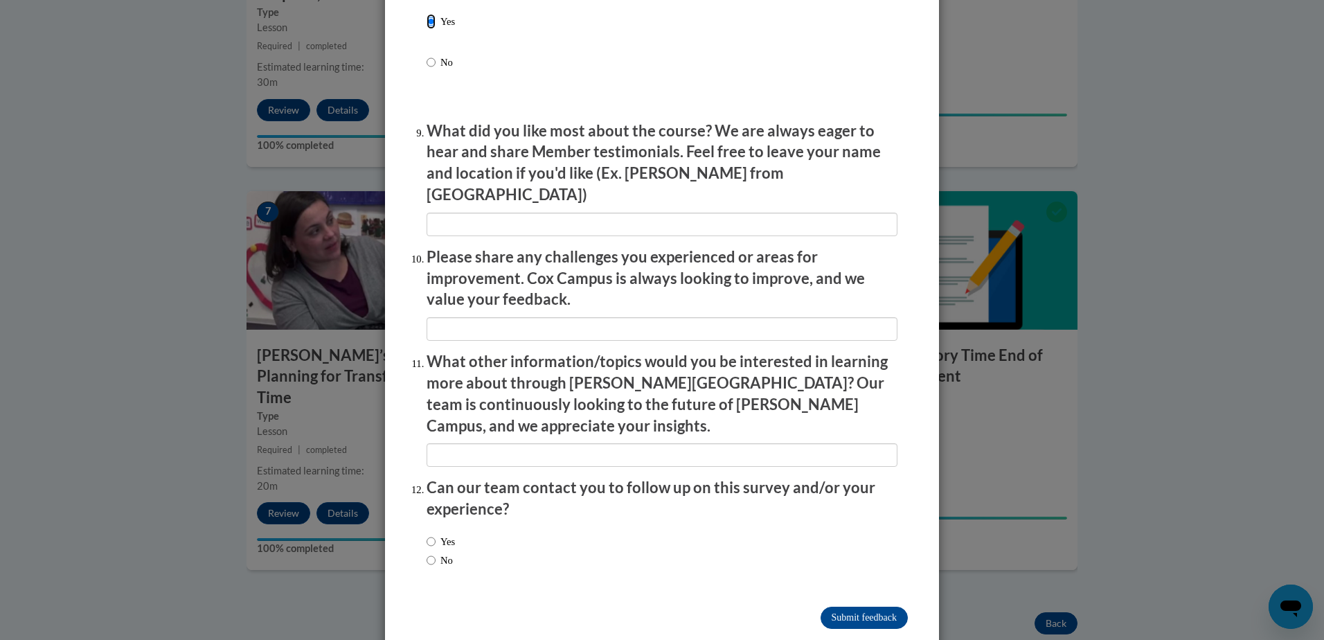
scroll to position [2238, 0]
click at [840, 605] on input "Submit feedback" at bounding box center [864, 616] width 87 height 22
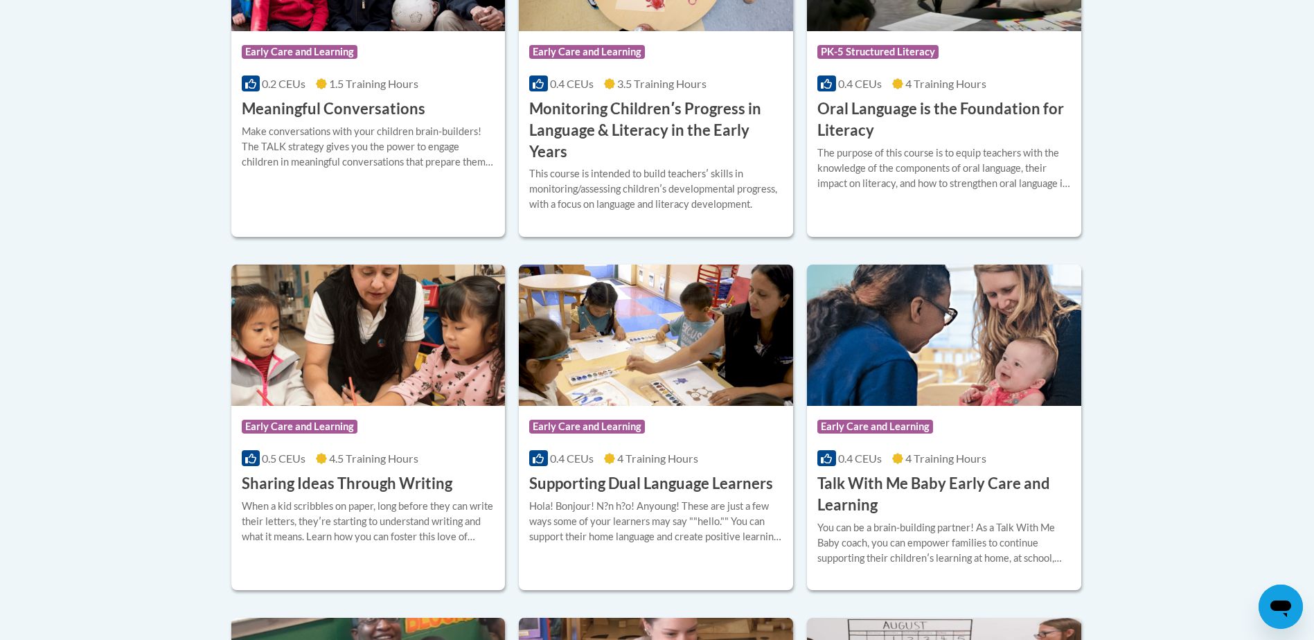
scroll to position [1247, 0]
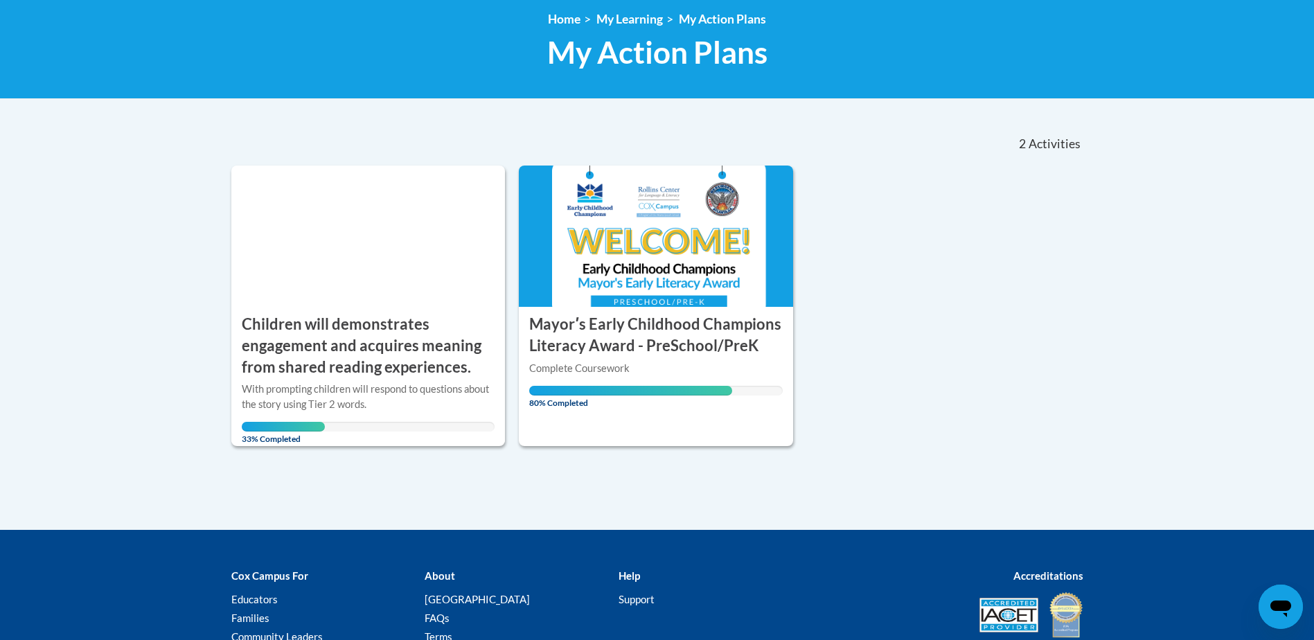
scroll to position [208, 0]
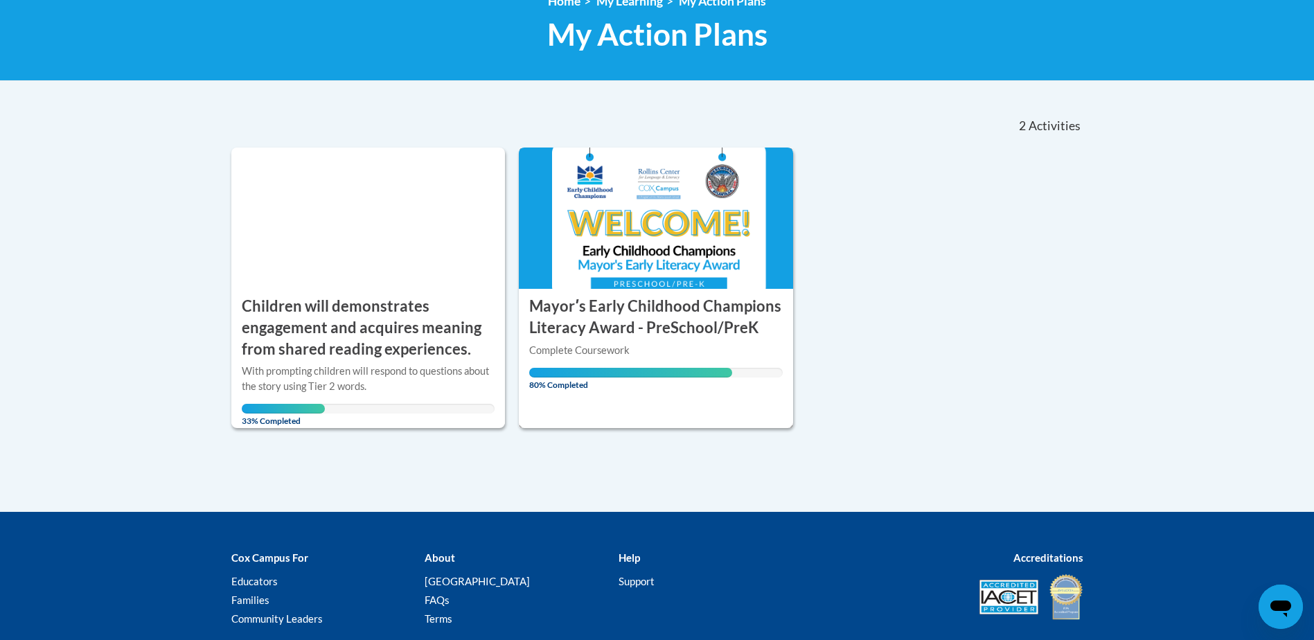
click at [621, 271] on img at bounding box center [656, 218] width 274 height 141
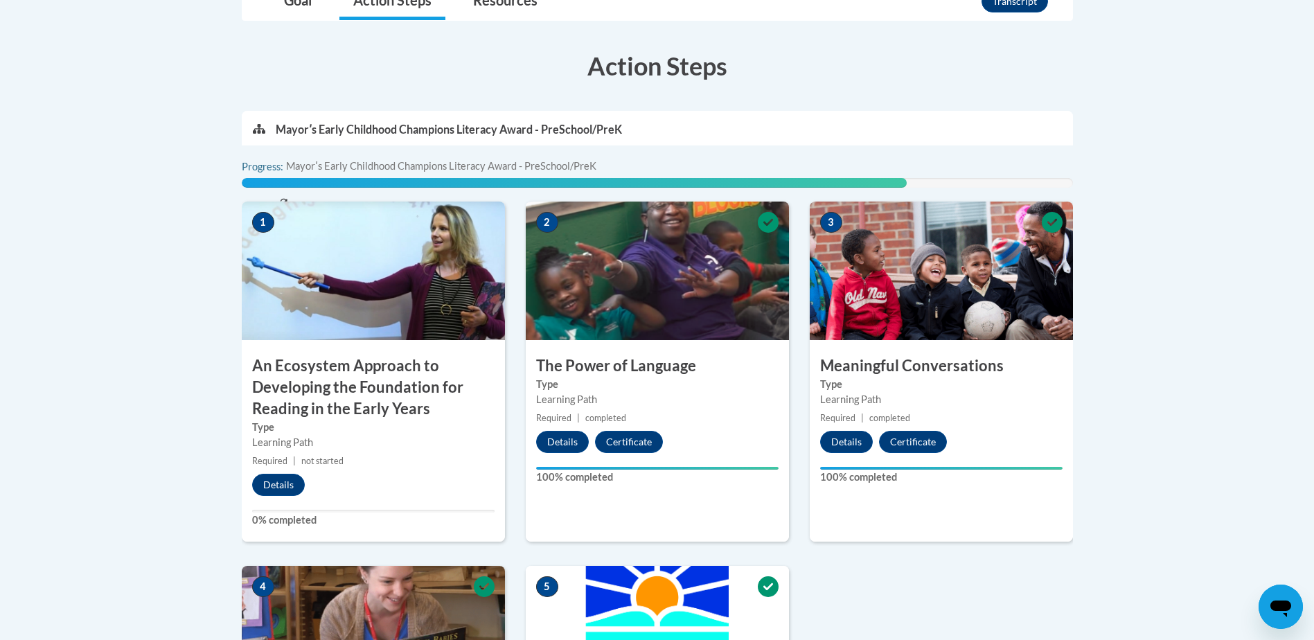
scroll to position [416, 0]
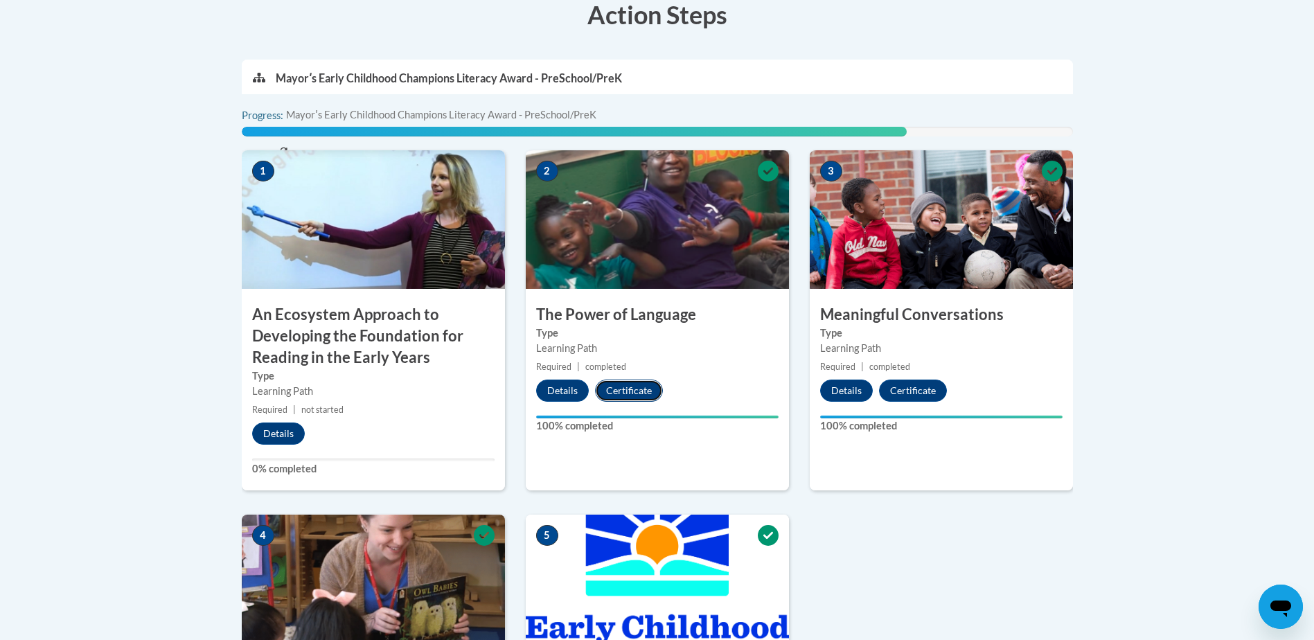
click at [621, 391] on button "Certificate" at bounding box center [629, 391] width 68 height 22
click at [1027, 535] on div "1 An Ecosystem Approach to Developing the Foundation for Reading in the Early Y…" at bounding box center [657, 544] width 852 height 789
click at [916, 393] on button "Certificate" at bounding box center [913, 391] width 68 height 22
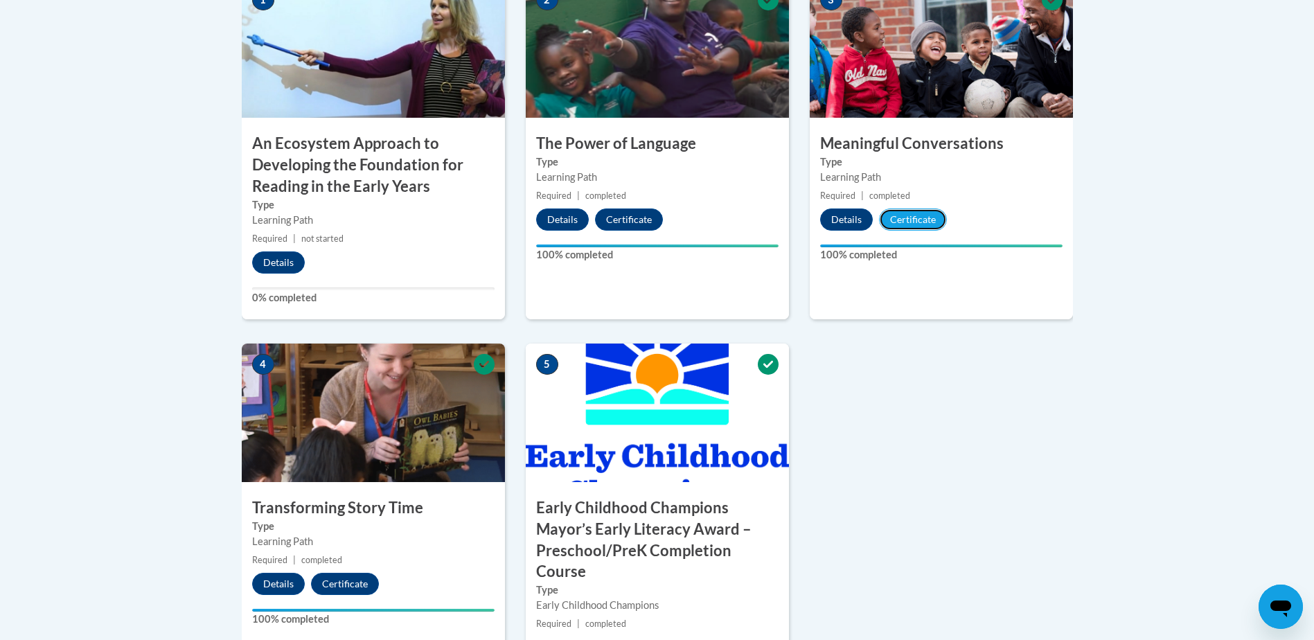
scroll to position [623, 0]
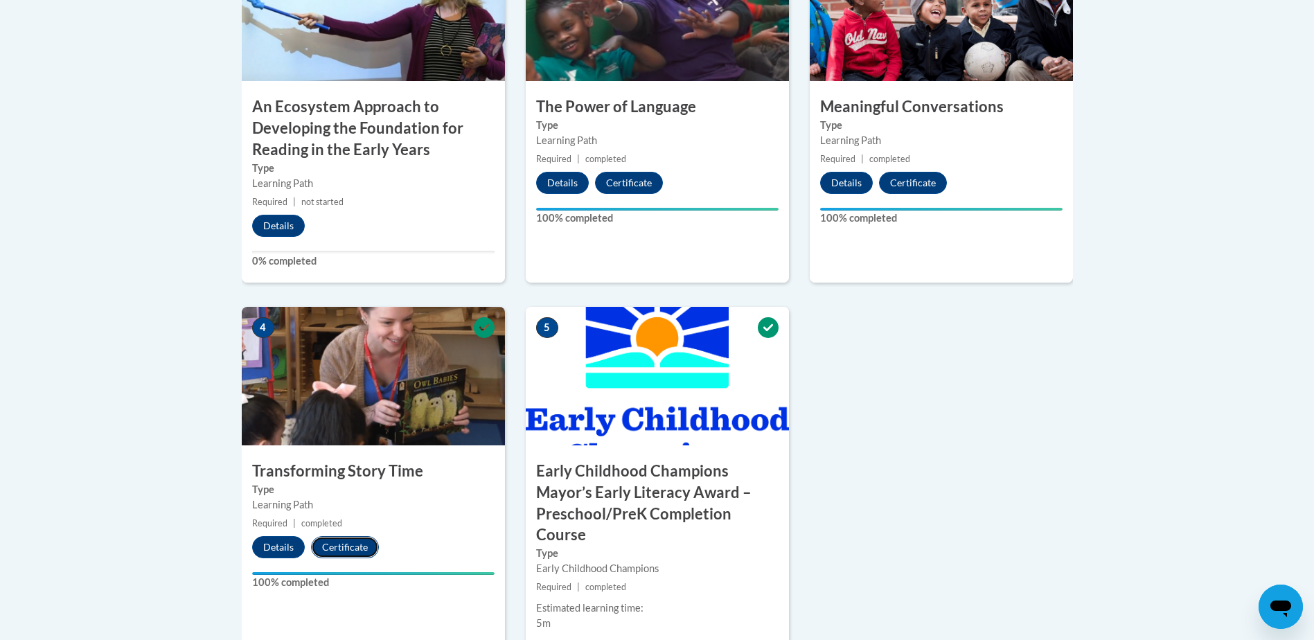
click at [344, 546] on button "Certificate" at bounding box center [345, 547] width 68 height 22
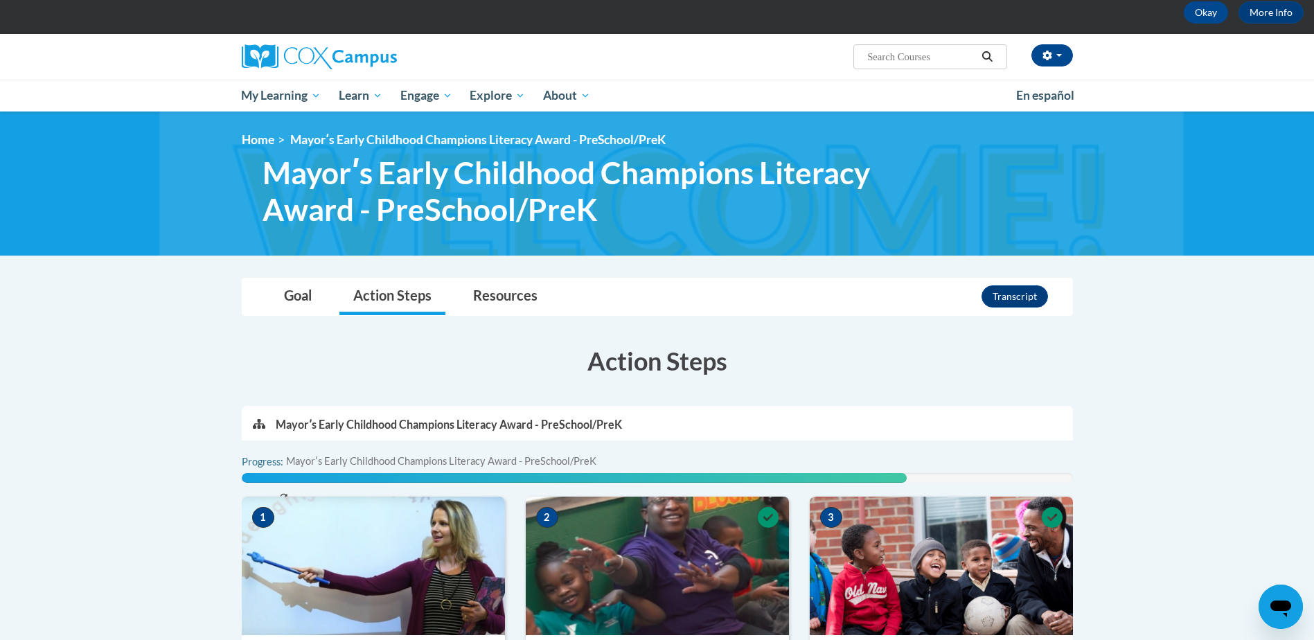
scroll to position [0, 0]
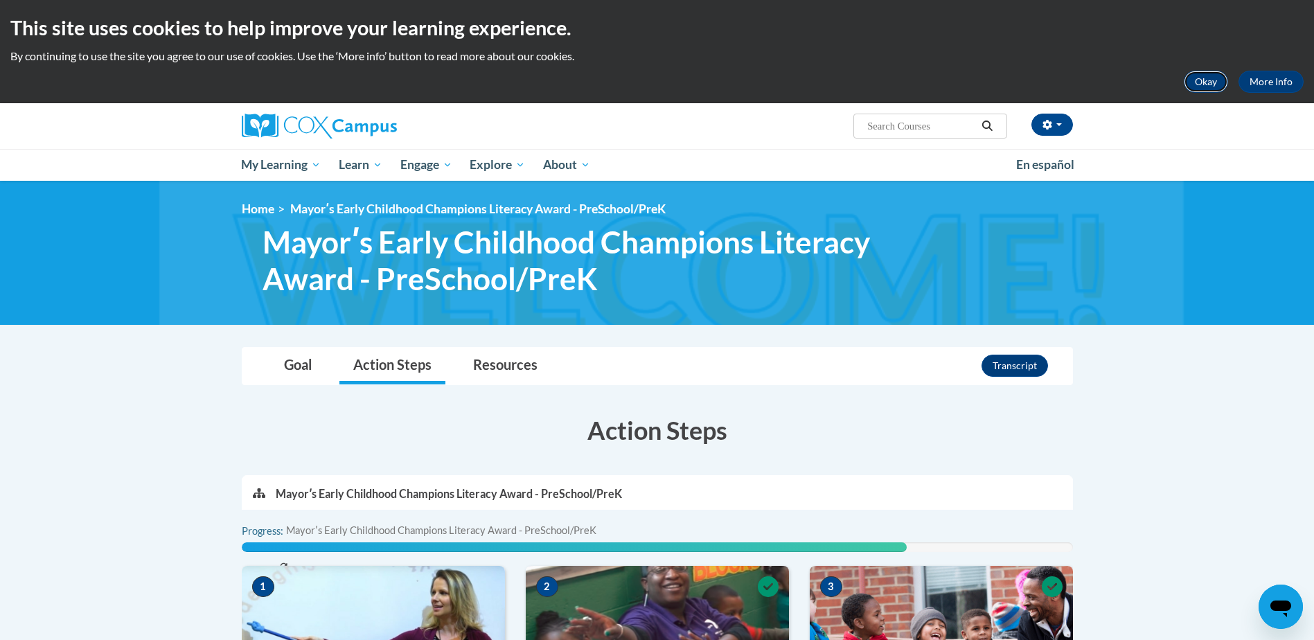
click at [1218, 87] on button "Okay" at bounding box center [1206, 82] width 44 height 22
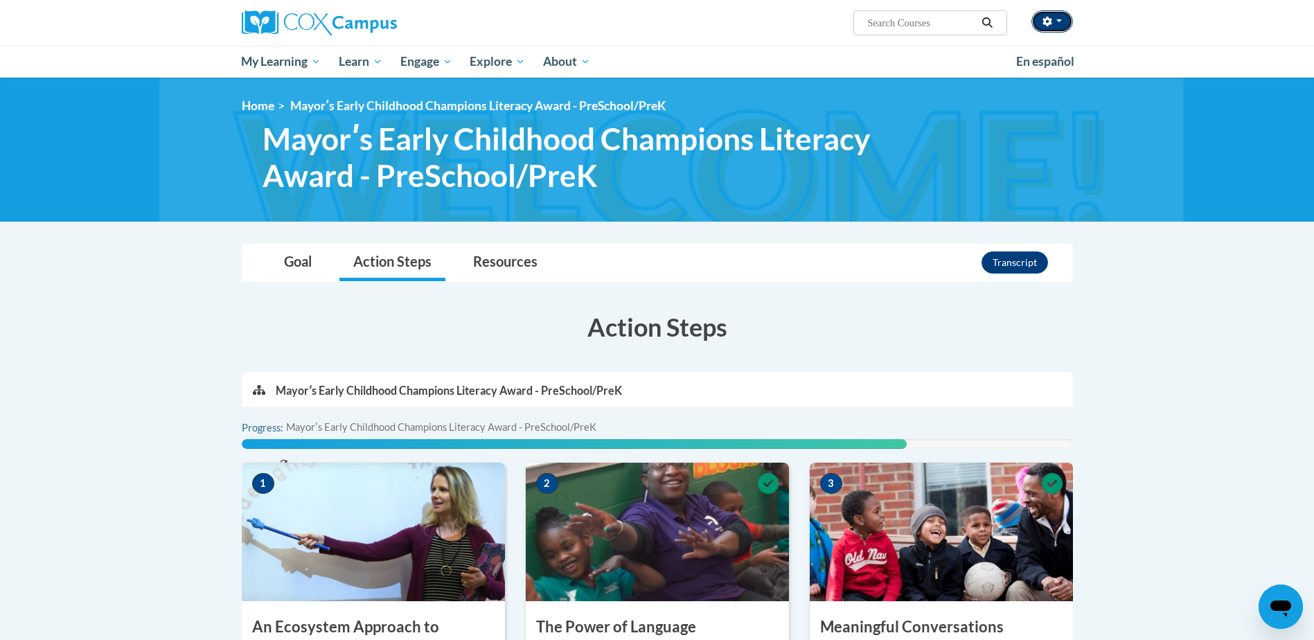
click at [1063, 21] on button "button" at bounding box center [1052, 21] width 42 height 22
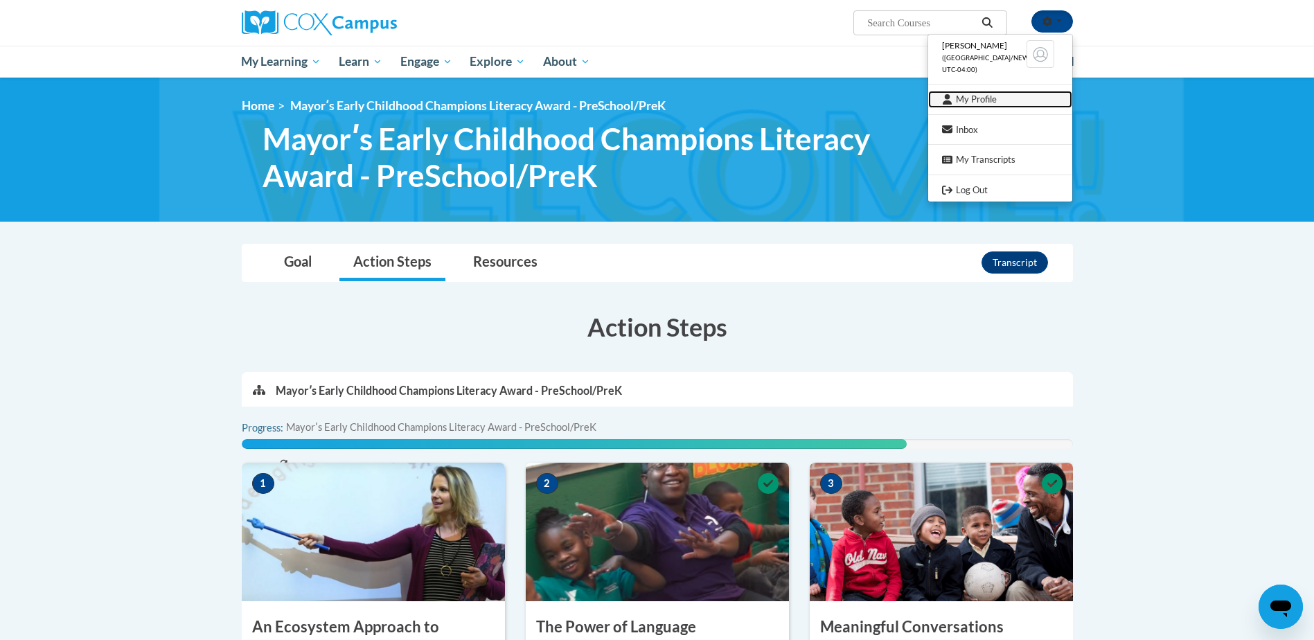
click at [1019, 100] on link "My Profile" at bounding box center [1000, 99] width 144 height 17
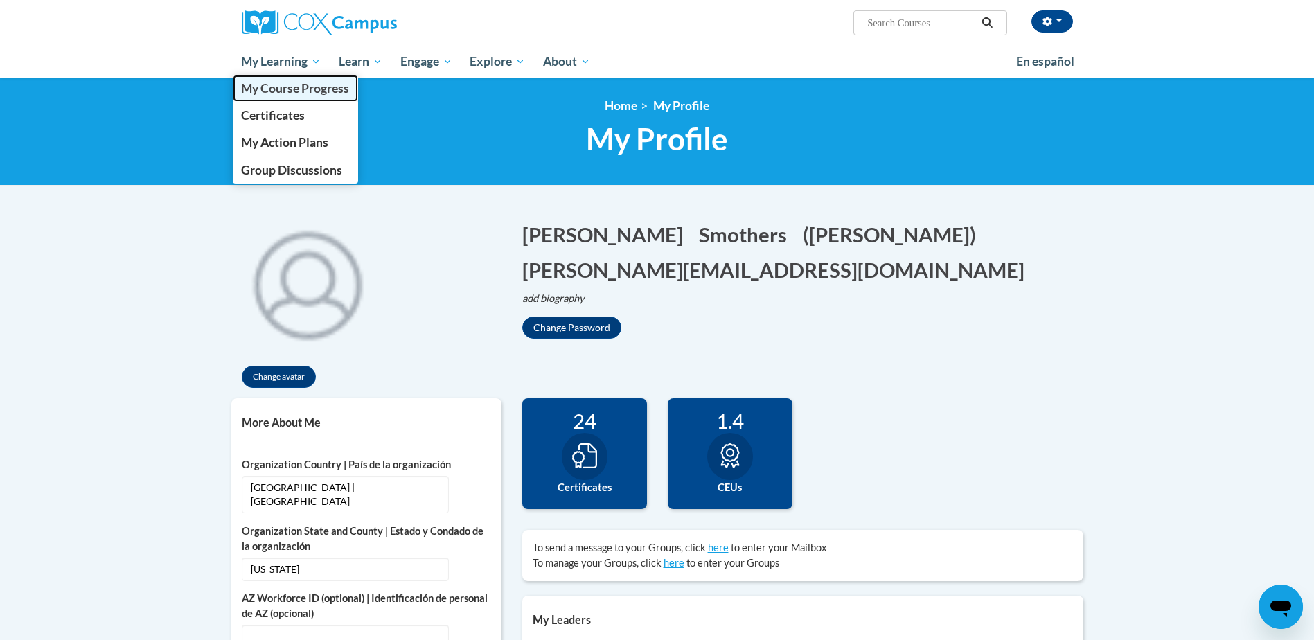
click at [274, 89] on span "My Course Progress" at bounding box center [295, 88] width 108 height 15
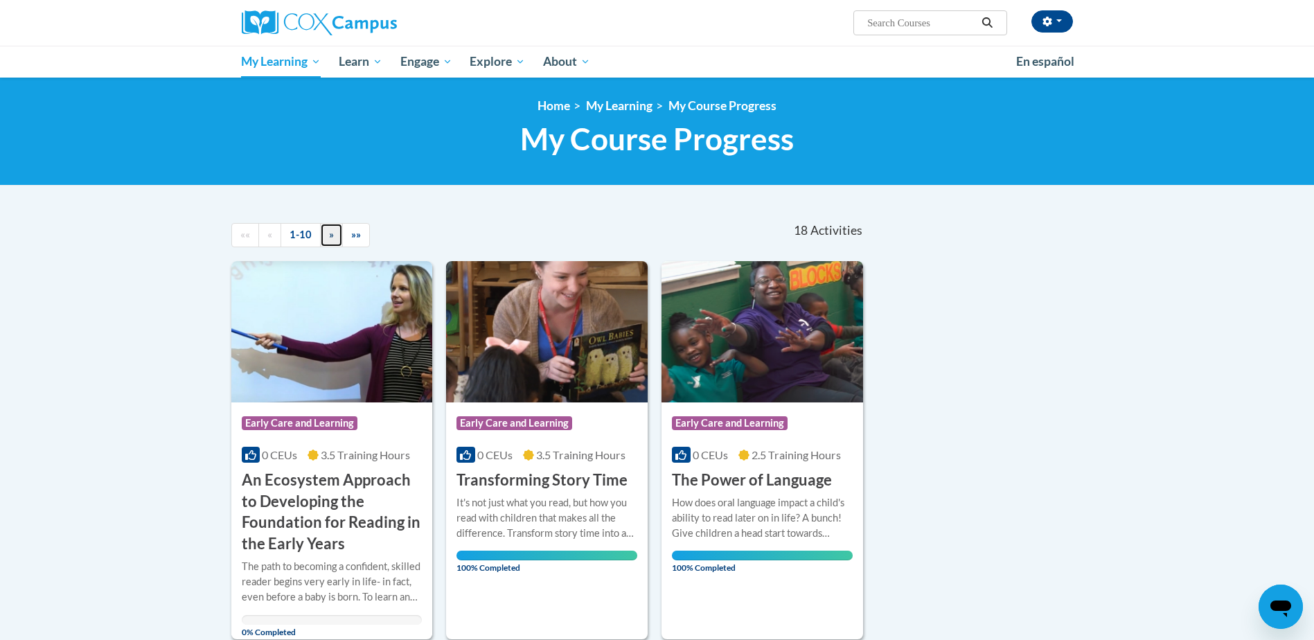
click at [329, 238] on span "»" at bounding box center [331, 235] width 5 height 12
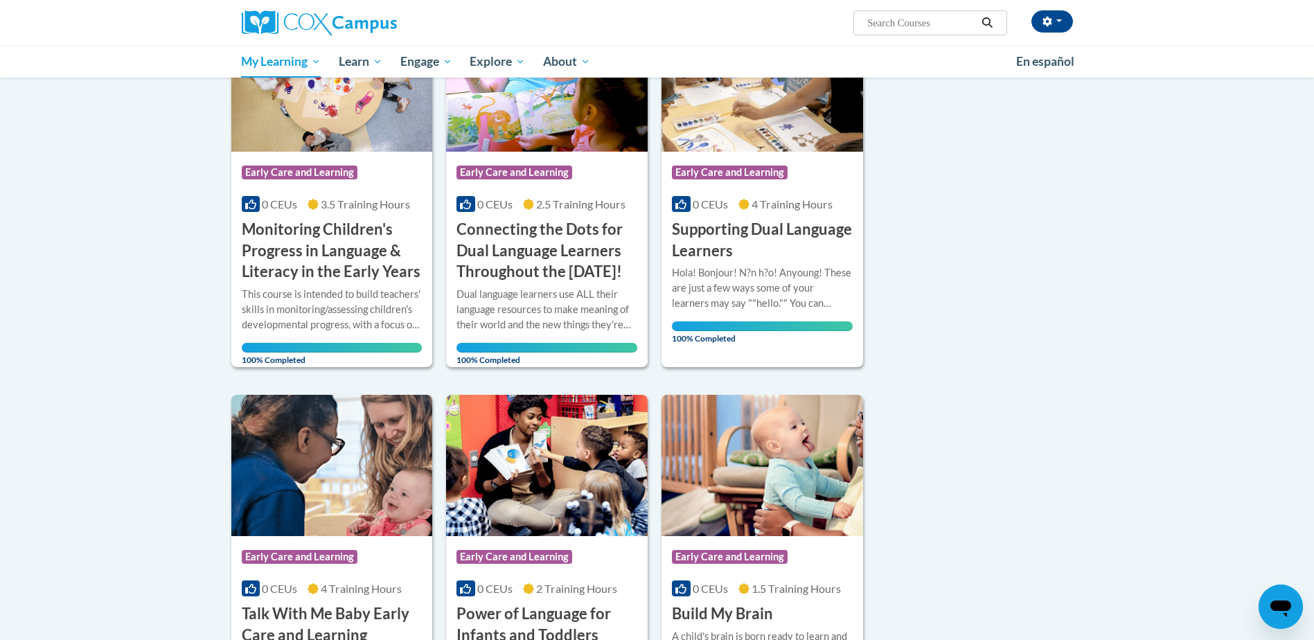
scroll to position [208, 0]
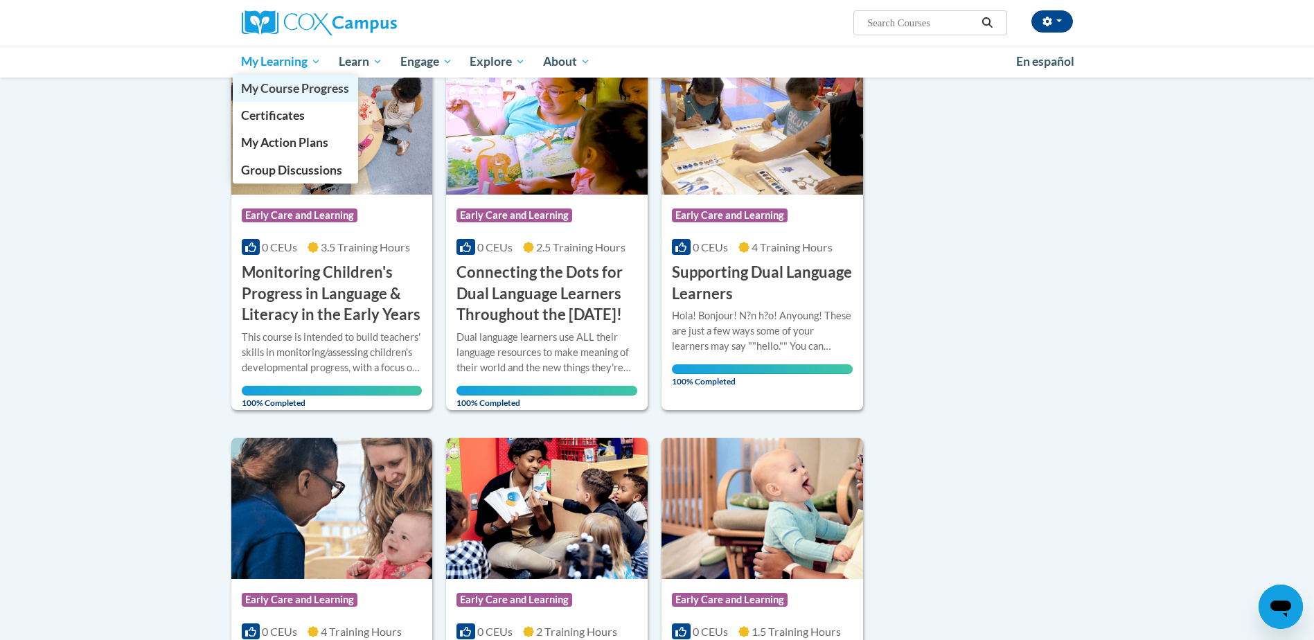
click at [286, 89] on span "My Course Progress" at bounding box center [295, 88] width 108 height 15
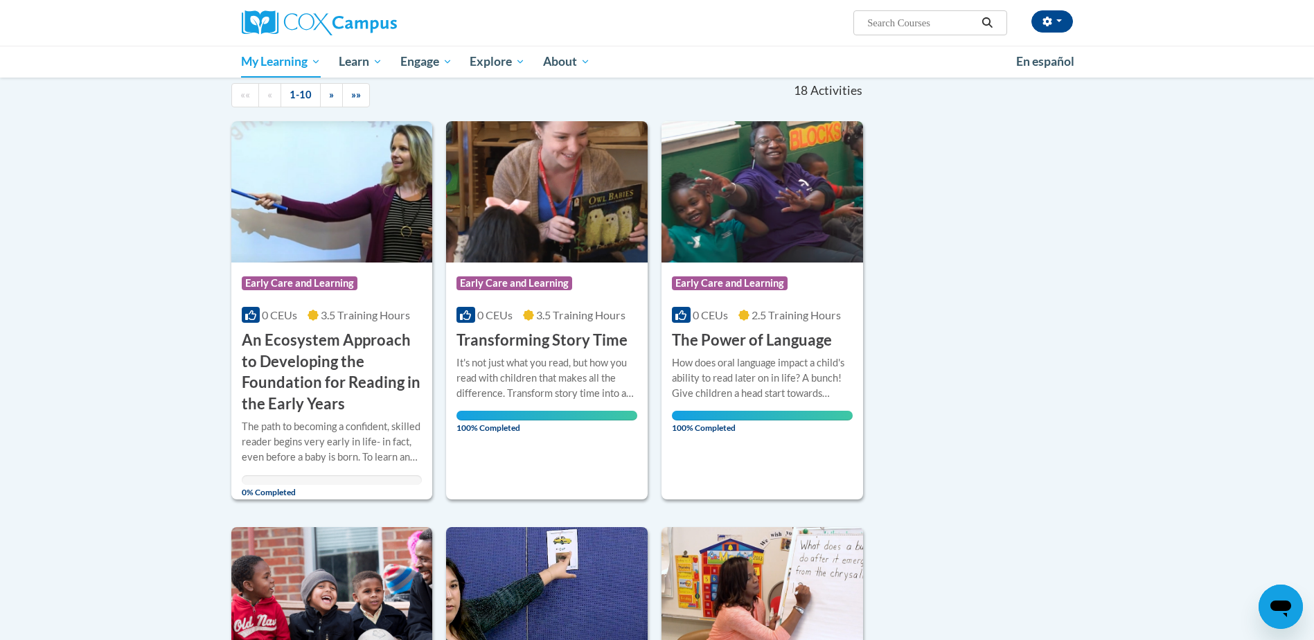
scroll to position [139, 0]
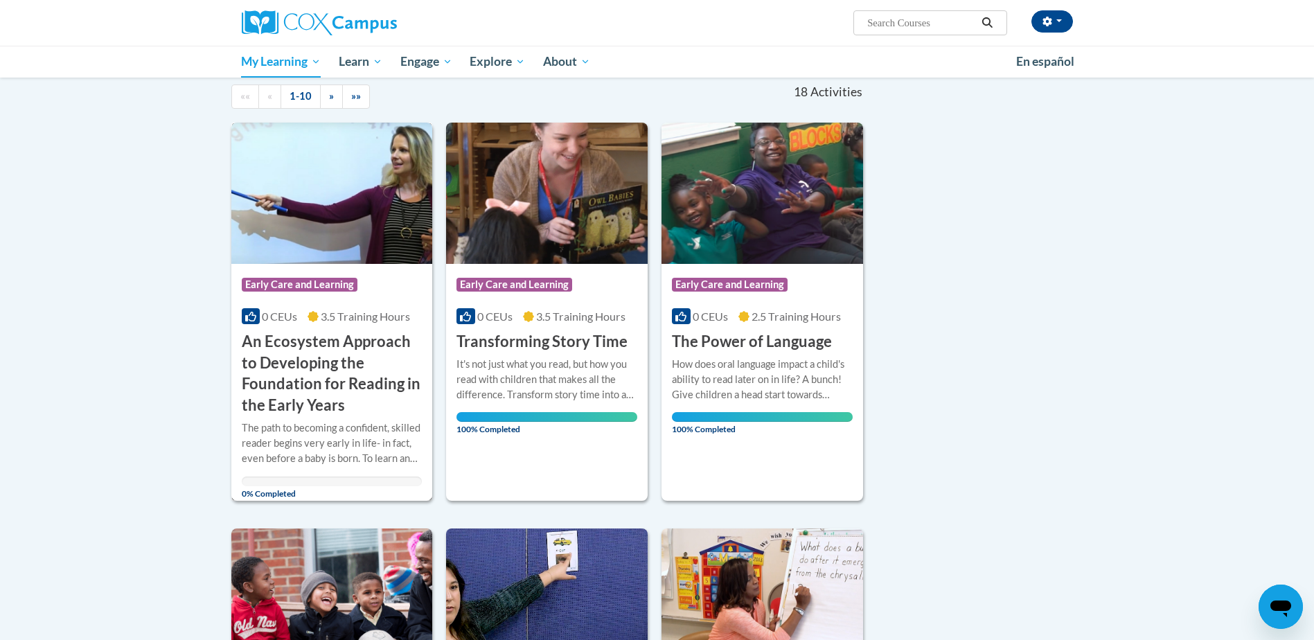
click at [301, 346] on h3 "An Ecosystem Approach to Developing the Foundation for Reading in the Early Yea…" at bounding box center [332, 373] width 181 height 85
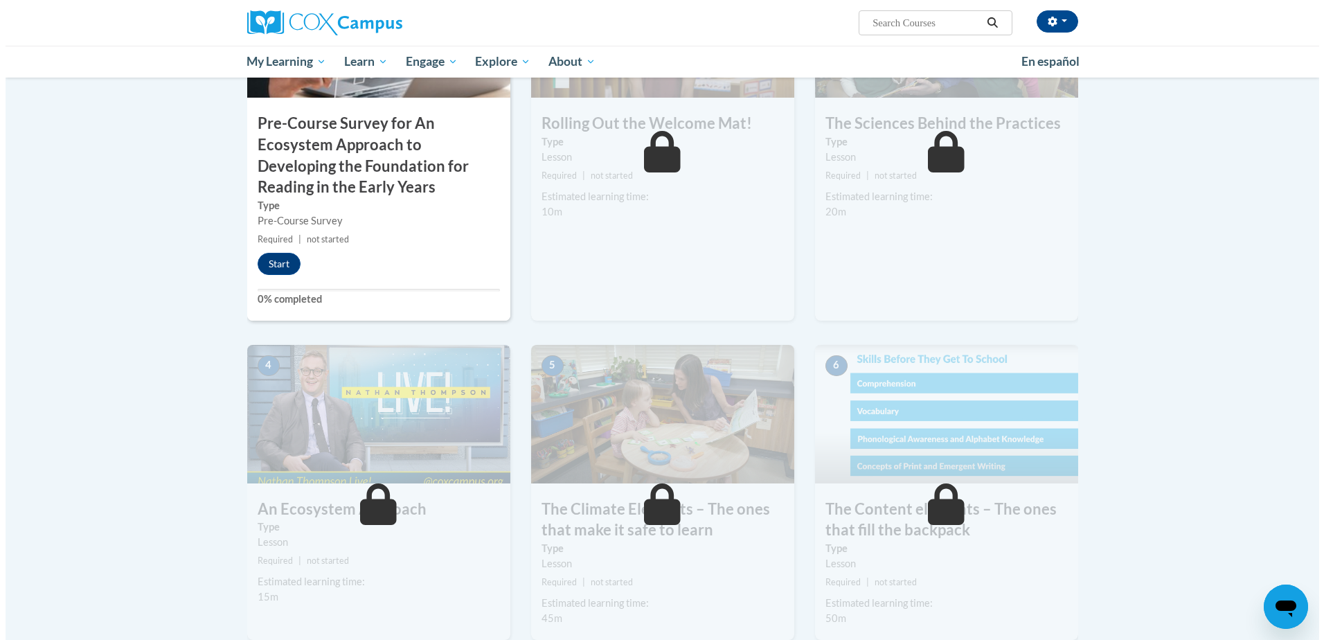
scroll to position [277, 0]
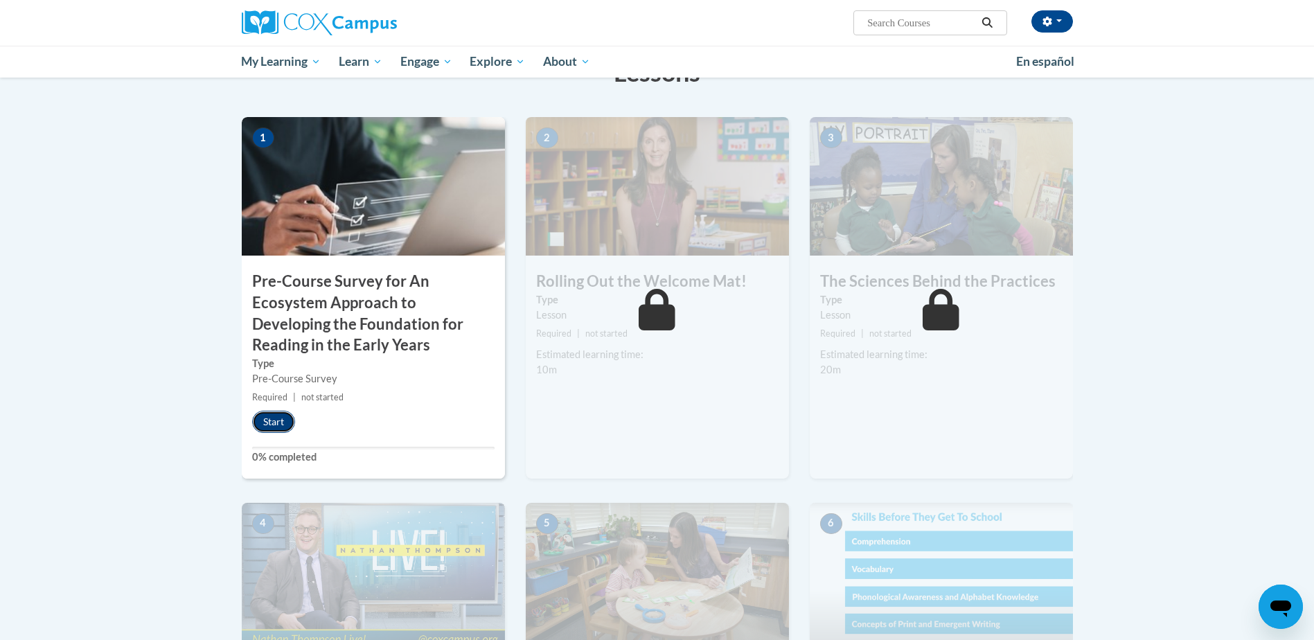
click at [278, 424] on button "Start" at bounding box center [273, 422] width 43 height 22
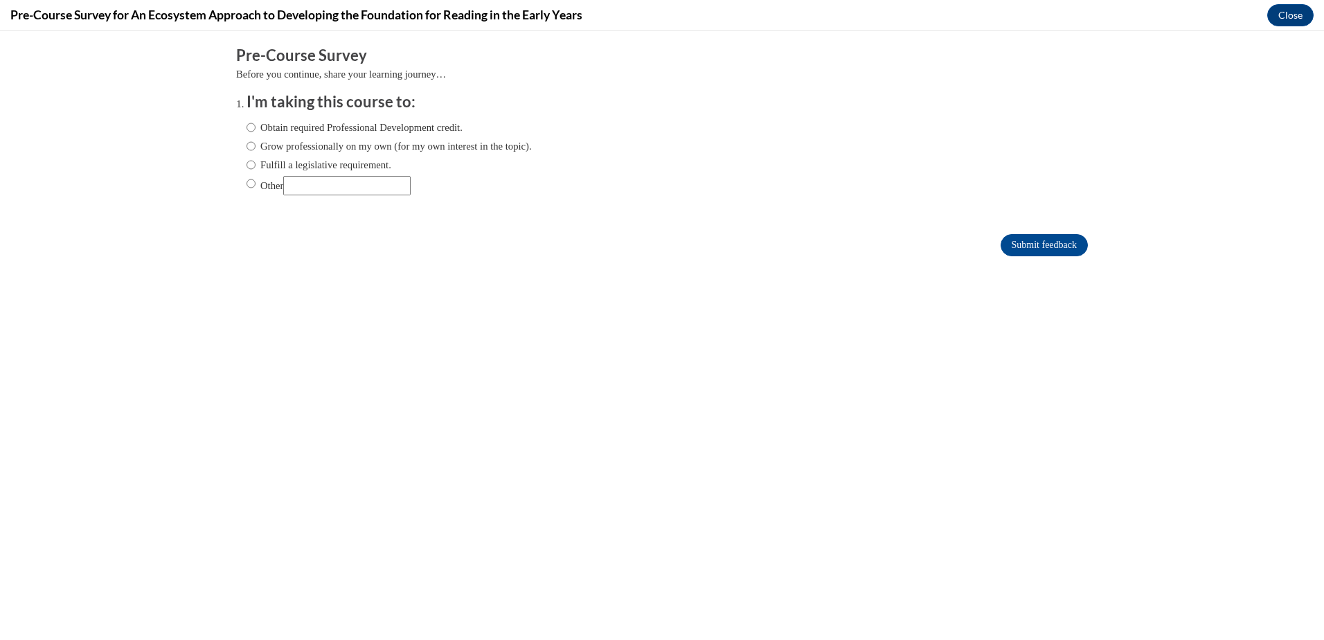
scroll to position [0, 0]
click at [247, 168] on input "Fulfill a legislative requirement." at bounding box center [251, 164] width 9 height 15
radio input "true"
click at [1022, 245] on input "Submit feedback" at bounding box center [1044, 245] width 87 height 22
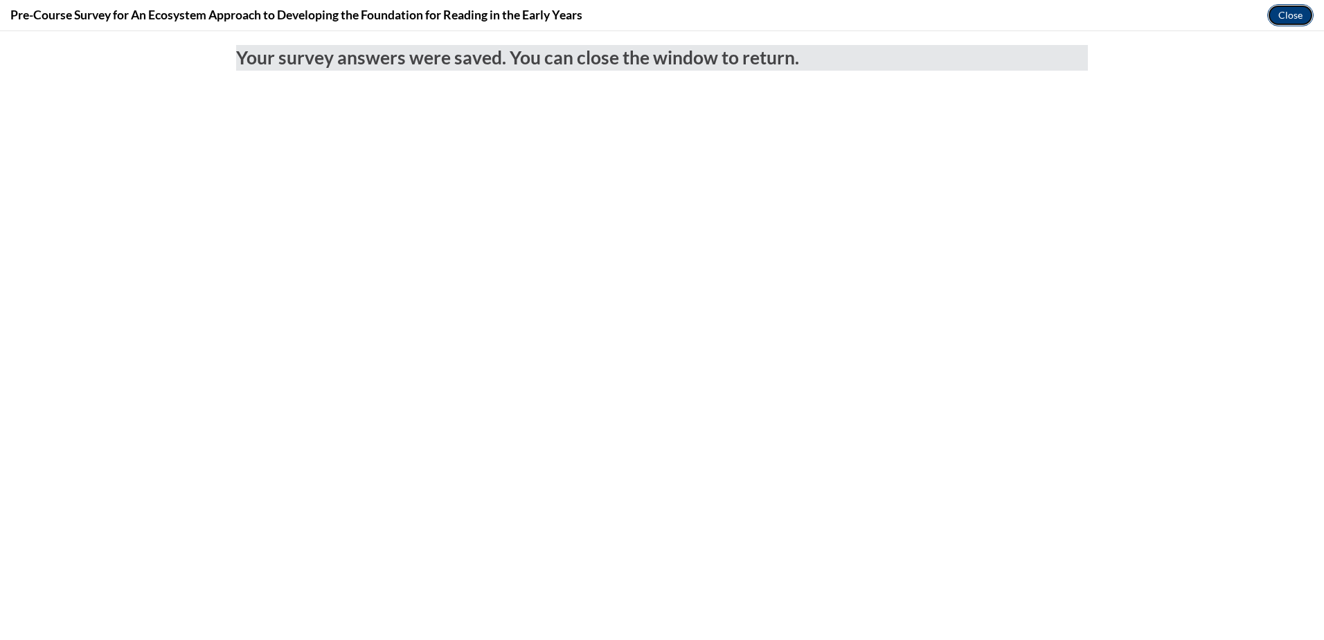
drag, startPoint x: 1290, startPoint y: 17, endPoint x: 1264, endPoint y: 96, distance: 82.4
click at [1290, 17] on button "Close" at bounding box center [1291, 15] width 46 height 22
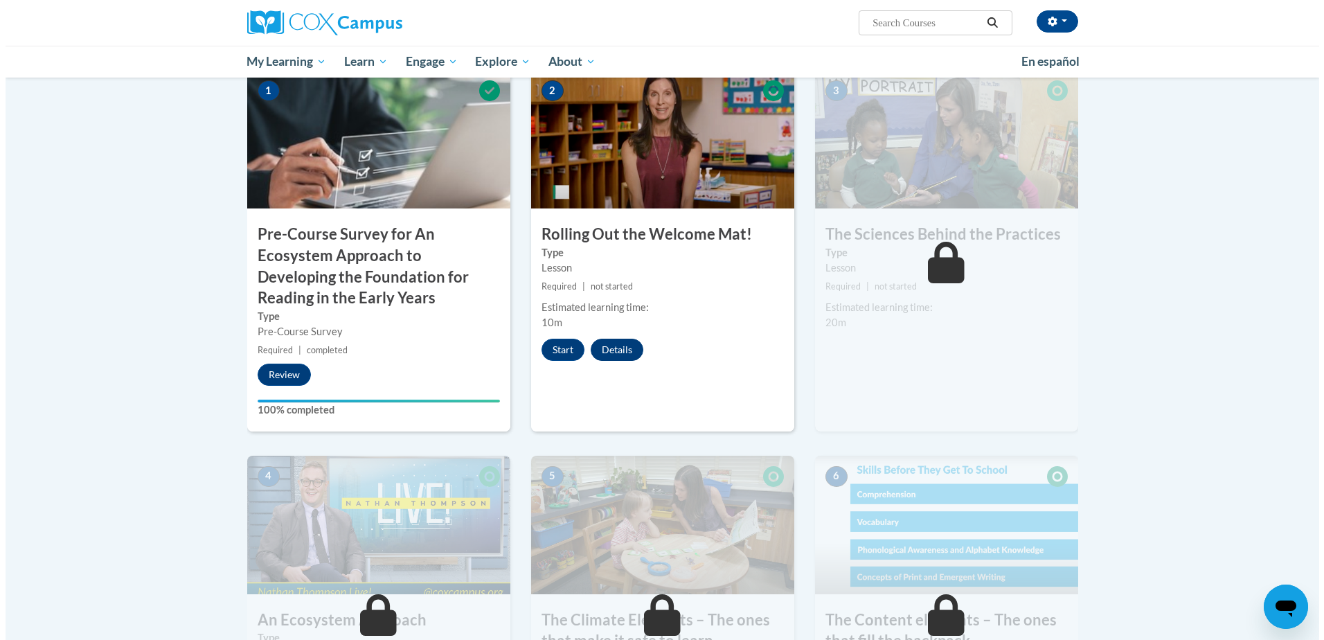
scroll to position [277, 0]
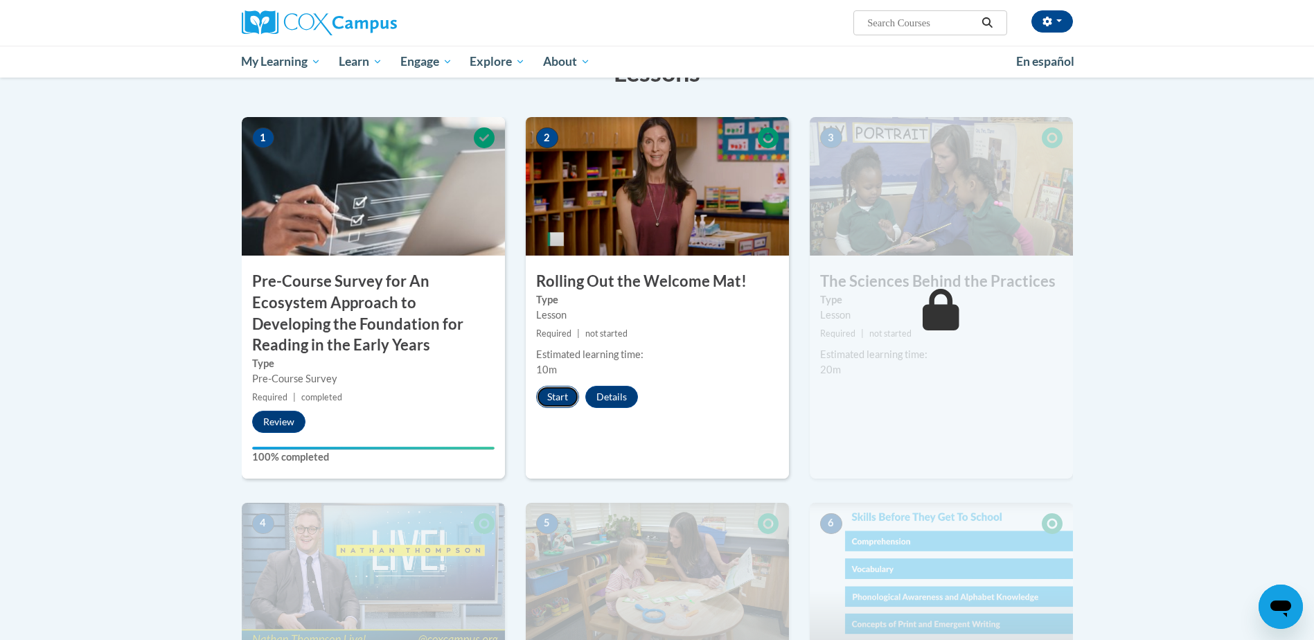
click at [540, 405] on button "Start" at bounding box center [557, 397] width 43 height 22
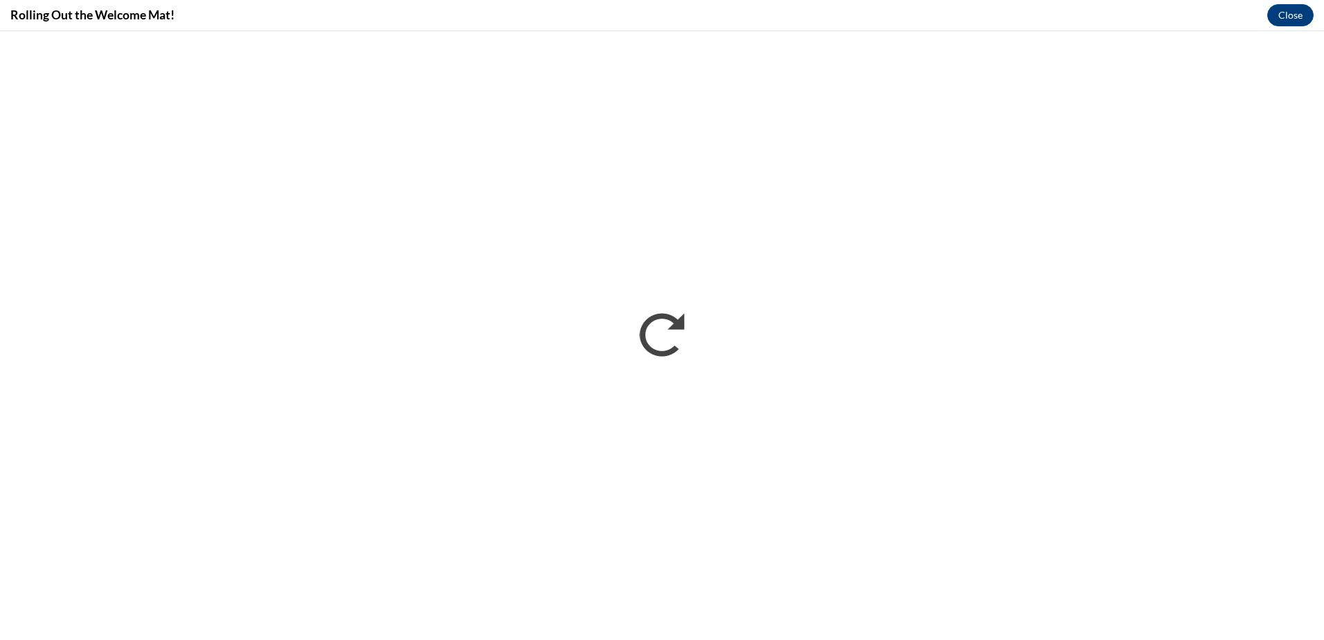
scroll to position [0, 0]
